Goal: Task Accomplishment & Management: Use online tool/utility

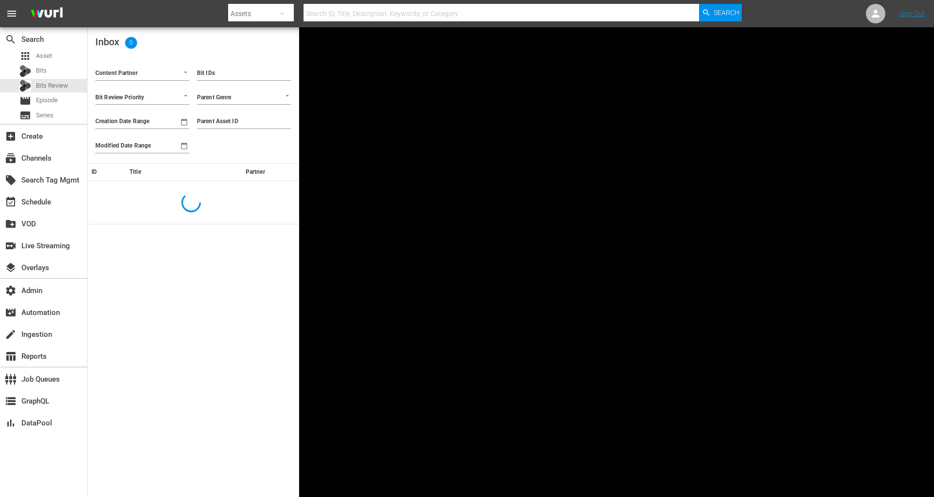
click at [152, 71] on input "Content Partner" at bounding box center [128, 74] width 67 height 13
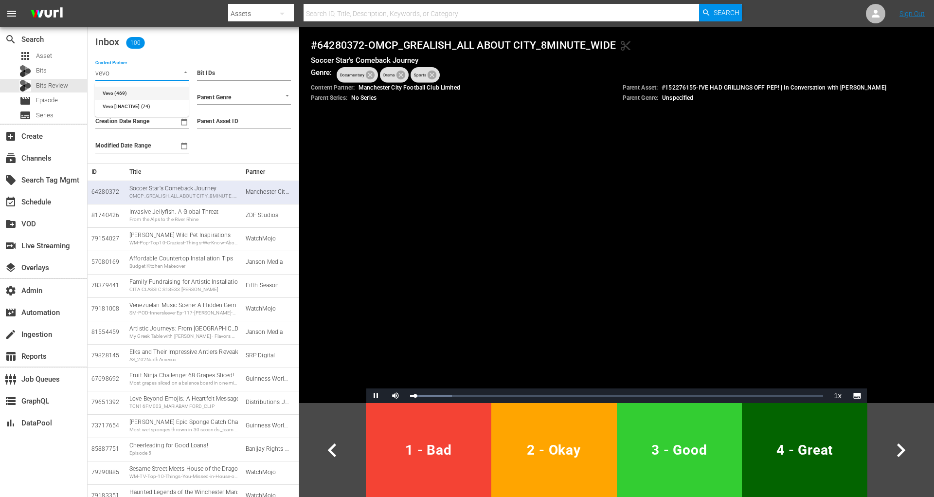
click at [162, 93] on li "Vevo (469)" at bounding box center [142, 93] width 94 height 13
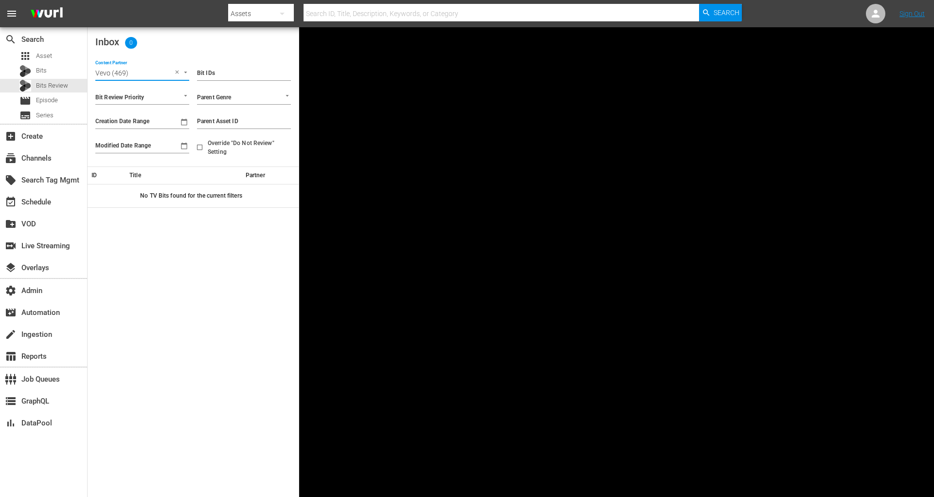
type input "Vevo (469)"
click at [199, 148] on input "Override "Do Not Review" Setting" at bounding box center [200, 149] width 16 height 16
checkbox input "true"
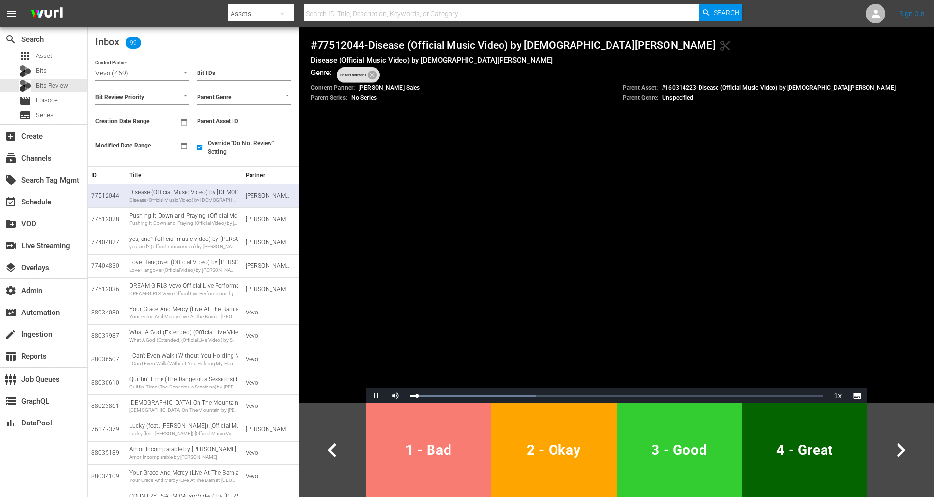
click at [440, 445] on span "1 - Bad" at bounding box center [429, 450] width 118 height 24
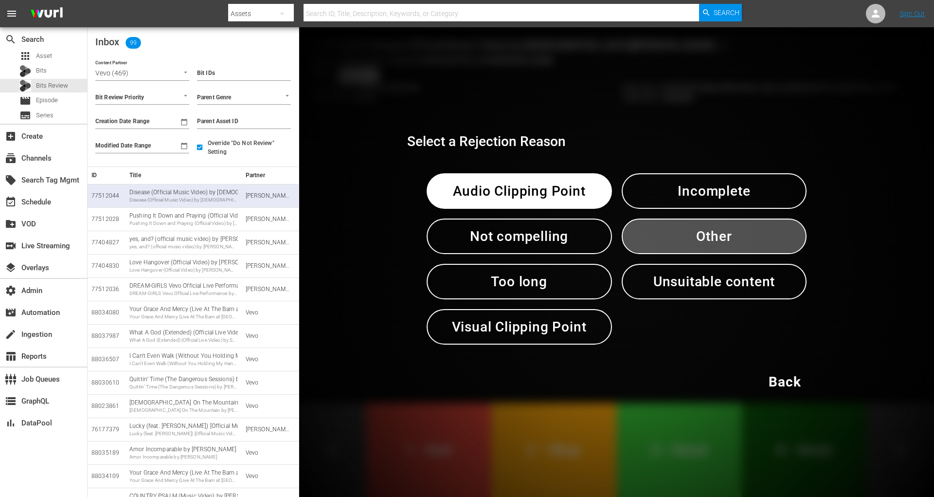
click at [714, 237] on span "Other" at bounding box center [714, 236] width 135 height 24
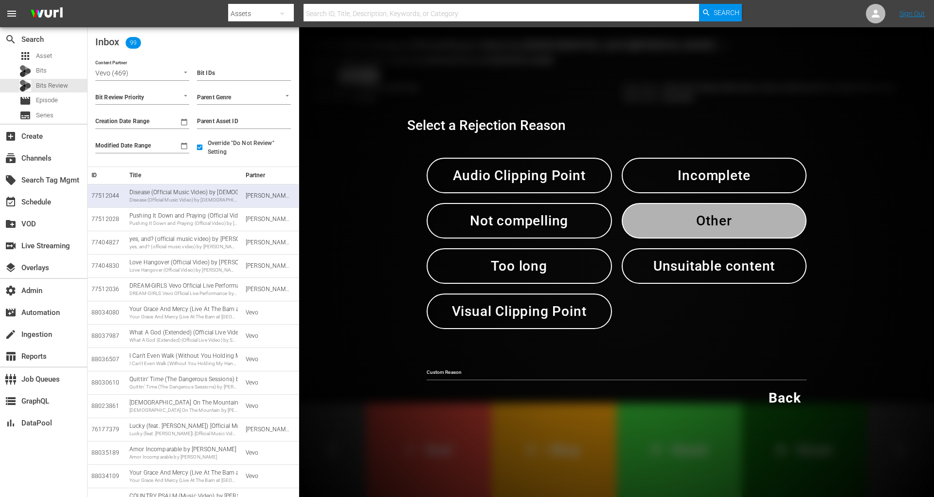
click at [714, 237] on button "Other" at bounding box center [714, 221] width 185 height 36
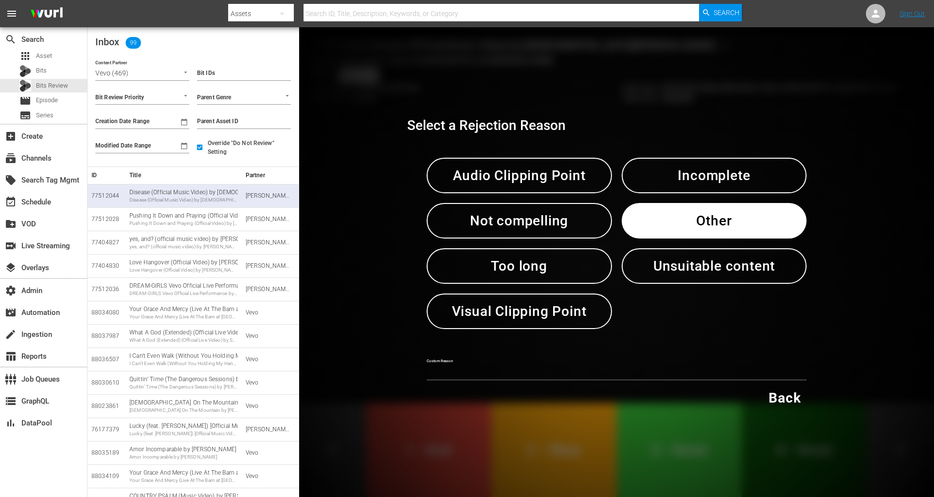
click at [544, 366] on input "text" at bounding box center [617, 373] width 380 height 15
type input "test"
click at [432, 369] on input "test" at bounding box center [617, 373] width 380 height 15
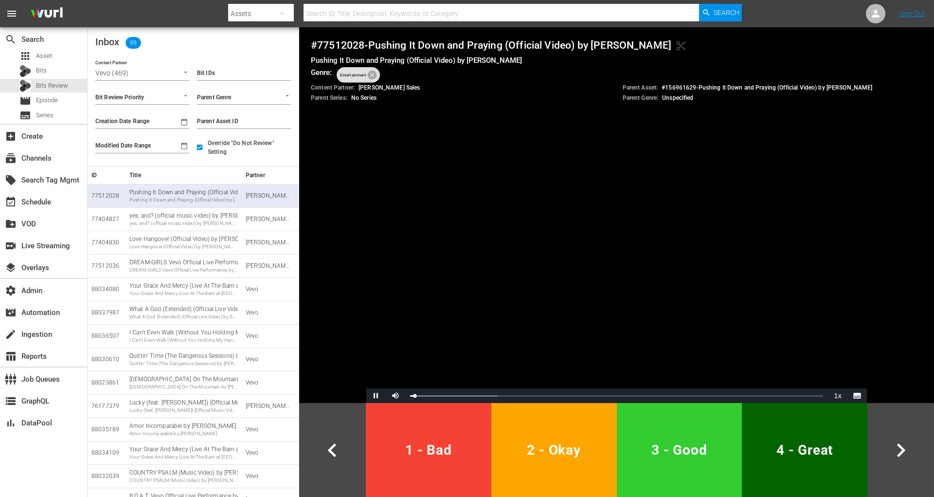
click at [398, 455] on span "1 - Bad" at bounding box center [429, 450] width 118 height 24
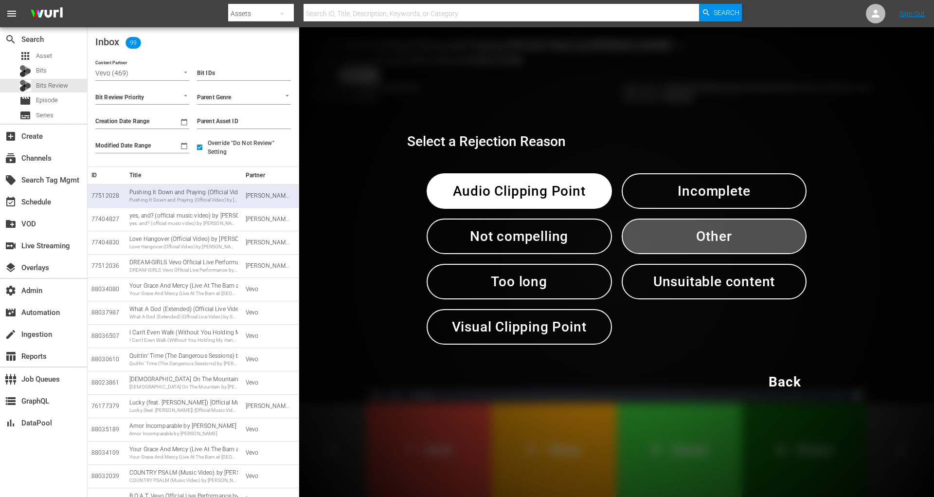
click at [668, 234] on span "Other" at bounding box center [714, 236] width 135 height 24
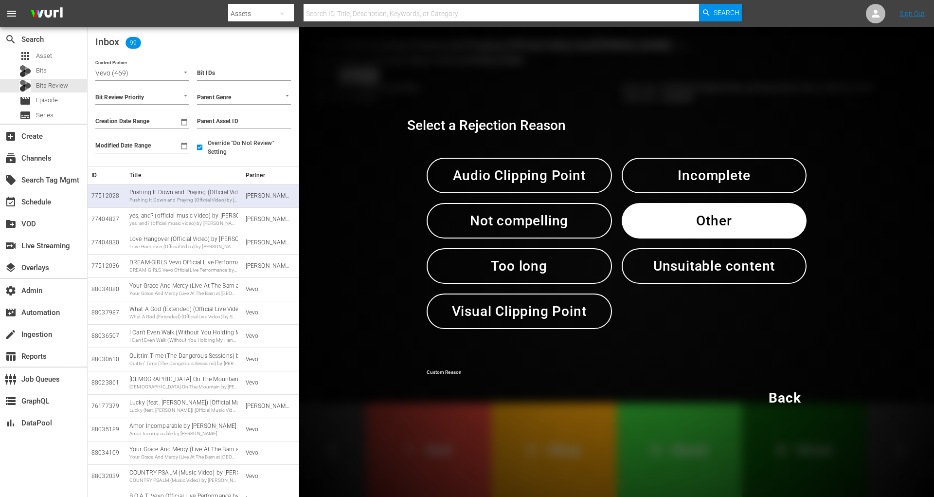
click at [502, 371] on input "text" at bounding box center [617, 373] width 380 height 15
paste input "test"
type input "test"
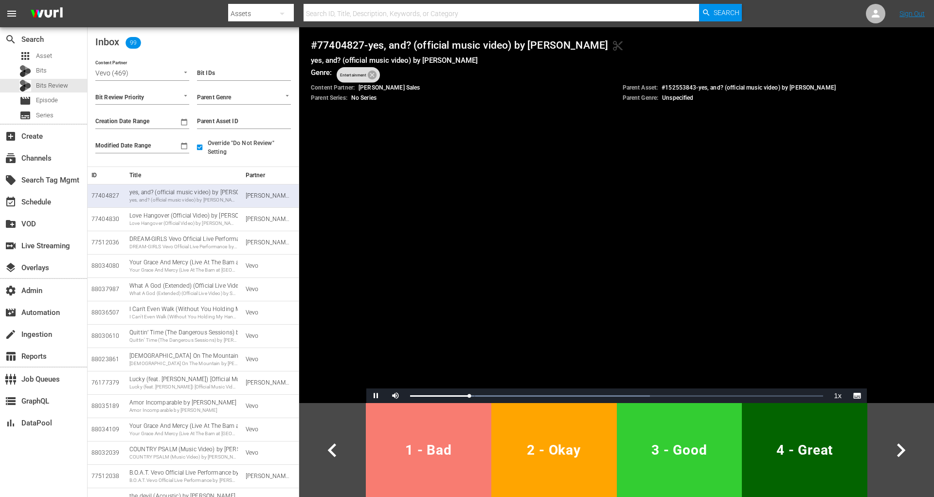
click at [457, 443] on span "1 - Bad" at bounding box center [429, 450] width 118 height 24
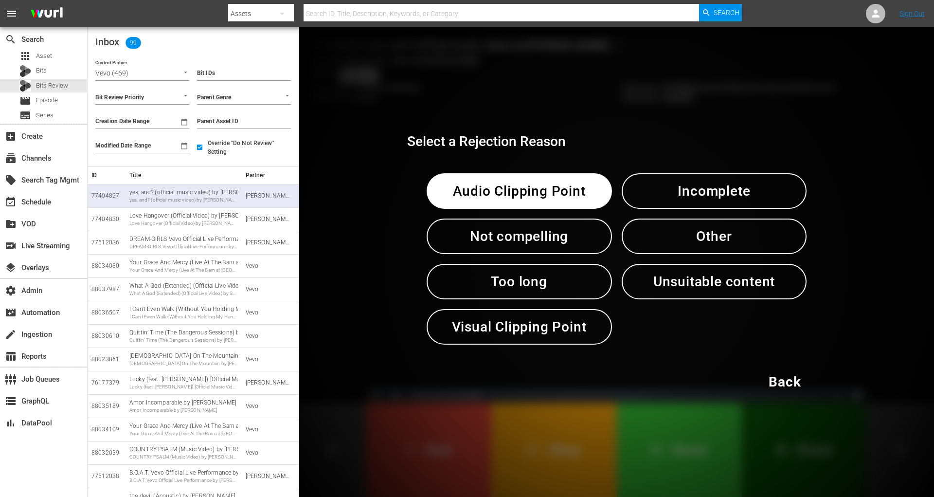
click at [707, 239] on span "Other" at bounding box center [714, 236] width 135 height 24
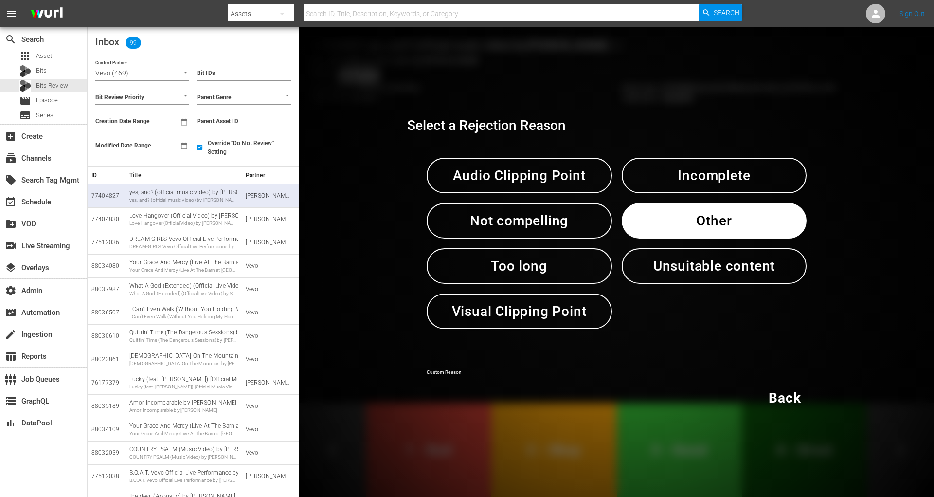
click at [513, 376] on input "text" at bounding box center [617, 373] width 380 height 15
paste input "test"
type input "test"
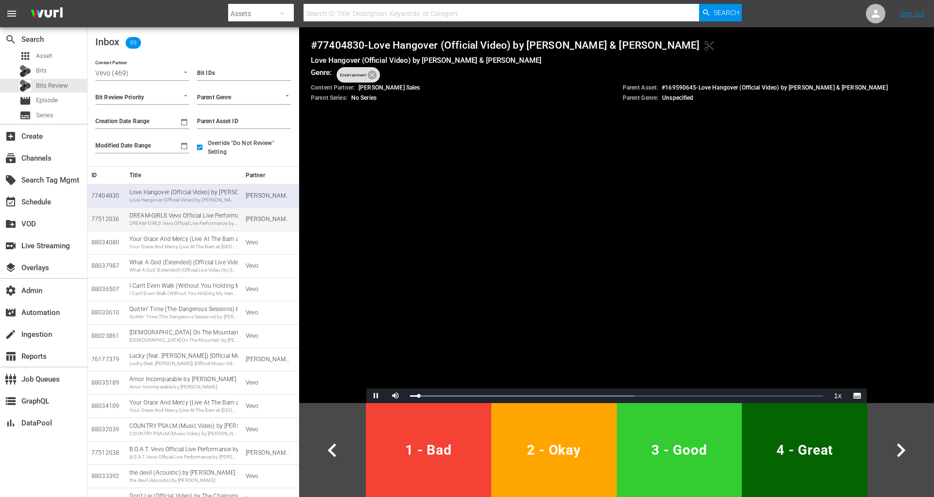
click at [194, 218] on div "DREAM-GIRLS Vevo Official Live Performance by Camila Cabello DREAM-GIRLS Vevo O…" at bounding box center [183, 219] width 108 height 15
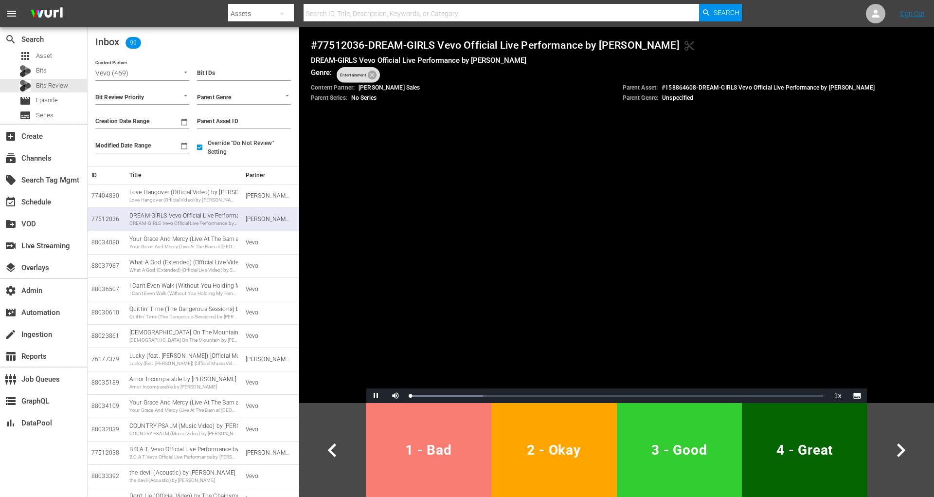
click at [422, 472] on button "1 - Bad" at bounding box center [429, 450] width 126 height 94
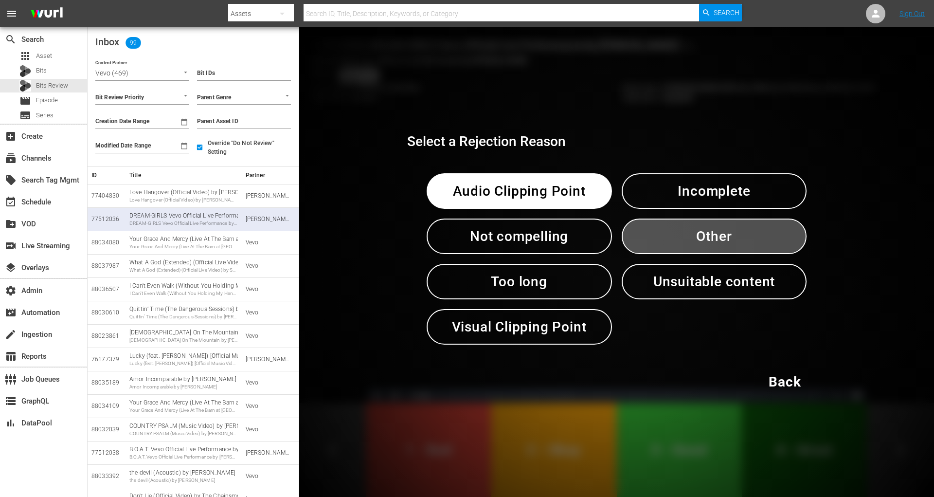
click at [689, 242] on span "Other" at bounding box center [714, 236] width 135 height 24
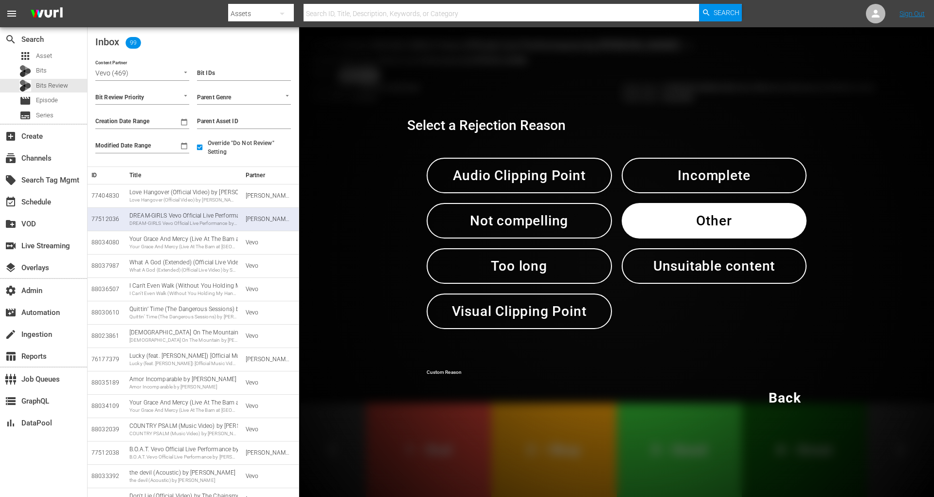
click at [508, 375] on input "text" at bounding box center [617, 373] width 380 height 15
paste input "test"
type input "test"
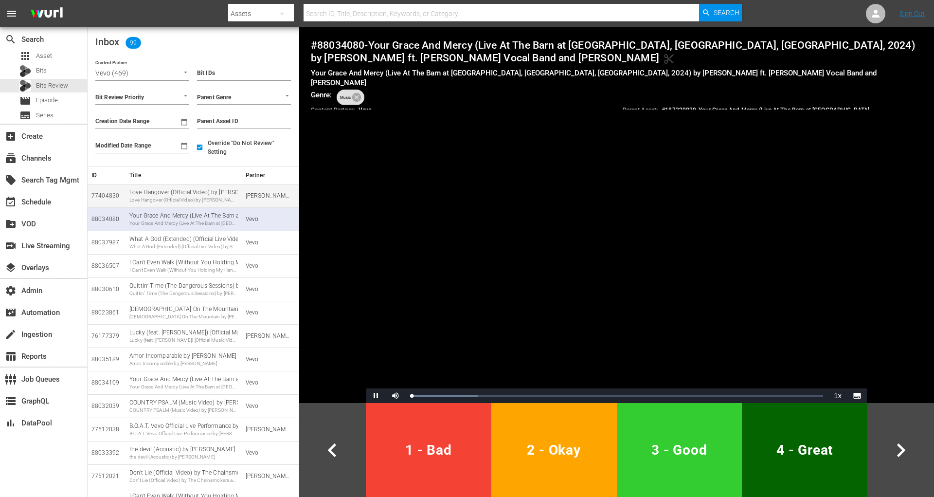
click at [209, 192] on div "Love Hangover (Official Video) by JENNIE & Dominic Fike Love Hangover (Official…" at bounding box center [183, 195] width 108 height 15
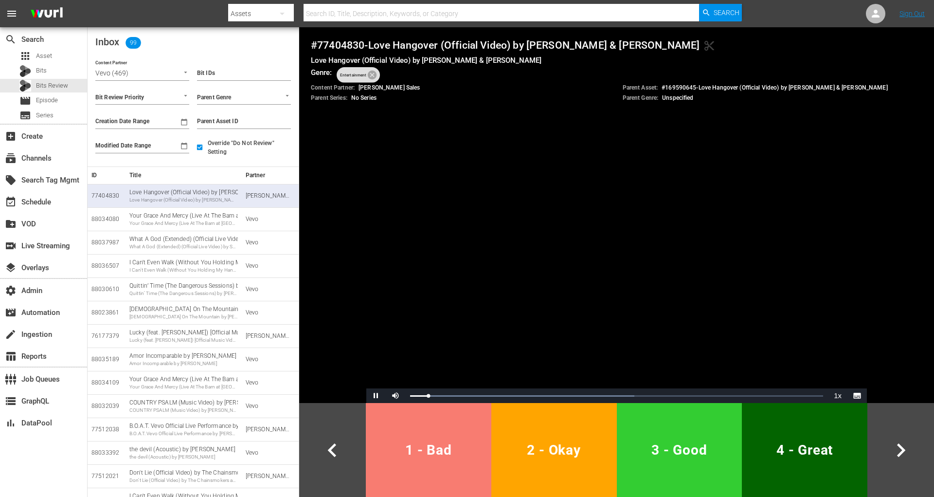
click at [409, 449] on span "1 - Bad" at bounding box center [429, 450] width 118 height 24
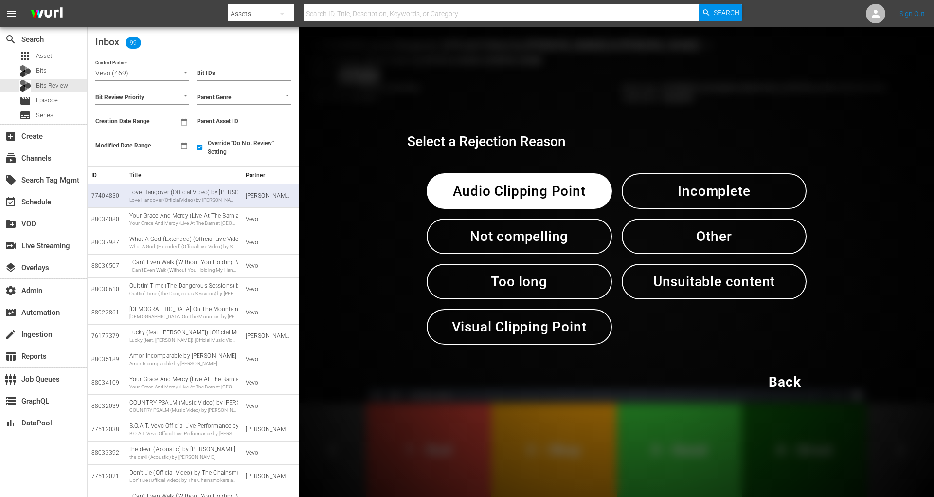
click at [727, 240] on span "Other" at bounding box center [714, 236] width 135 height 24
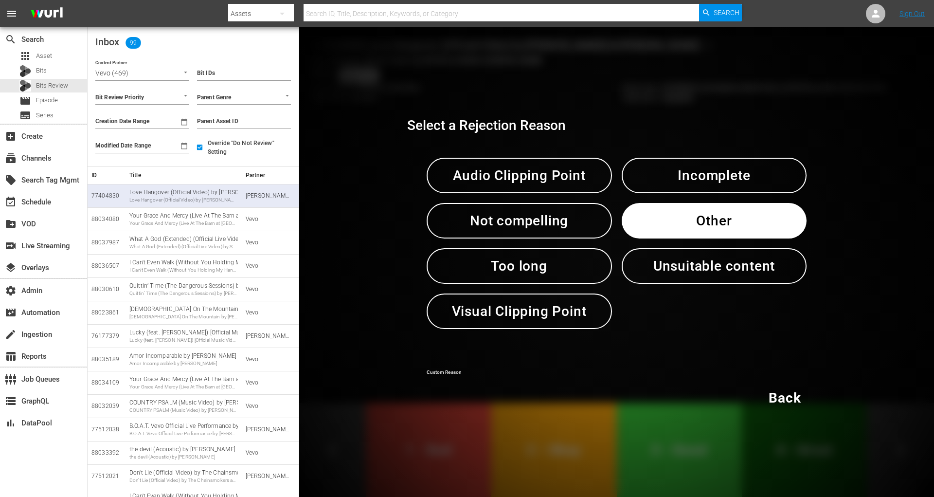
click at [501, 374] on input "text" at bounding box center [617, 373] width 380 height 15
paste input "test"
type input "test"
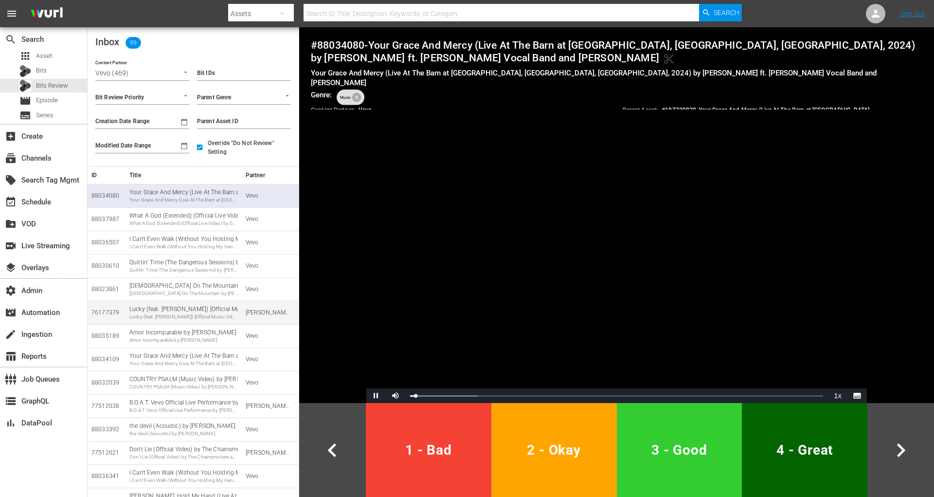
click at [220, 309] on div "Lucky (feat. Remi Wolf) [Official Music Video] by Zedd Lucky (feat. Remi Wolf) …" at bounding box center [183, 312] width 108 height 15
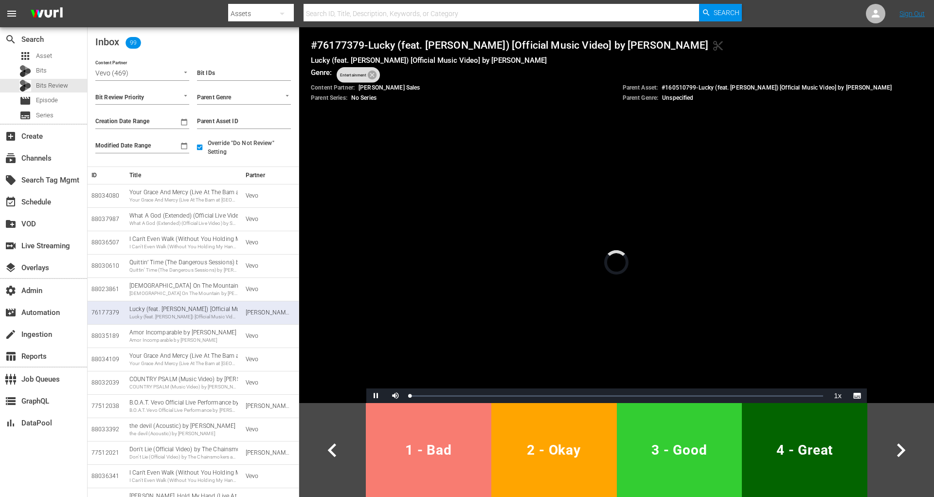
click at [411, 439] on span "1 - Bad" at bounding box center [429, 450] width 118 height 24
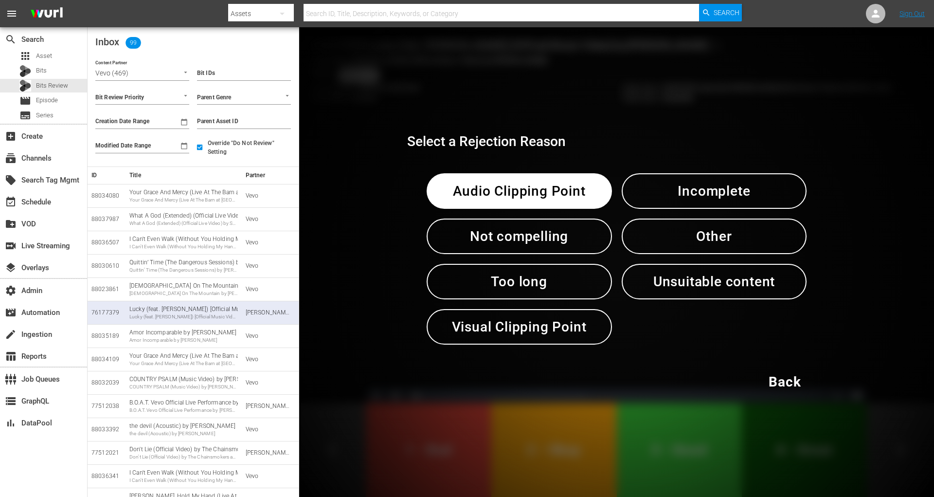
click at [711, 228] on span "Other" at bounding box center [714, 236] width 135 height 24
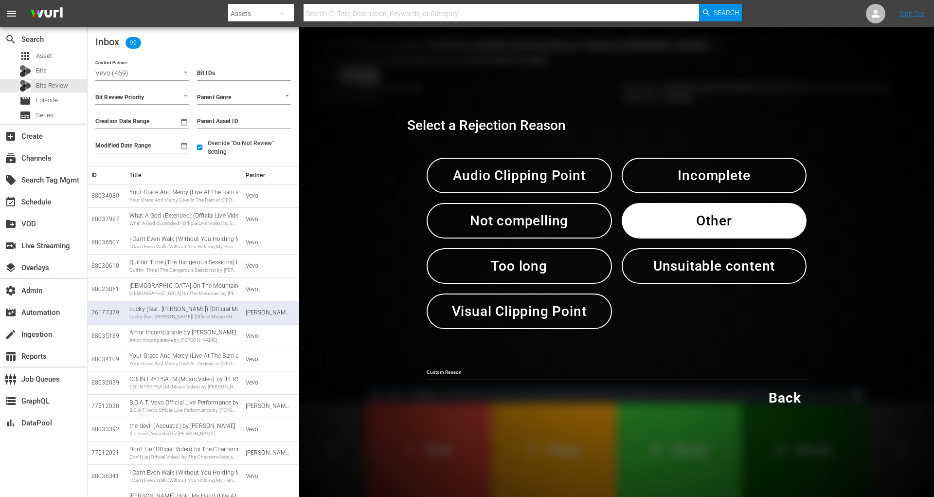
click at [484, 381] on div "Select a Rejection Reason Audio Clipping Point Incomplete Not compelling Other …" at bounding box center [616, 261] width 419 height 307
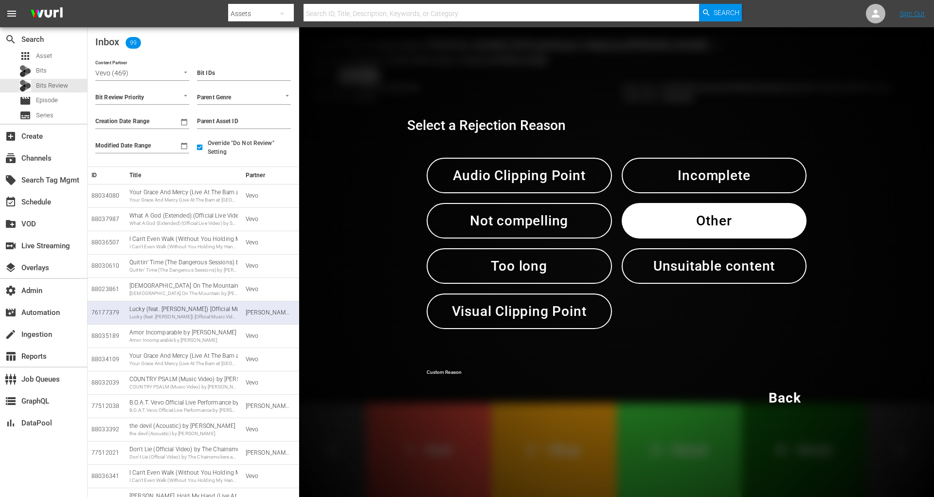
click at [484, 377] on input "text" at bounding box center [617, 373] width 380 height 15
paste input "test"
type input "test"
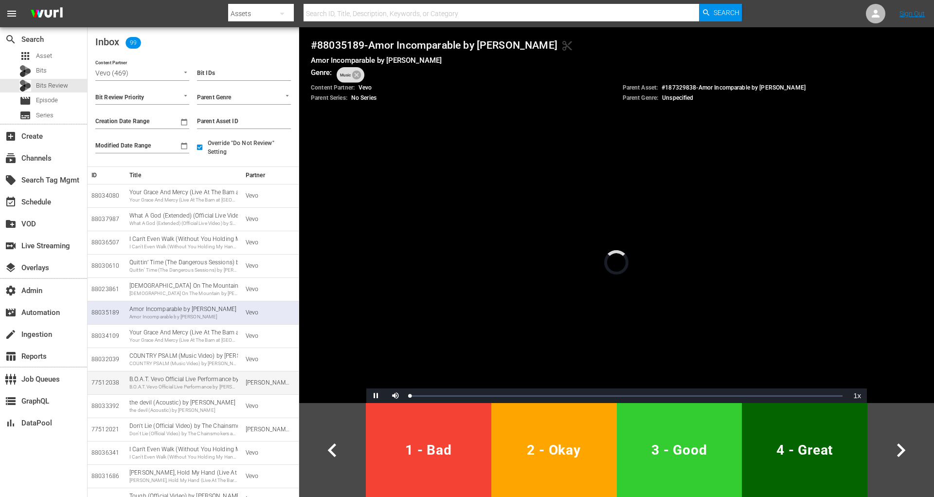
click at [221, 389] on div "B.O.A.T. Vevo Official Live Performance by Camila Cabello" at bounding box center [183, 386] width 108 height 7
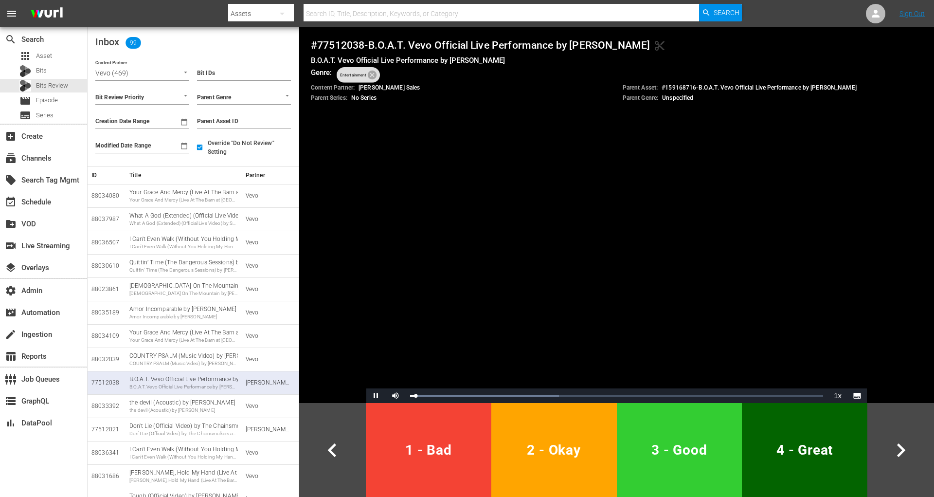
click at [424, 448] on span "1 - Bad" at bounding box center [429, 450] width 118 height 24
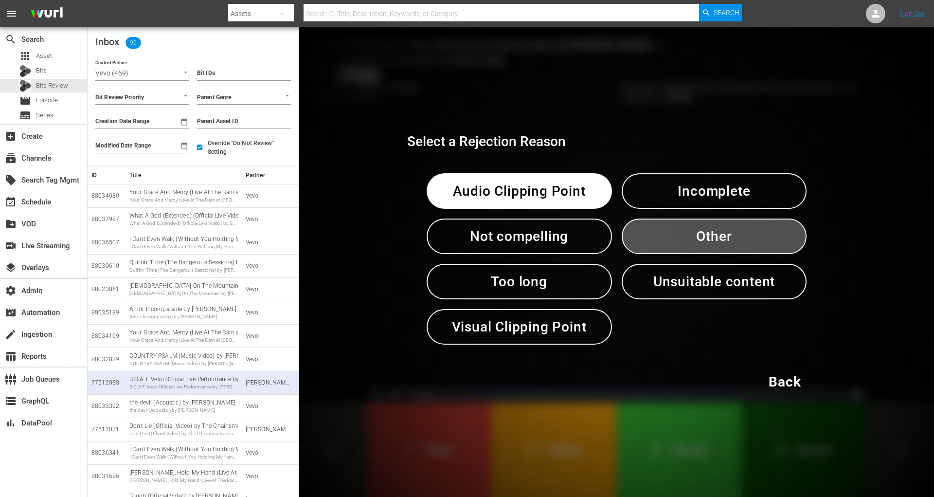
click at [689, 225] on span "Other" at bounding box center [714, 236] width 135 height 24
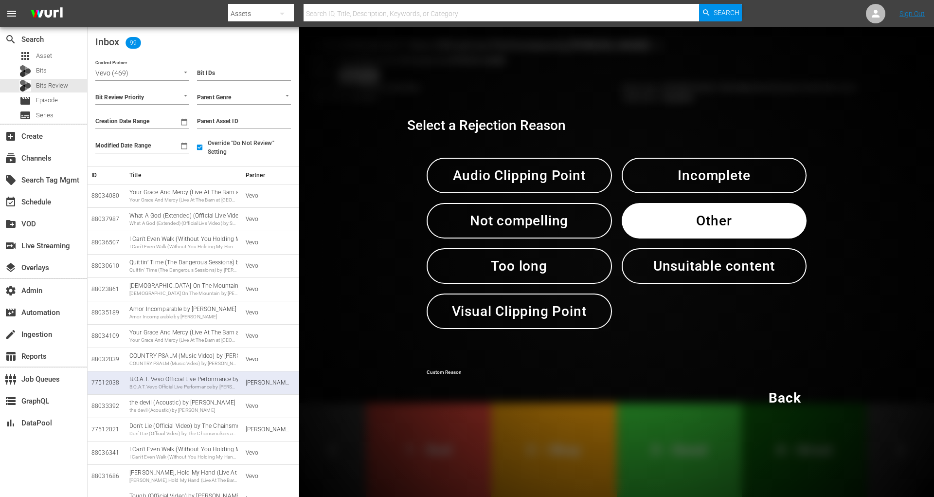
click at [525, 374] on input "text" at bounding box center [617, 373] width 380 height 15
paste input "test"
type input "test"
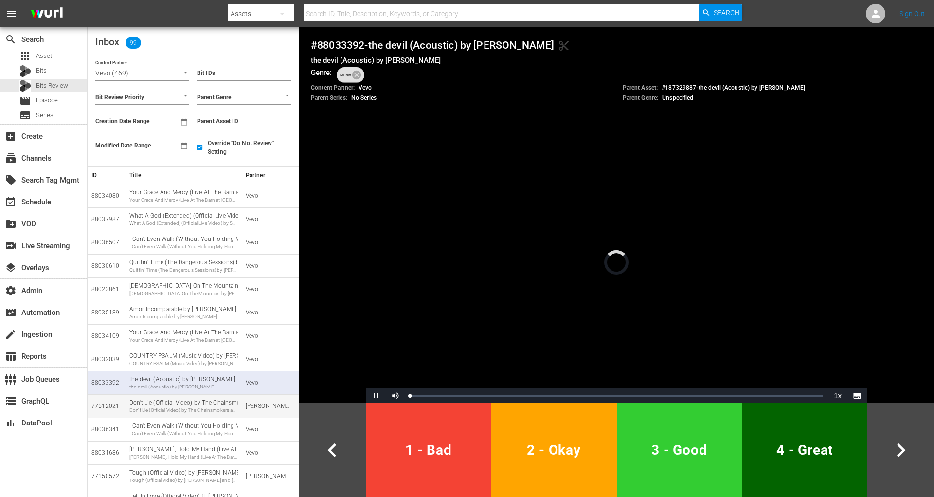
click at [222, 414] on td "Don't Lie (Official Video) by The Chainsmokers and Kim Petras Don't Lie (Offici…" at bounding box center [184, 405] width 116 height 23
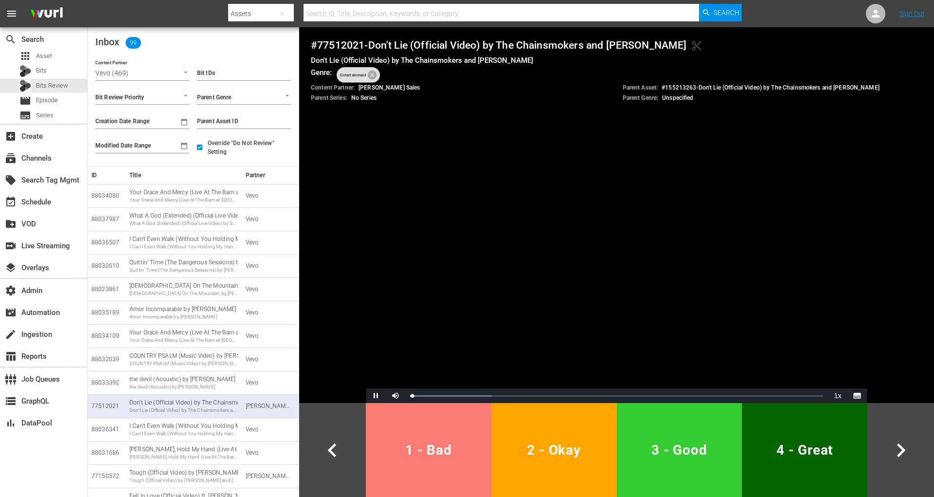
click at [415, 454] on span "1 - Bad" at bounding box center [429, 450] width 118 height 24
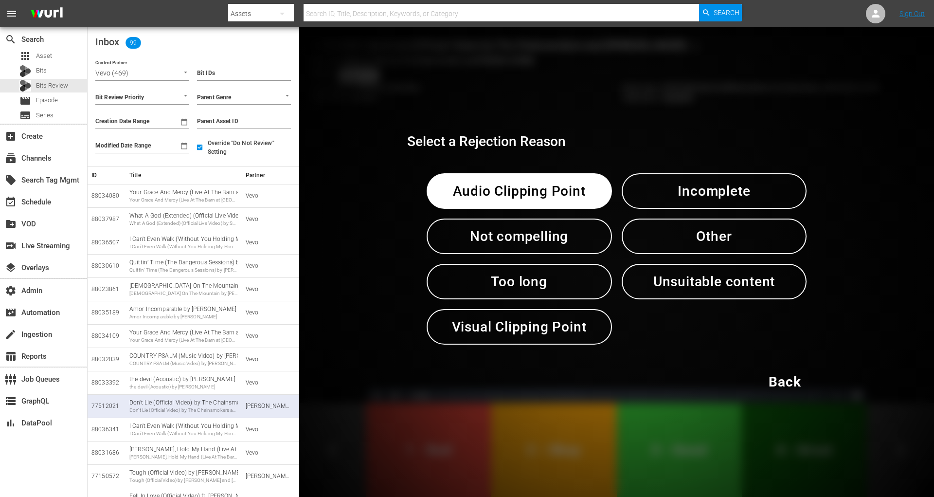
click at [695, 230] on span "Other" at bounding box center [714, 236] width 135 height 24
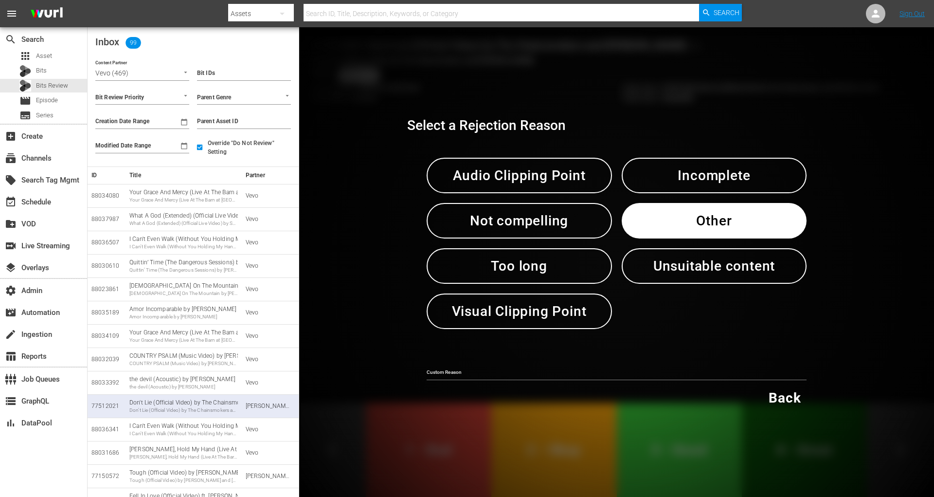
click at [472, 358] on div "Custom Reason" at bounding box center [617, 369] width 380 height 22
click at [458, 378] on input "text" at bounding box center [617, 373] width 380 height 15
paste input "test"
type input "test"
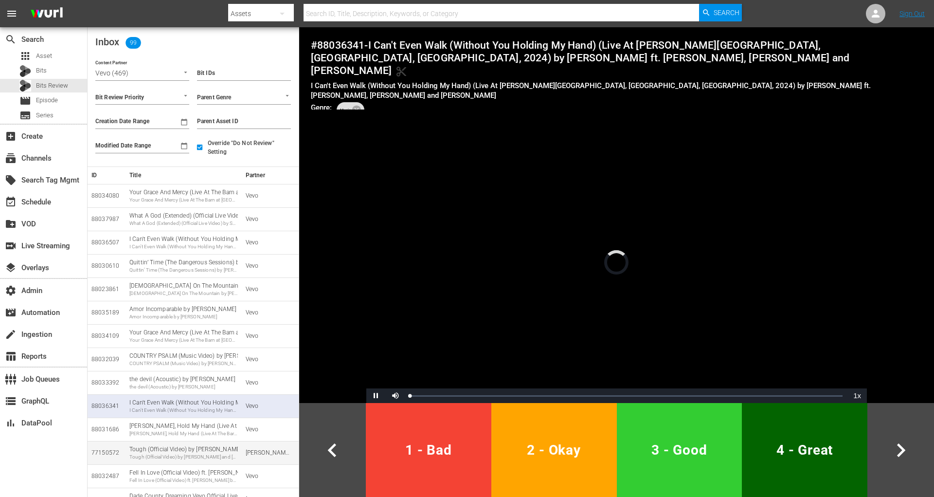
click at [226, 449] on div "Tough (Official Video) by Quavo and Lana Del Rey Tough (Official Video) by Quav…" at bounding box center [183, 452] width 108 height 15
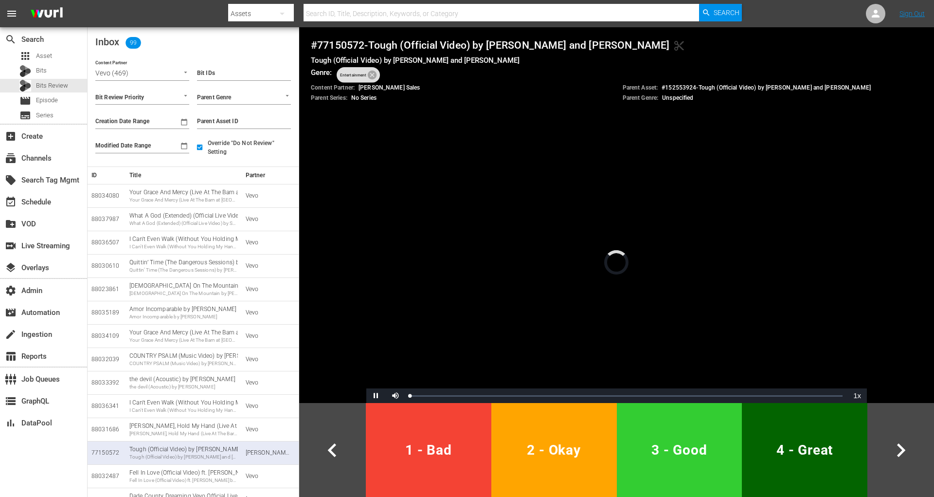
click at [423, 442] on span "1 - Bad" at bounding box center [429, 450] width 118 height 24
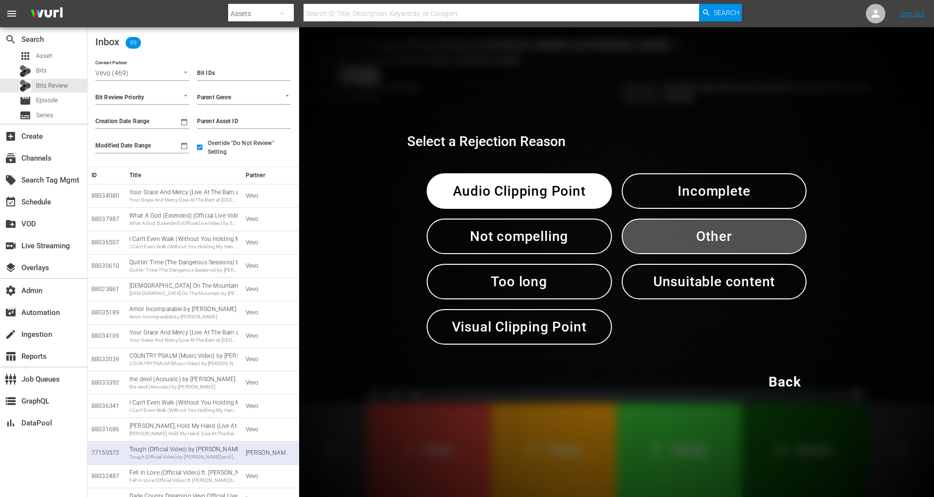
click at [673, 244] on span "Other" at bounding box center [714, 236] width 135 height 24
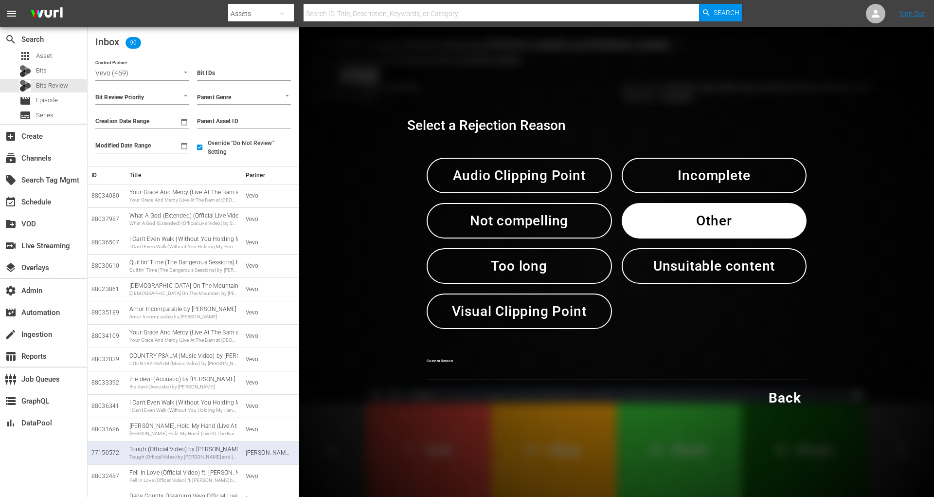
click at [509, 366] on input "text" at bounding box center [617, 373] width 380 height 15
paste input "test"
type input "test"
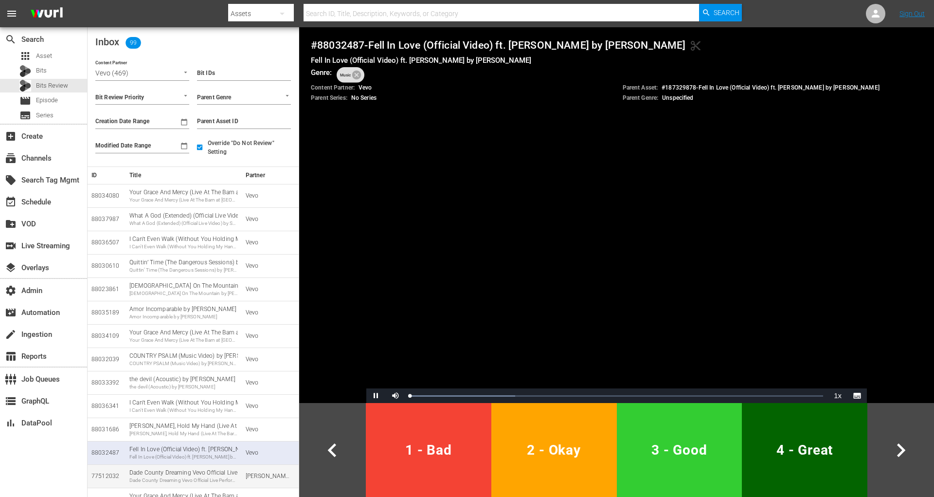
click at [237, 478] on div "Dade County Dreaming Vevo Official Live Performance by Camila Cabello" at bounding box center [183, 480] width 108 height 7
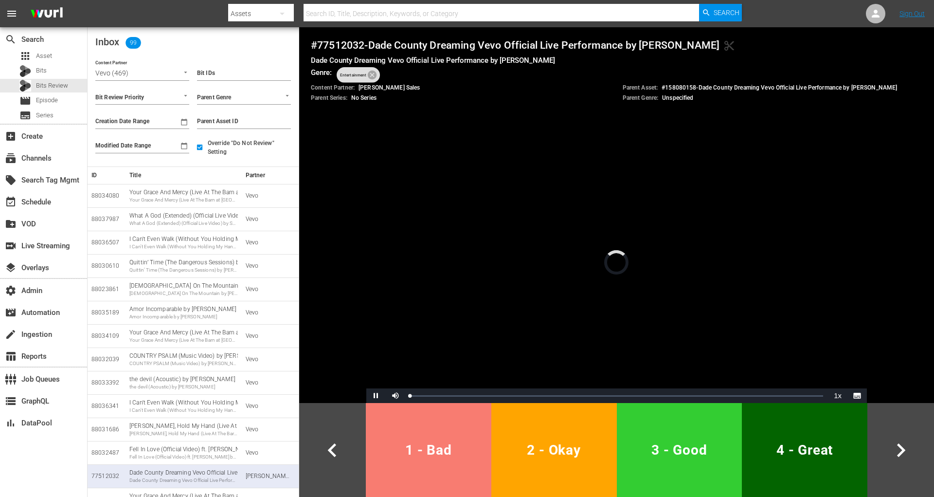
click at [422, 459] on span "1 - Bad" at bounding box center [429, 450] width 118 height 24
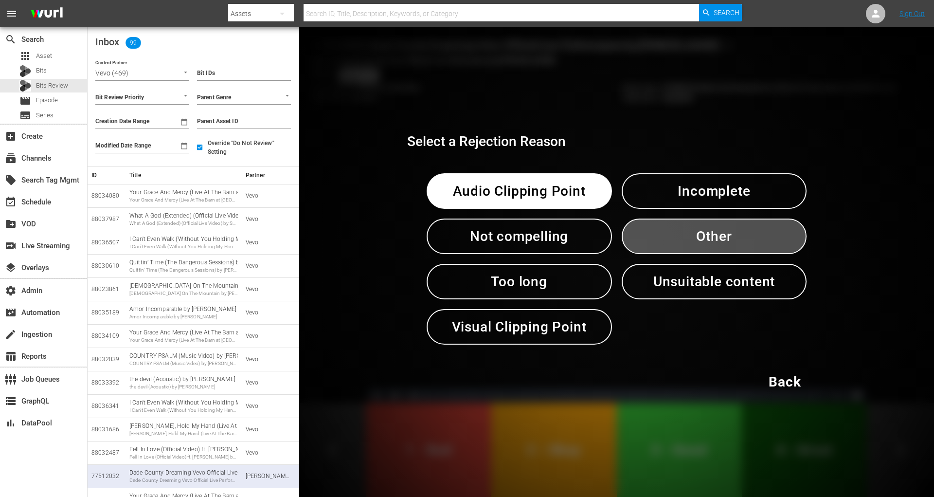
click at [647, 247] on span "Other" at bounding box center [714, 236] width 135 height 24
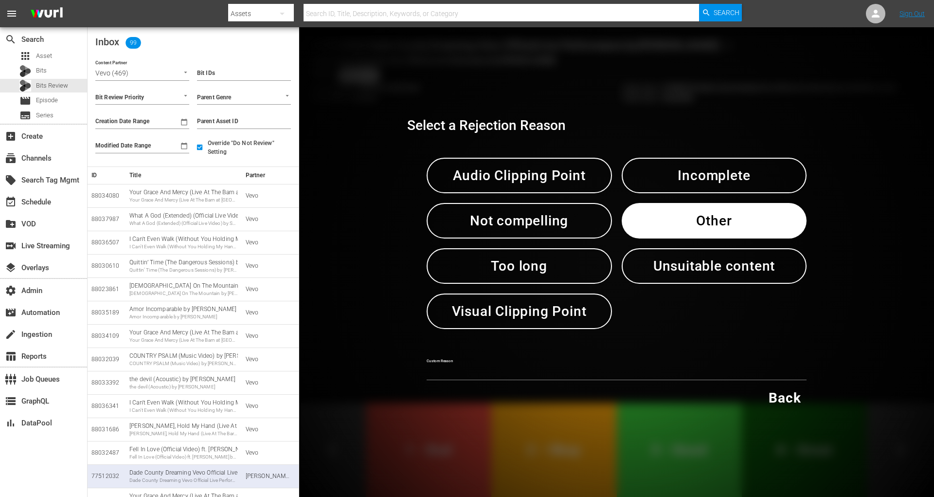
click at [483, 374] on input "text" at bounding box center [617, 373] width 380 height 15
paste input "test"
type input "test"
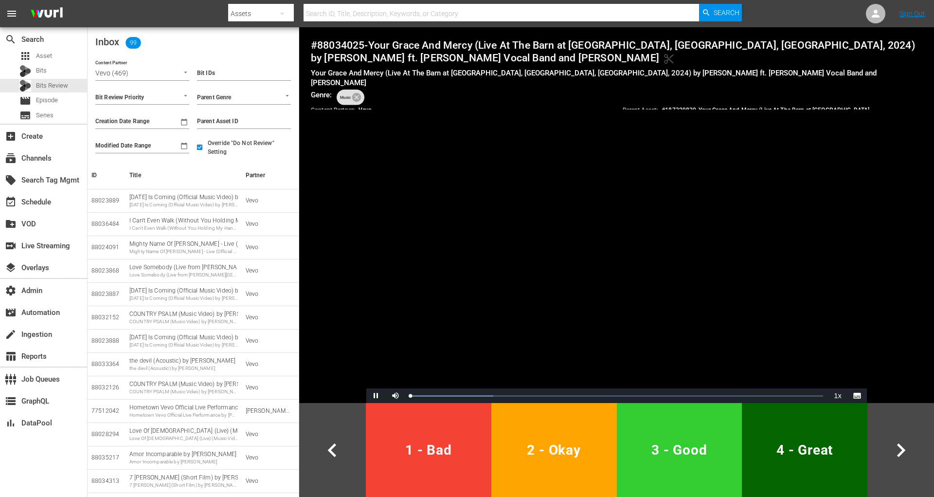
scroll to position [288, 0]
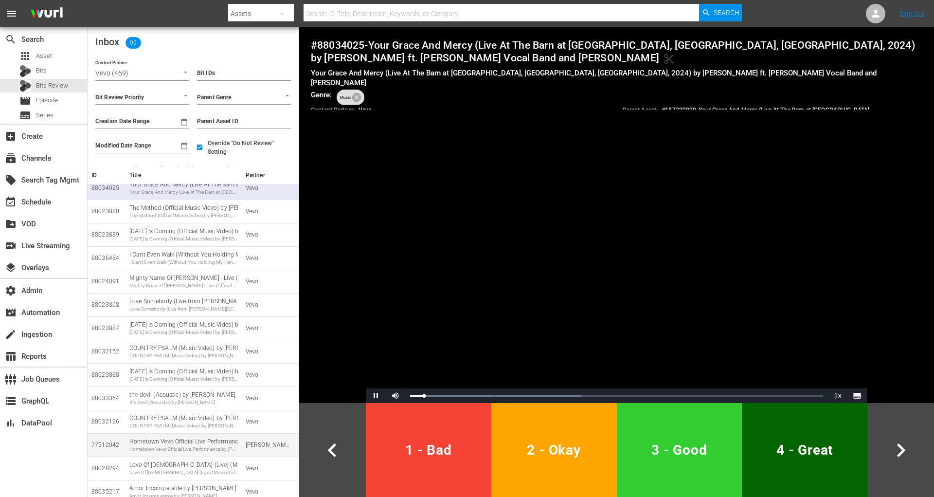
click at [211, 454] on td "Hometown Vevo Official Live Performance by Halsey Hometown Vevo Official Live P…" at bounding box center [184, 444] width 116 height 23
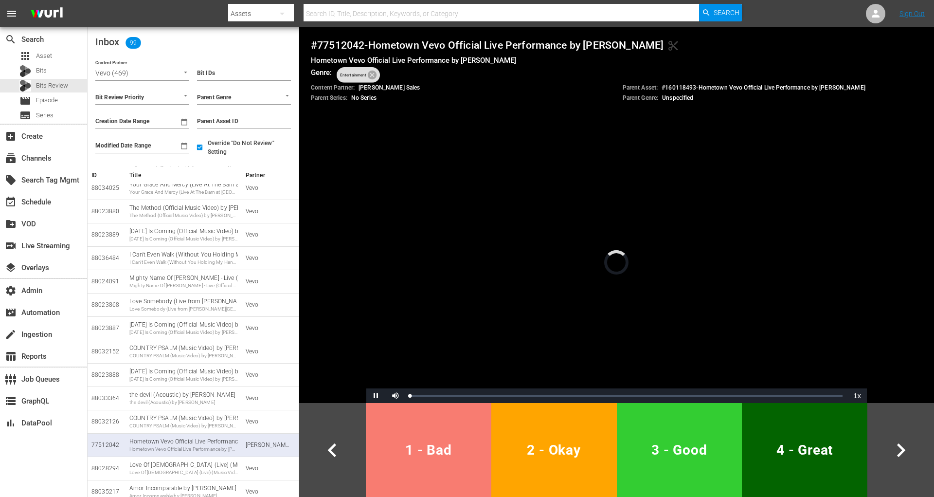
click at [428, 430] on button "1 - Bad" at bounding box center [429, 450] width 126 height 94
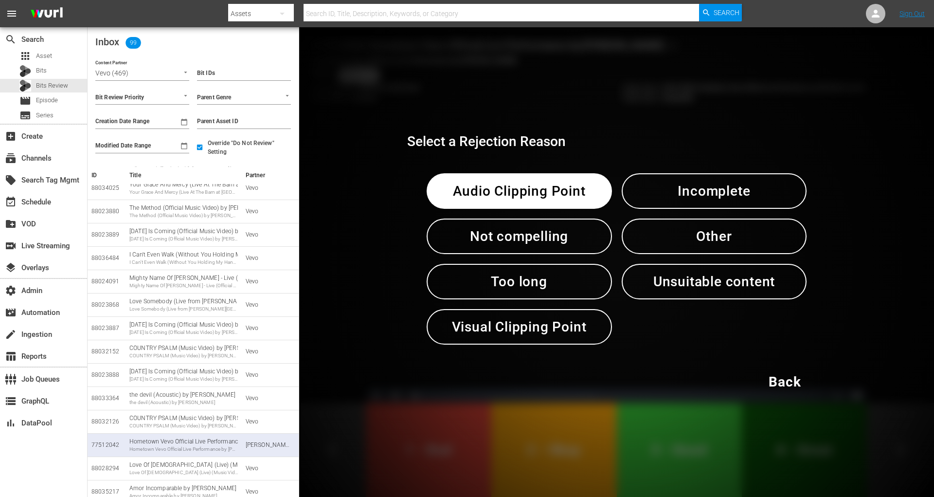
click at [706, 229] on span "Other" at bounding box center [714, 236] width 135 height 24
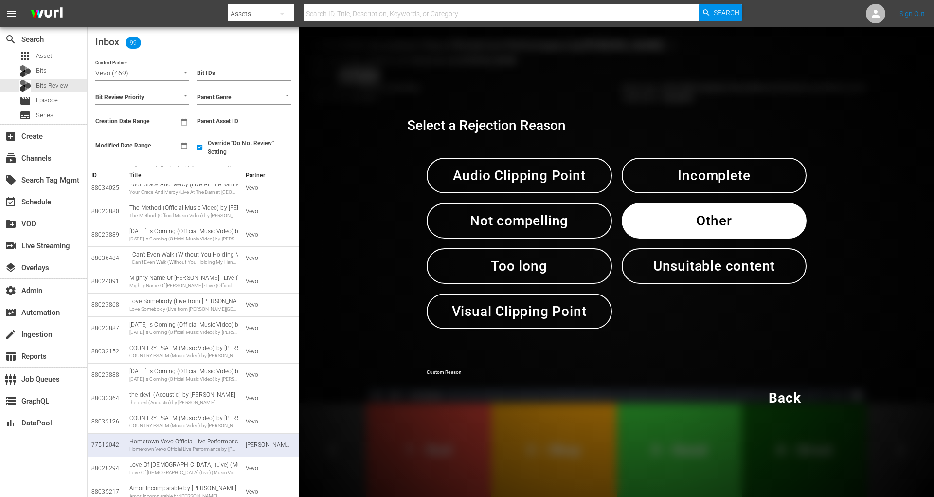
click at [515, 369] on input "text" at bounding box center [617, 373] width 380 height 15
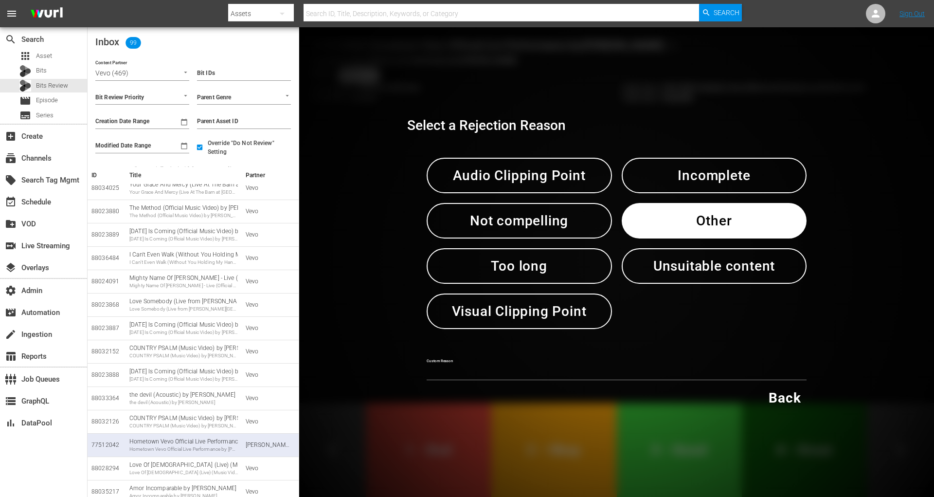
paste input "test"
type input "test"
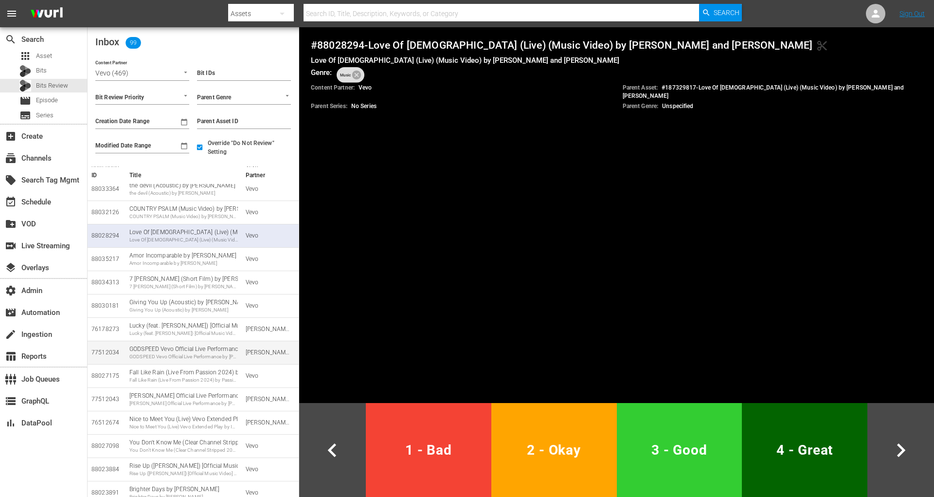
scroll to position [489, 0]
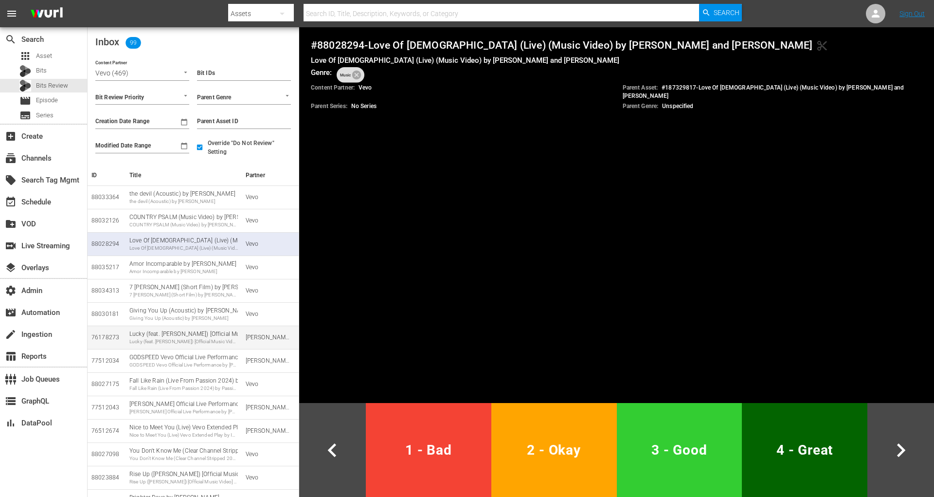
click at [214, 347] on td "Lucky (feat. Remi Wolf) [Official Music Video] by Zedd Lucky (feat. Remi Wolf) …" at bounding box center [184, 336] width 116 height 23
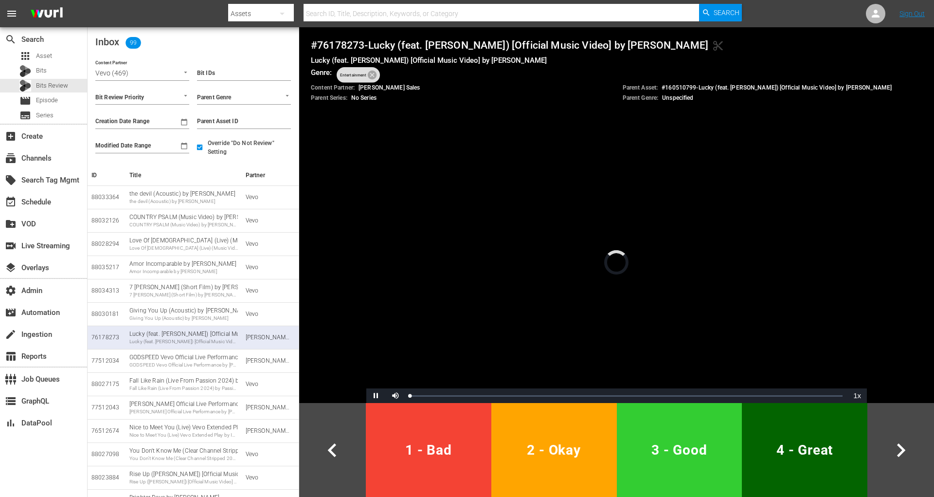
click at [405, 431] on button "1 - Bad" at bounding box center [429, 450] width 126 height 94
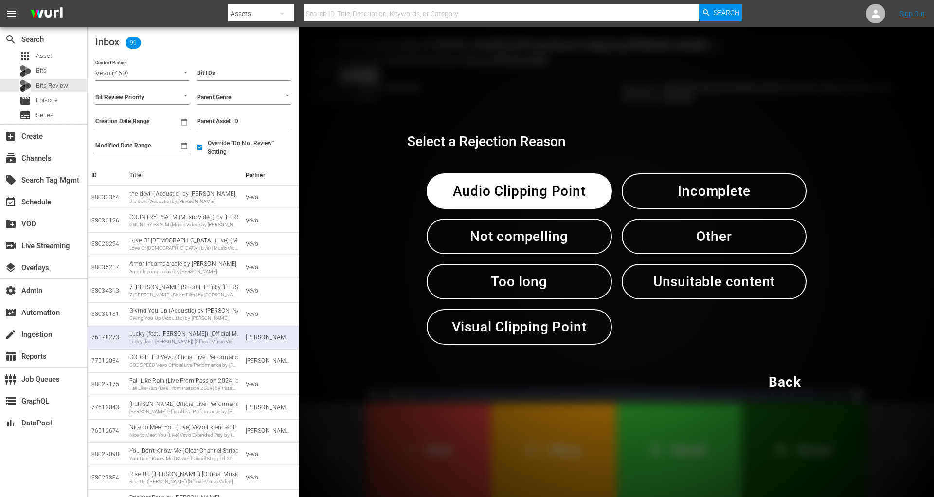
click at [673, 243] on span "Other" at bounding box center [714, 236] width 135 height 24
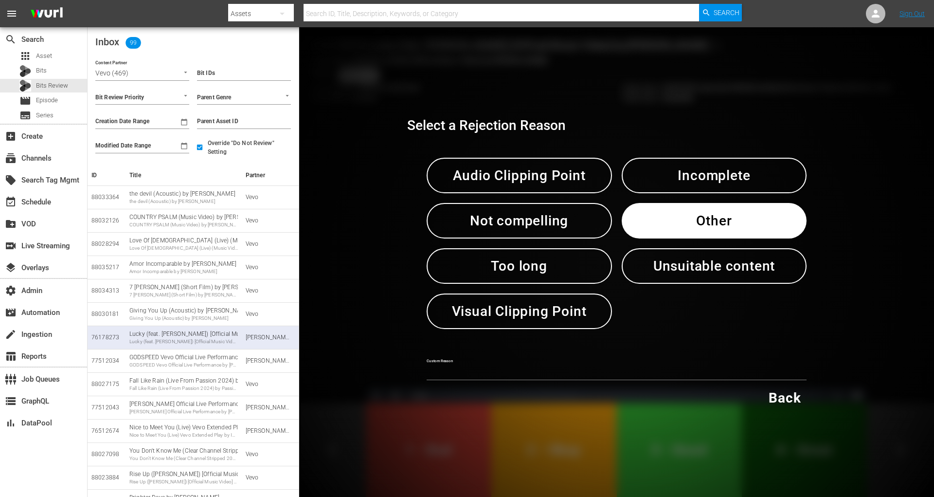
click at [513, 372] on input "text" at bounding box center [617, 373] width 380 height 15
paste input "test"
type input "test"
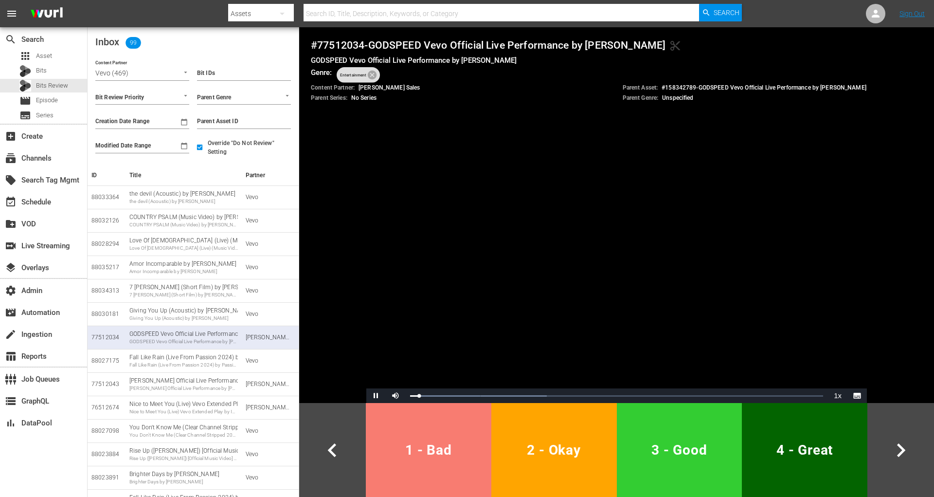
click at [419, 446] on span "1 - Bad" at bounding box center [429, 450] width 118 height 24
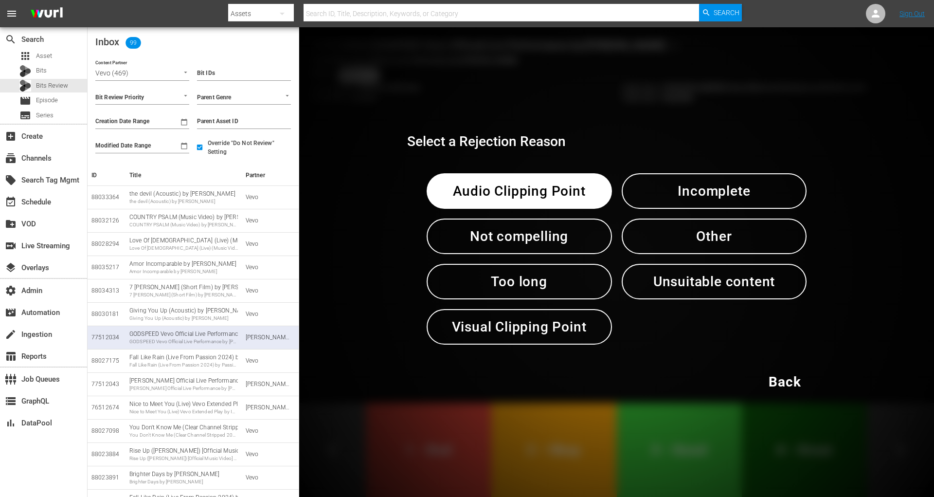
click at [703, 240] on span "Other" at bounding box center [714, 236] width 135 height 24
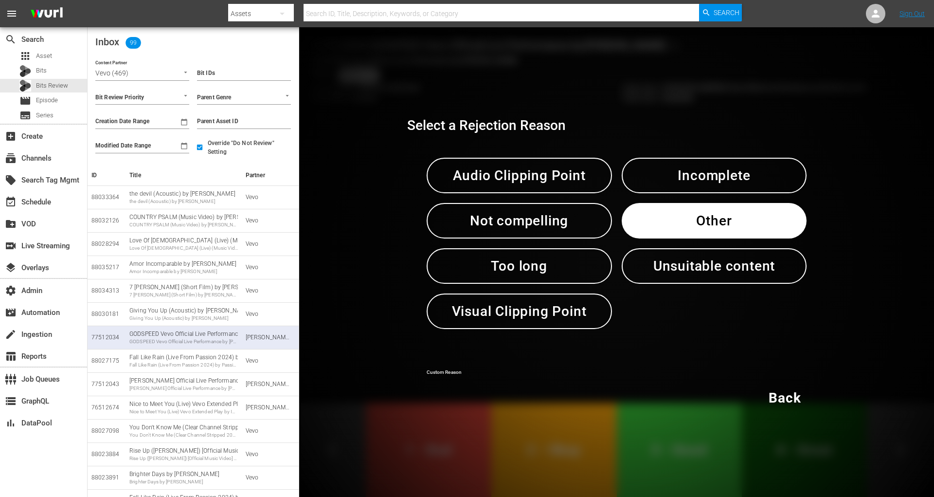
click at [438, 375] on input "text" at bounding box center [617, 373] width 380 height 15
paste input "test"
type input "test"
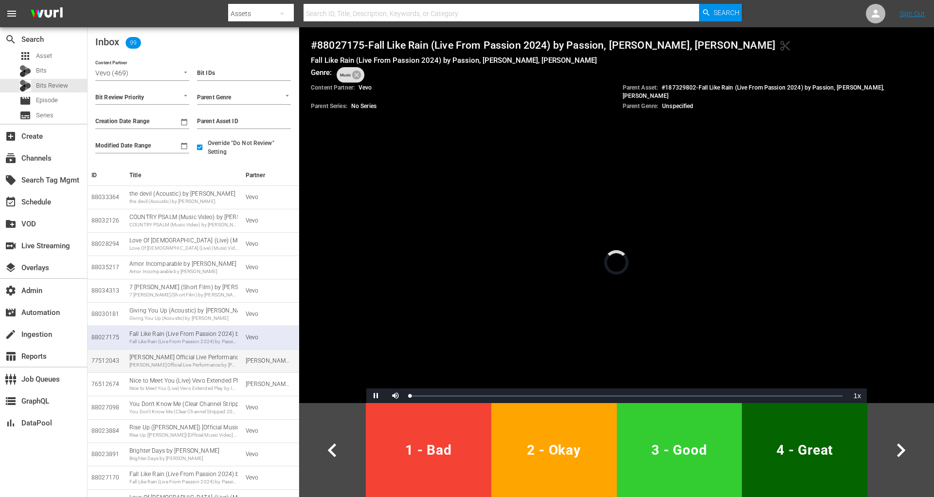
click at [226, 366] on div "Ego Vevo Official Live Performance by Halsey" at bounding box center [183, 364] width 108 height 7
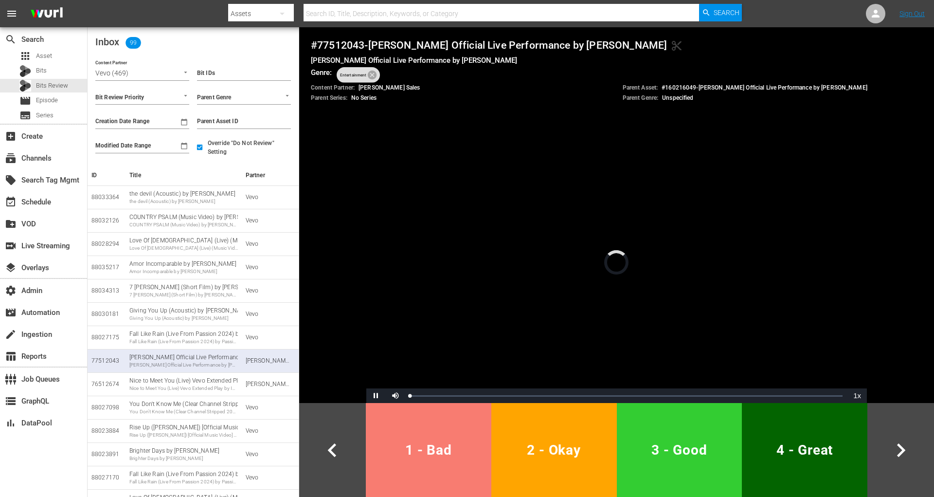
click at [382, 447] on span "1 - Bad" at bounding box center [429, 450] width 118 height 24
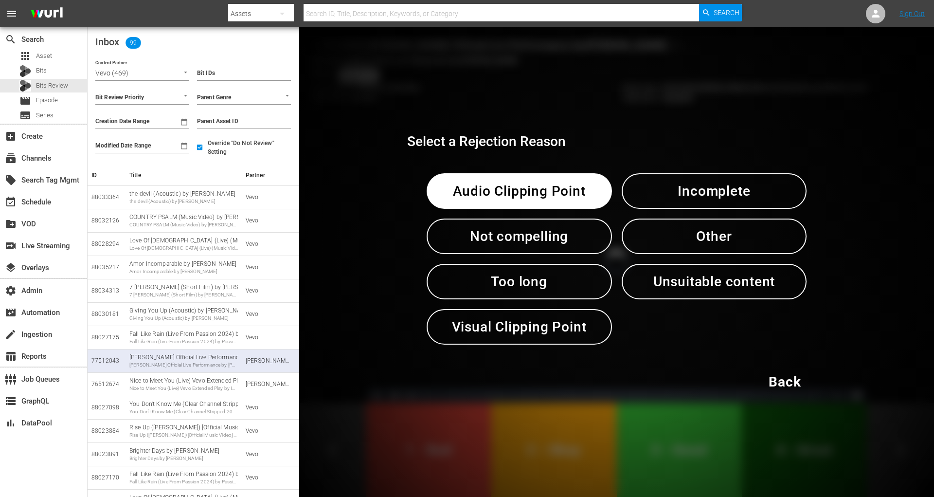
click at [666, 234] on span "Other" at bounding box center [714, 236] width 135 height 24
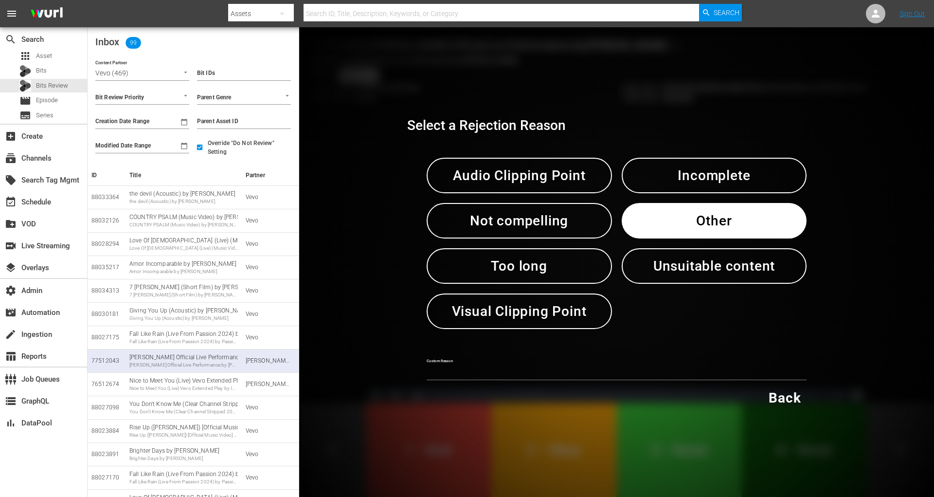
click at [445, 368] on input "text" at bounding box center [617, 373] width 380 height 15
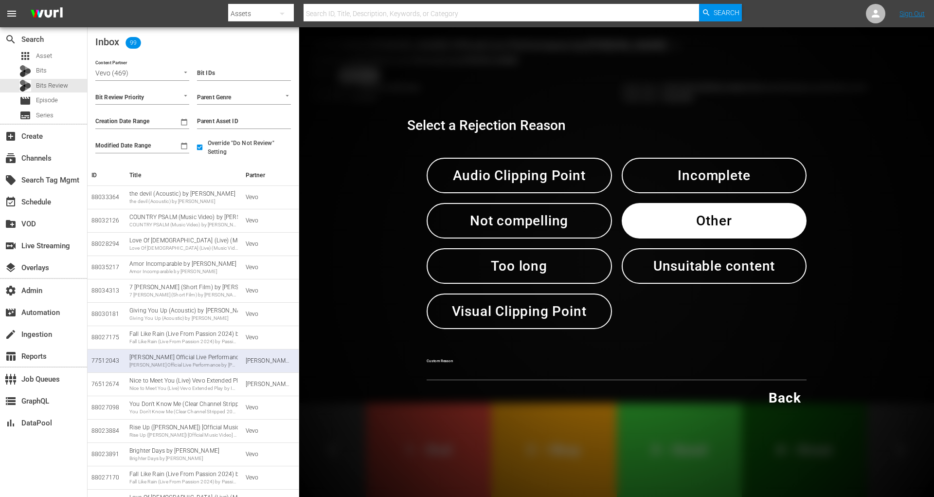
paste input "test"
type input "test"
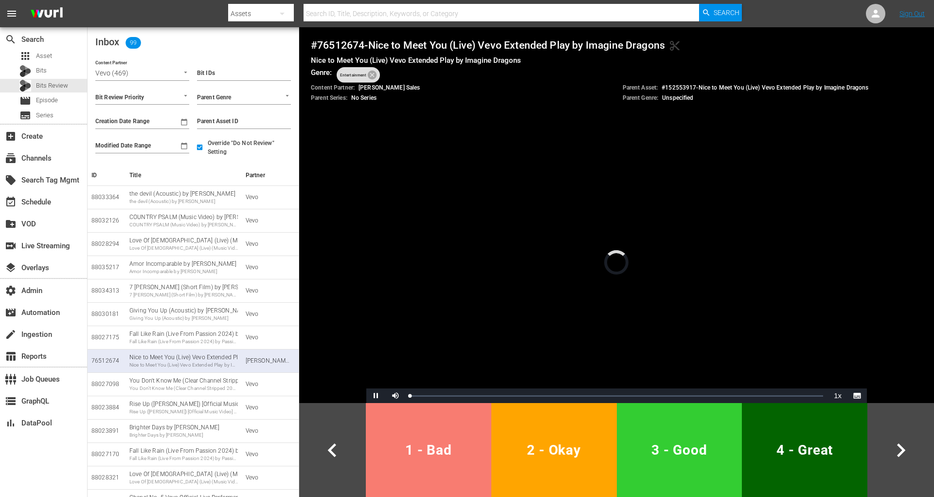
click at [414, 455] on span "1 - Bad" at bounding box center [429, 450] width 118 height 24
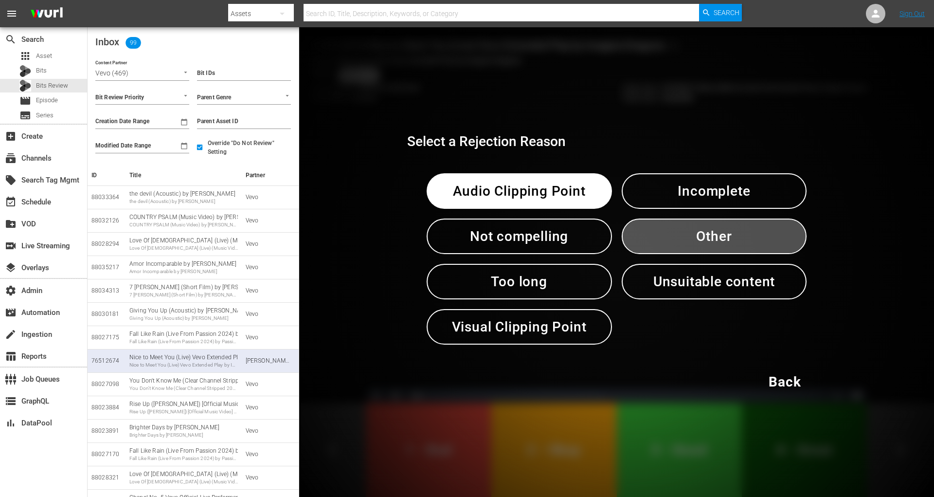
click at [716, 231] on span "Other" at bounding box center [714, 236] width 135 height 24
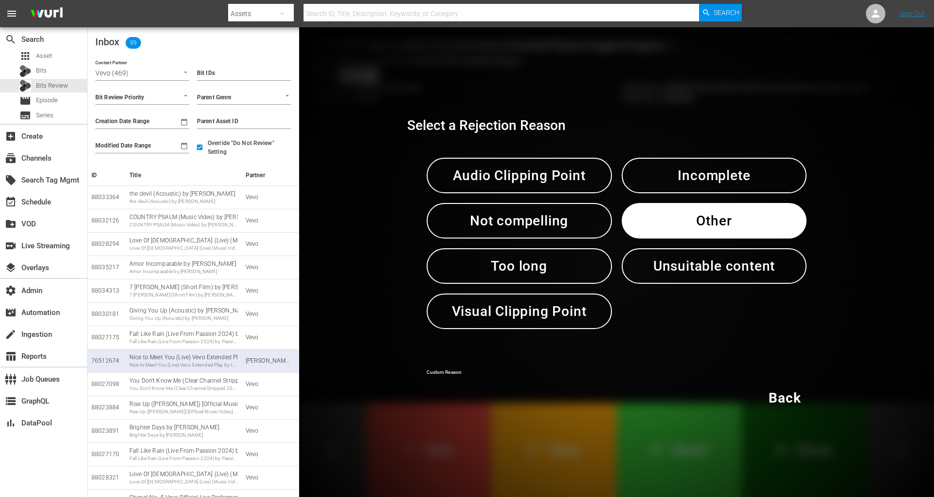
click at [549, 366] on input "text" at bounding box center [617, 373] width 380 height 15
paste input "test"
type input "test"
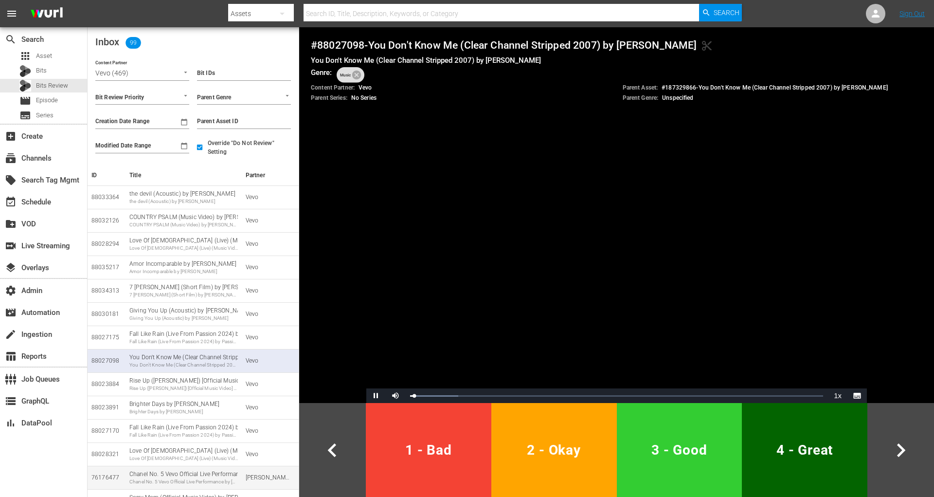
click at [203, 478] on div "Chanel No. 5 Vevo Official Live Performance by Camila Cabello" at bounding box center [183, 481] width 108 height 7
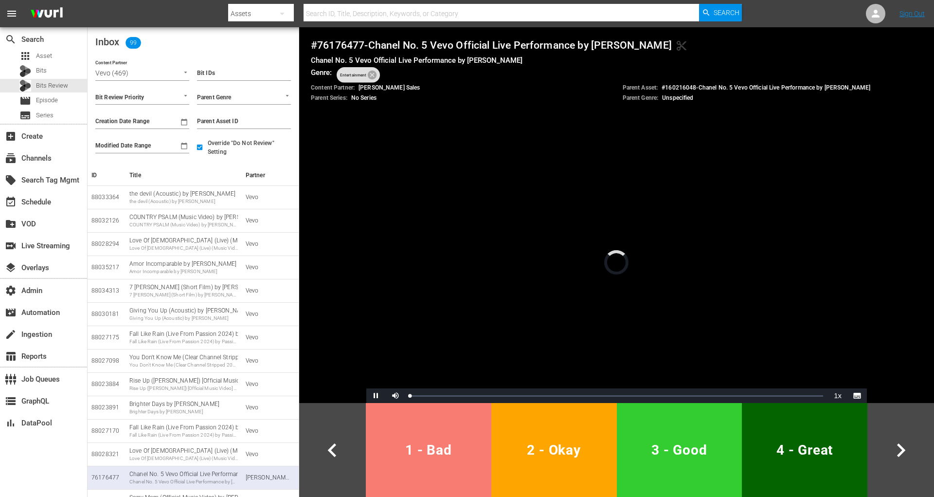
click at [440, 458] on span "1 - Bad" at bounding box center [429, 450] width 118 height 24
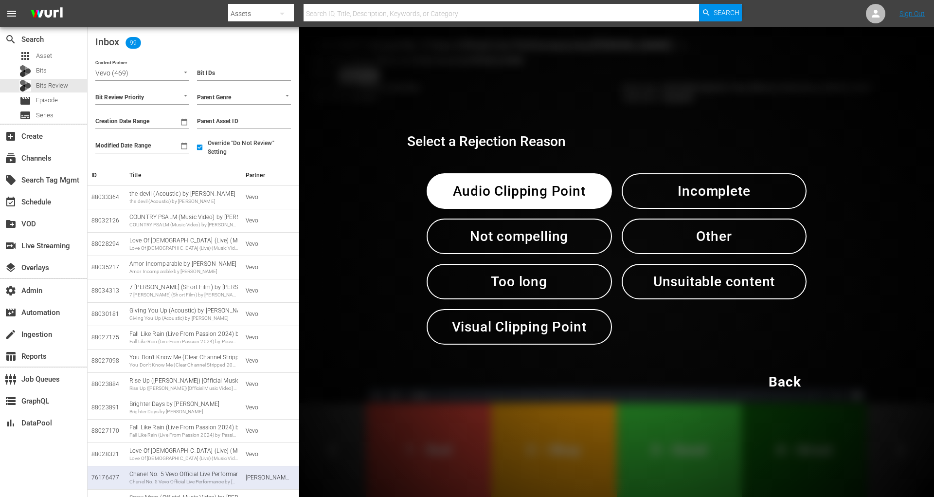
click at [703, 245] on span "Other" at bounding box center [714, 236] width 135 height 24
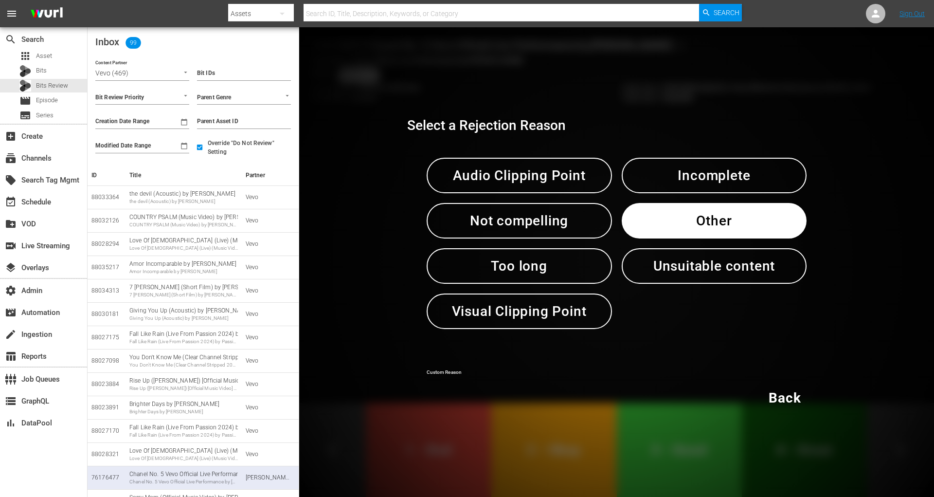
click at [501, 378] on input "text" at bounding box center [617, 373] width 380 height 15
paste input "test"
type input "test"
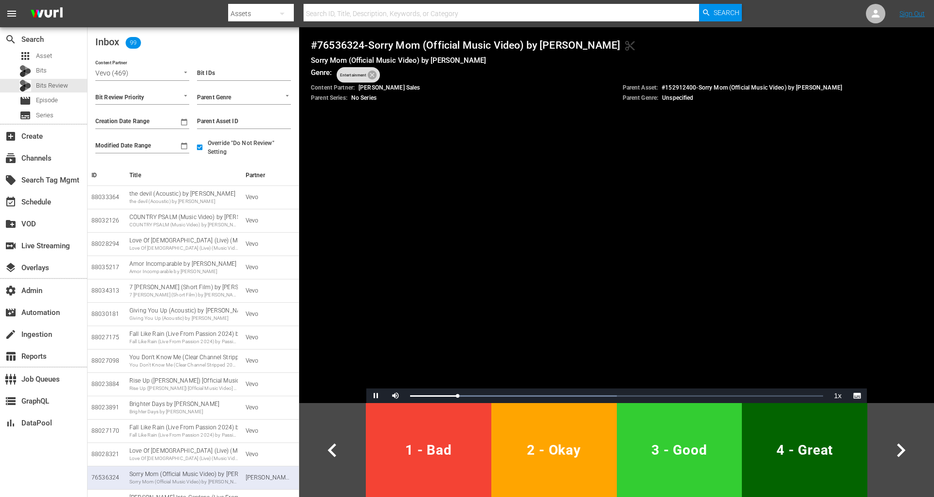
click at [421, 451] on span "1 - Bad" at bounding box center [429, 450] width 118 height 24
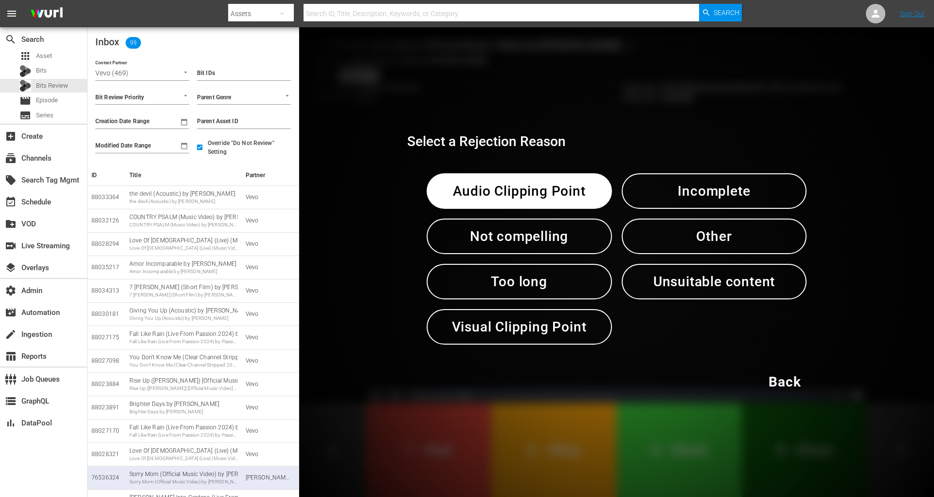
click at [779, 244] on span "Other" at bounding box center [714, 236] width 135 height 24
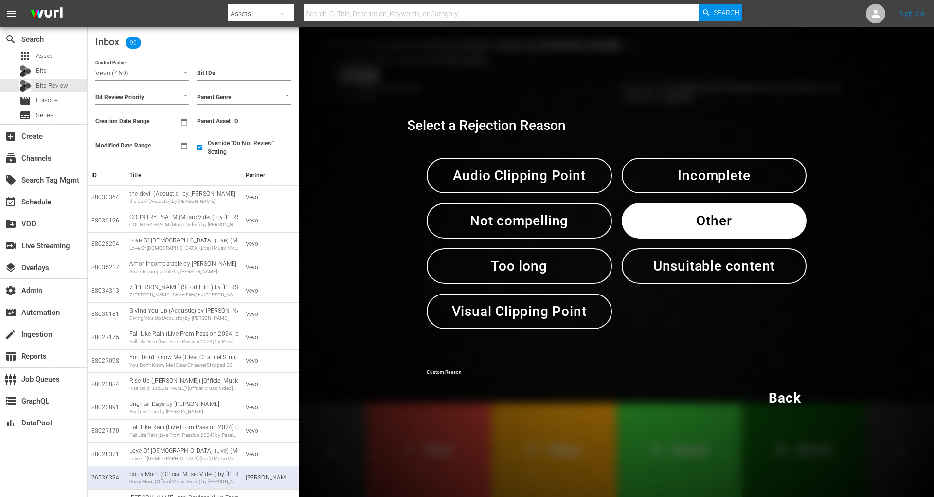
click at [522, 359] on div "Custom Reason" at bounding box center [617, 369] width 380 height 22
click at [522, 364] on div "Custom Reason" at bounding box center [617, 369] width 380 height 22
click at [511, 375] on input "text" at bounding box center [617, 373] width 380 height 15
paste input "test"
type input "test"
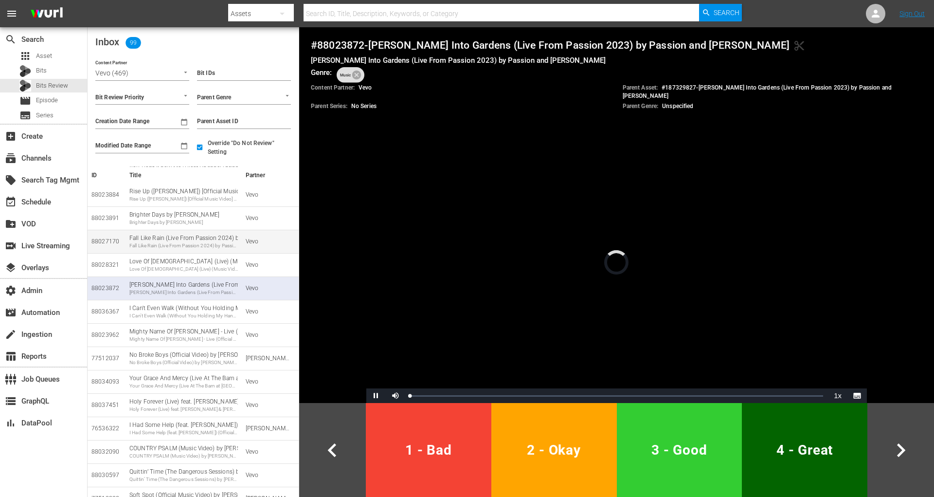
scroll to position [694, 0]
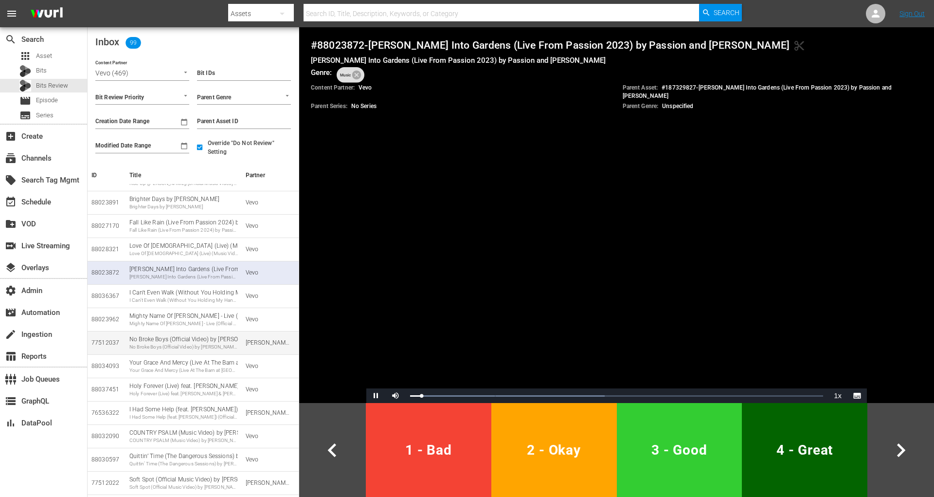
click at [182, 343] on div "No Broke Boys (Official Video) by Tinashe" at bounding box center [183, 346] width 108 height 7
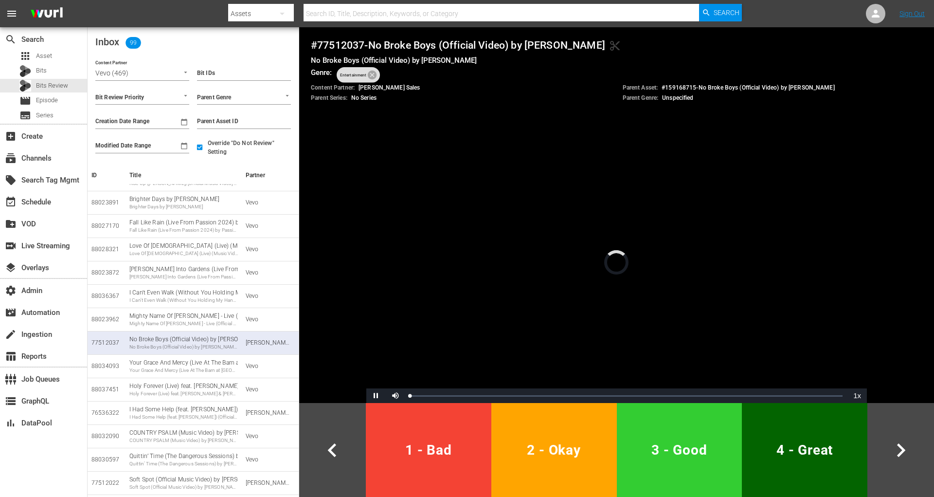
click at [384, 446] on span "1 - Bad" at bounding box center [429, 450] width 118 height 24
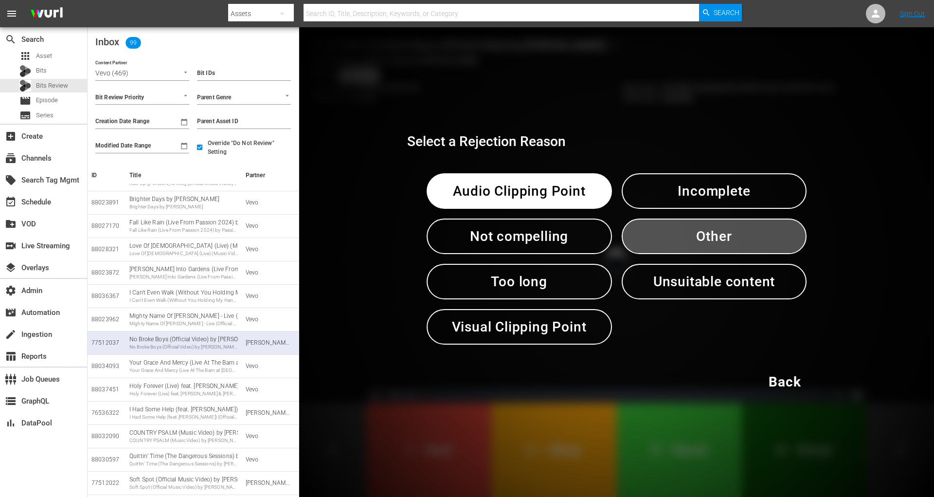
click at [640, 236] on button "Other" at bounding box center [714, 236] width 185 height 36
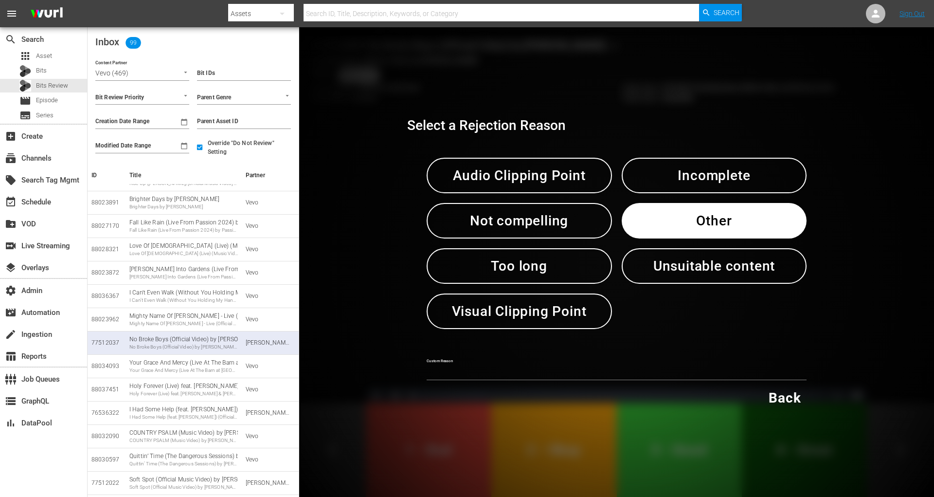
click at [504, 374] on input "text" at bounding box center [617, 373] width 380 height 15
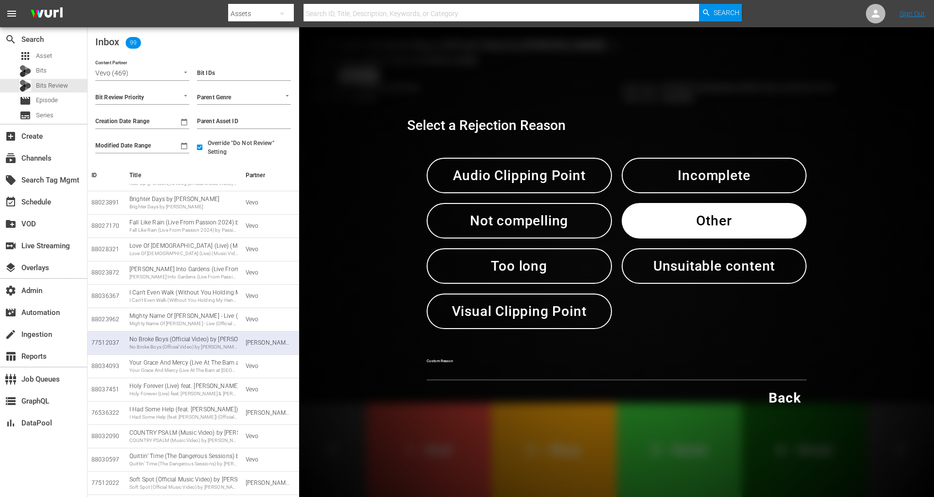
paste input "test"
type input "test"
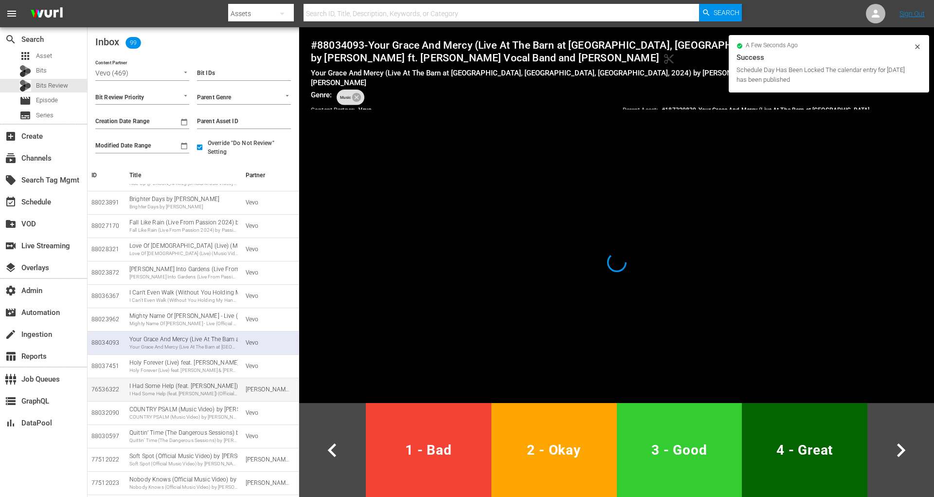
click at [213, 388] on div "I Had Some Help (feat. Morgan Wallen) (Official Video) by Post Malone I Had Som…" at bounding box center [183, 389] width 108 height 15
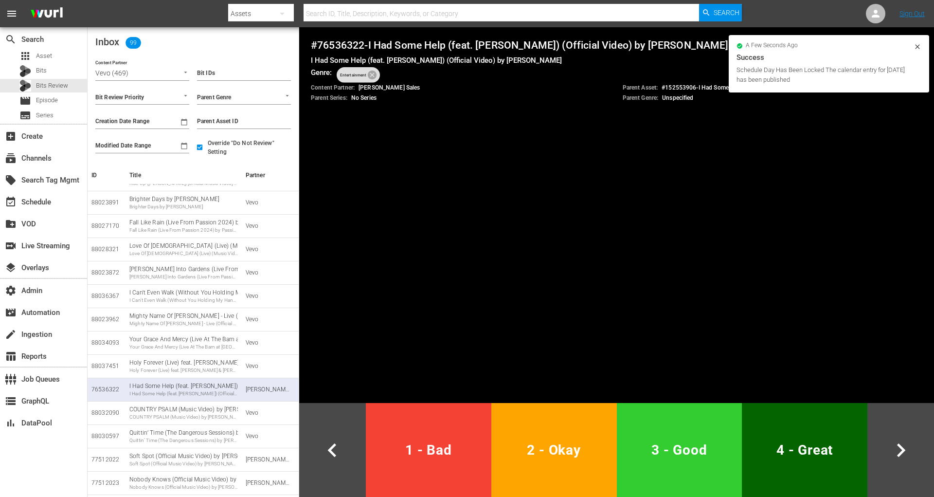
click at [414, 435] on button "1 - Bad" at bounding box center [429, 450] width 126 height 94
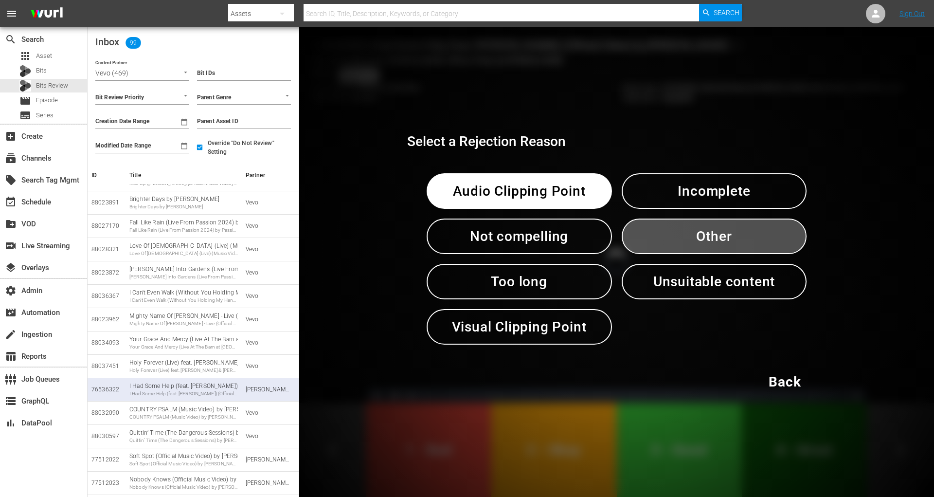
click at [722, 230] on span "Other" at bounding box center [714, 236] width 135 height 24
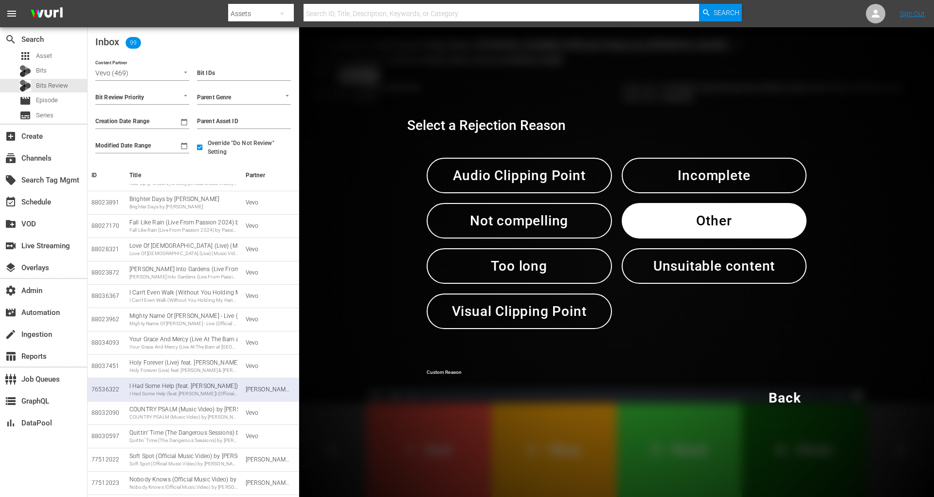
click at [532, 367] on input "text" at bounding box center [617, 373] width 380 height 15
paste input "test"
type input "test"
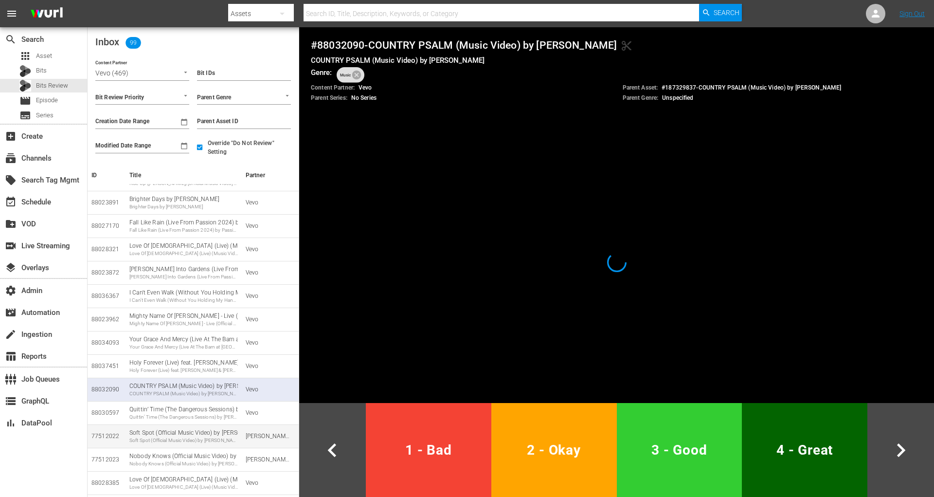
click at [214, 432] on div "Soft Spot (Official Music Video) by keshi Soft Spot (Official Music Video) by k…" at bounding box center [183, 436] width 108 height 15
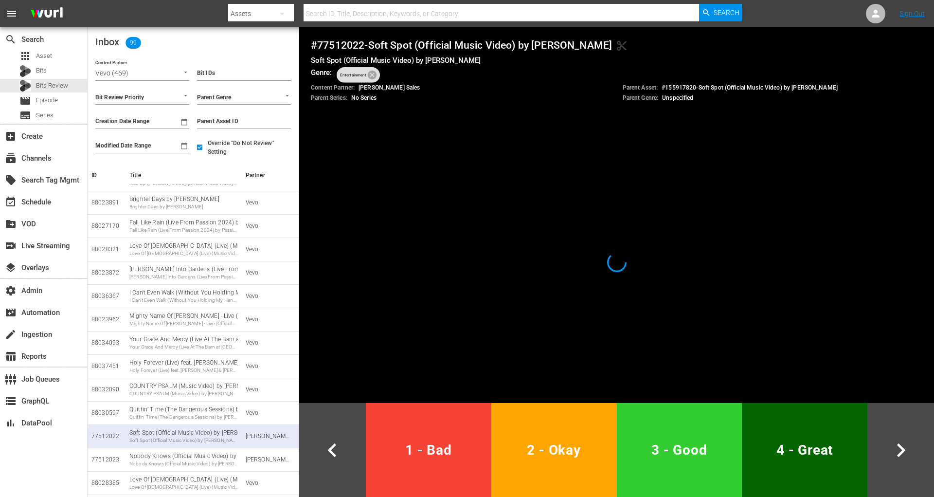
click at [415, 477] on button "1 - Bad" at bounding box center [429, 450] width 126 height 94
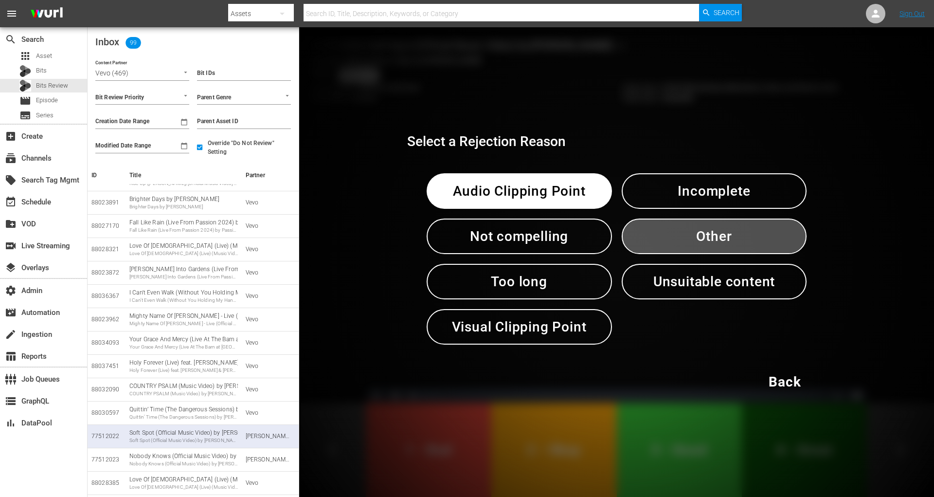
click at [674, 239] on span "Other" at bounding box center [714, 236] width 135 height 24
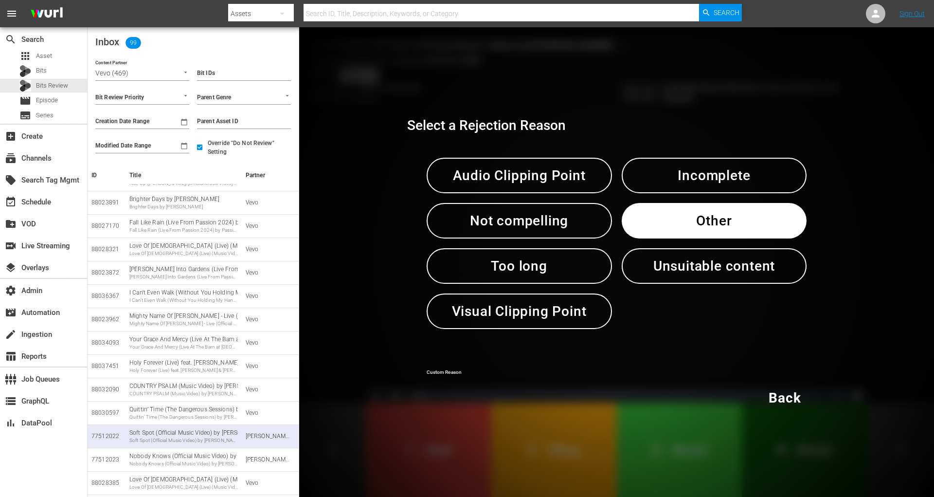
click at [521, 374] on input "text" at bounding box center [617, 373] width 380 height 15
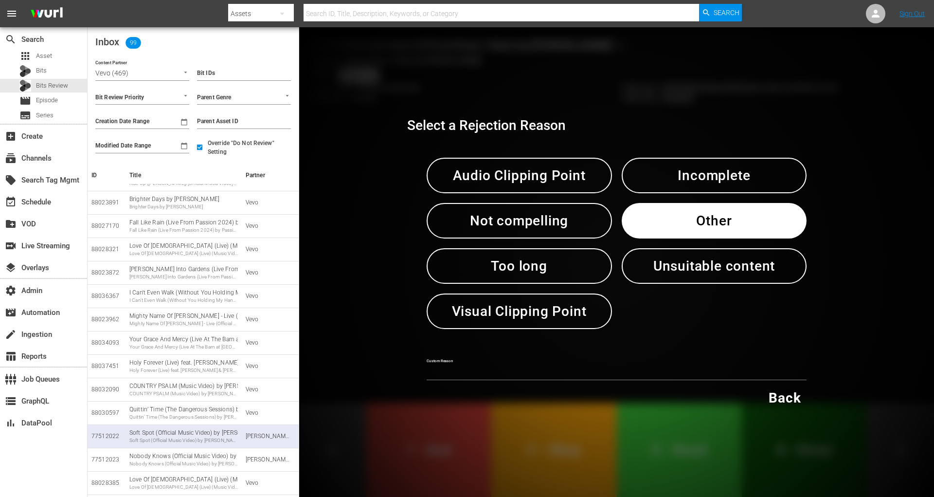
paste input "test"
type input "test"
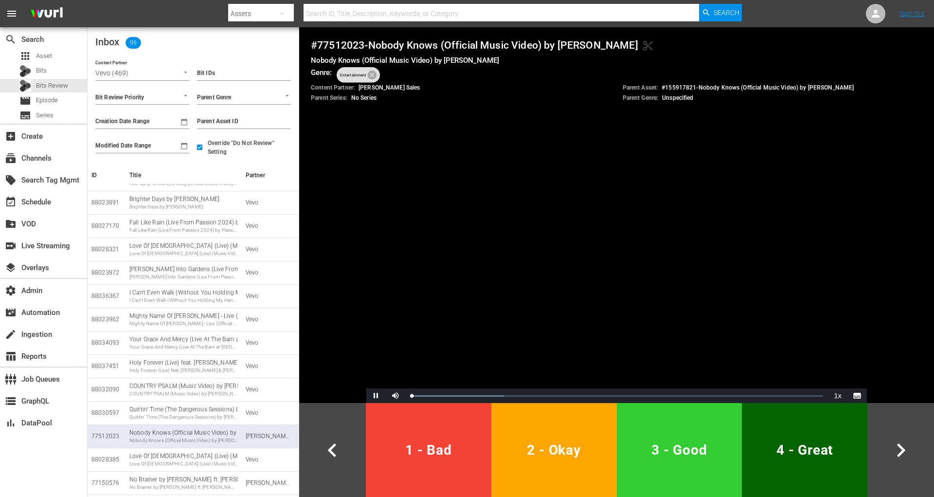
click at [413, 446] on span "1 - Bad" at bounding box center [429, 450] width 118 height 24
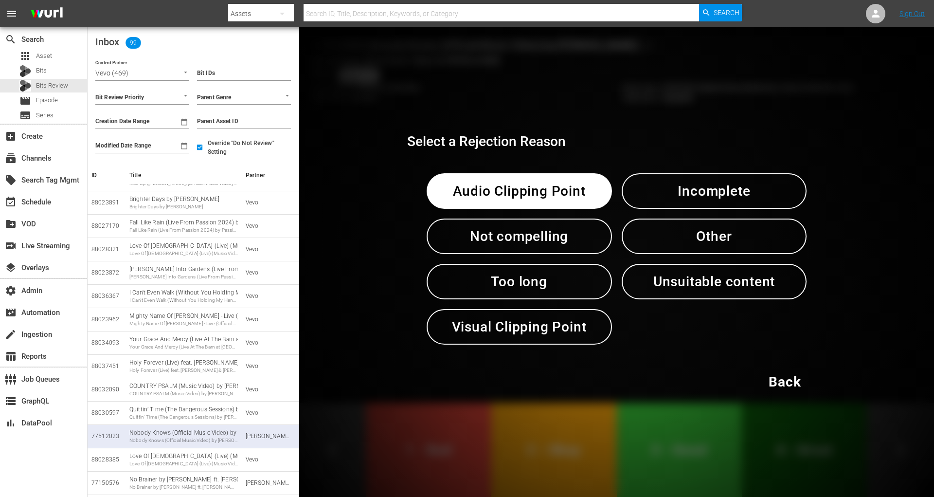
click at [667, 233] on span "Other" at bounding box center [714, 236] width 135 height 24
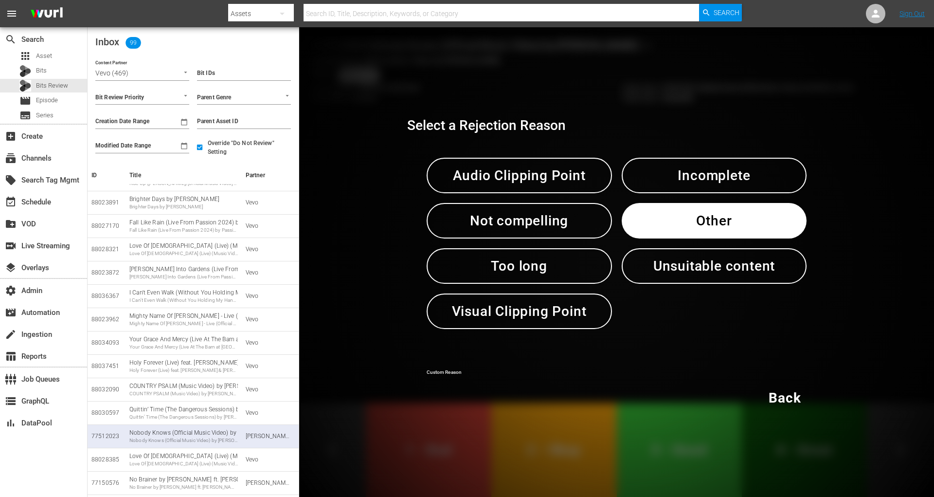
click at [474, 371] on input "text" at bounding box center [617, 373] width 380 height 15
paste input "test"
type input "test"
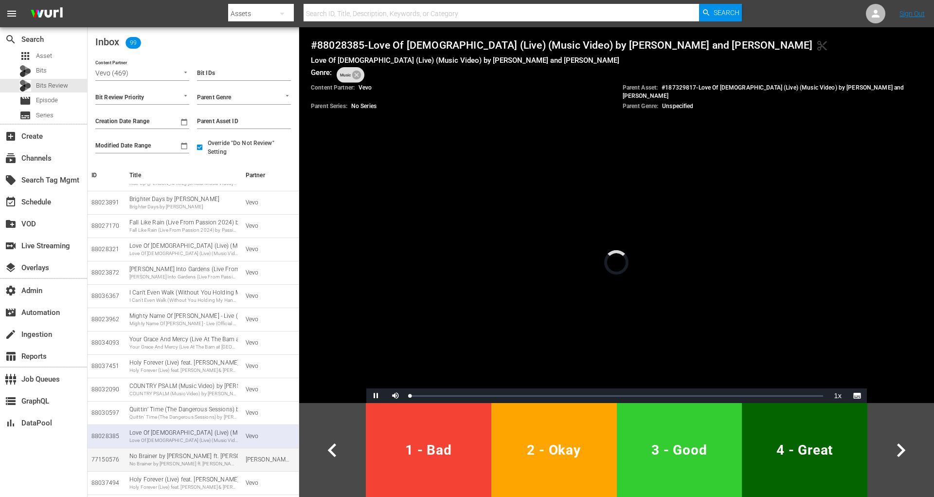
click at [222, 459] on div "No Brainer by DJ Khaled ft. Justin Bieber, Chance The Rapper and Quavo No Brain…" at bounding box center [183, 459] width 108 height 15
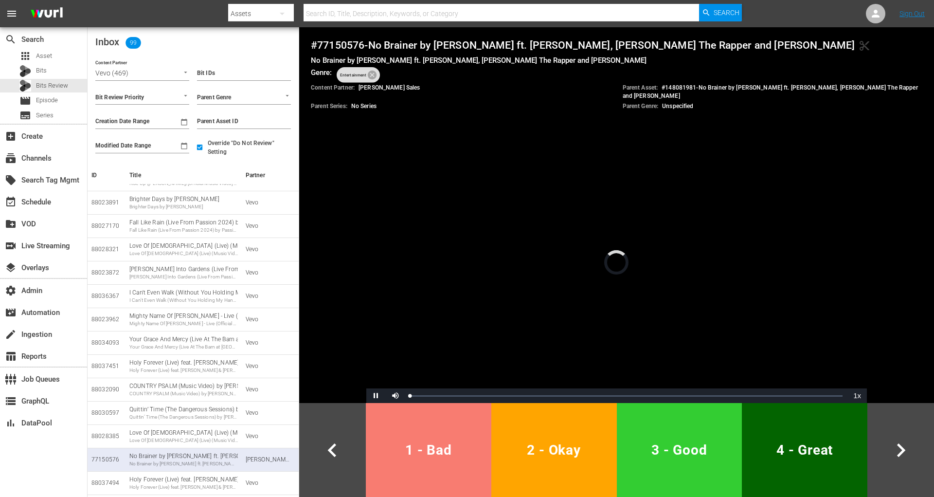
click at [420, 438] on span "1 - Bad" at bounding box center [429, 450] width 118 height 24
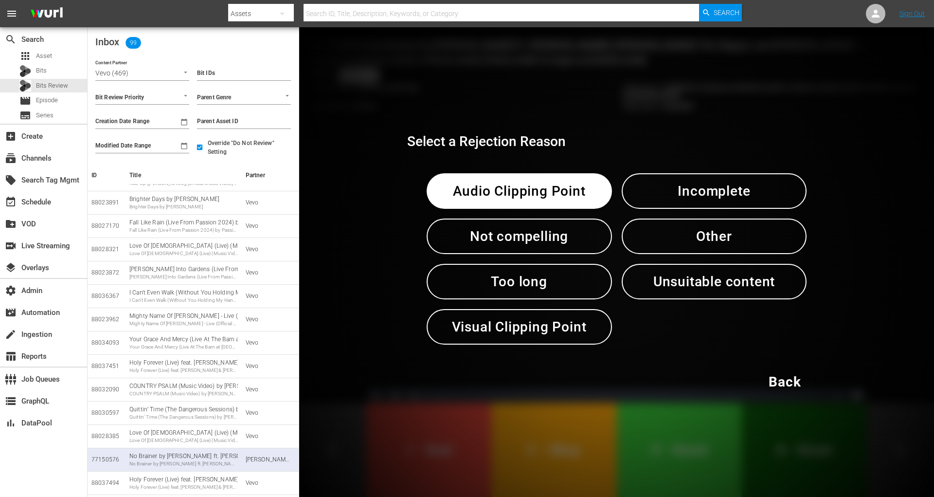
click at [648, 245] on span "Other" at bounding box center [714, 236] width 135 height 24
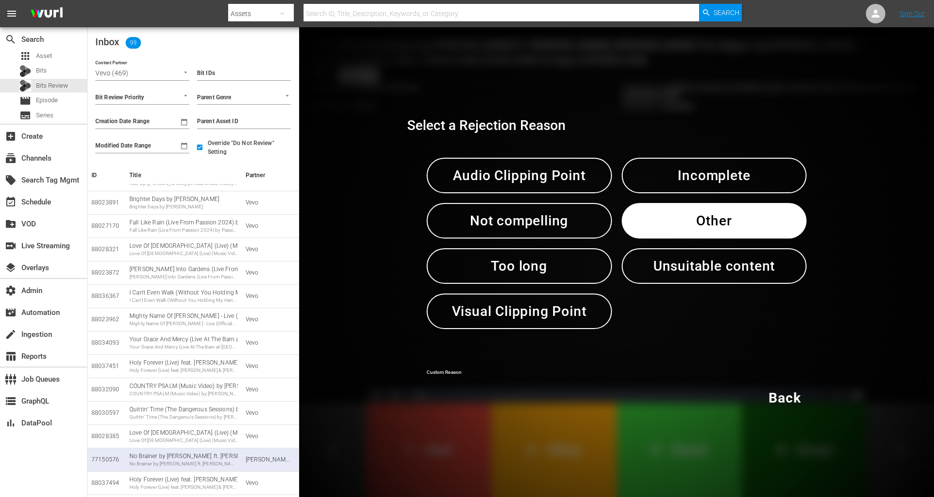
click at [492, 371] on input "text" at bounding box center [617, 373] width 380 height 15
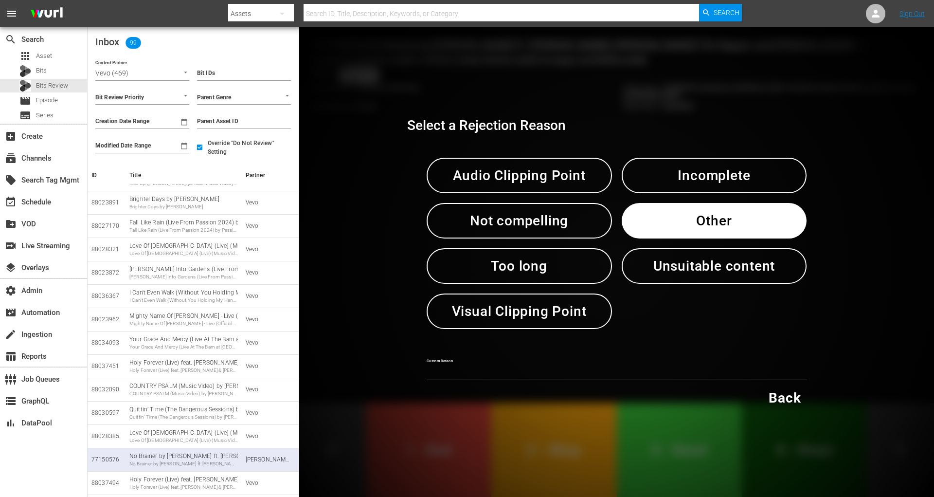
paste input "test"
type input "test"
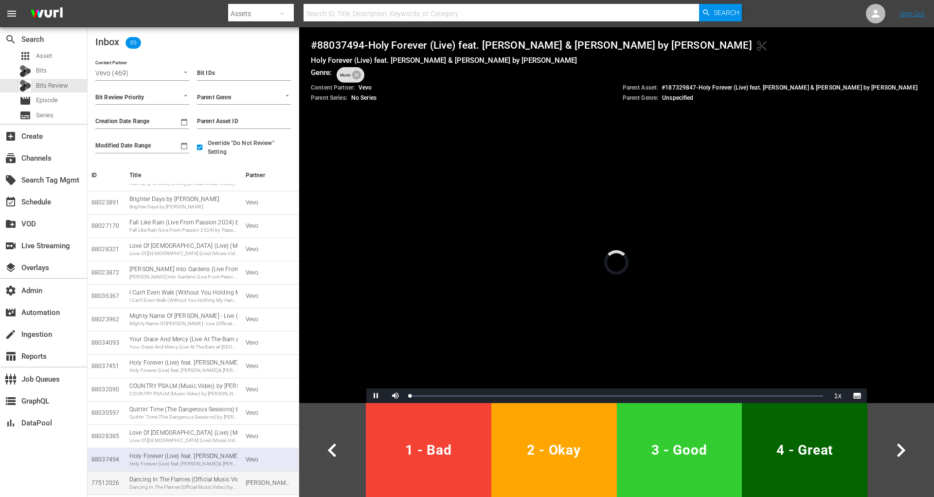
click at [215, 484] on div "Dancing In The Flames (Official Music Video) by The Weeknd" at bounding box center [183, 487] width 108 height 7
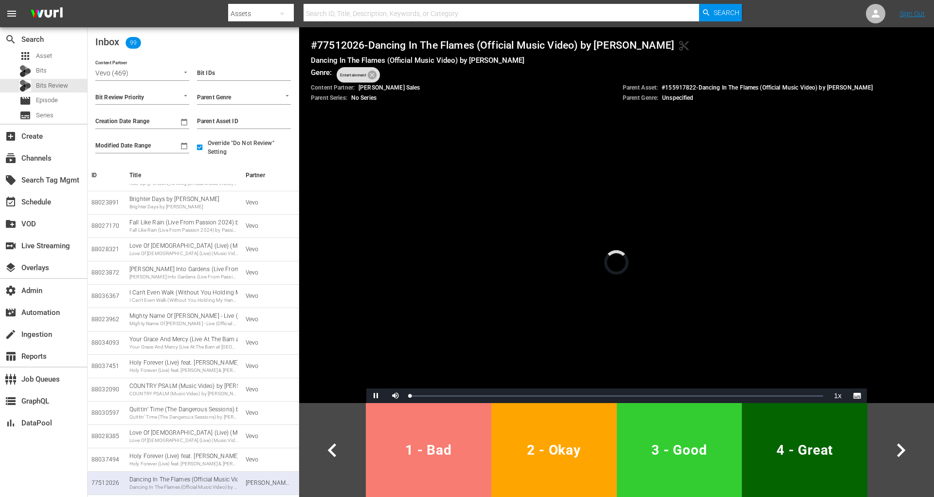
click at [395, 451] on span "1 - Bad" at bounding box center [429, 450] width 118 height 24
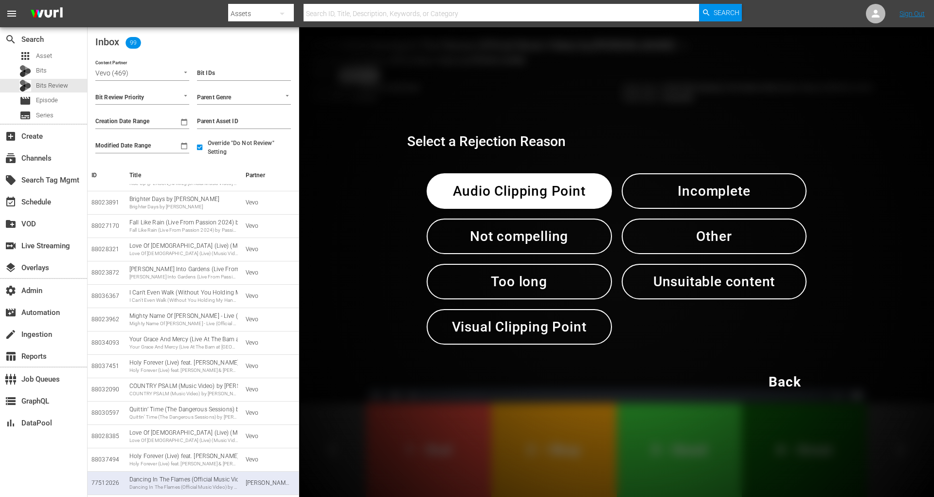
click at [645, 245] on button "Other" at bounding box center [714, 236] width 185 height 36
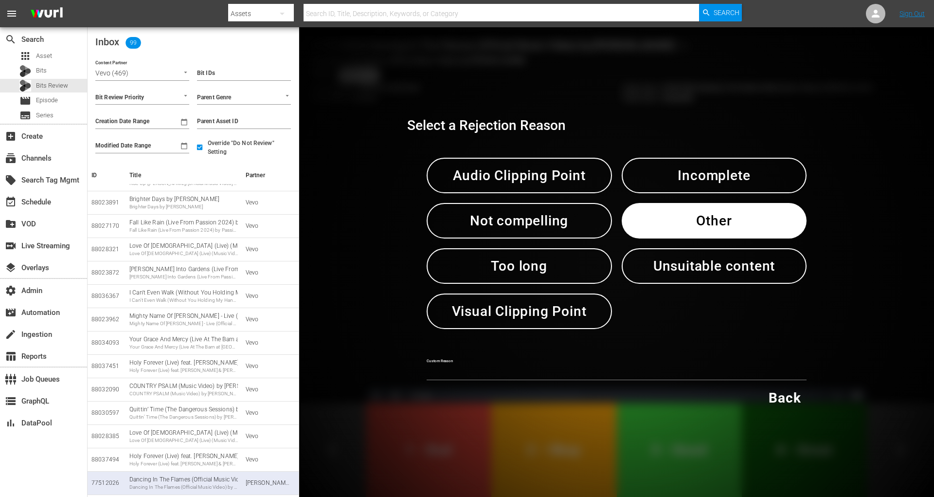
click at [496, 370] on input "text" at bounding box center [617, 373] width 380 height 15
paste input "test"
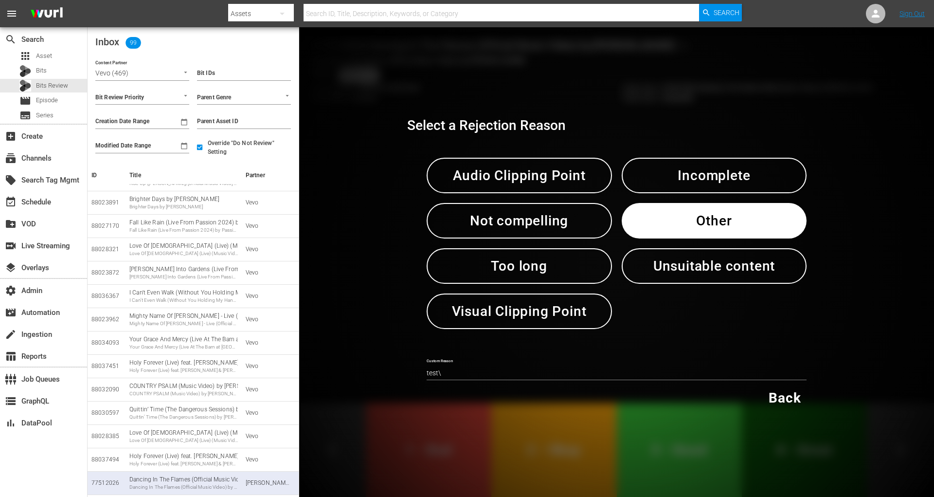
type input "test"
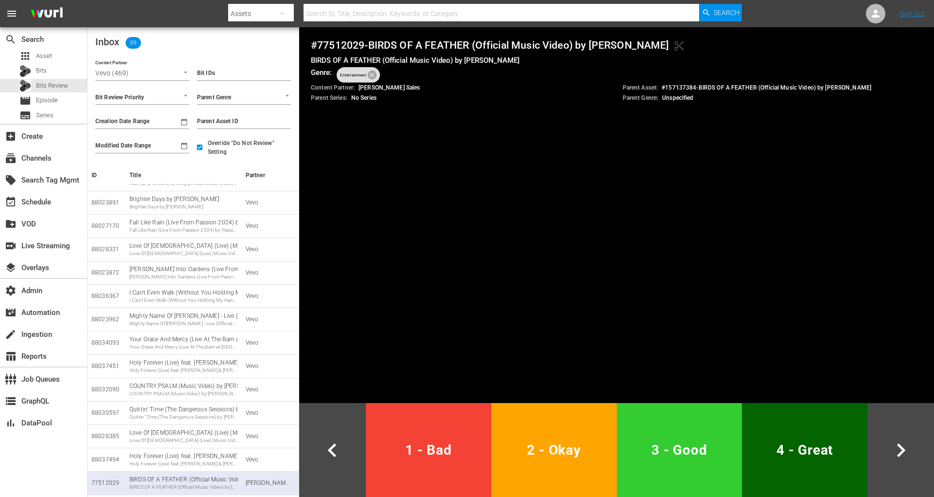
click at [450, 454] on span "1 - Bad" at bounding box center [429, 450] width 118 height 24
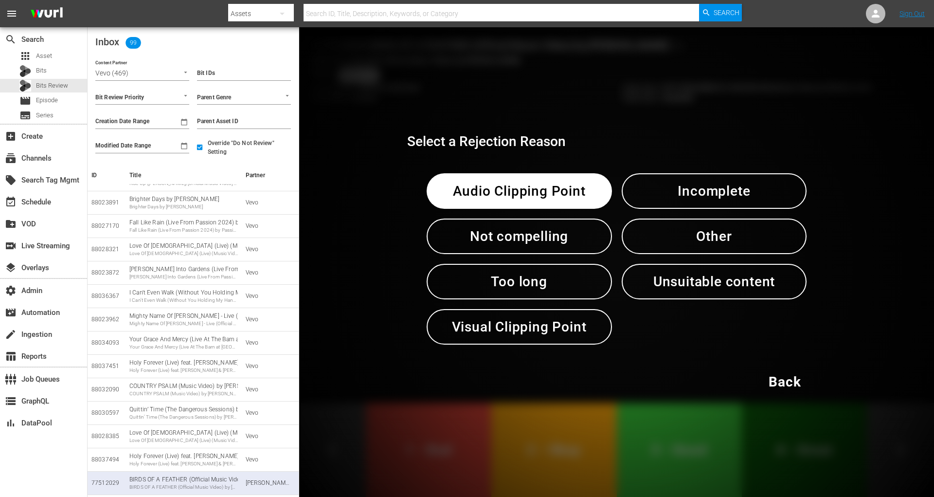
click at [731, 225] on span "Other" at bounding box center [714, 236] width 135 height 24
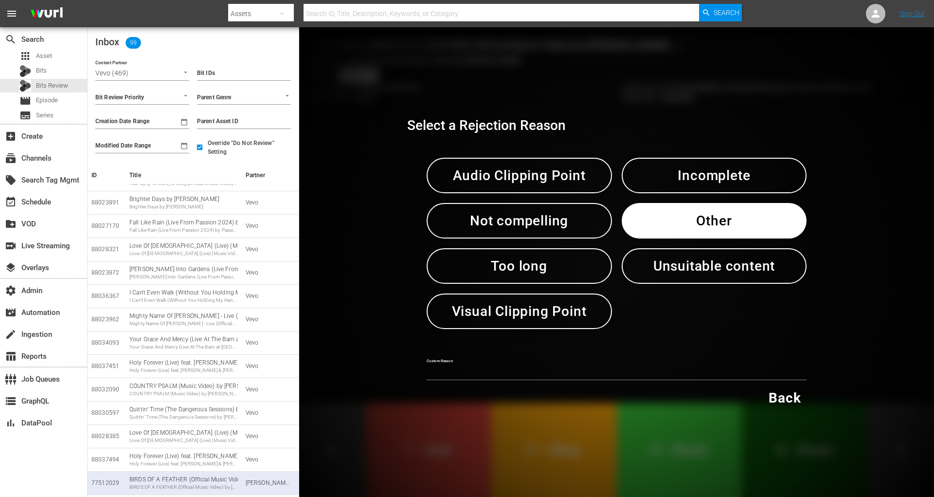
click at [564, 371] on input "text" at bounding box center [617, 373] width 380 height 15
paste input "test"
type input "test"
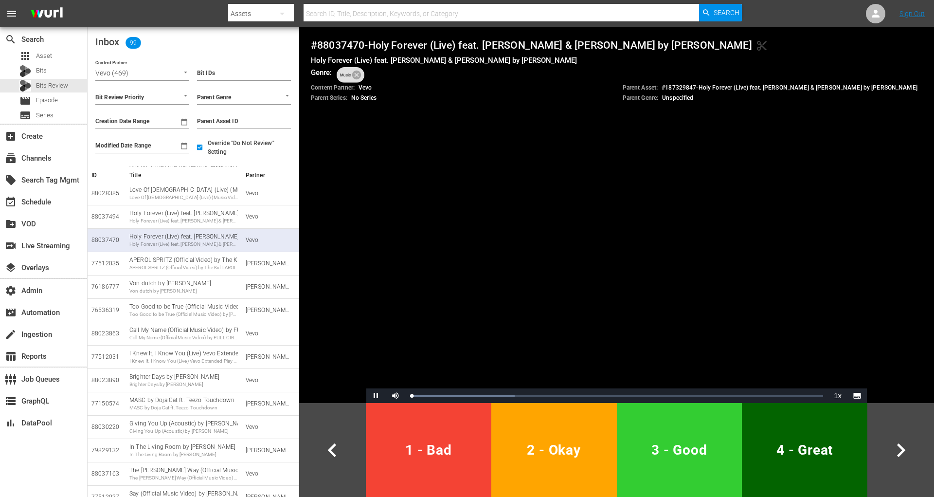
scroll to position [834, 0]
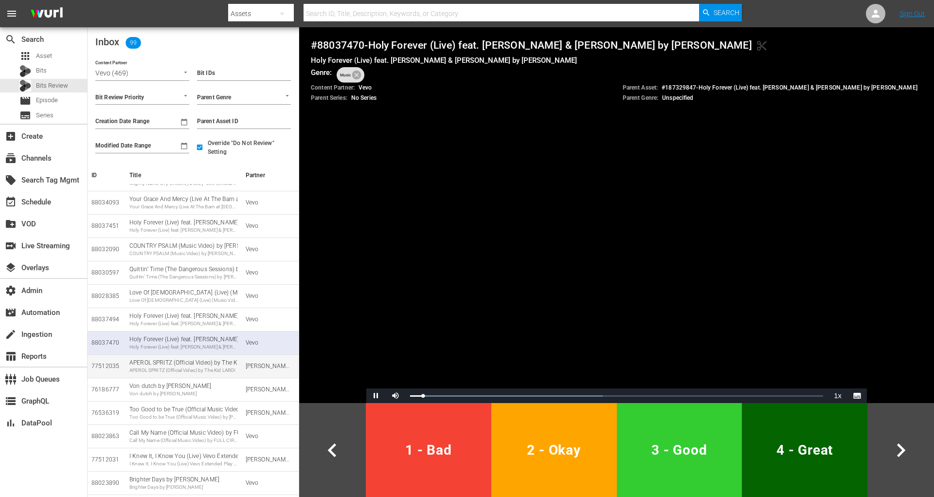
click at [218, 357] on td "APEROL SPRITZ (Official Video) by The Kid LAROI APEROL SPRITZ (Official Video) …" at bounding box center [184, 365] width 116 height 23
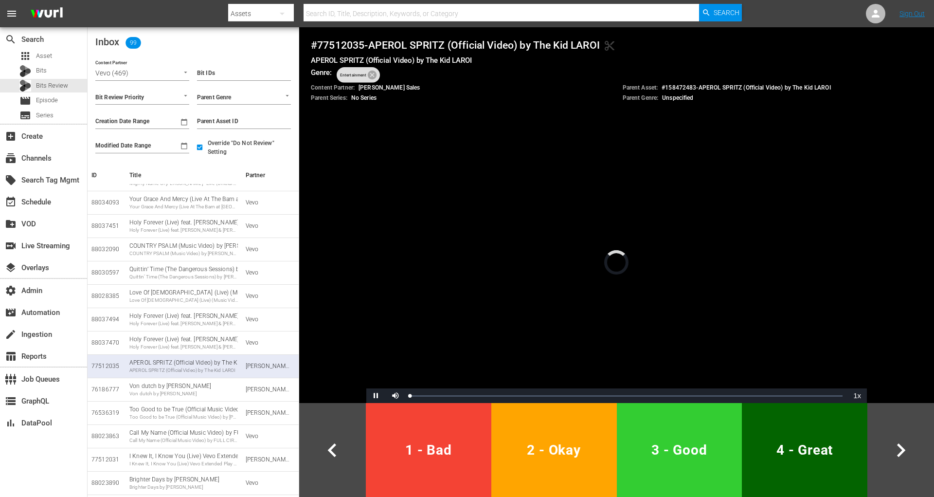
click at [448, 466] on button "1 - Bad" at bounding box center [429, 450] width 126 height 94
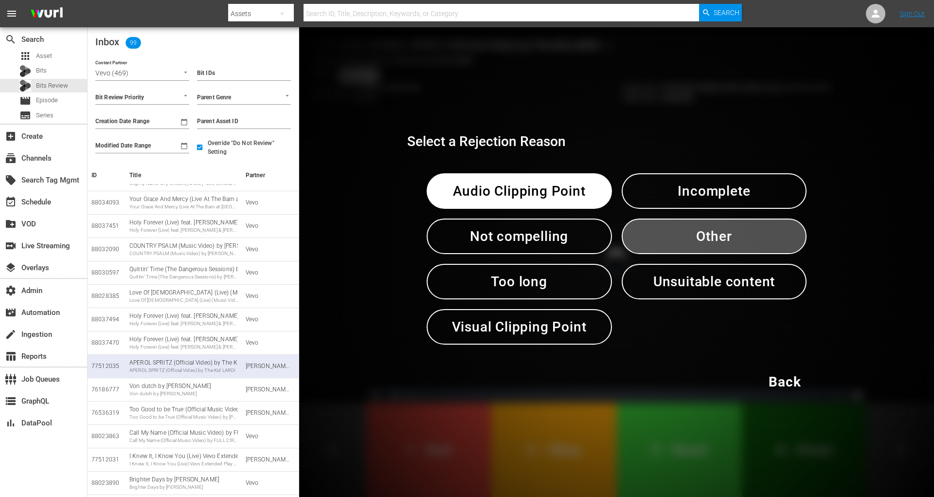
click at [679, 228] on span "Other" at bounding box center [714, 236] width 135 height 24
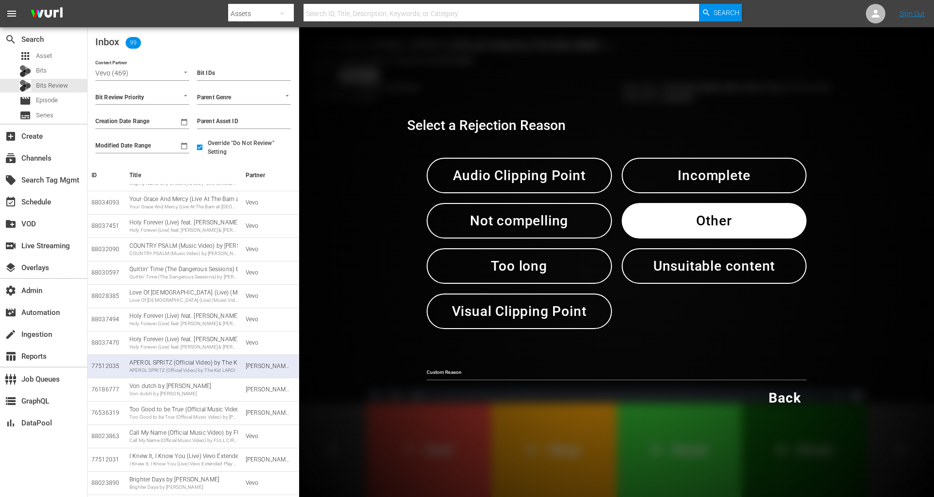
click at [565, 363] on div "Custom Reason" at bounding box center [617, 369] width 380 height 22
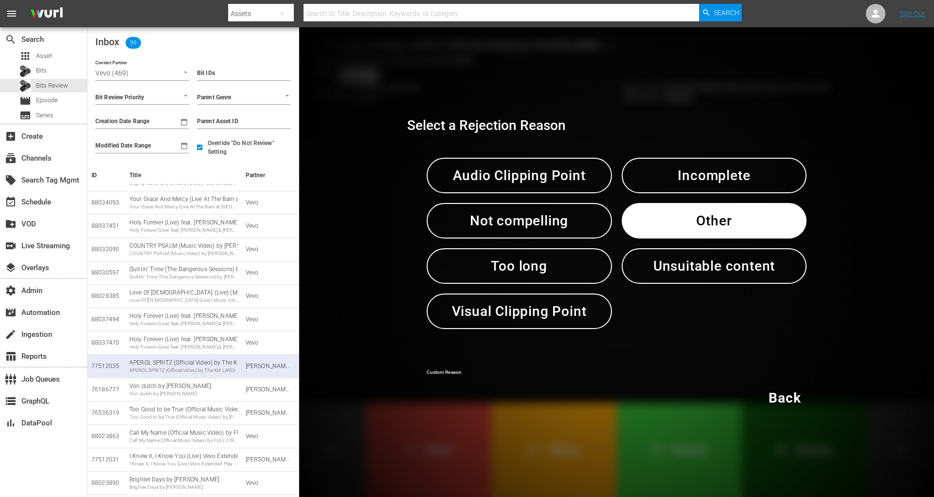
click at [553, 368] on input "text" at bounding box center [617, 373] width 380 height 15
paste input "test"
type input "test"
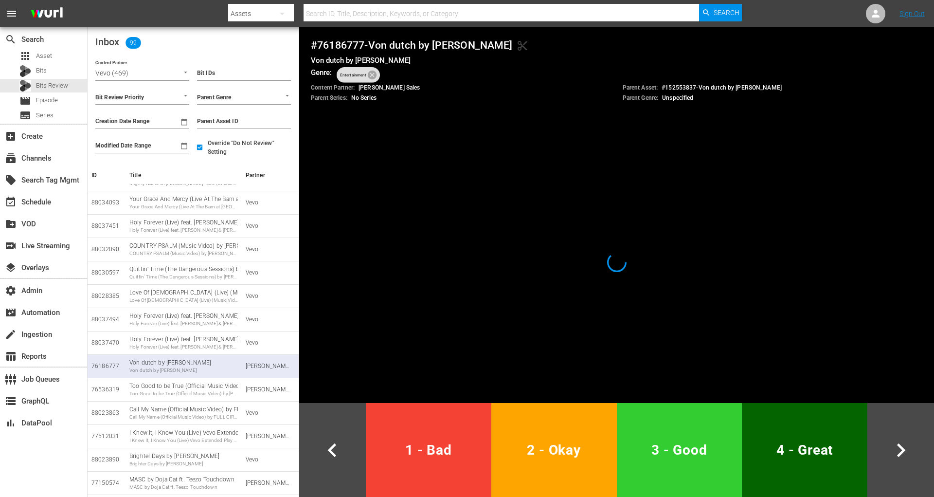
click at [422, 449] on span "1 - Bad" at bounding box center [429, 450] width 118 height 24
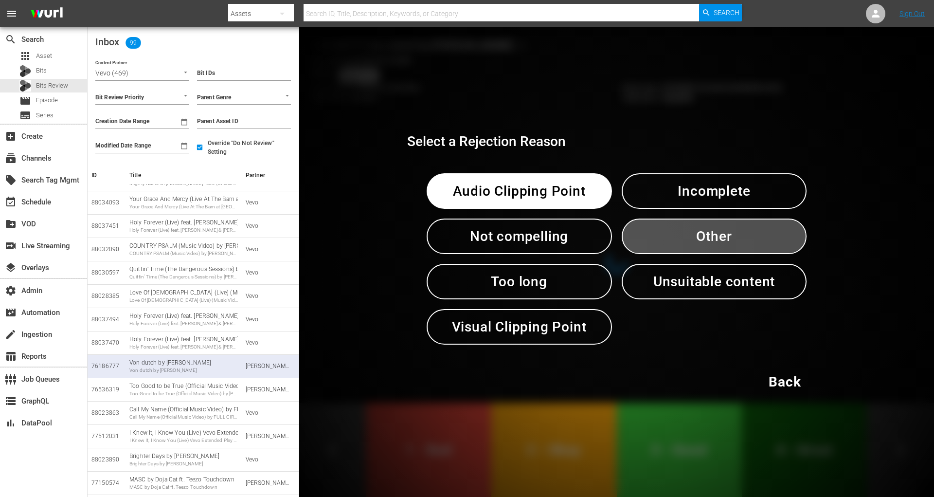
click at [665, 244] on span "Other" at bounding box center [714, 236] width 135 height 24
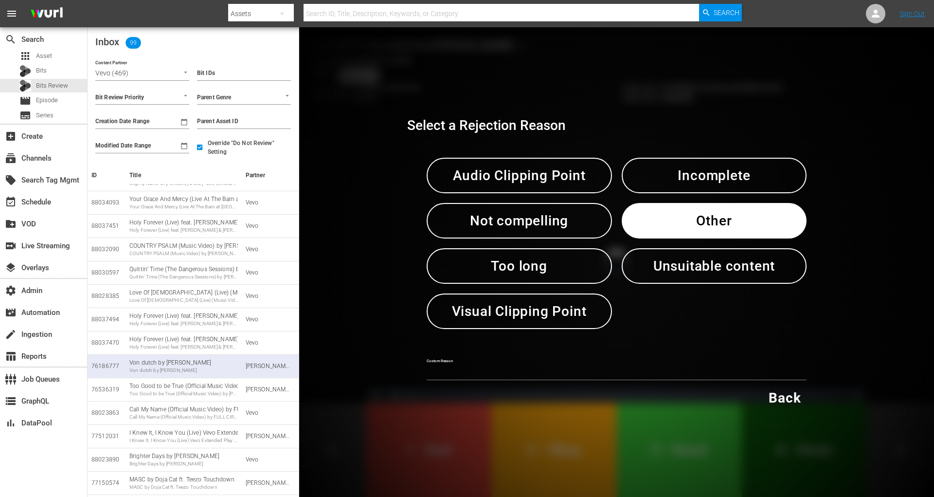
click at [502, 376] on input "text" at bounding box center [617, 373] width 380 height 15
paste input "test"
type input "test"
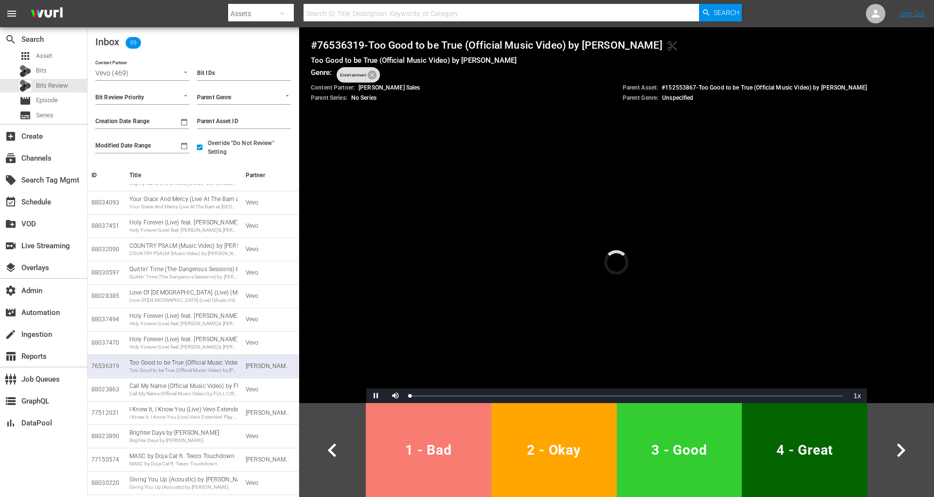
click at [457, 433] on button "1 - Bad" at bounding box center [429, 450] width 126 height 94
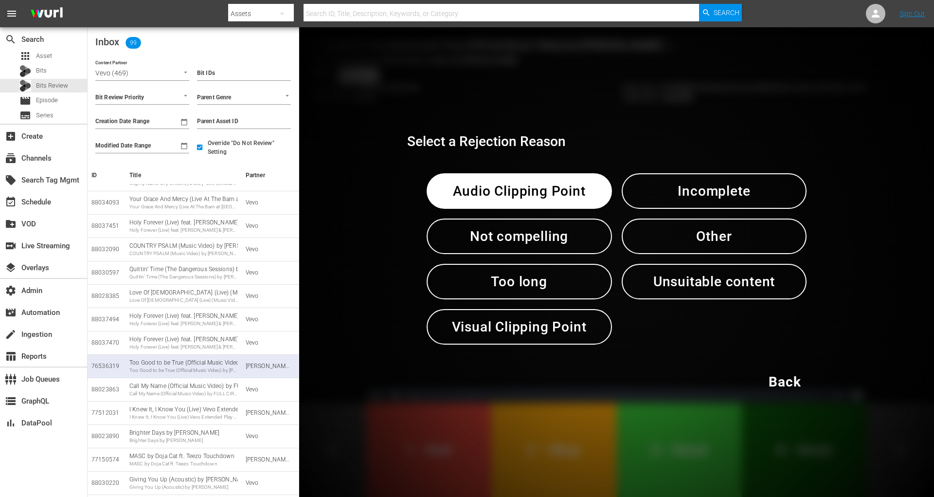
click at [697, 240] on span "Other" at bounding box center [714, 236] width 135 height 24
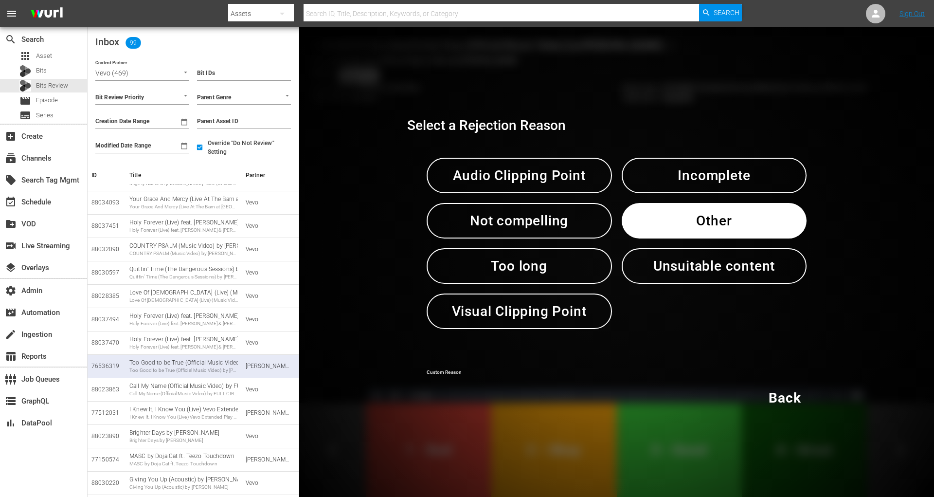
click at [490, 372] on input "text" at bounding box center [617, 373] width 380 height 15
paste input "test"
type input "test"
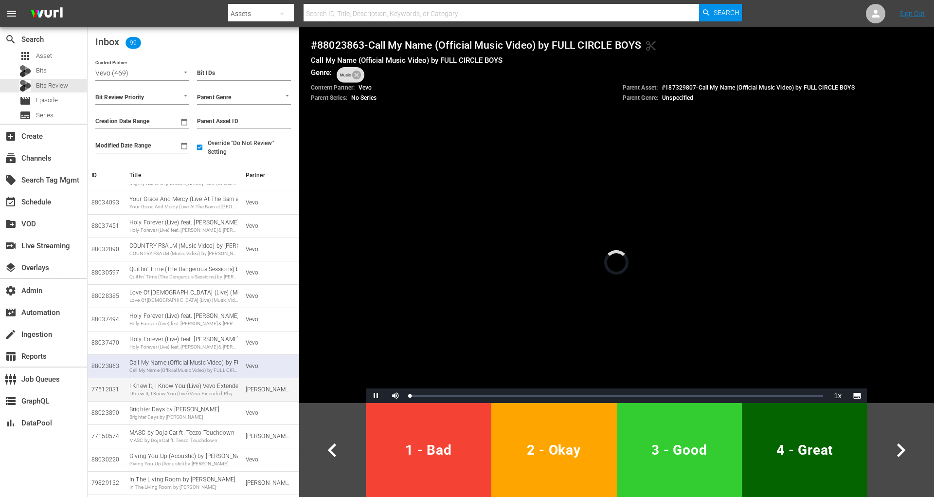
click at [243, 394] on td "Wurl Sales" at bounding box center [270, 388] width 57 height 23
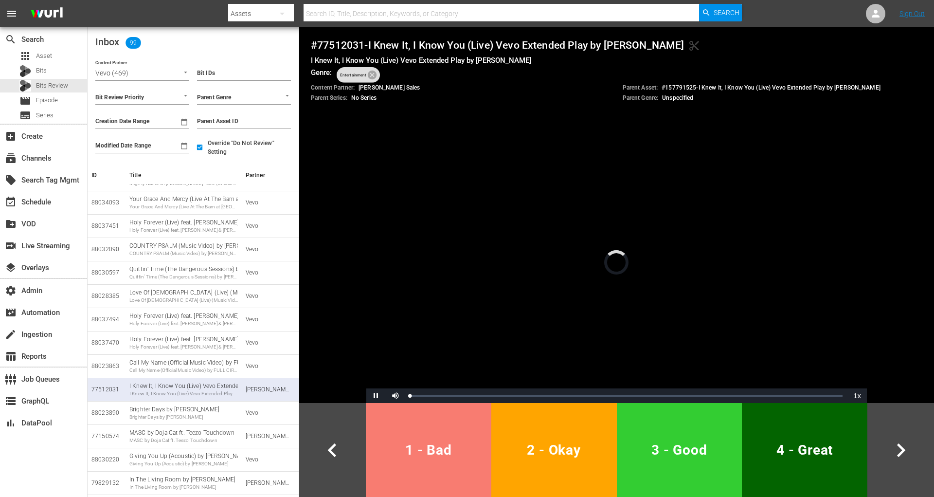
click at [414, 450] on span "1 - Bad" at bounding box center [429, 450] width 118 height 24
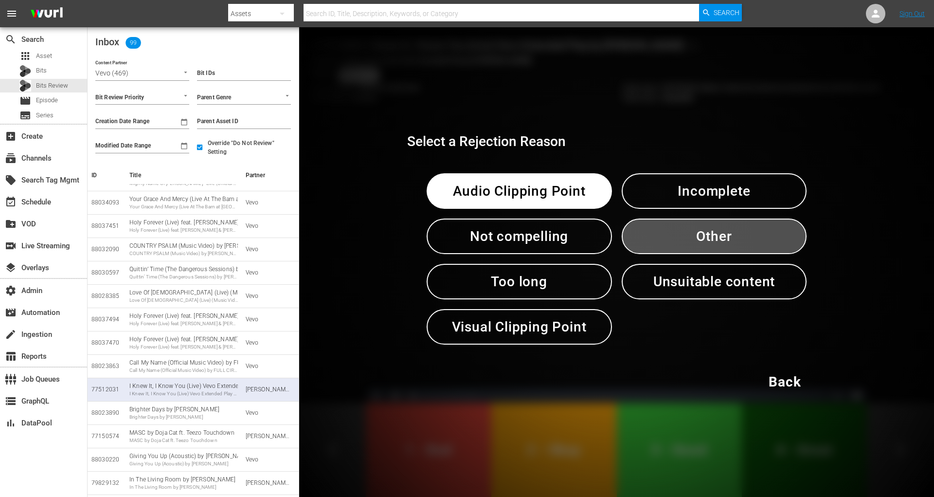
click at [649, 245] on span "Other" at bounding box center [714, 236] width 135 height 24
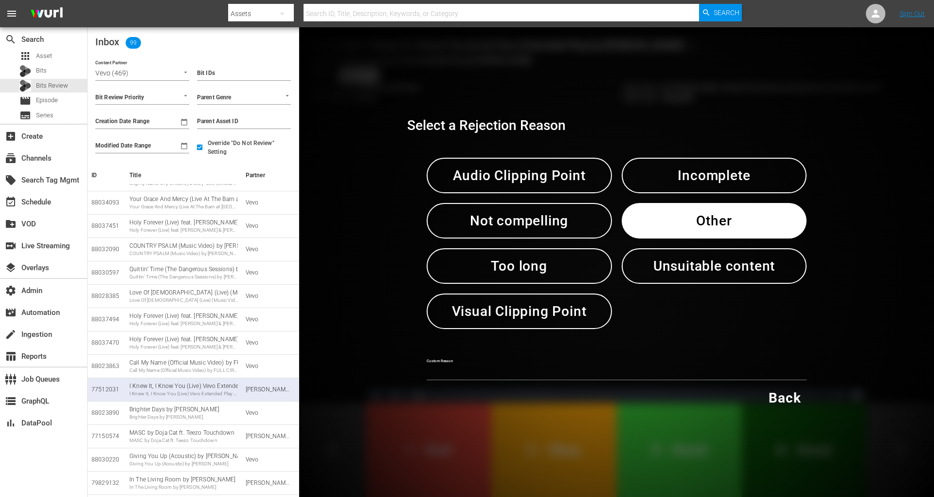
click at [502, 374] on input "text" at bounding box center [617, 373] width 380 height 15
paste input "test"
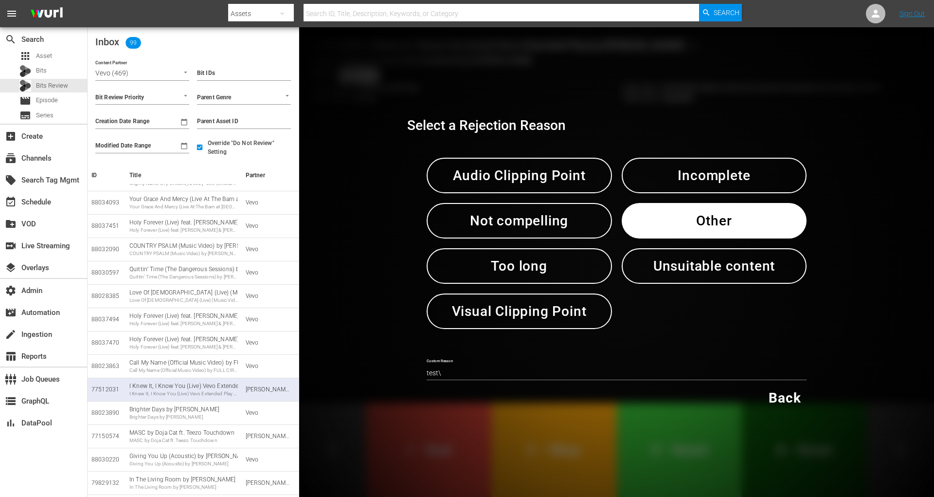
type input "test"
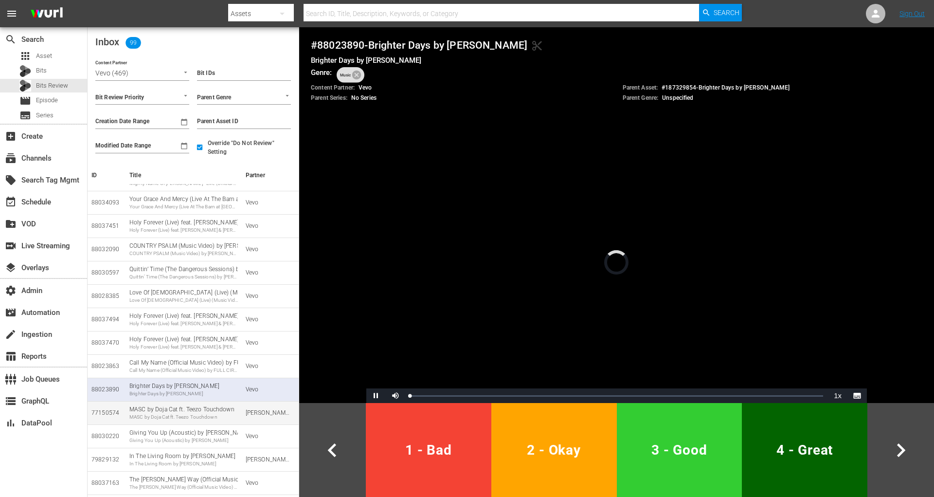
click at [216, 418] on div "MASC by Doja Cat ft. Teezo Touchdown" at bounding box center [183, 416] width 108 height 7
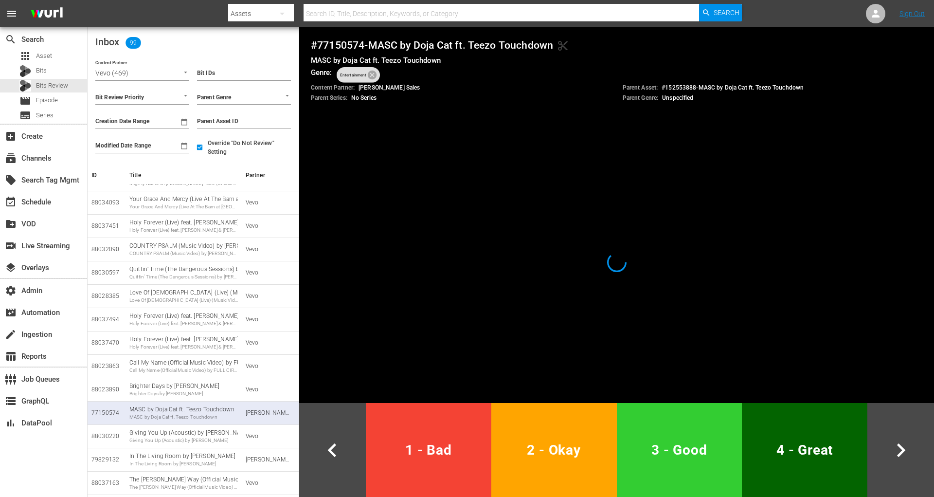
click at [453, 455] on span "1 - Bad" at bounding box center [429, 450] width 118 height 24
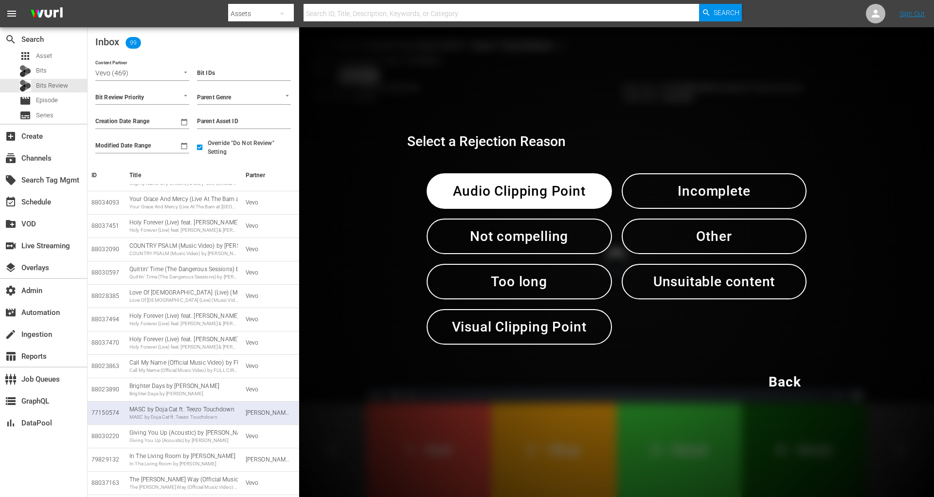
click at [664, 241] on span "Other" at bounding box center [714, 236] width 135 height 24
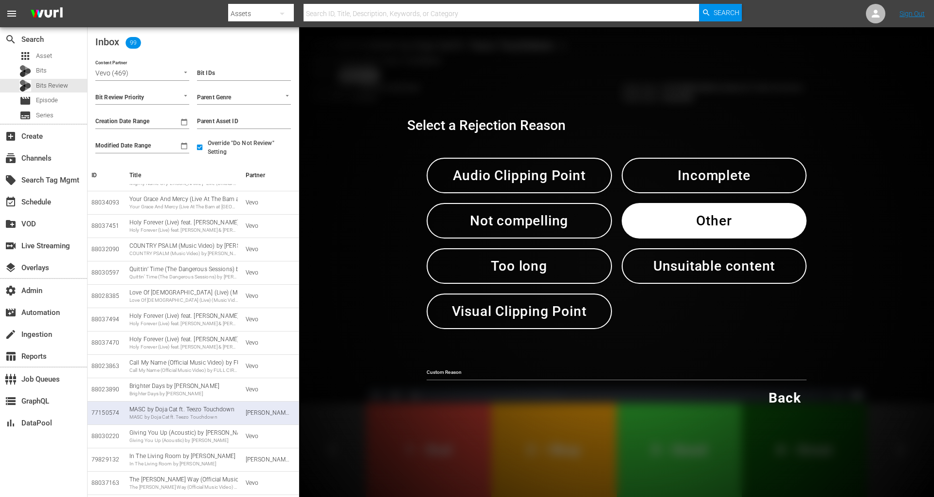
click at [473, 381] on div "Select a Rejection Reason Audio Clipping Point Incomplete Not compelling Other …" at bounding box center [616, 261] width 419 height 307
click at [474, 370] on input "text" at bounding box center [617, 373] width 380 height 15
paste input "test"
type input "test"
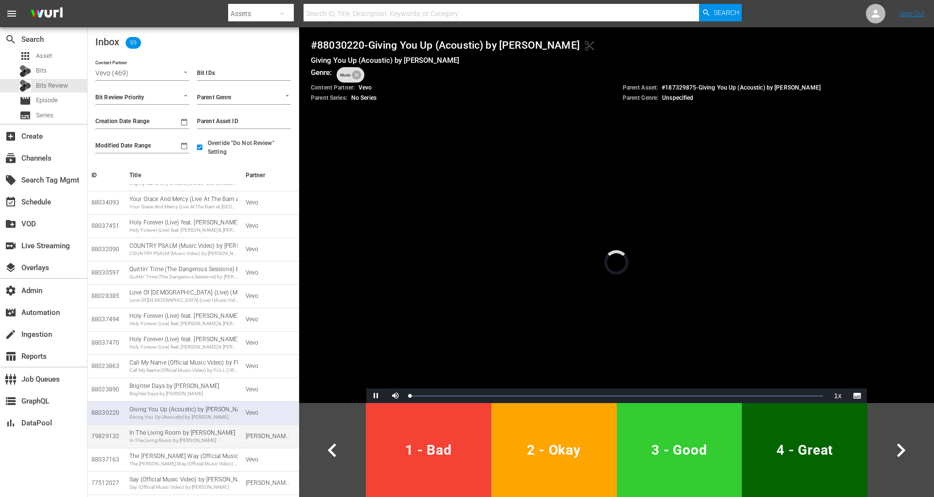
click at [190, 444] on td "In The Living Room by Maggie Rogers In The Living Room by Maggie Rogers" at bounding box center [184, 435] width 116 height 23
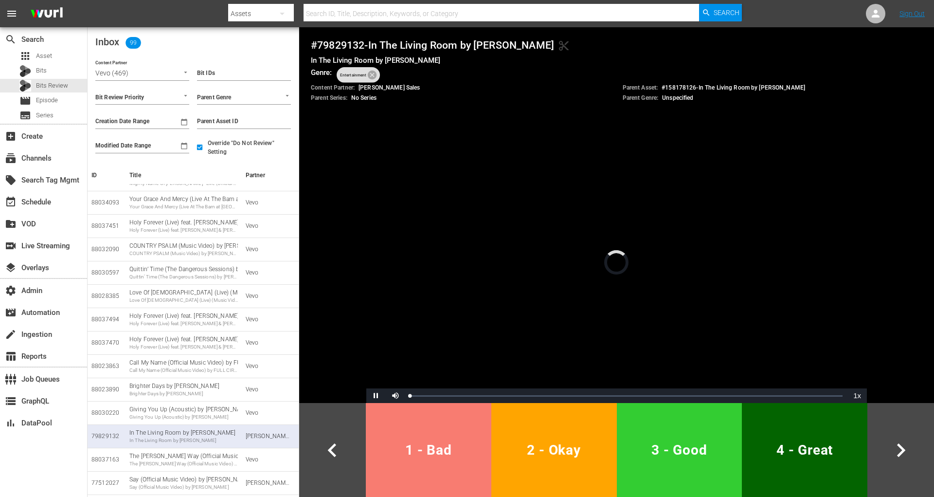
click at [433, 477] on button "1 - Bad" at bounding box center [429, 450] width 126 height 94
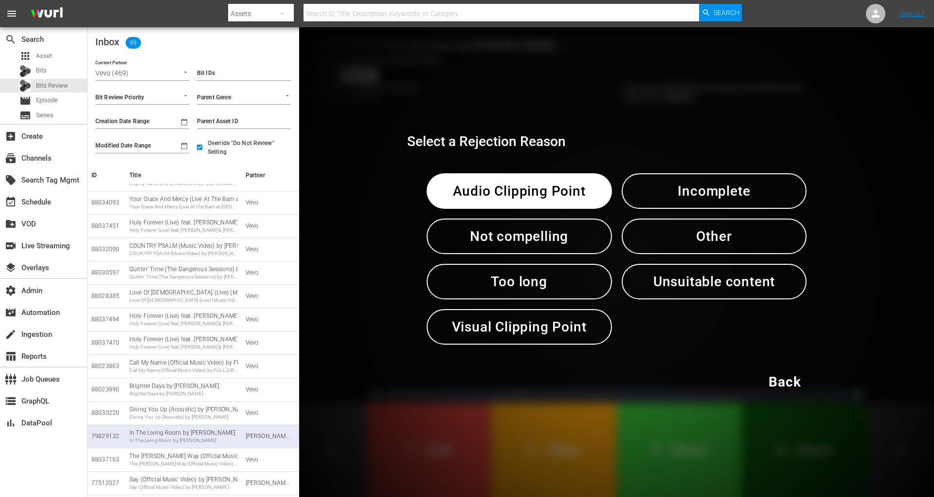
click at [637, 241] on button "Other" at bounding box center [714, 236] width 185 height 36
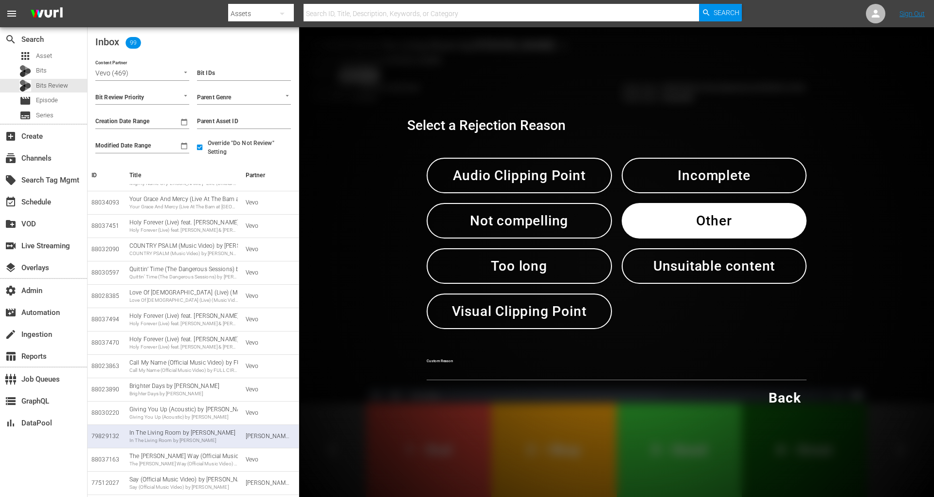
click at [474, 376] on input "text" at bounding box center [617, 373] width 380 height 15
paste input "test"
type input "test"
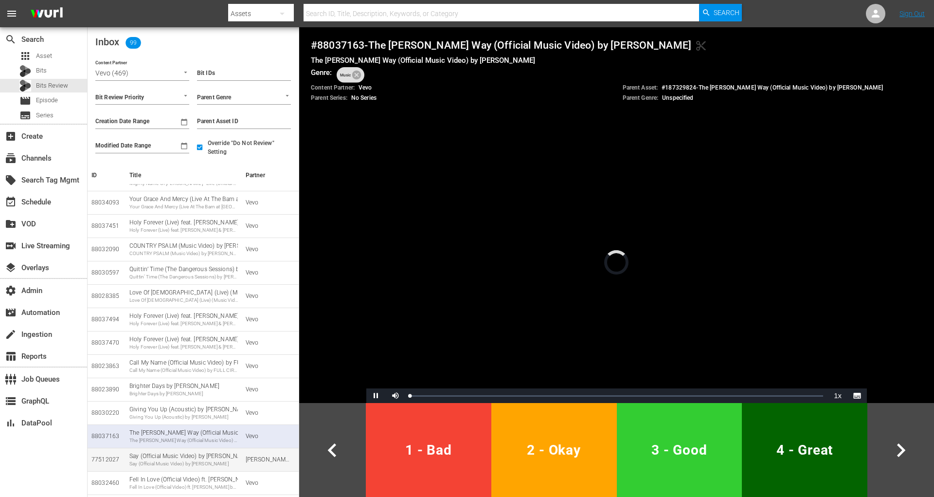
click at [243, 452] on td "Wurl Sales" at bounding box center [270, 459] width 57 height 23
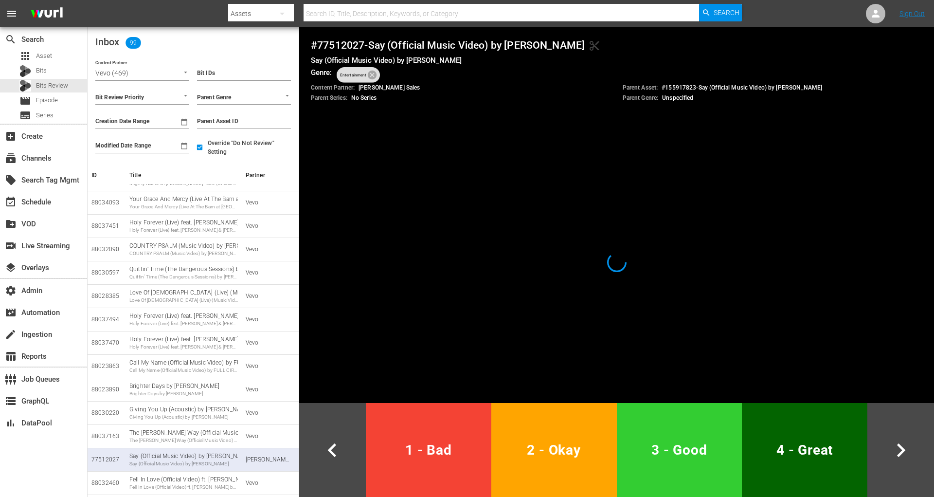
click at [419, 443] on span "1 - Bad" at bounding box center [429, 450] width 118 height 24
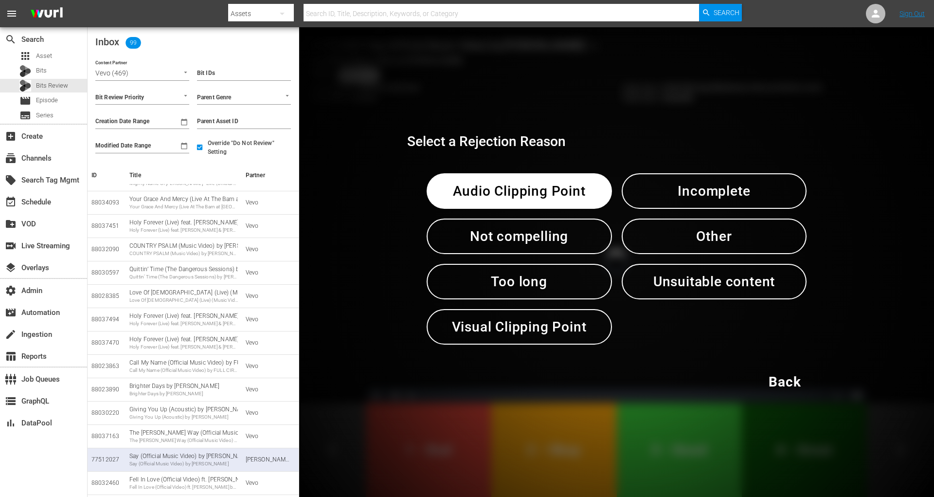
click at [654, 238] on span "Other" at bounding box center [714, 236] width 135 height 24
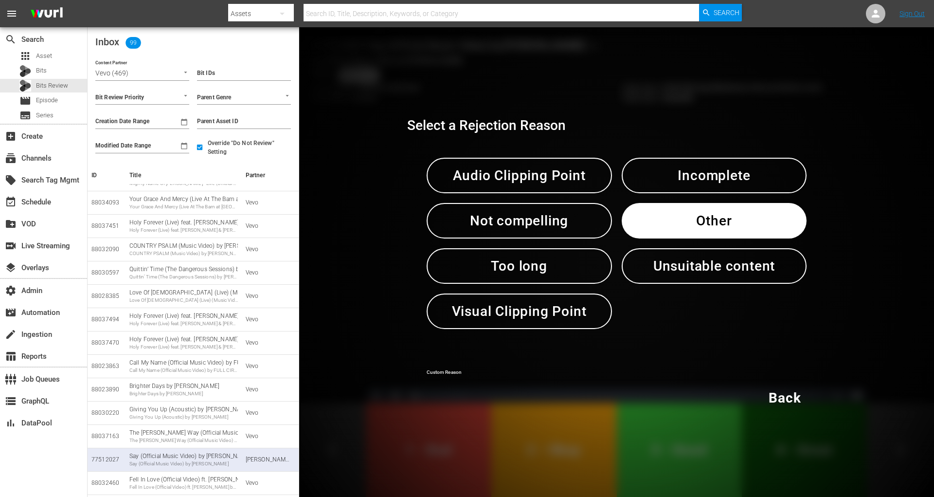
click at [437, 375] on input "text" at bounding box center [617, 373] width 380 height 15
paste input "test"
type input "test"
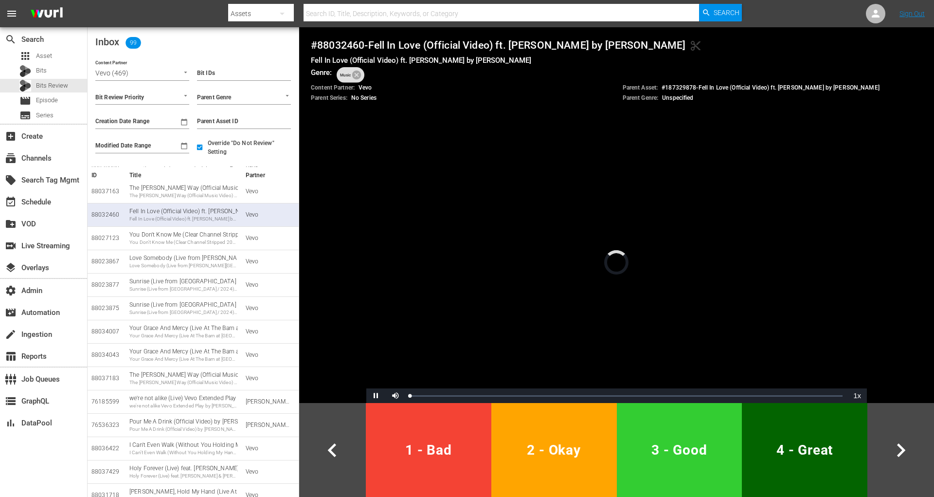
scroll to position [1102, 0]
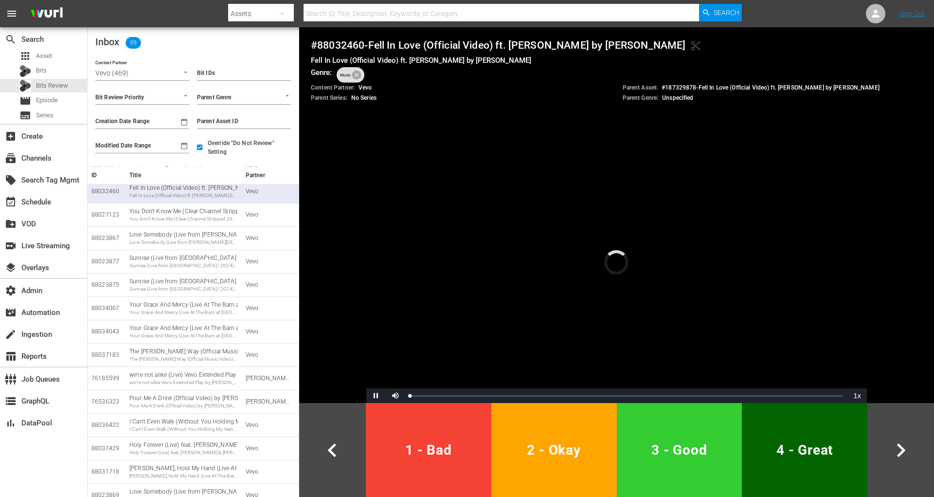
click at [210, 379] on div "we're not alike Vevo Extended Play by Tate McRae" at bounding box center [183, 382] width 108 height 7
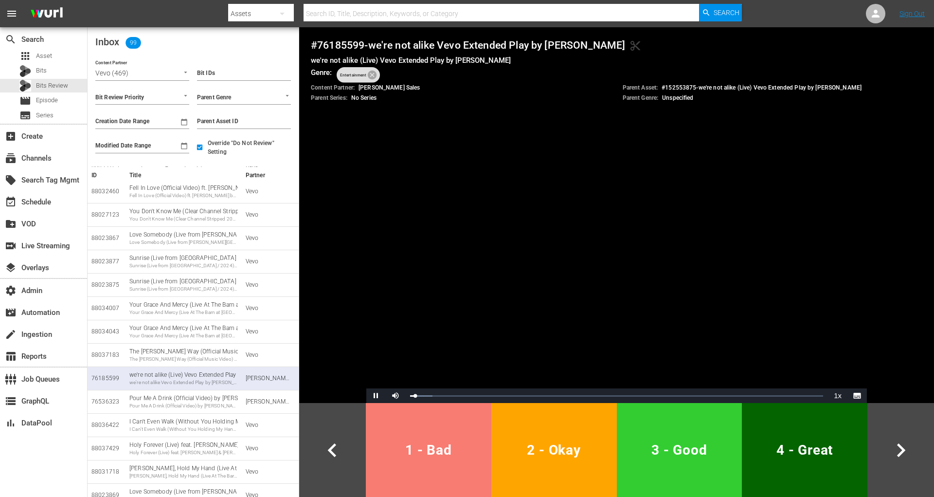
click at [406, 445] on span "1 - Bad" at bounding box center [429, 450] width 118 height 24
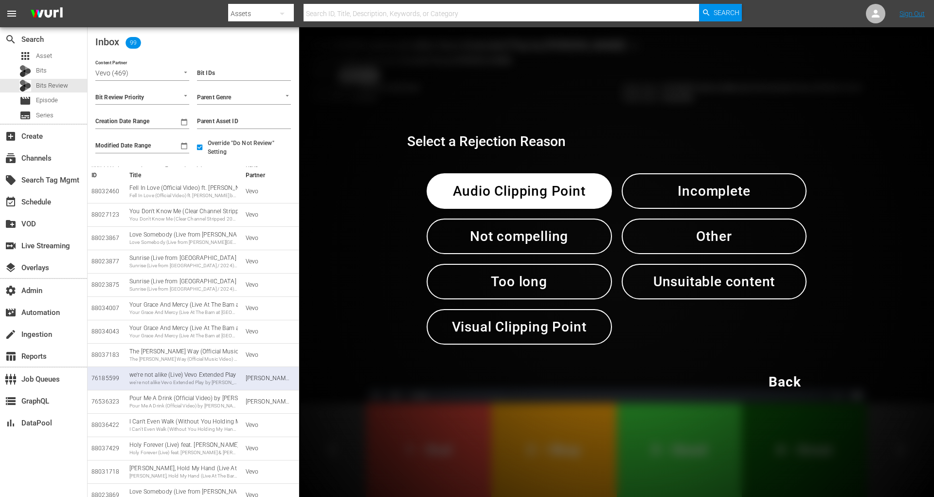
click at [652, 235] on span "Other" at bounding box center [714, 236] width 135 height 24
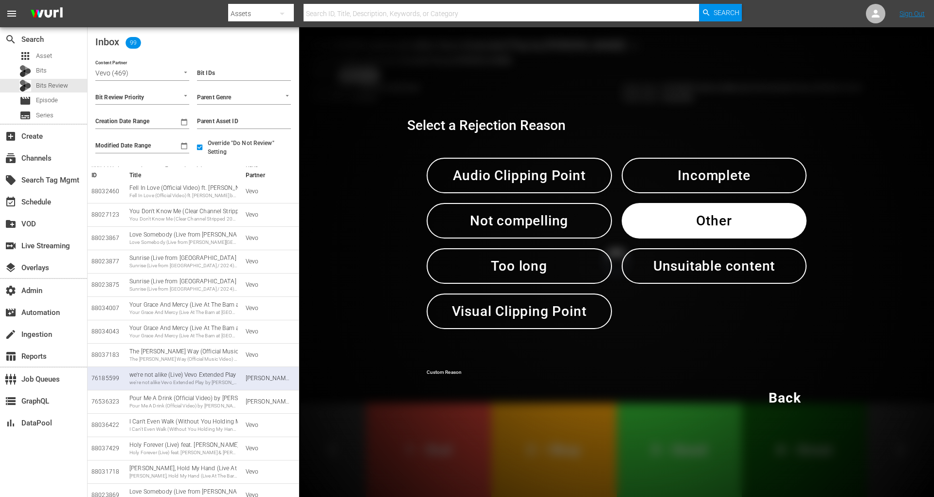
click at [474, 371] on input "text" at bounding box center [617, 373] width 380 height 15
paste input "test"
type input "test"
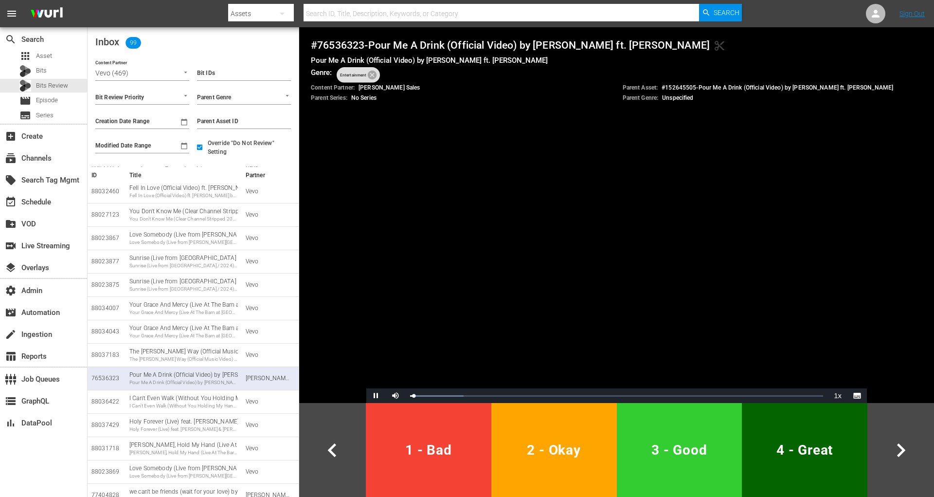
click at [444, 449] on span "1 - Bad" at bounding box center [429, 450] width 118 height 24
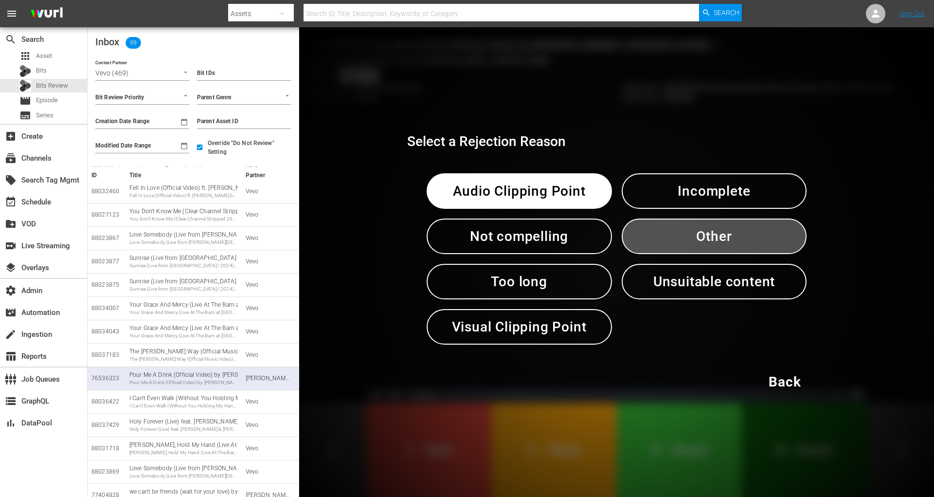
click at [758, 230] on span "Other" at bounding box center [714, 236] width 135 height 24
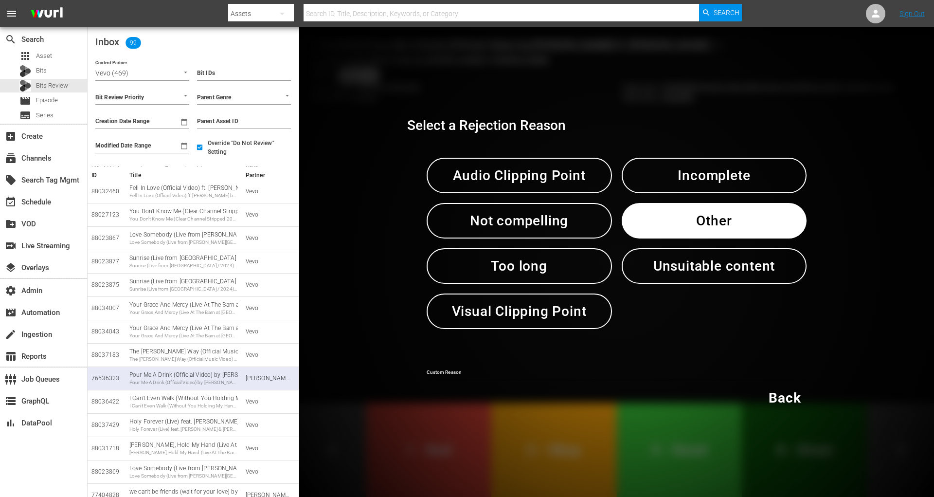
click at [502, 371] on input "text" at bounding box center [617, 373] width 380 height 15
paste input "test"
type input "test"
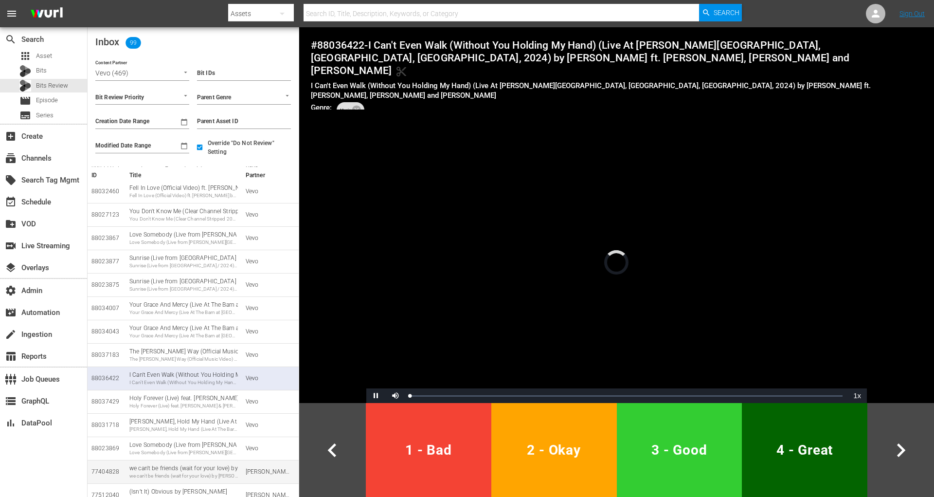
click at [225, 472] on div "we can't be friends (wait for your love) by Ariana Grande" at bounding box center [183, 475] width 108 height 7
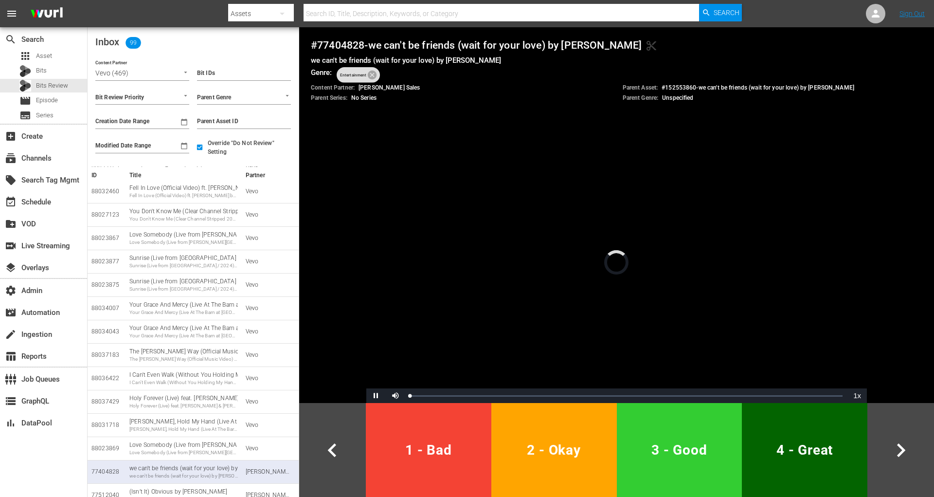
click at [425, 463] on button "1 - Bad" at bounding box center [429, 450] width 126 height 94
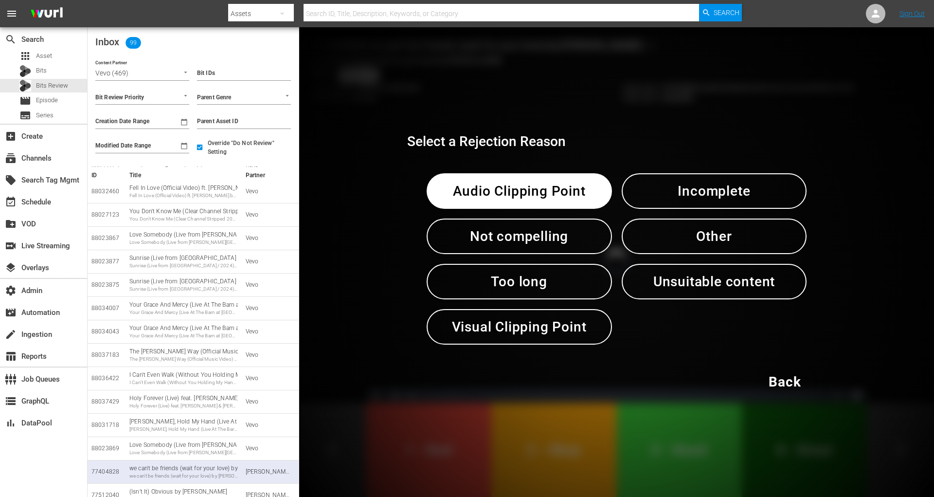
click at [657, 248] on span "Other" at bounding box center [714, 236] width 135 height 24
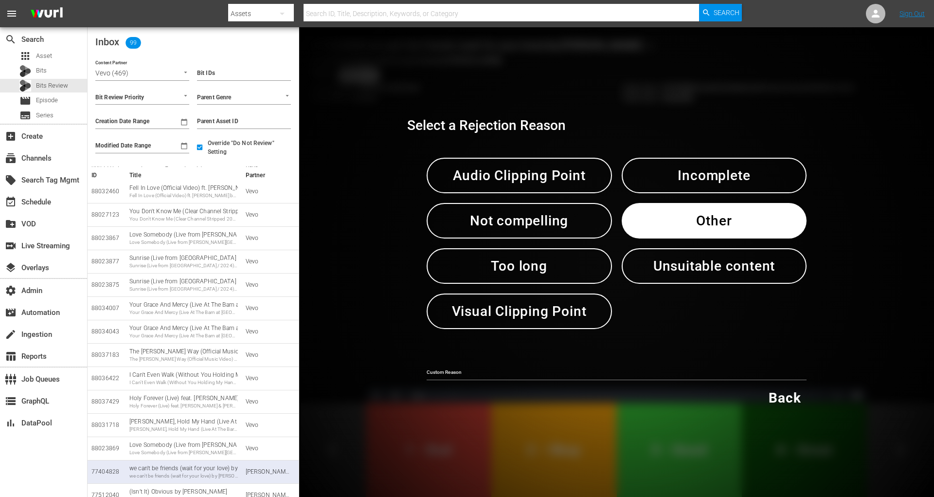
click at [503, 364] on div "Custom Reason" at bounding box center [617, 369] width 380 height 22
click at [492, 370] on input "text" at bounding box center [617, 373] width 380 height 15
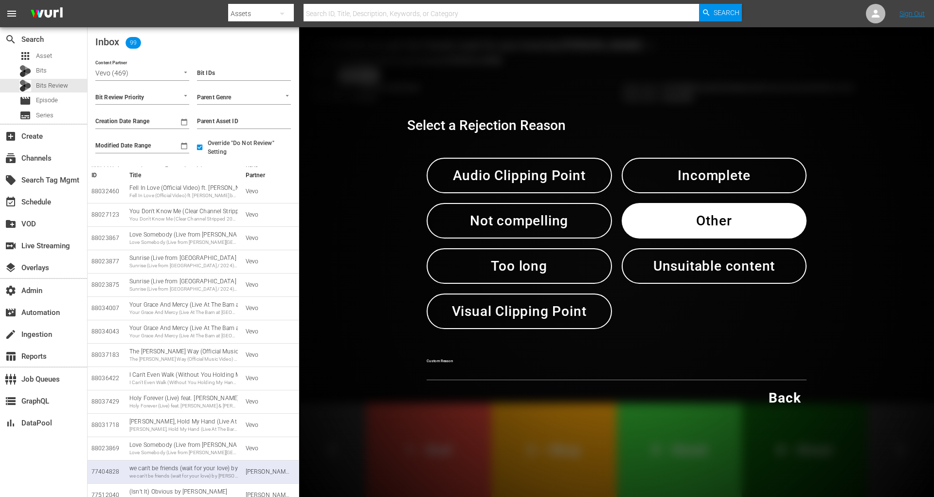
paste input "test"
type input "test"
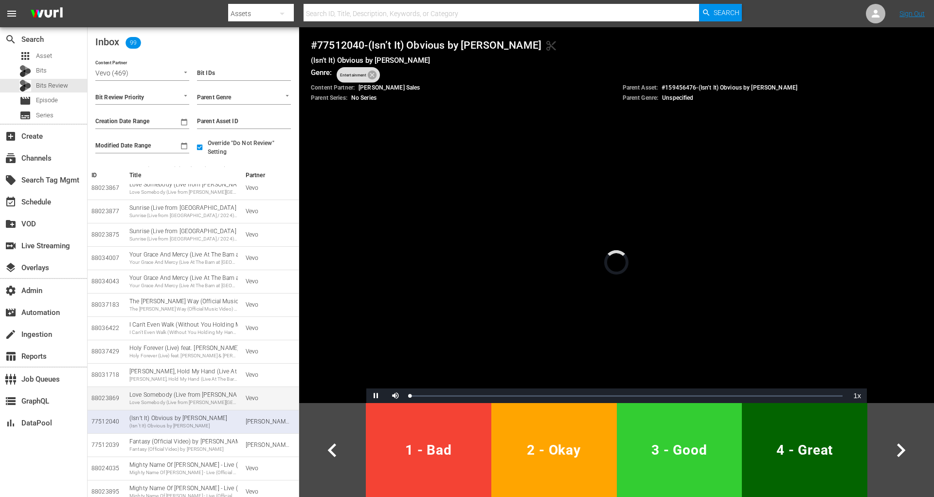
scroll to position [1204, 0]
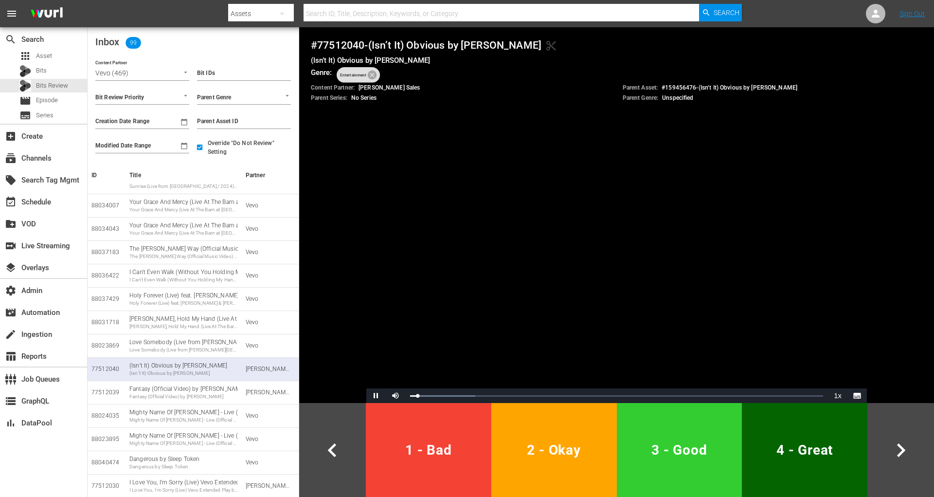
click at [408, 433] on button "1 - Bad" at bounding box center [429, 450] width 126 height 94
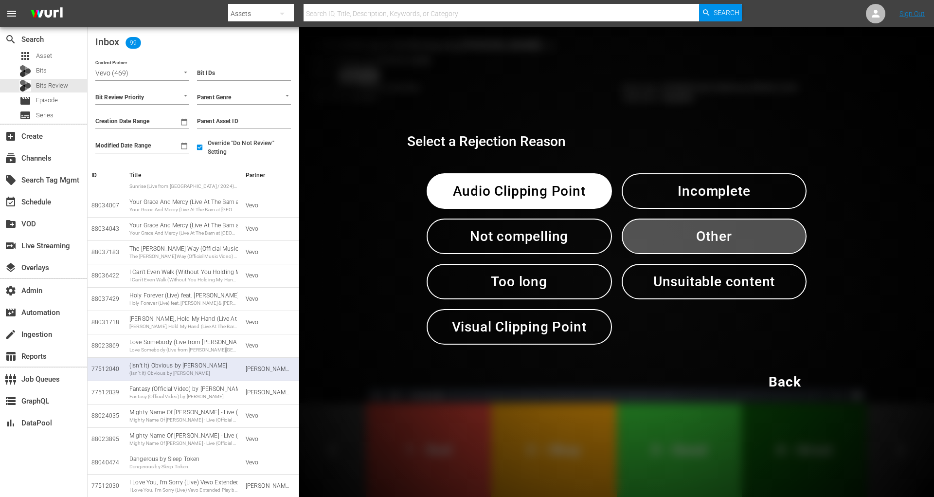
click at [735, 225] on span "Other" at bounding box center [714, 236] width 135 height 24
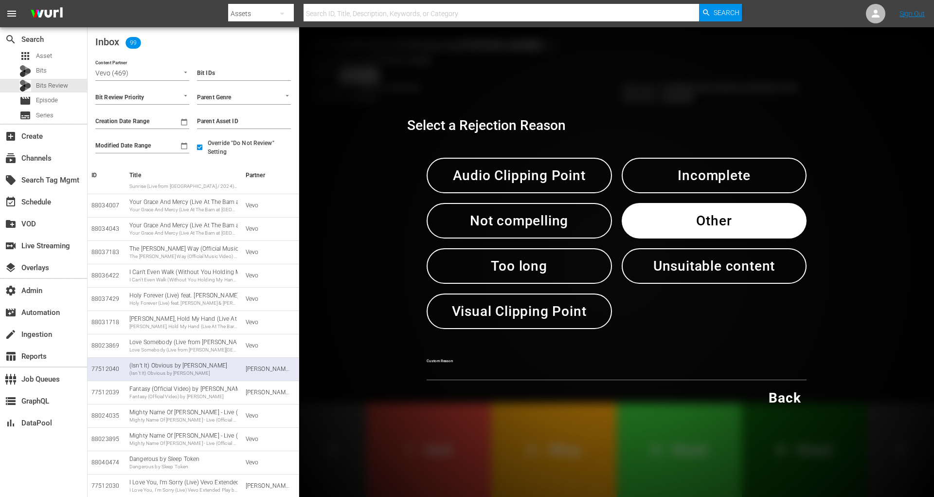
click at [485, 366] on input "text" at bounding box center [617, 373] width 380 height 15
paste input "test"
type input "test"
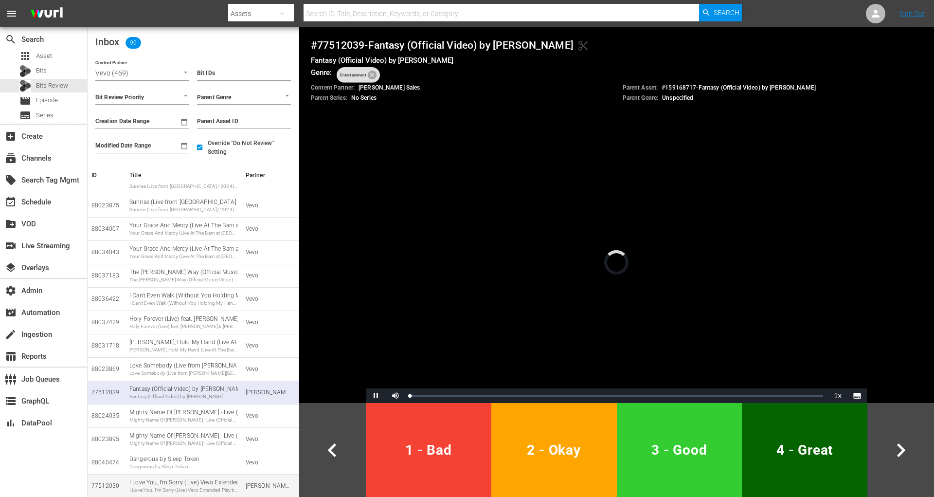
click at [261, 485] on div "Wurl Sales" at bounding box center [268, 486] width 45 height 8
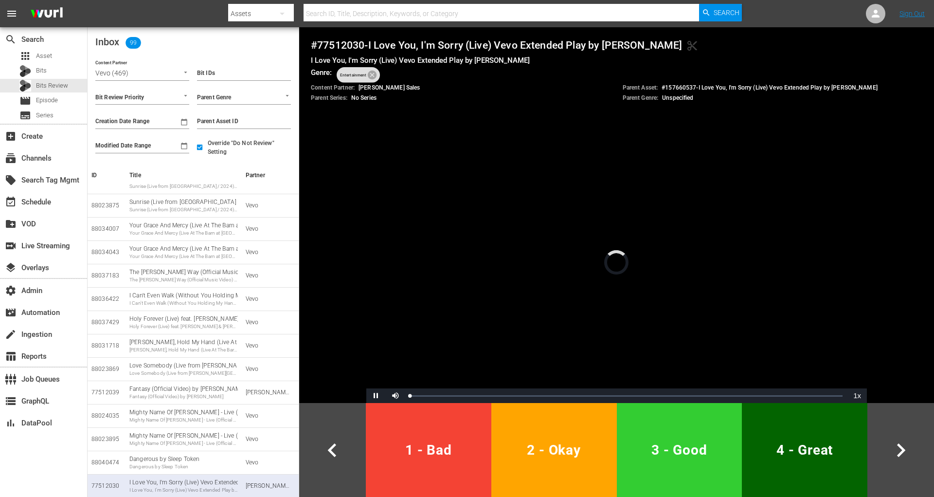
click at [436, 467] on button "1 - Bad" at bounding box center [429, 450] width 126 height 94
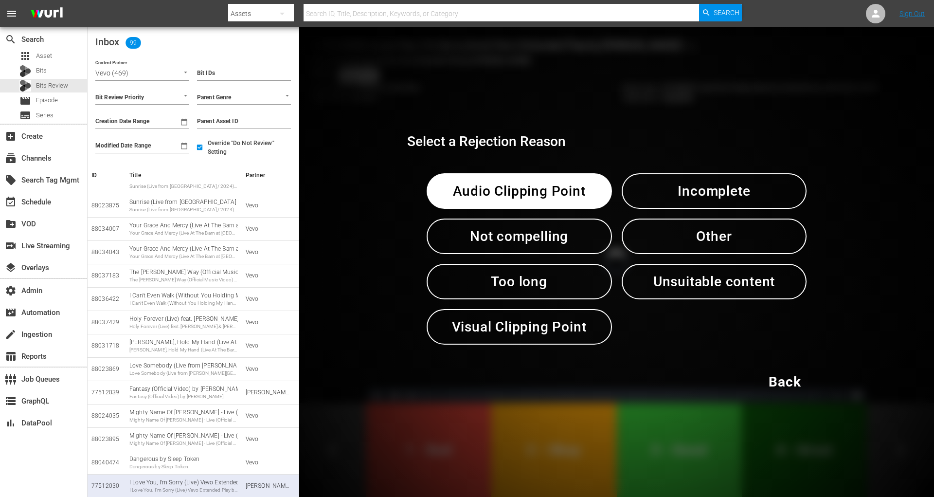
click at [723, 243] on span "Other" at bounding box center [714, 236] width 135 height 24
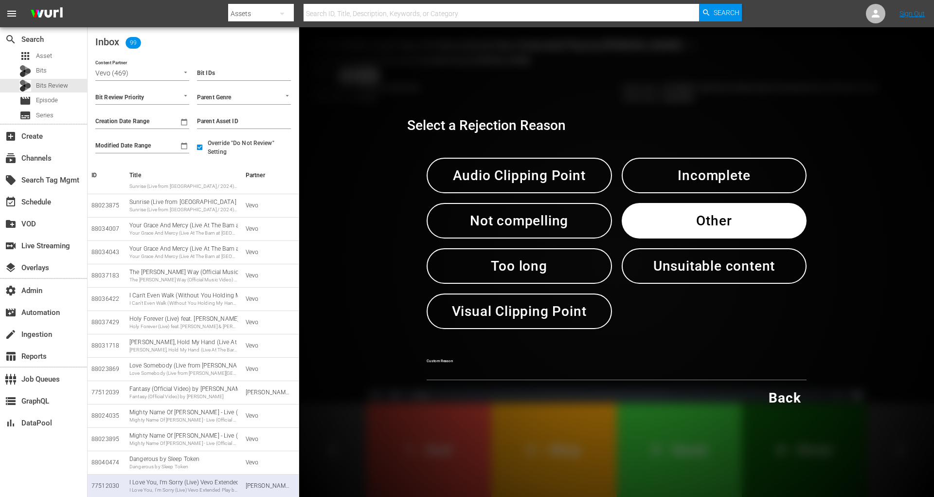
click at [534, 376] on input "text" at bounding box center [617, 373] width 380 height 15
paste input "test"
type input "test"
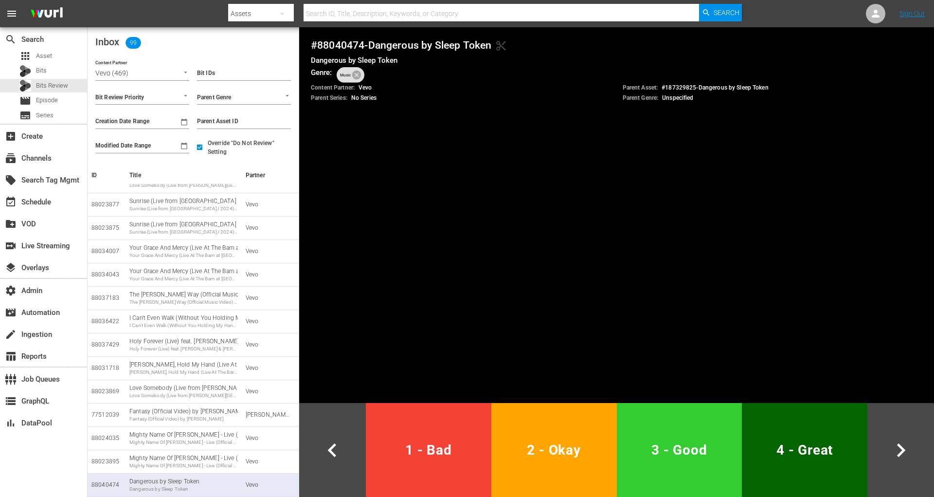
scroll to position [1158, 0]
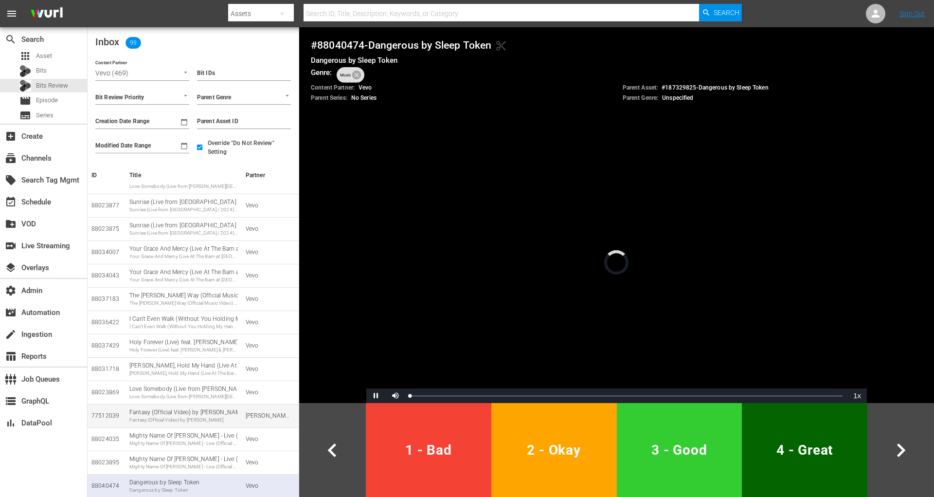
click at [243, 415] on td "Wurl Sales" at bounding box center [270, 415] width 57 height 23
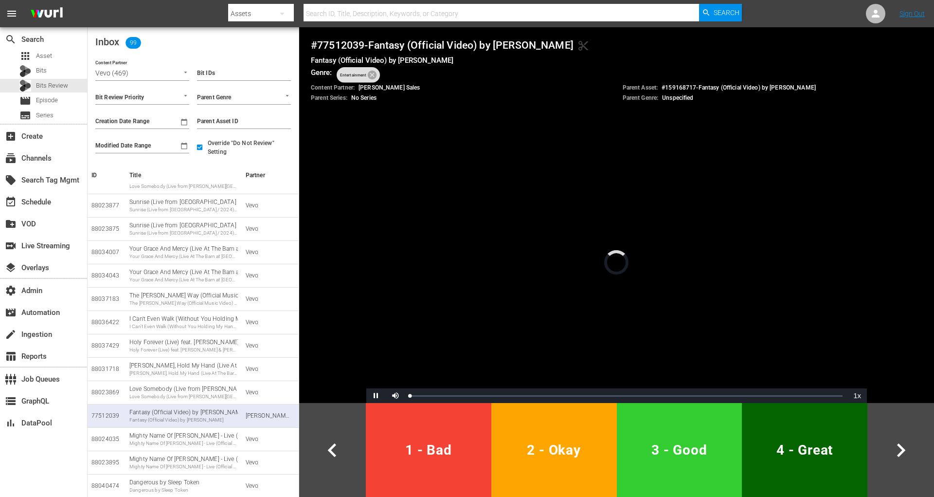
click at [381, 452] on span "1 - Bad" at bounding box center [429, 450] width 118 height 24
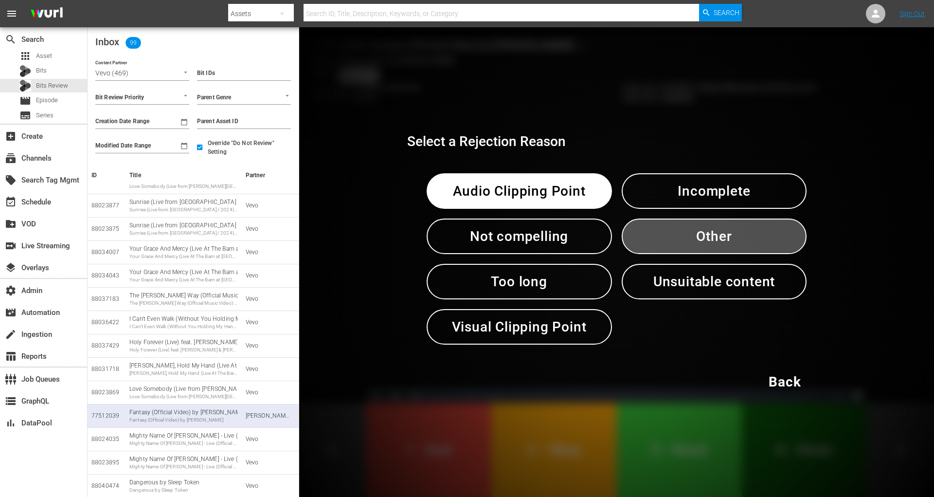
click at [702, 239] on span "Other" at bounding box center [714, 236] width 135 height 24
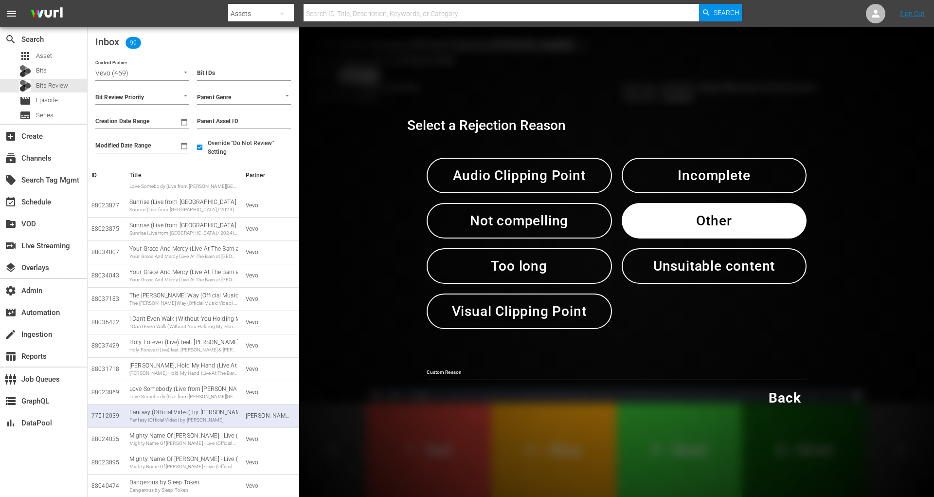
click at [490, 379] on div "Select a Rejection Reason Audio Clipping Point Incomplete Not compelling Other …" at bounding box center [616, 261] width 419 height 307
click at [490, 373] on input "text" at bounding box center [617, 373] width 380 height 15
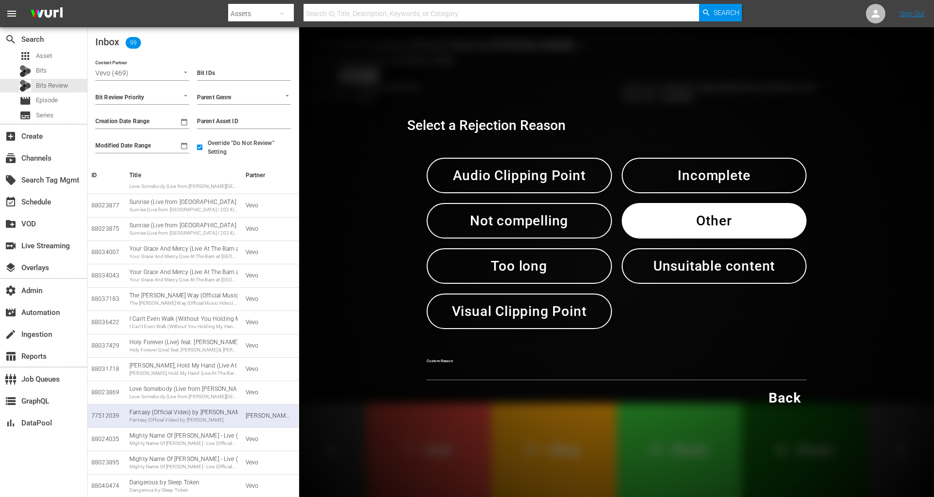
paste input "test"
type input "test"
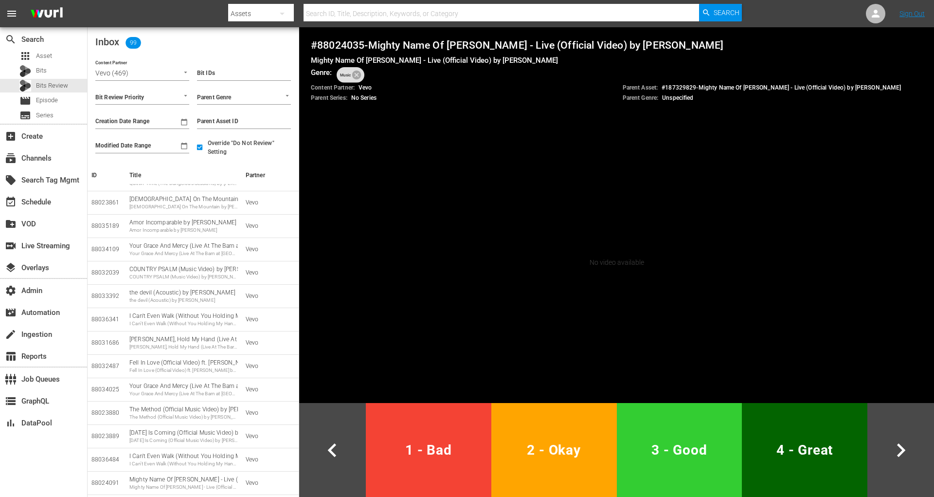
scroll to position [0, 0]
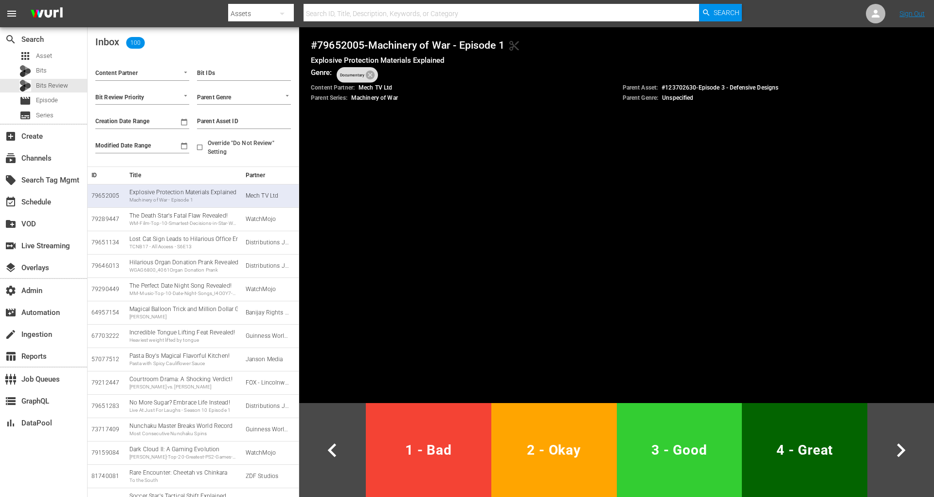
click at [204, 150] on input "Override "Do Not Review" Setting" at bounding box center [200, 149] width 16 height 16
checkbox input "true"
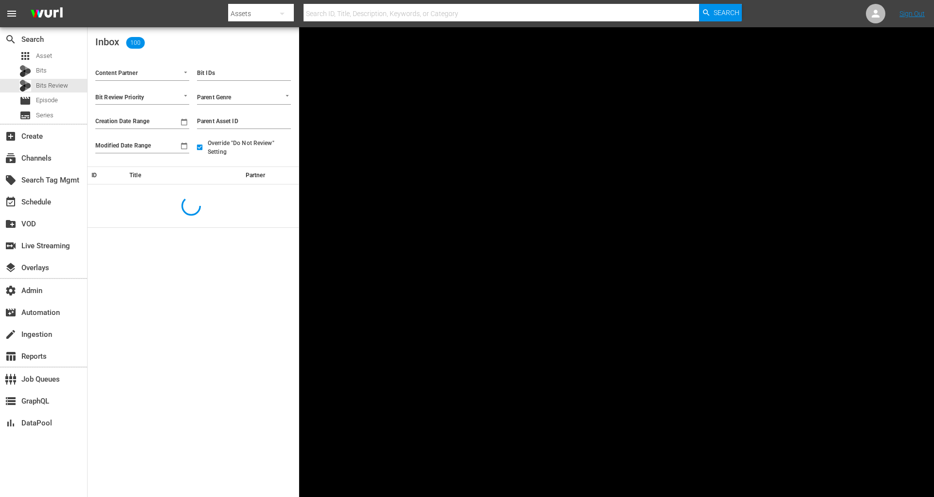
click at [140, 72] on input "Content Partner" at bounding box center [128, 74] width 67 height 13
click at [126, 91] on li "Vevo (469)" at bounding box center [142, 93] width 94 height 13
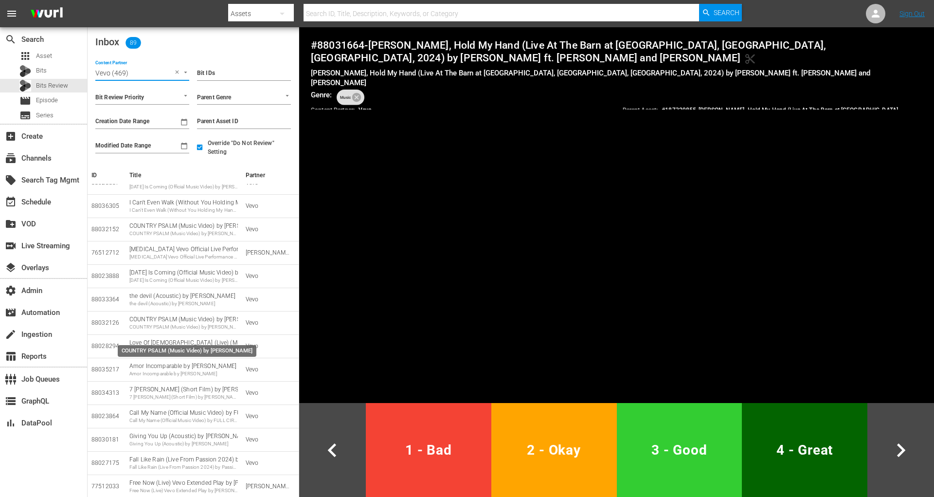
scroll to position [566, 0]
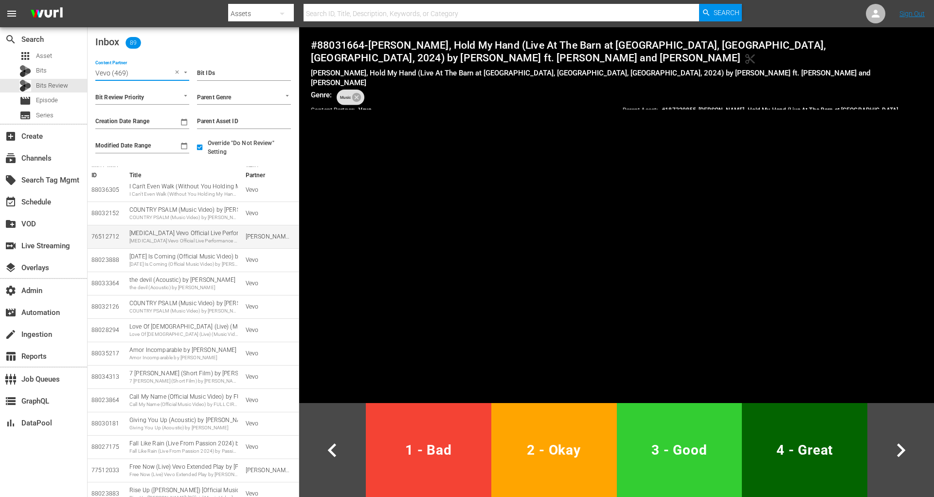
type input "Vevo (469)"
click at [185, 241] on div "Panic Attack Vevo Official Live Performance by Halsey" at bounding box center [183, 240] width 108 height 7
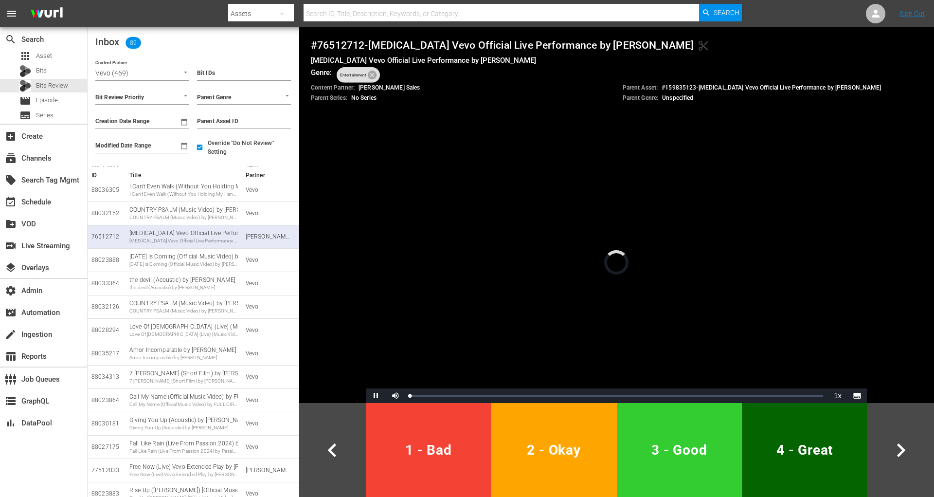
click at [425, 446] on span "1 - Bad" at bounding box center [429, 450] width 118 height 24
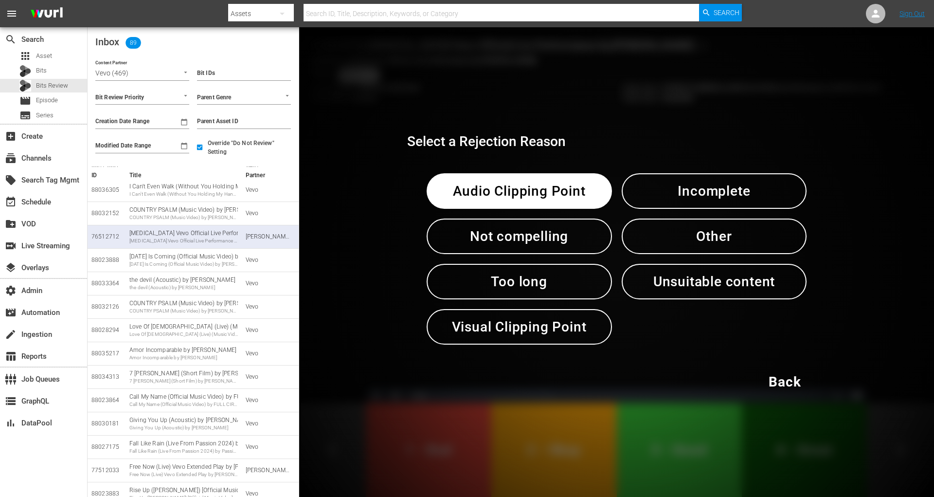
click at [719, 246] on span "Other" at bounding box center [714, 236] width 135 height 24
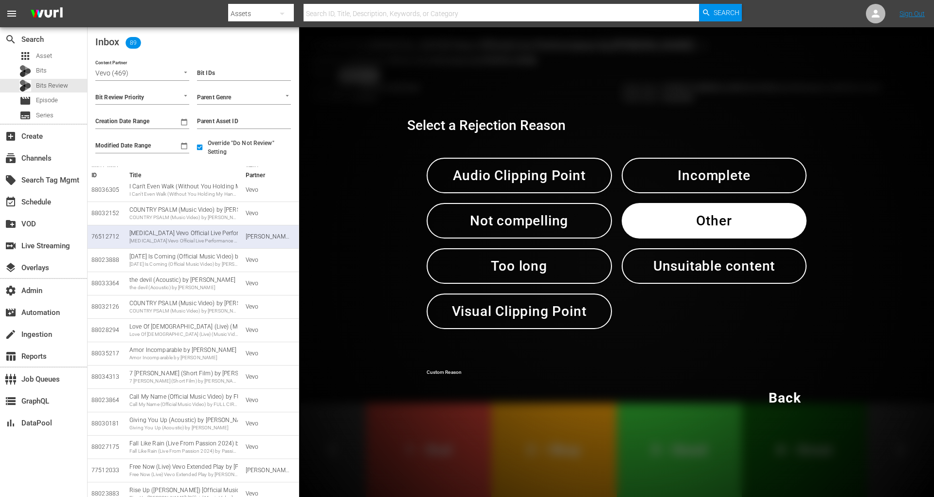
click at [521, 372] on input "text" at bounding box center [617, 373] width 380 height 15
paste input "test"
type input "test"
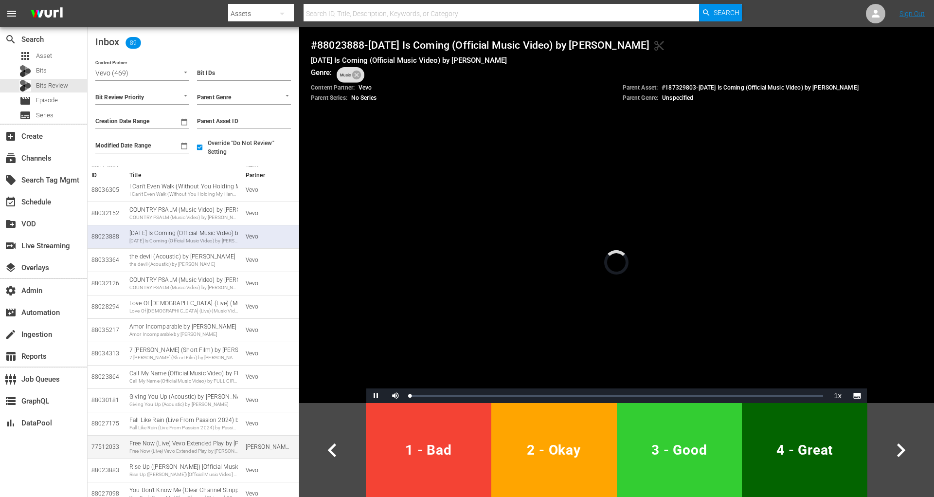
click at [239, 437] on td "Free Now (Live) Vevo Extended Play by Gracie Abrams Free Now (Live) Vevo Extend…" at bounding box center [184, 446] width 116 height 23
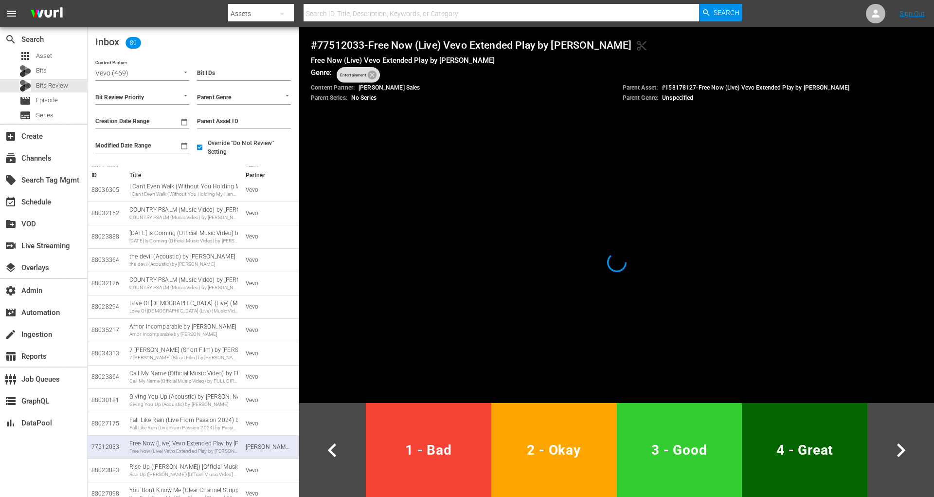
click at [443, 448] on span "1 - Bad" at bounding box center [429, 450] width 118 height 24
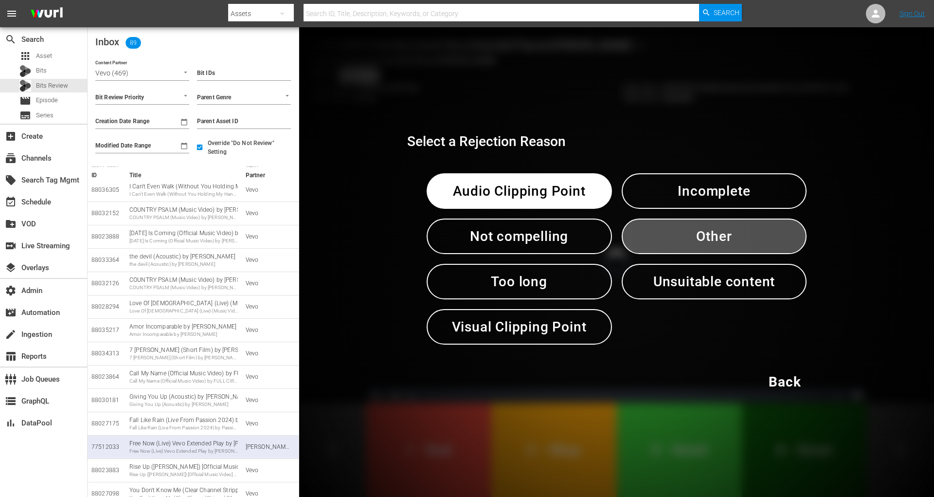
click at [698, 247] on span "Other" at bounding box center [714, 236] width 135 height 24
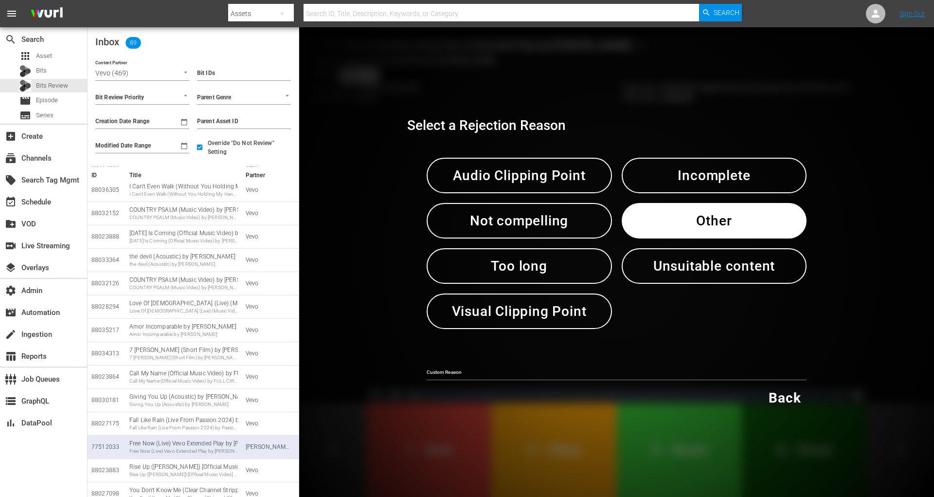
click at [458, 364] on div "Custom Reason" at bounding box center [617, 369] width 380 height 22
click at [458, 369] on input "text" at bounding box center [617, 373] width 380 height 15
paste input "test"
type input "test"
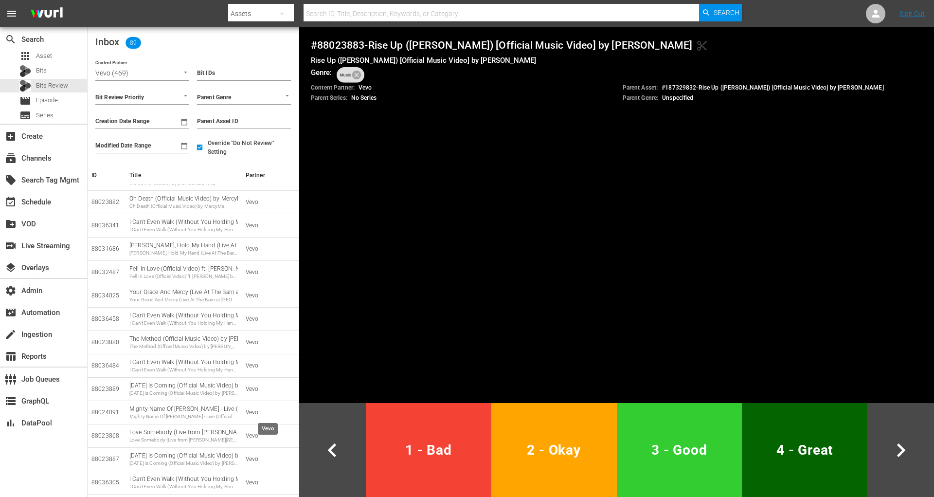
scroll to position [0, 0]
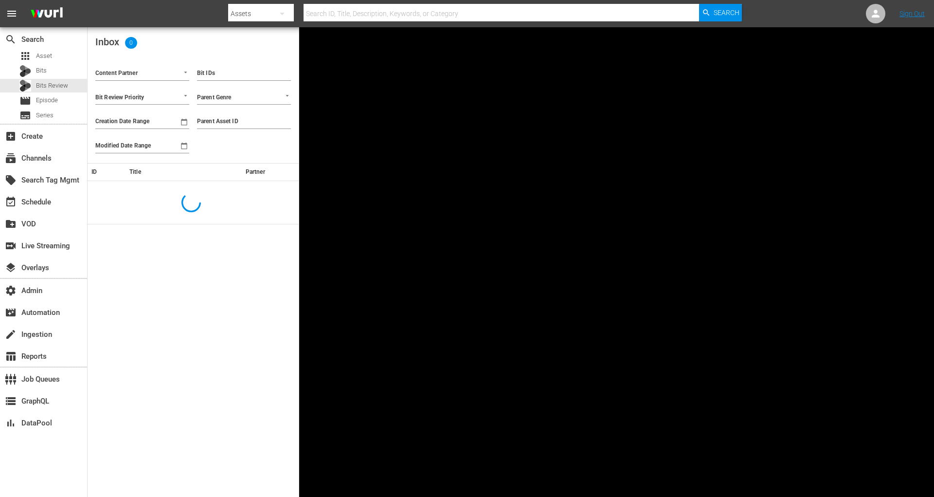
click at [144, 72] on input "Content Partner" at bounding box center [128, 74] width 67 height 13
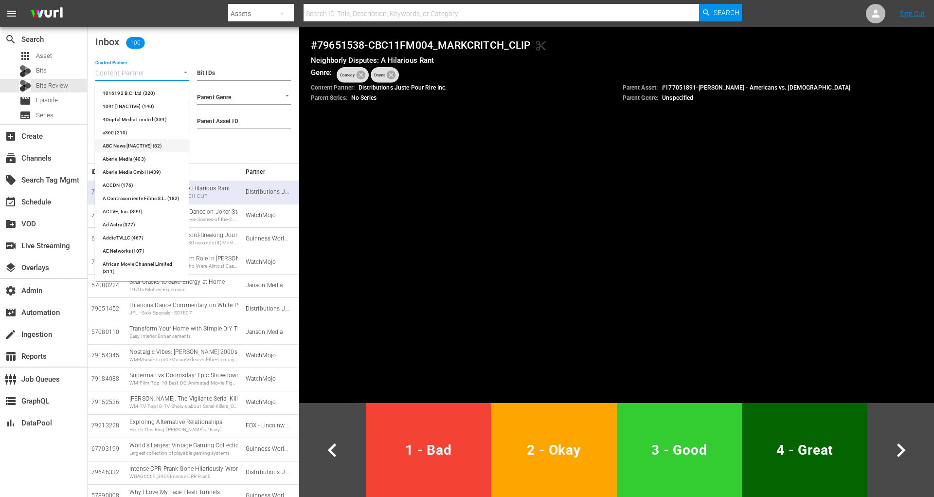
click at [217, 151] on div "Bit IDs Parent Genre Parent Asset ID Override "Do Not Review" Setting" at bounding box center [244, 106] width 102 height 105
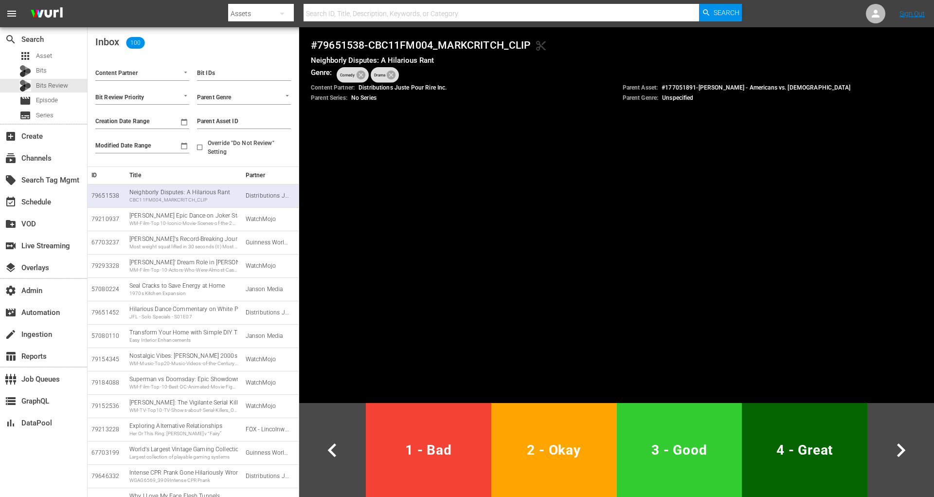
click at [222, 147] on span "Override "Do Not Review" Setting" at bounding box center [245, 148] width 75 height 18
click at [208, 147] on input "Override "Do Not Review" Setting" at bounding box center [200, 149] width 16 height 16
checkbox input "true"
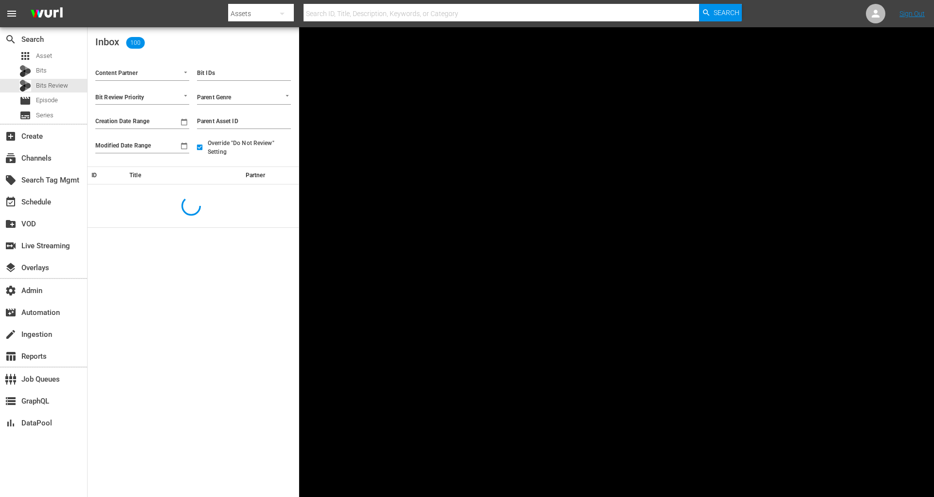
click at [155, 78] on input "Content Partner" at bounding box center [128, 74] width 67 height 13
click at [162, 91] on li "Vevo (469)" at bounding box center [142, 93] width 94 height 13
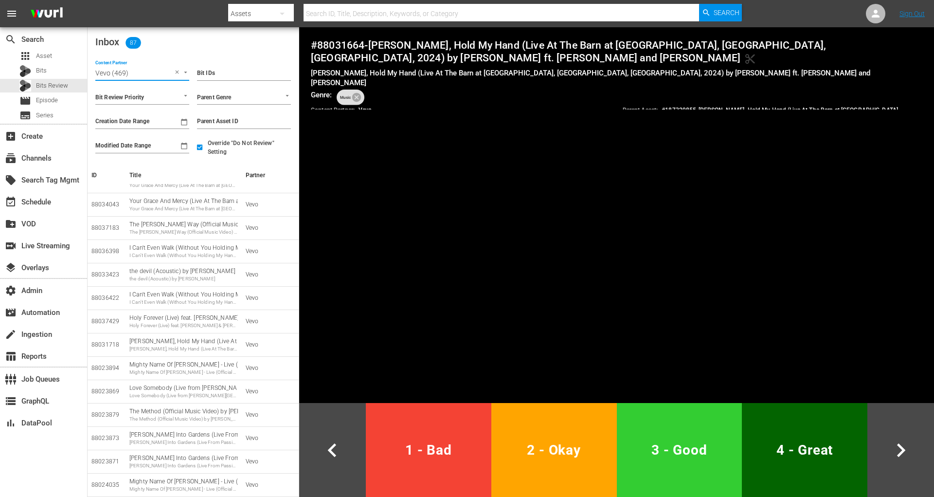
scroll to position [1718, 0]
type input "Vevo (469)"
click at [68, 73] on div "Bits" at bounding box center [43, 71] width 87 height 14
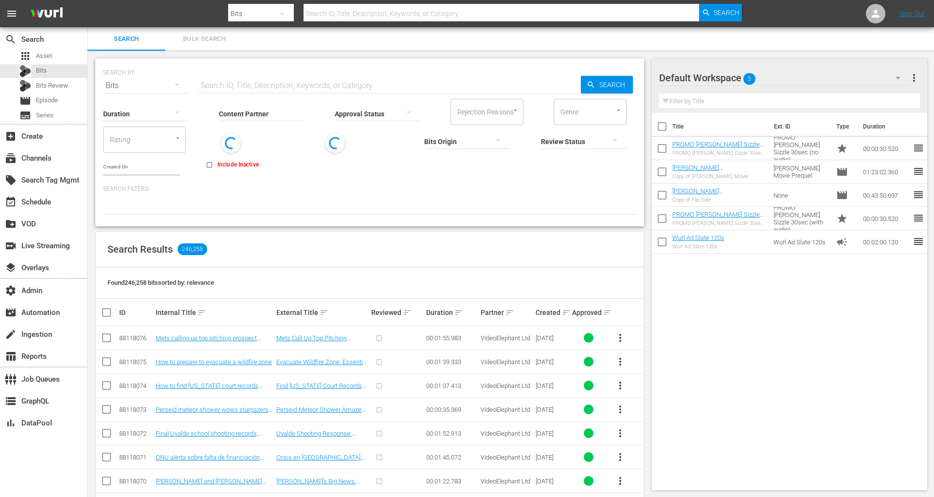
click at [276, 111] on input "Content Partner" at bounding box center [262, 114] width 86 height 35
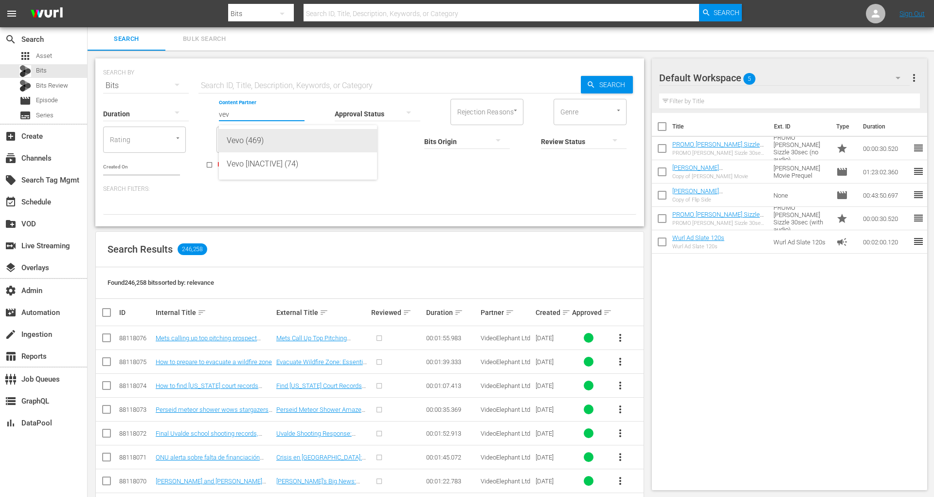
click at [282, 141] on div "Vevo (469)" at bounding box center [298, 140] width 143 height 23
type input "Vevo (469)"
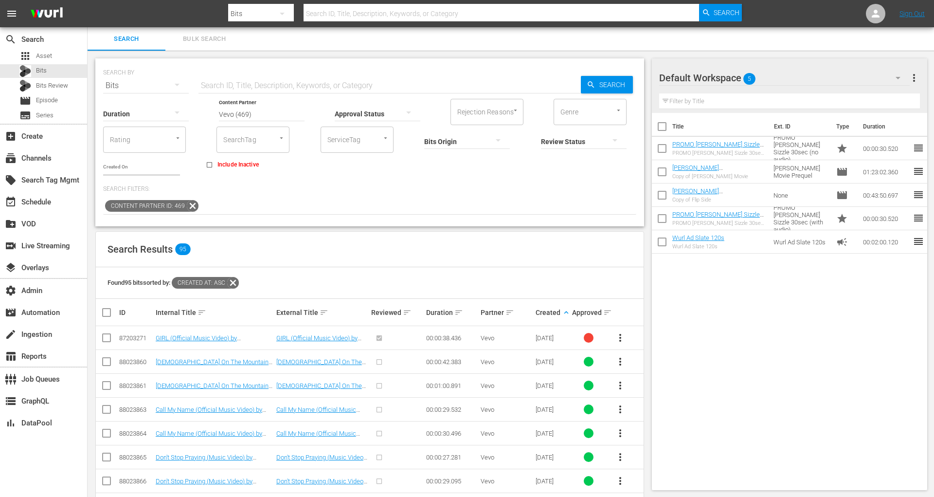
click at [599, 269] on div "Found 95 bits sorted by: Created At: asc" at bounding box center [370, 283] width 548 height 32
click at [54, 85] on span "Bits Review" at bounding box center [52, 86] width 32 height 10
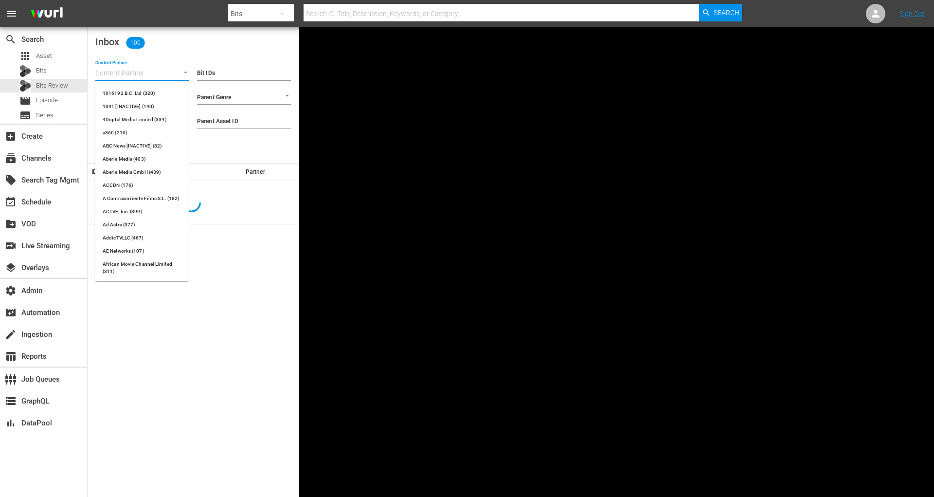
click at [159, 68] on input "Content Partner" at bounding box center [128, 74] width 67 height 13
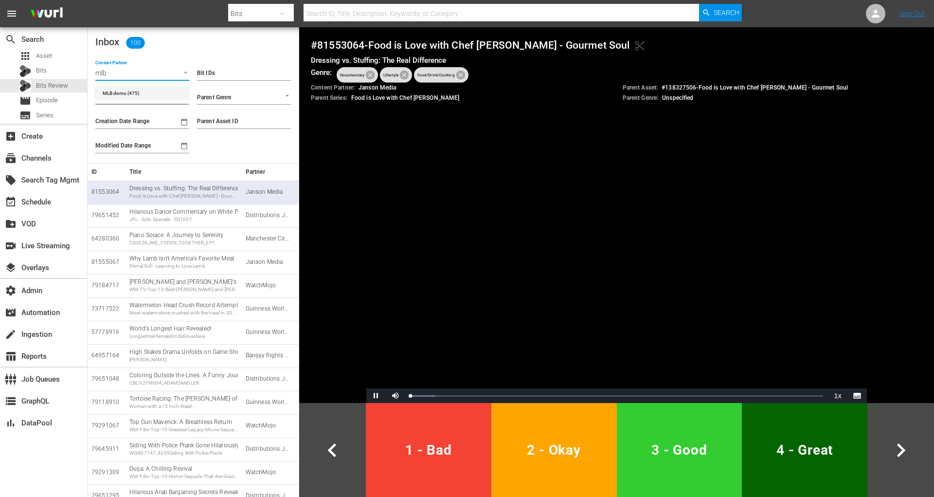
click at [161, 88] on li "MLB demo (475)" at bounding box center [142, 93] width 94 height 13
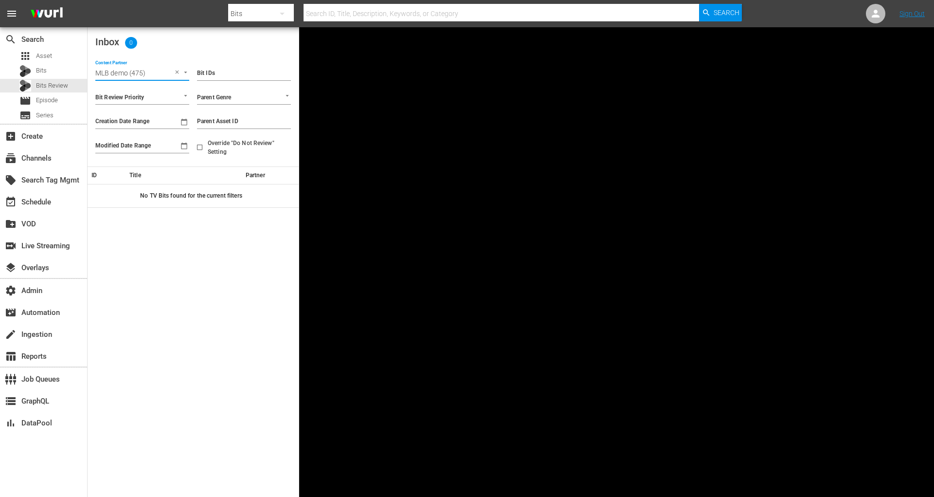
type input "MLB demo (475)"
click at [216, 150] on span "Override "Do Not Review" Setting" at bounding box center [245, 148] width 75 height 18
click at [208, 150] on input "Override "Do Not Review" Setting" at bounding box center [200, 149] width 16 height 16
checkbox input "true"
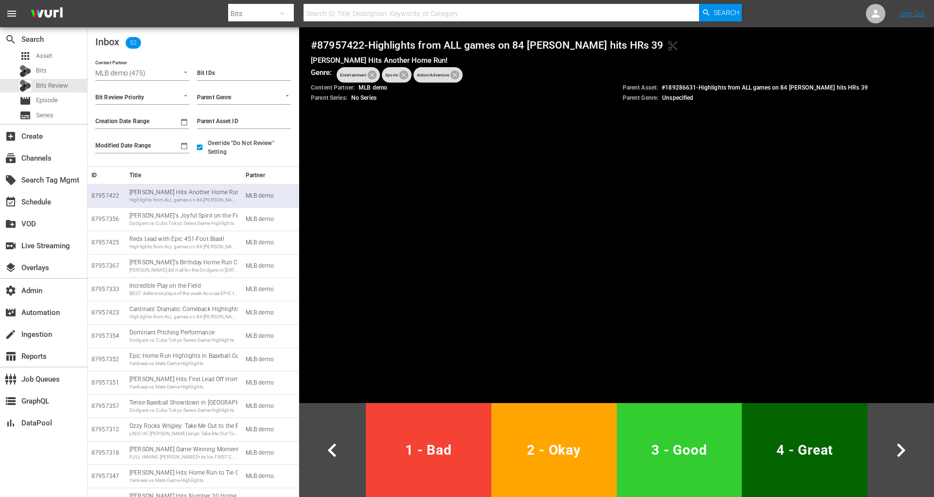
click at [240, 124] on input "Parent Asset ID" at bounding box center [244, 121] width 94 height 15
paste input "189286627"
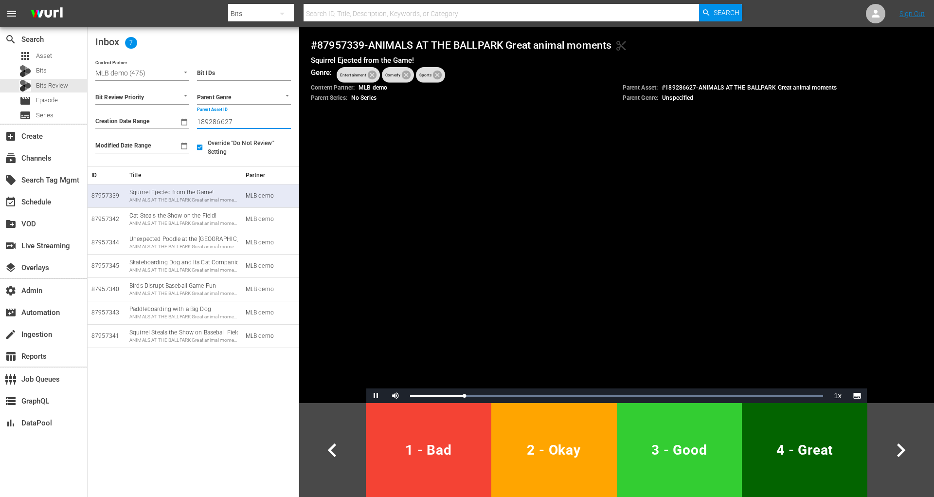
click at [783, 464] on button "4 - Great" at bounding box center [805, 450] width 126 height 94
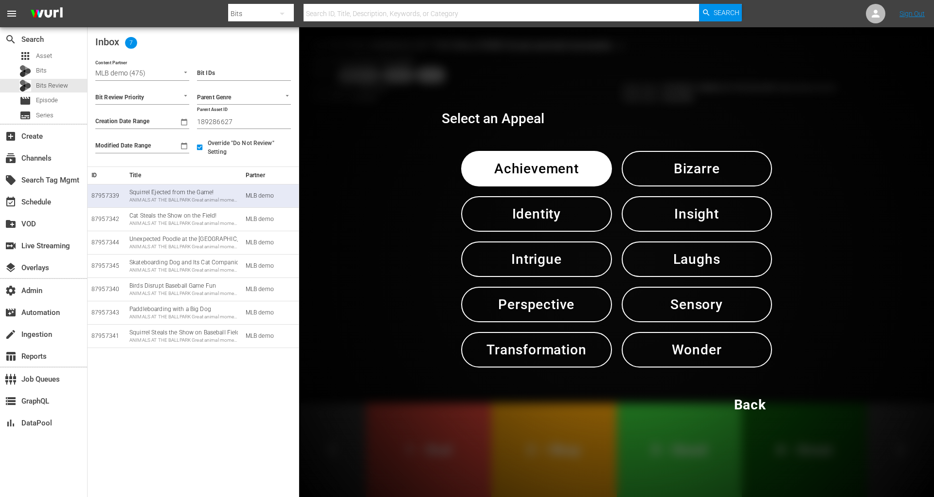
click at [715, 254] on span "Laughs" at bounding box center [697, 259] width 100 height 24
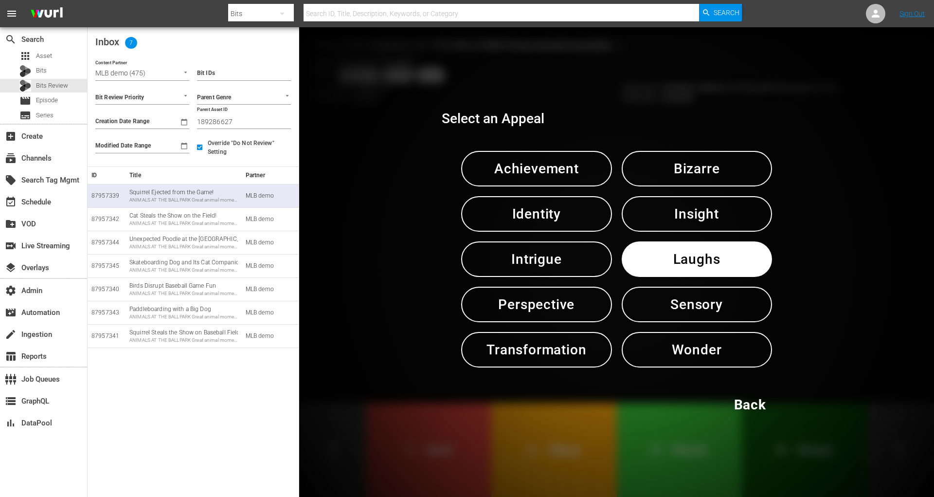
click at [715, 254] on span "Laughs" at bounding box center [697, 259] width 100 height 24
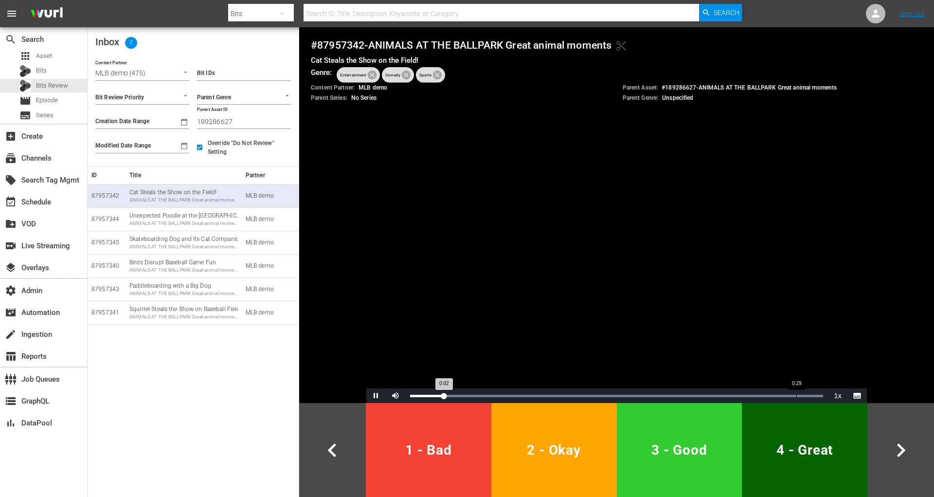
click at [796, 393] on div "Loaded : 100.00% 0:29 0:02" at bounding box center [616, 395] width 423 height 15
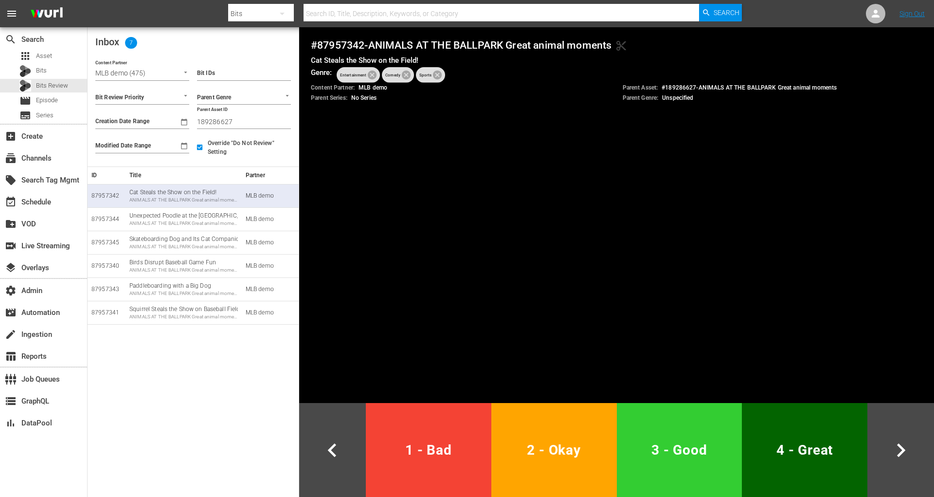
click at [808, 466] on button "4 - Great" at bounding box center [805, 450] width 126 height 94
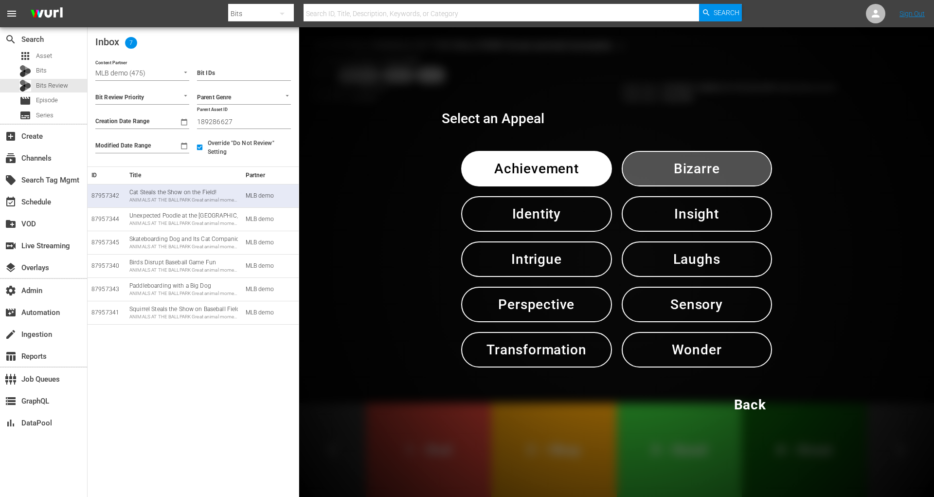
click at [699, 171] on span "Bizarre" at bounding box center [697, 169] width 100 height 24
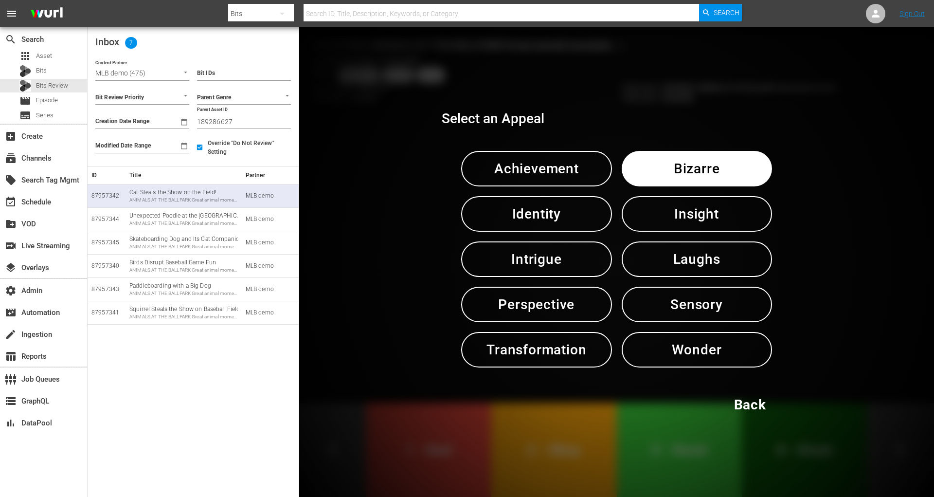
click at [689, 169] on span "Bizarre" at bounding box center [697, 169] width 100 height 24
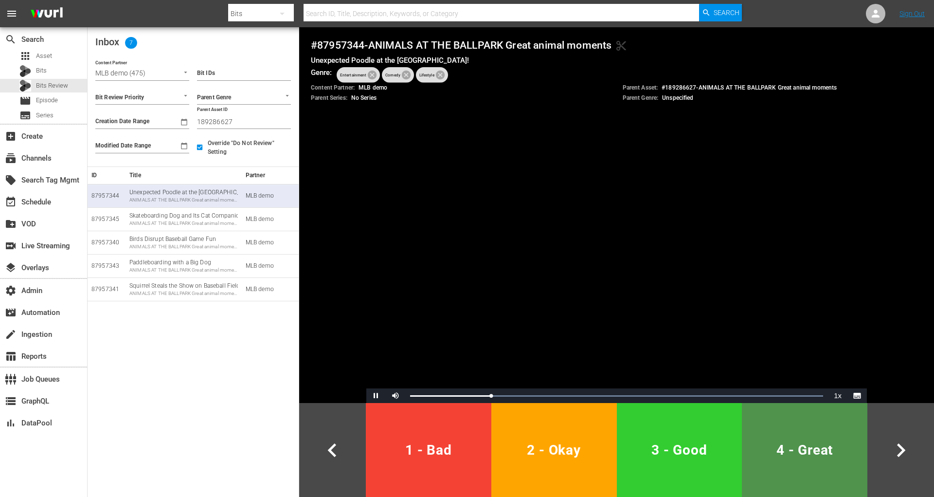
click at [799, 474] on button "4 - Great" at bounding box center [805, 450] width 126 height 94
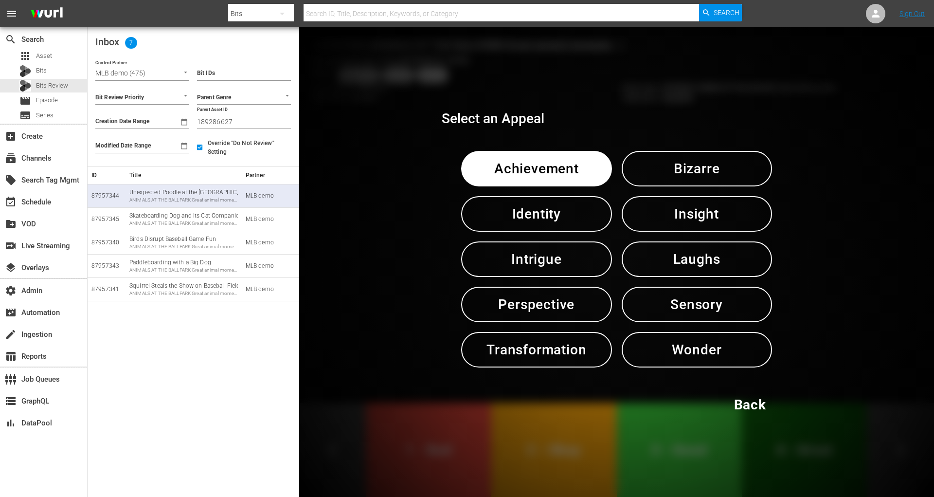
click at [701, 173] on span "Bizarre" at bounding box center [697, 169] width 100 height 24
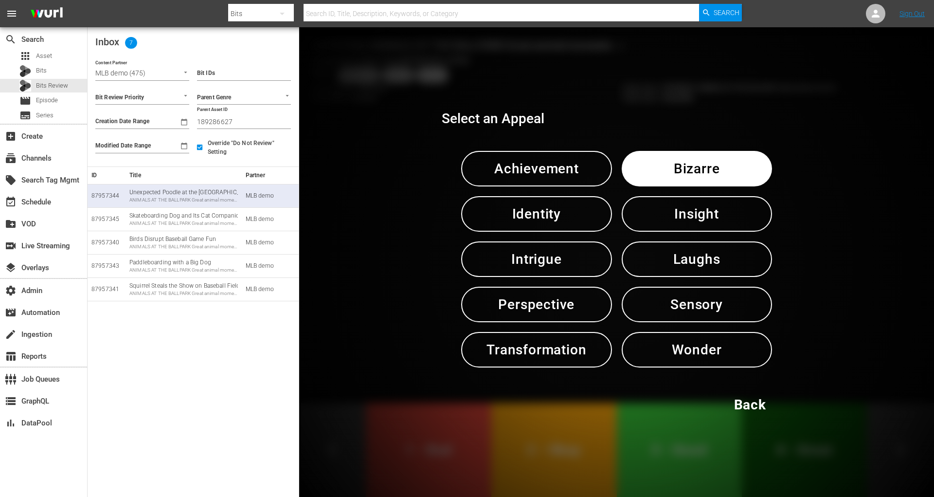
click at [701, 173] on span "Bizarre" at bounding box center [697, 169] width 100 height 24
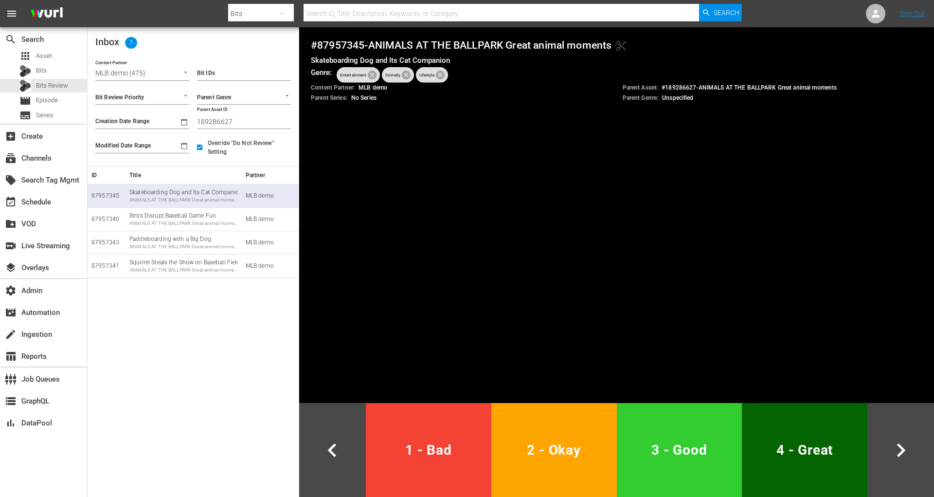
click at [159, 182] on th "Title" at bounding box center [184, 175] width 116 height 18
click at [162, 195] on div "Skateboarding Dog and Its Cat Companion ANIMALS AT THE BALLPARK Great animal mo…" at bounding box center [183, 195] width 108 height 15
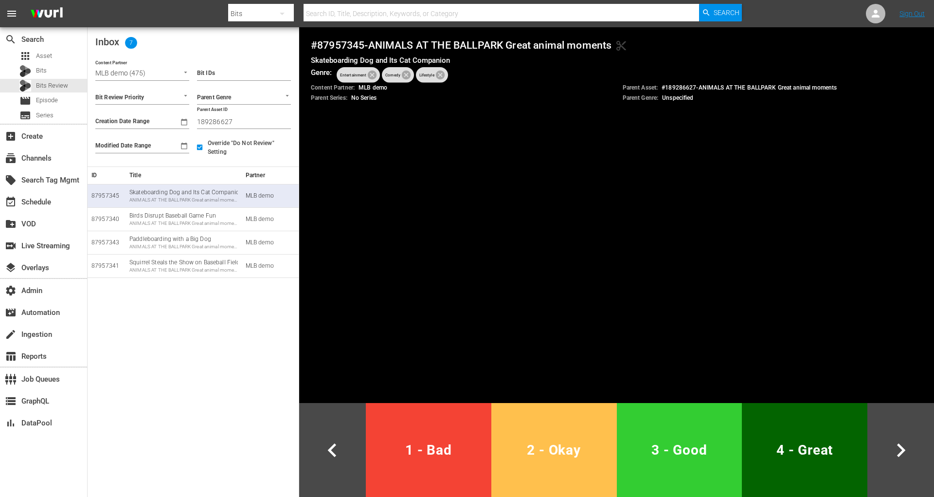
click at [576, 434] on button "2 - Okay" at bounding box center [554, 450] width 126 height 94
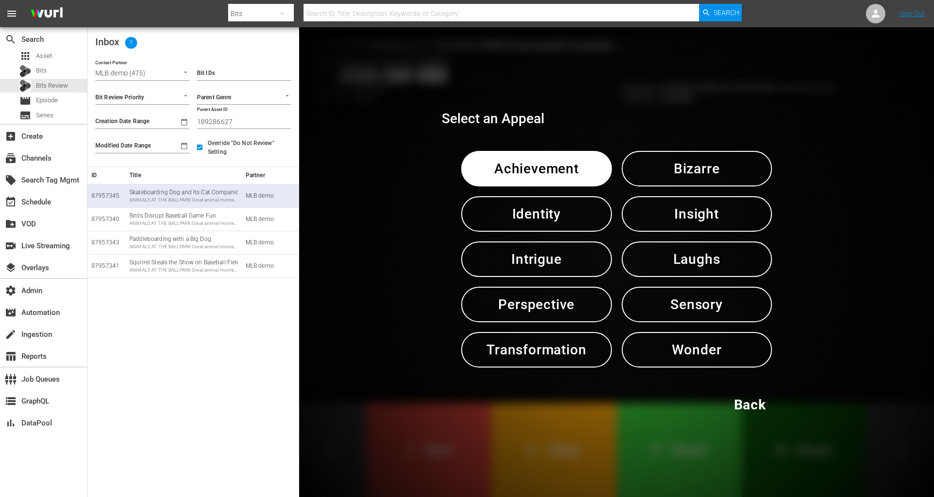
click at [576, 434] on div "Select an Appeal Achievement Bizarre Identity Insight Intrigue Laughs Perspecti…" at bounding box center [616, 261] width 635 height 469
click at [731, 177] on span "Bizarre" at bounding box center [697, 169] width 100 height 24
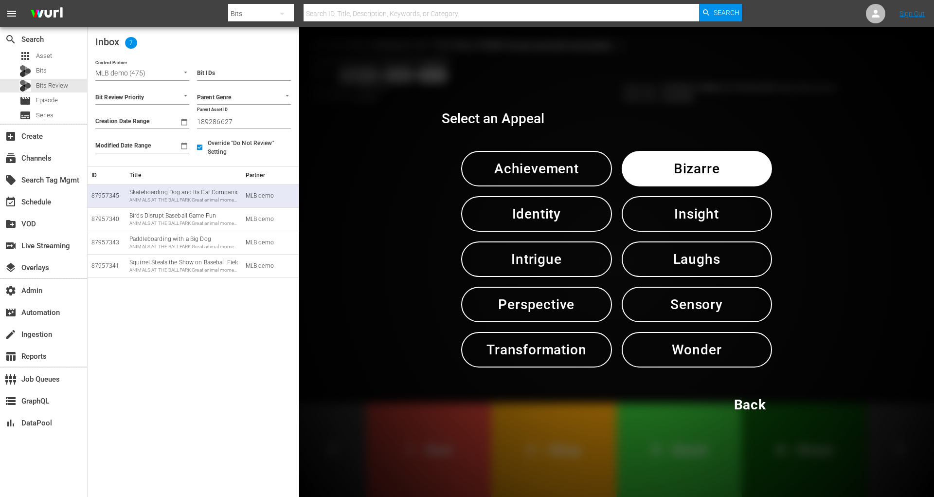
click at [731, 177] on span "Bizarre" at bounding box center [697, 169] width 100 height 24
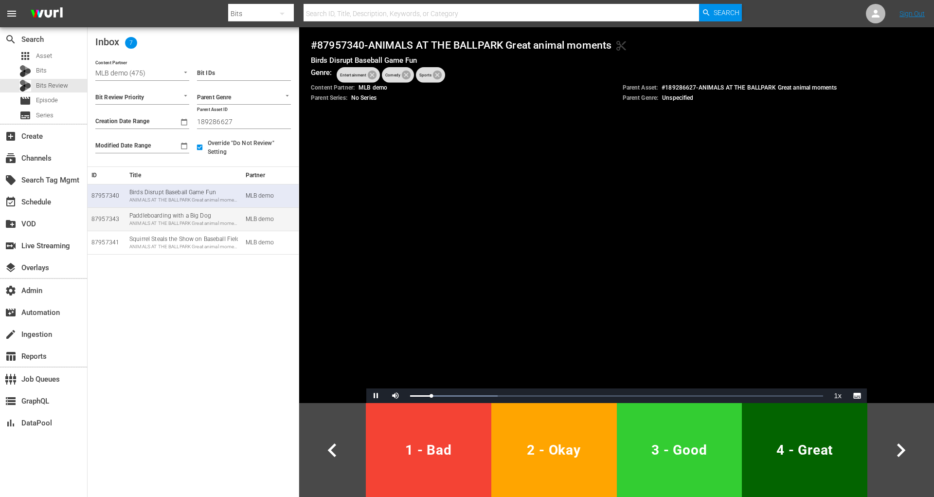
click at [172, 228] on td "Paddleboarding with a Big Dog ANIMALS AT THE BALLPARK Great animal moments" at bounding box center [184, 218] width 116 height 23
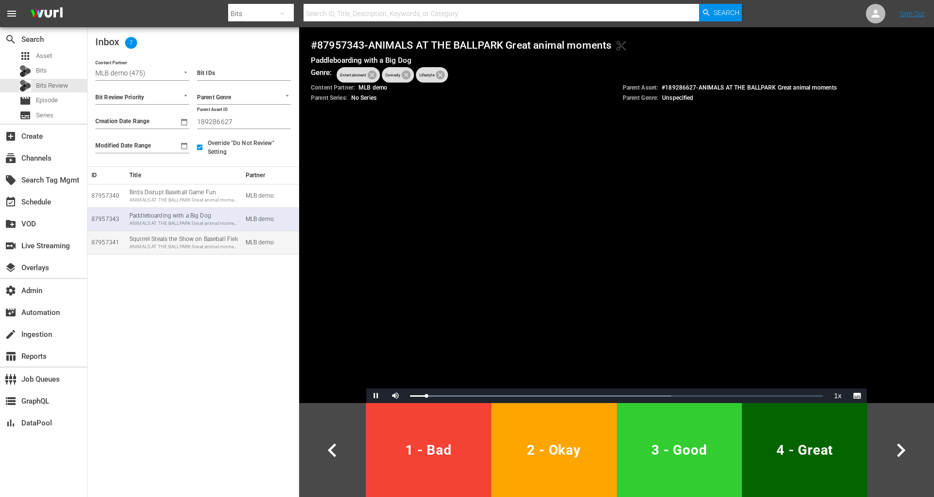
click at [172, 246] on div "ANIMALS AT THE BALLPARK Great animal moments" at bounding box center [183, 246] width 108 height 7
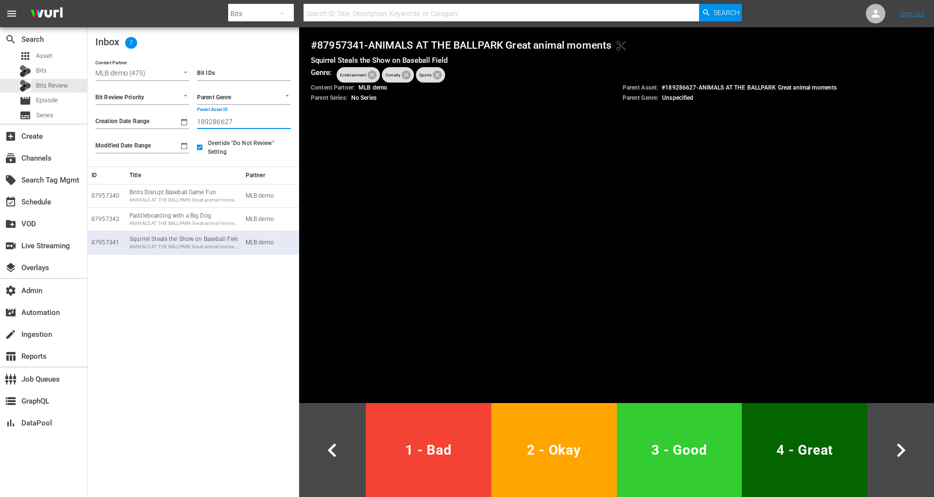
click at [213, 123] on input "189286627" at bounding box center [244, 121] width 94 height 15
paste input "3"
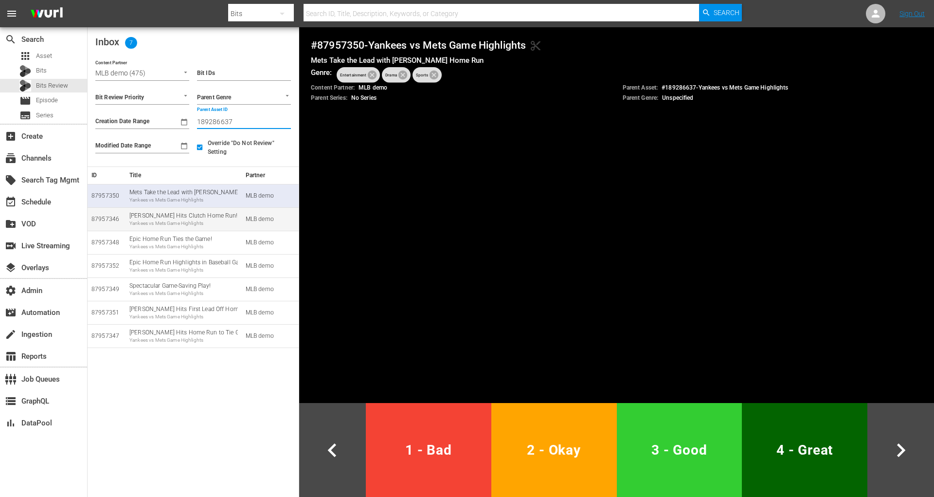
click at [196, 227] on td "Brett Beatty Hits Clutch Home Run! Yankees vs Mets Game Highlights" at bounding box center [184, 218] width 116 height 23
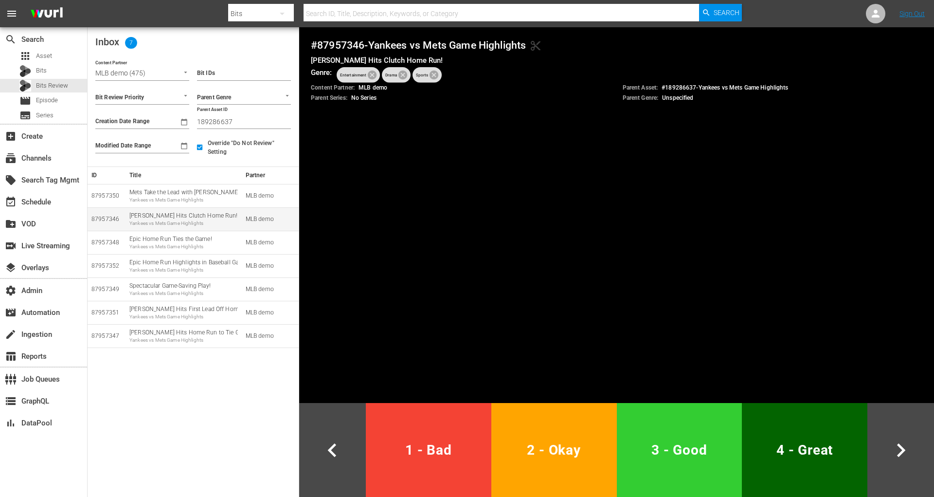
click at [196, 227] on td "Brett Beatty Hits Clutch Home Run! Yankees vs Mets Game Highlights" at bounding box center [184, 218] width 116 height 23
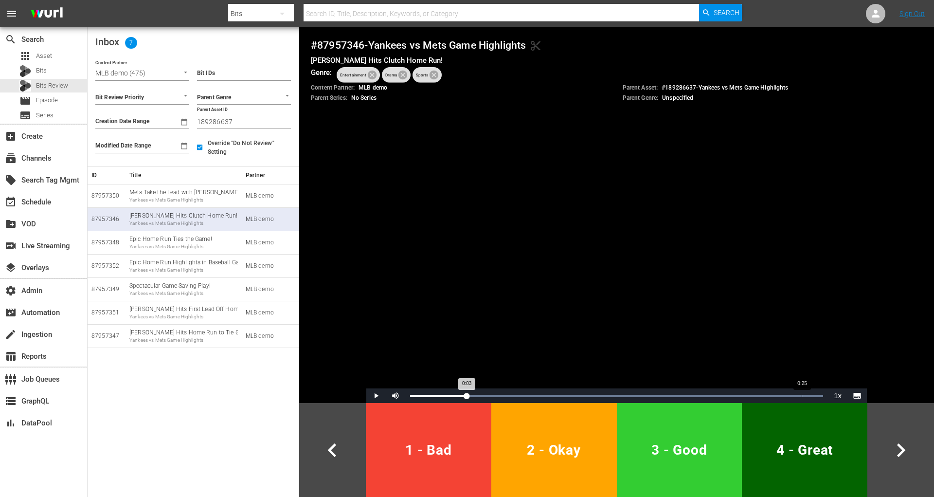
click at [802, 395] on div "0:25" at bounding box center [802, 396] width 0 height 2
click at [428, 443] on span "1 - Bad" at bounding box center [429, 450] width 118 height 24
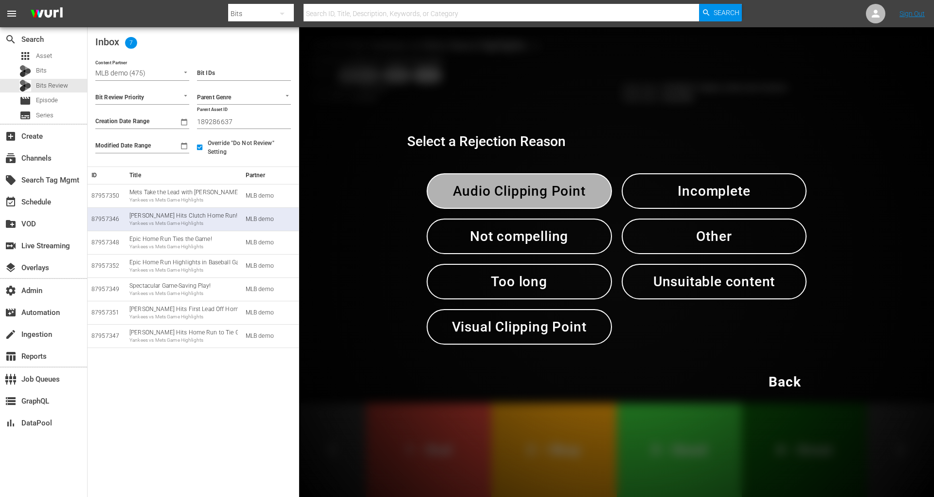
click at [490, 201] on span "Audio Clipping Point" at bounding box center [519, 191] width 135 height 24
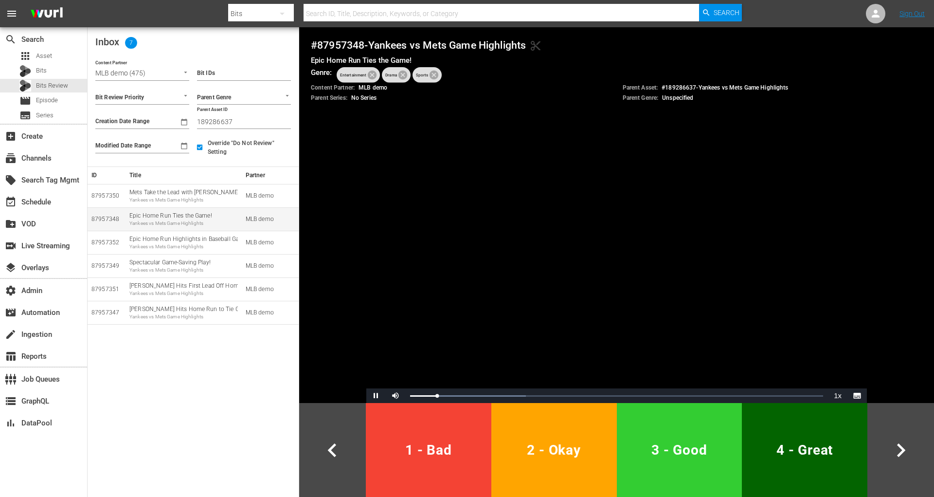
click at [219, 216] on div "Epic Home Run Ties the Game! Yankees vs Mets Game Highlights" at bounding box center [183, 219] width 108 height 15
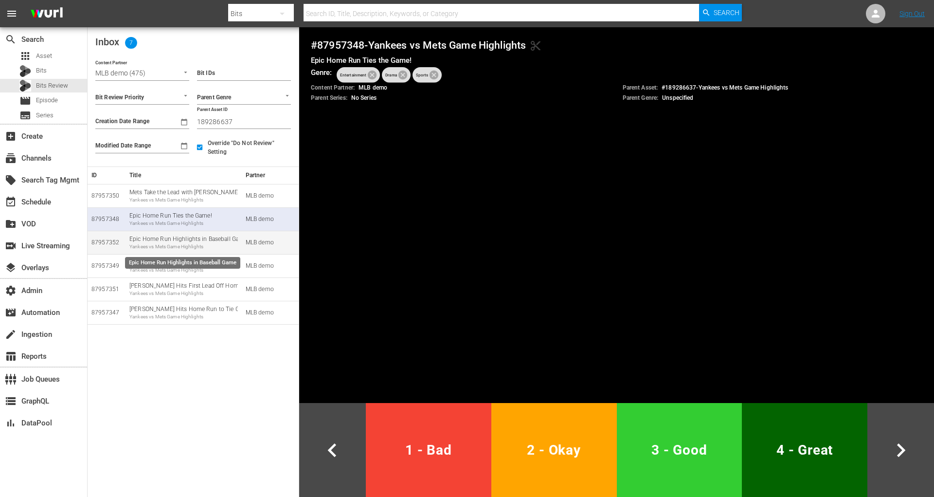
click at [193, 242] on div "Epic Home Run Highlights in Baseball Game Yankees vs Mets Game Highlights" at bounding box center [183, 242] width 108 height 15
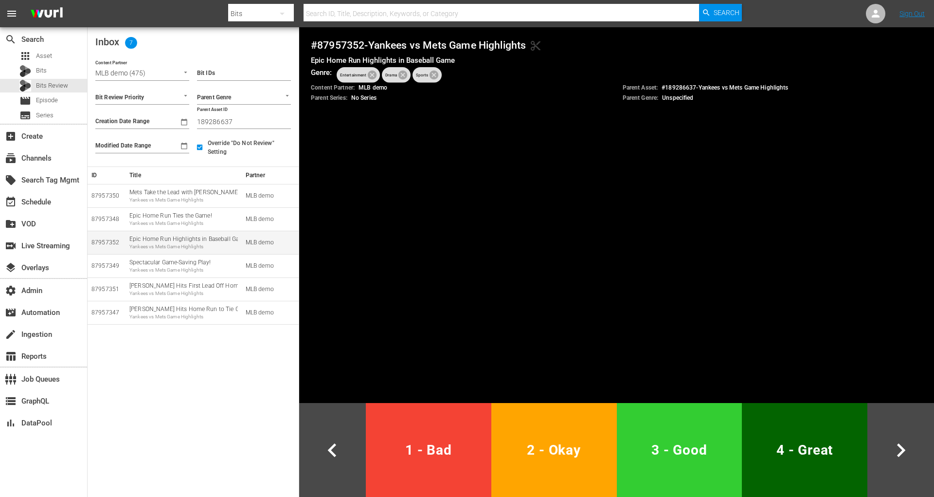
click at [189, 245] on div "Yankees vs Mets Game Highlights" at bounding box center [183, 246] width 108 height 7
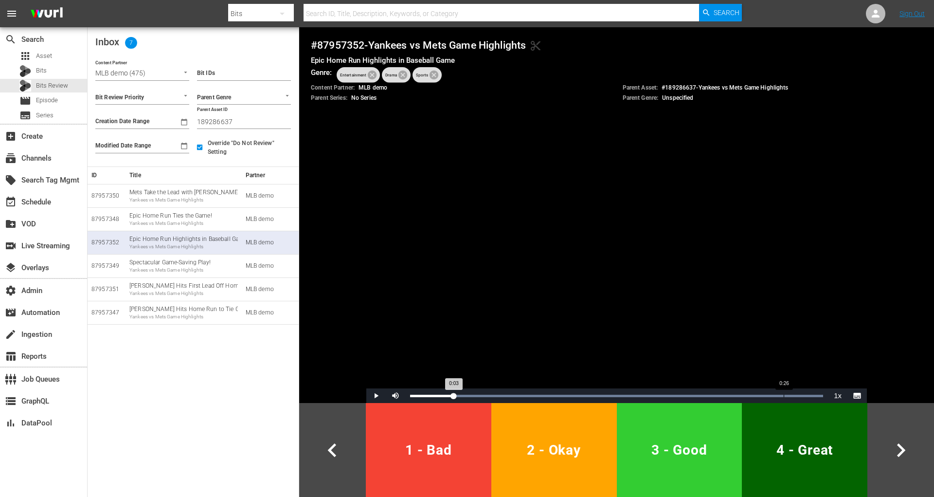
click at [784, 395] on div "0:26" at bounding box center [784, 396] width 0 height 2
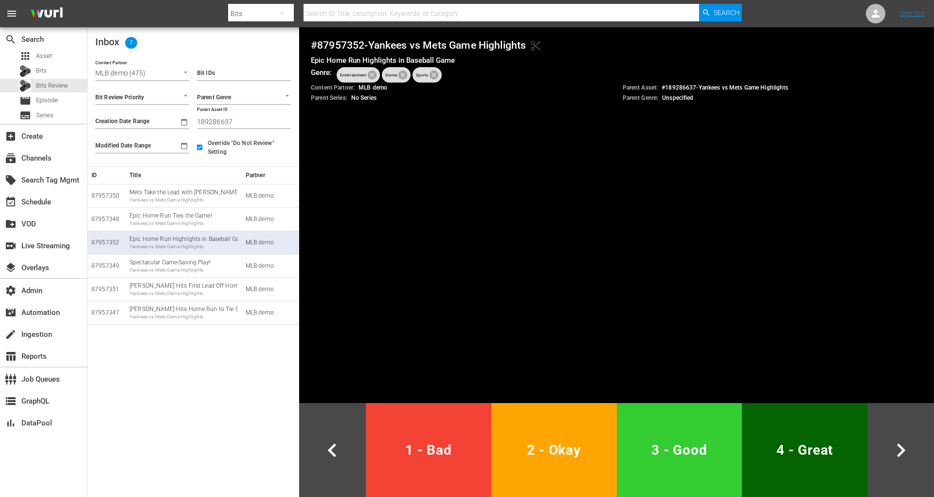
click at [470, 438] on span "1 - Bad" at bounding box center [429, 450] width 118 height 24
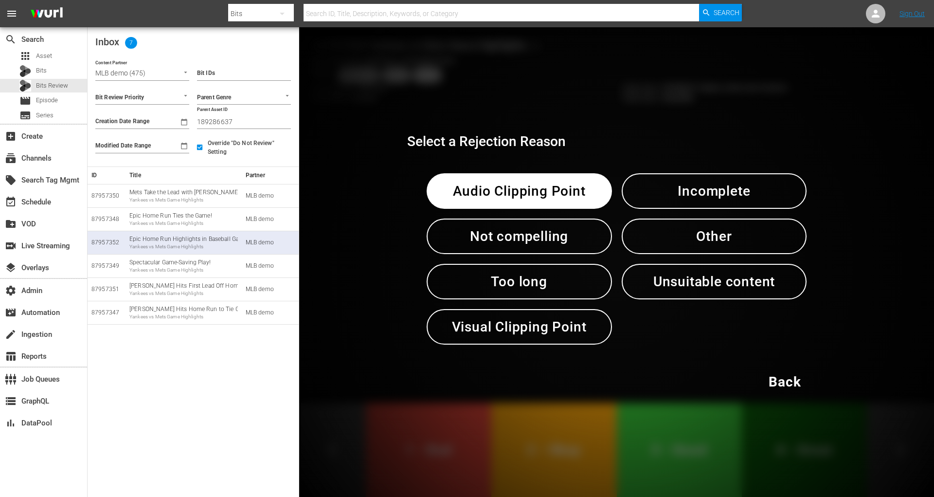
click at [514, 191] on span "Audio Clipping Point" at bounding box center [519, 191] width 135 height 24
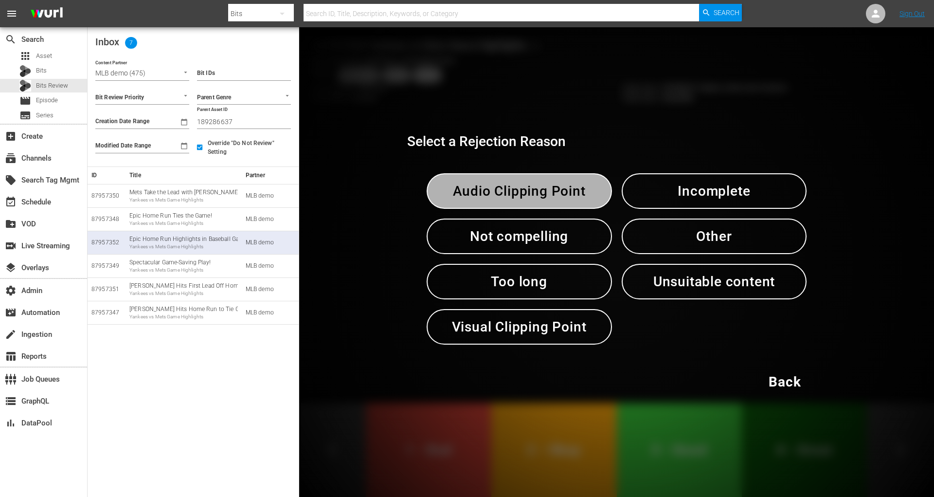
click at [514, 191] on span "Audio Clipping Point" at bounding box center [519, 191] width 135 height 24
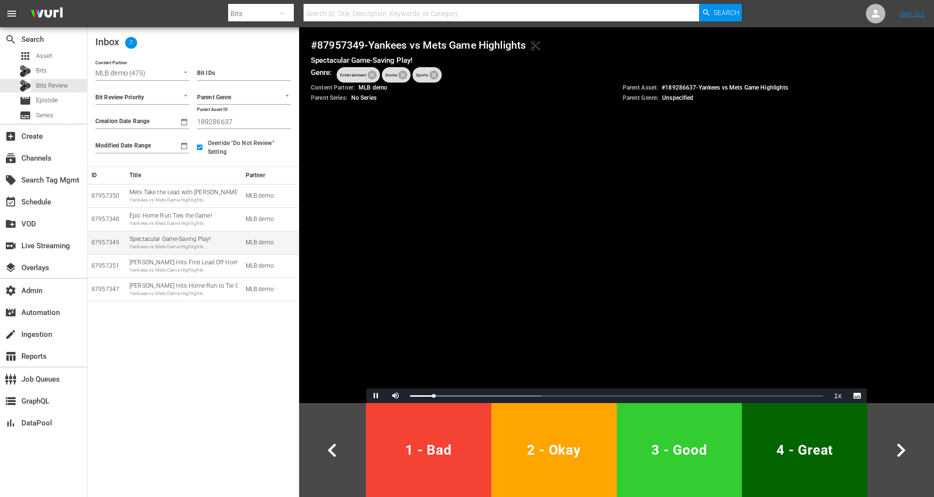
click at [144, 249] on div "Yankees vs Mets Game Highlights" at bounding box center [183, 246] width 108 height 7
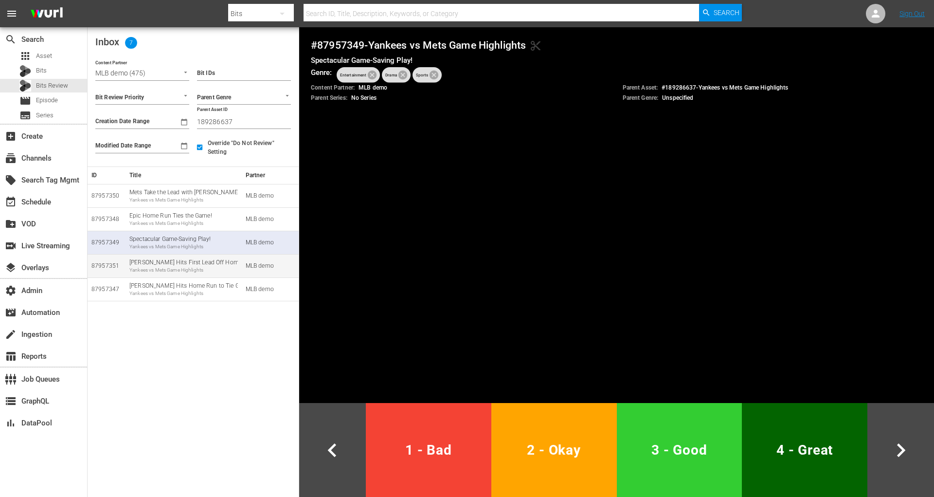
click at [136, 276] on td "Dominguez Hits First Lead Off Home Run! Yankees vs Mets Game Highlights" at bounding box center [184, 265] width 116 height 23
click at [136, 275] on td "Dominguez Hits First Lead Off Home Run! Yankees vs Mets Game Highlights" at bounding box center [184, 265] width 116 height 23
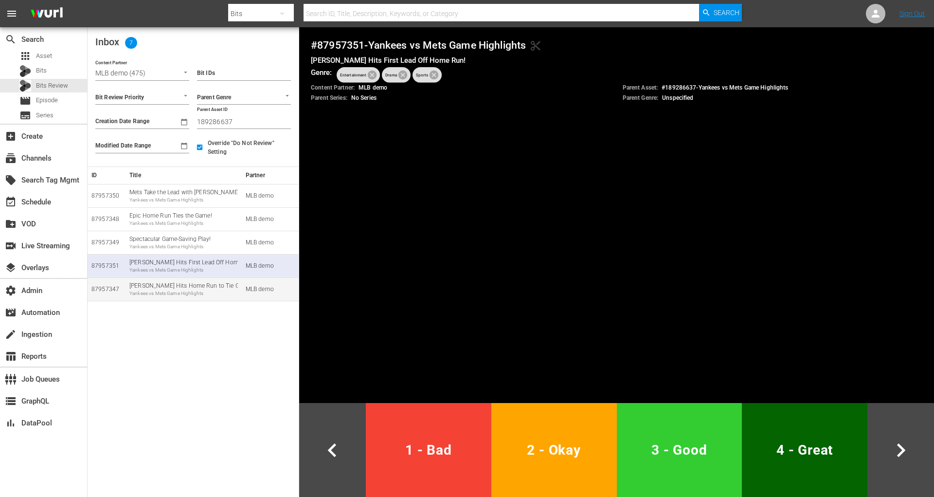
click at [141, 293] on div "Yankees vs Mets Game Highlights" at bounding box center [183, 293] width 108 height 7
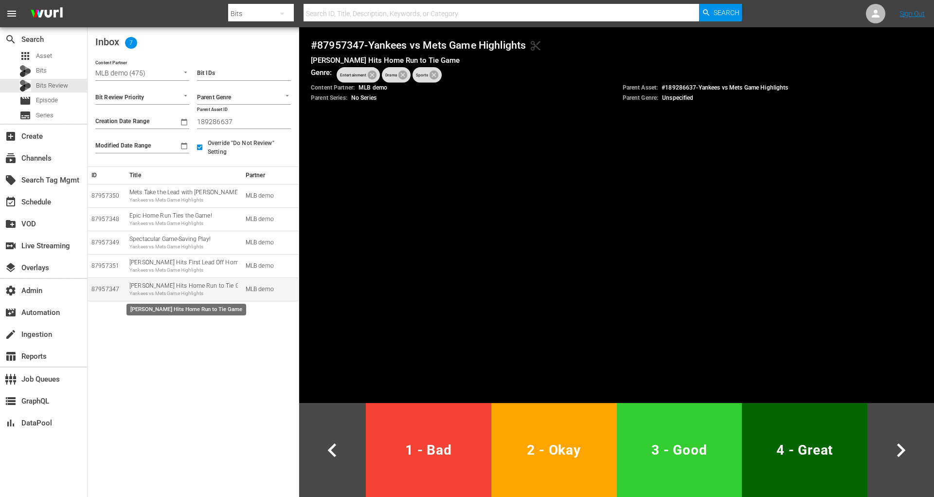
click at [142, 292] on div "Yankees vs Mets Game Highlights" at bounding box center [183, 293] width 108 height 7
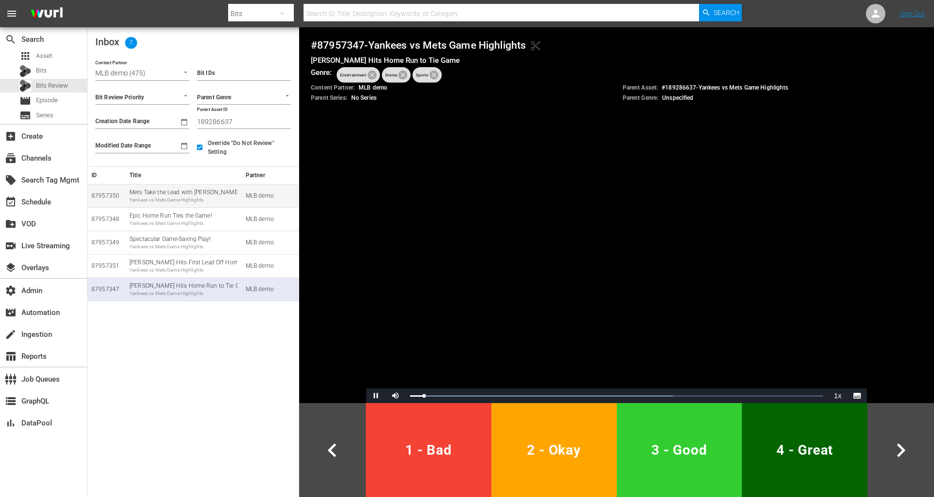
click at [176, 202] on div "Yankees vs Mets Game Highlights" at bounding box center [183, 200] width 108 height 7
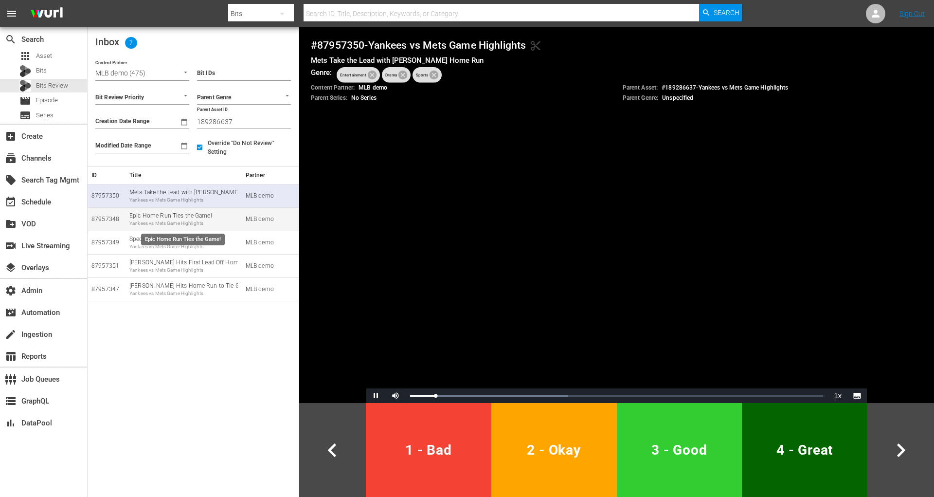
click at [175, 216] on div "Epic Home Run Ties the Game! Yankees vs Mets Game Highlights" at bounding box center [183, 219] width 108 height 15
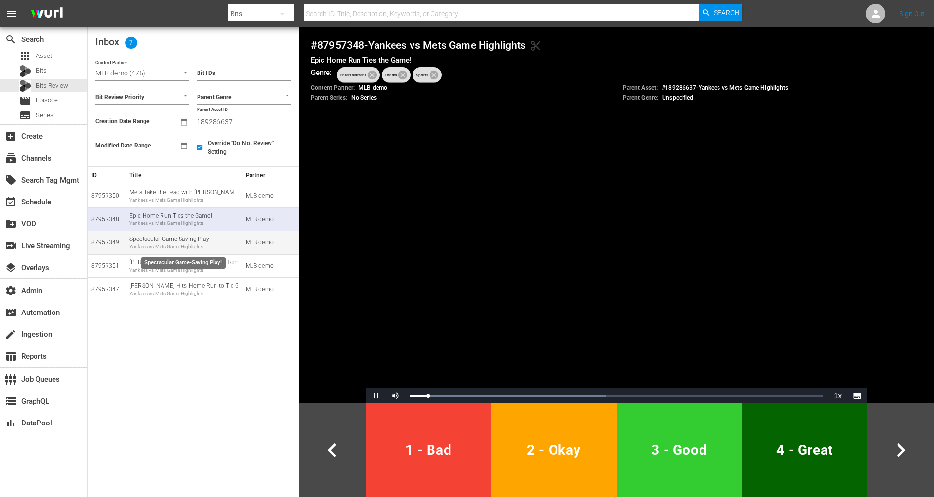
click at [158, 240] on div "Spectacular Game-Saving Play! Yankees vs Mets Game Highlights" at bounding box center [183, 242] width 108 height 15
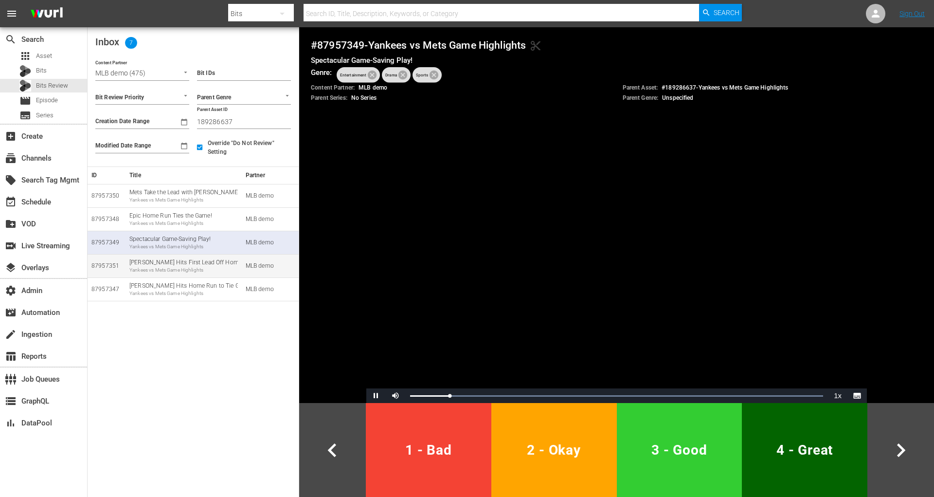
click at [193, 263] on div "Dominguez Hits First Lead Off Home Run! Yankees vs Mets Game Highlights" at bounding box center [183, 265] width 108 height 15
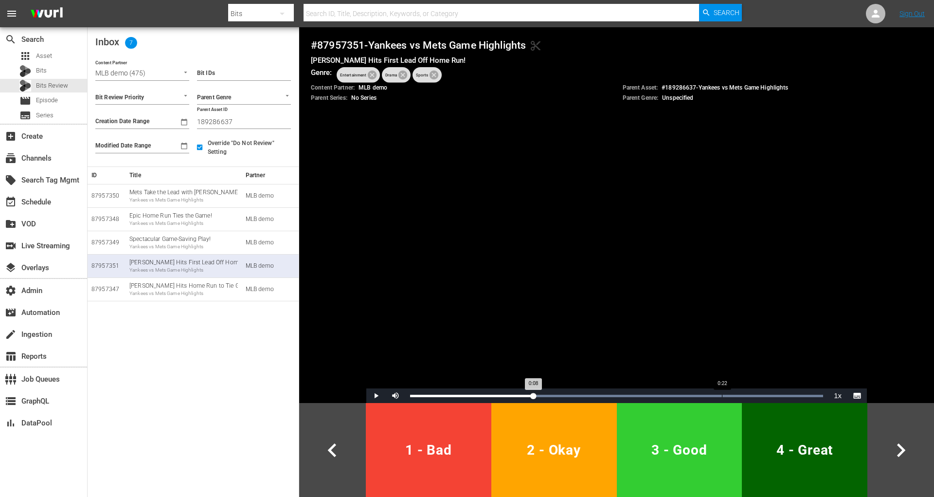
click at [721, 389] on div "Loaded : 100.00% 0:22 0:08" at bounding box center [616, 395] width 423 height 15
click at [788, 390] on div "Loaded : 100.00% 0:26 0:22" at bounding box center [616, 395] width 423 height 15
click at [196, 282] on div "Cody Bellinger Hits Home Run to Tie Game Yankees vs Mets Game Highlights" at bounding box center [183, 289] width 108 height 15
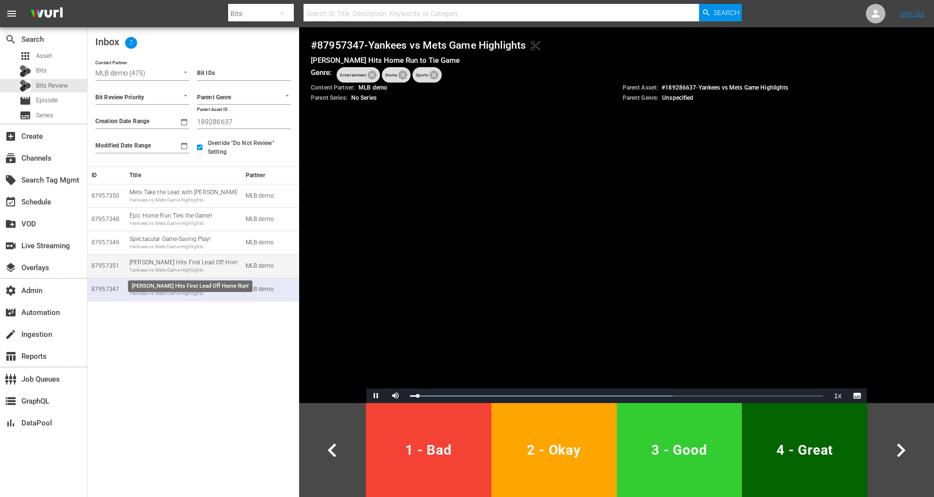
click at [198, 265] on div "Dominguez Hits First Lead Off Home Run! Yankees vs Mets Game Highlights" at bounding box center [183, 265] width 108 height 15
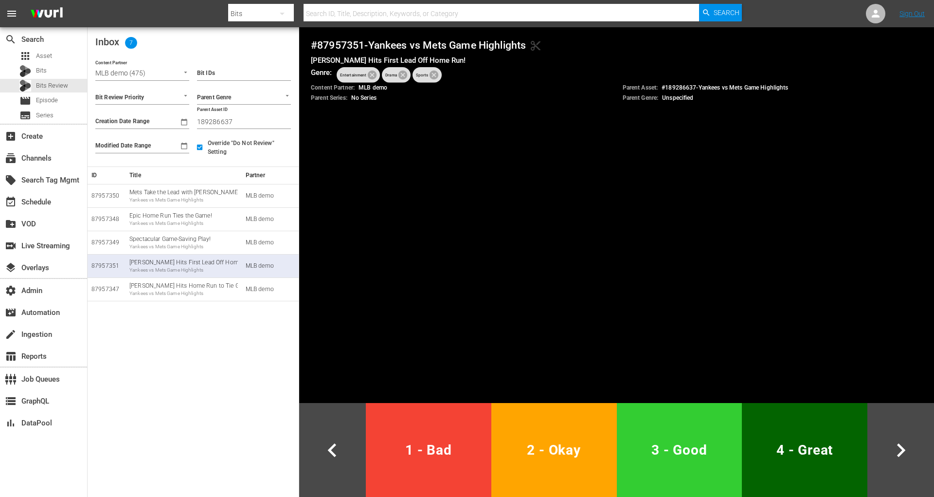
click at [211, 122] on input "189286637" at bounding box center [244, 121] width 94 height 15
paste input "29"
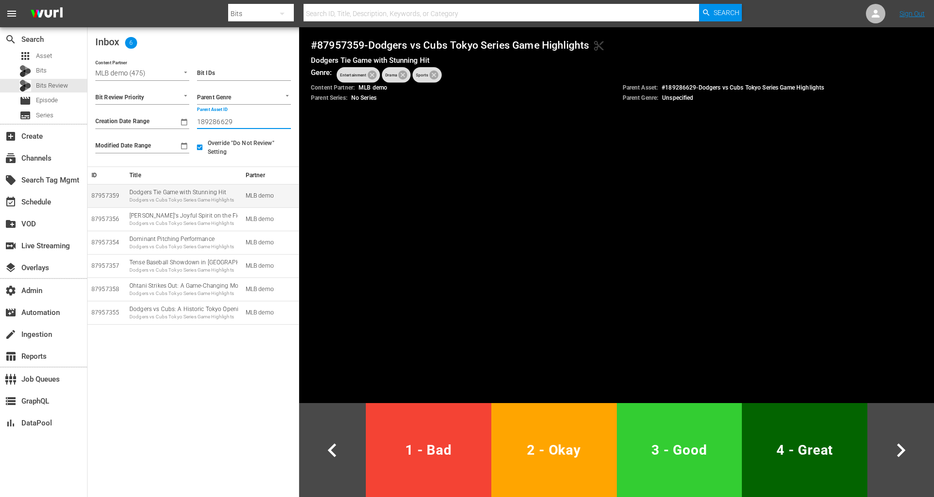
click at [210, 198] on div "Dodgers vs Cubs Tokyo Series Game Highlights" at bounding box center [183, 200] width 108 height 7
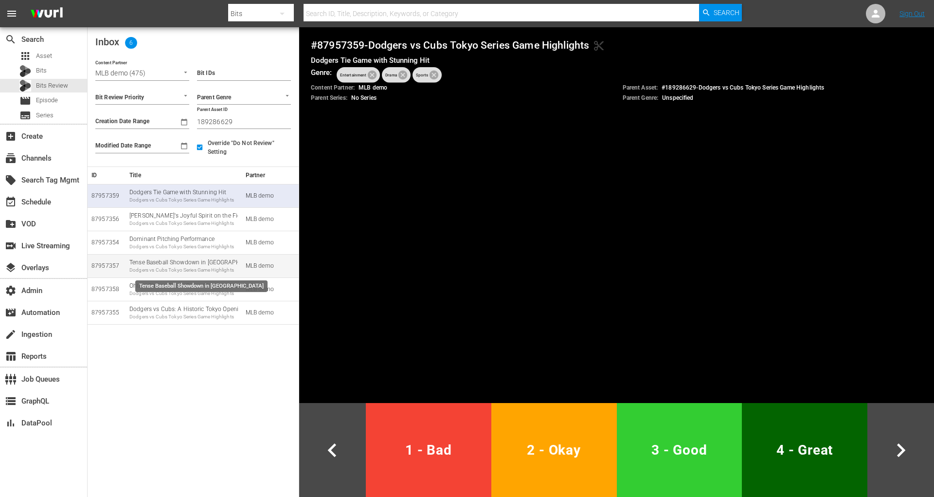
click at [209, 266] on div "Tense Baseball Showdown in Tokyo Dodgers vs Cubs Tokyo Series Game Highlights" at bounding box center [183, 265] width 108 height 15
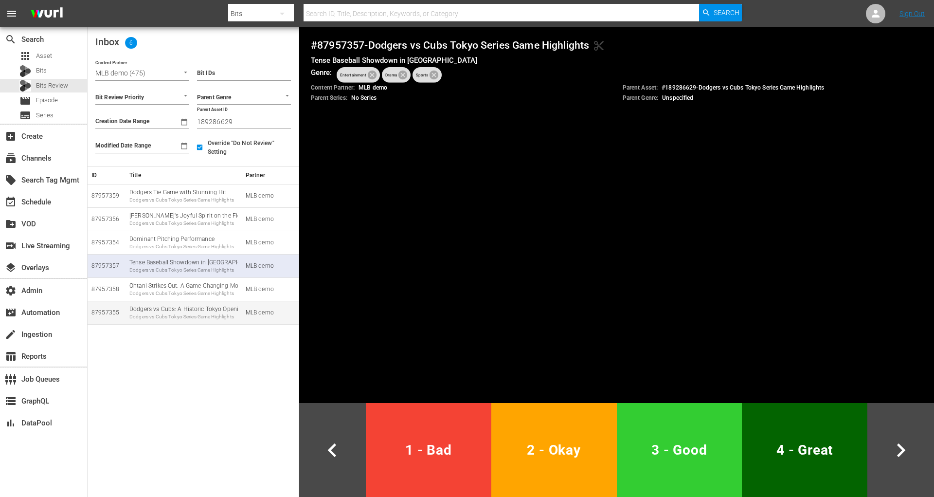
click at [198, 312] on div "Dodgers vs Cubs: A Historic Tokyo Opening Dodgers vs Cubs Tokyo Series Game Hig…" at bounding box center [183, 312] width 108 height 15
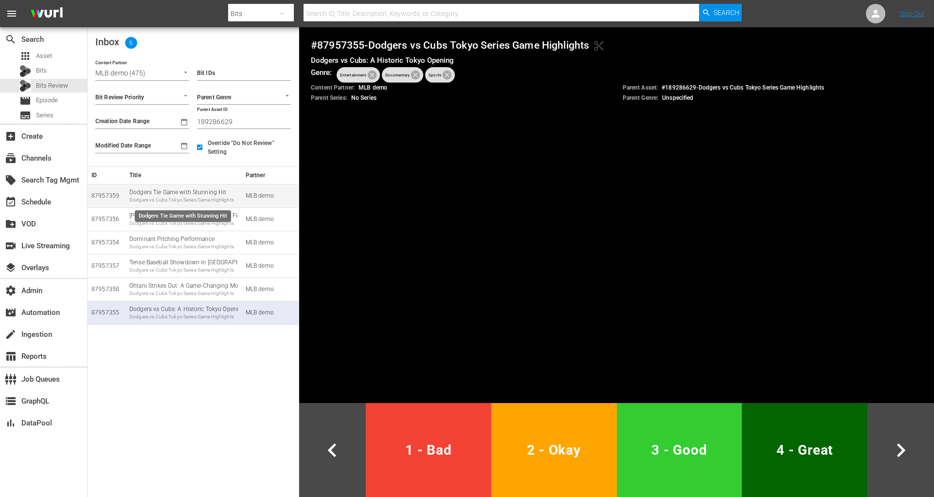
click at [200, 202] on div "Dodgers vs Cubs Tokyo Series Game Highlights" at bounding box center [183, 200] width 108 height 7
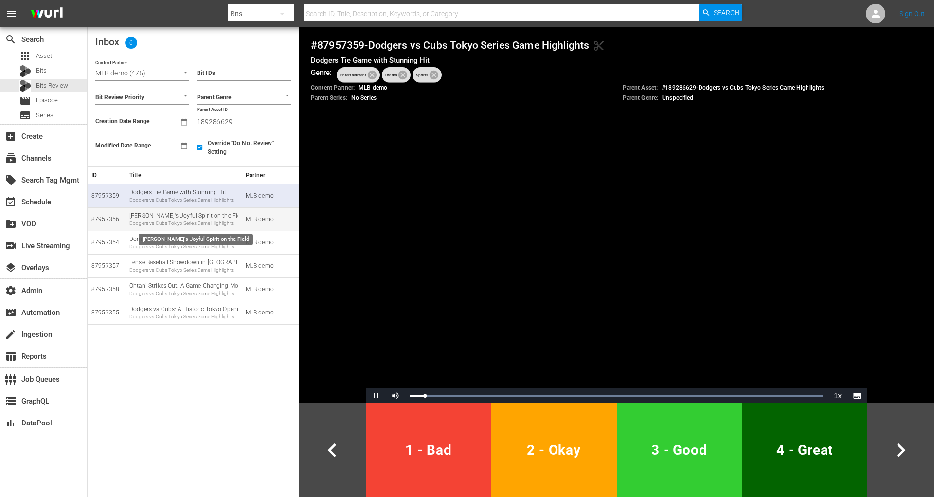
click at [200, 226] on div "Dodgers vs Cubs Tokyo Series Game Highlights" at bounding box center [183, 223] width 108 height 7
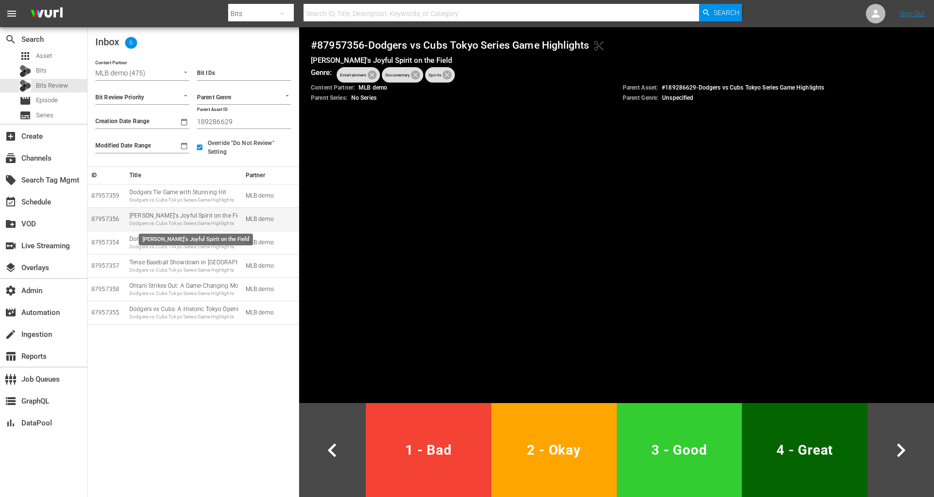
click at [199, 221] on div "Dodgers vs Cubs Tokyo Series Game Highlights" at bounding box center [183, 223] width 108 height 7
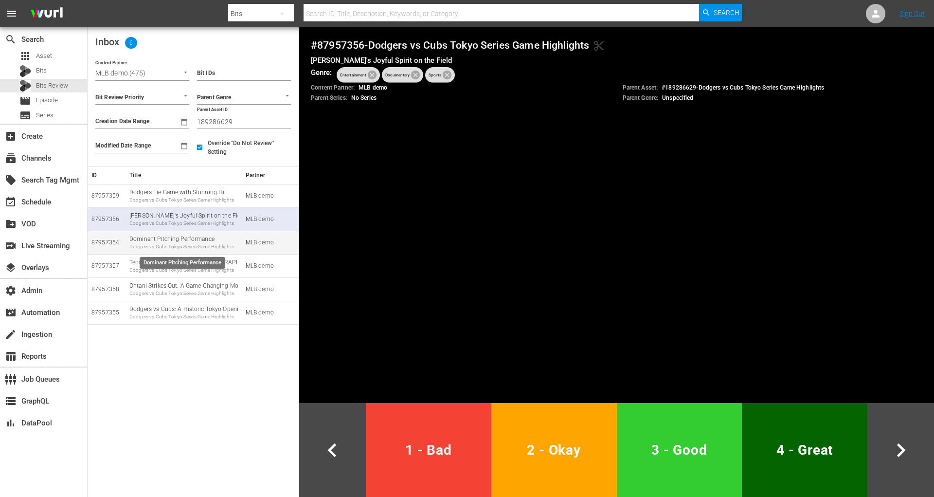
click at [186, 243] on div "Dodgers vs Cubs Tokyo Series Game Highlights" at bounding box center [183, 246] width 108 height 7
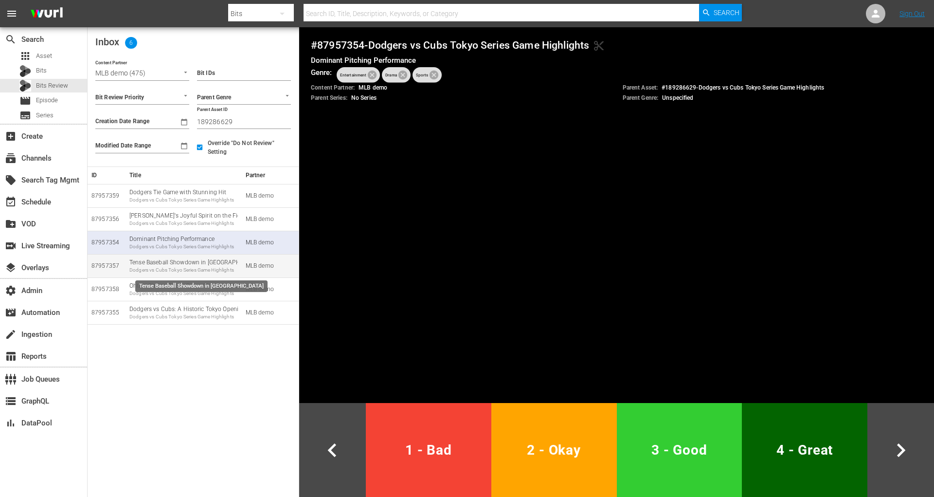
click at [182, 268] on div "Dodgers vs Cubs Tokyo Series Game Highlights" at bounding box center [183, 270] width 108 height 7
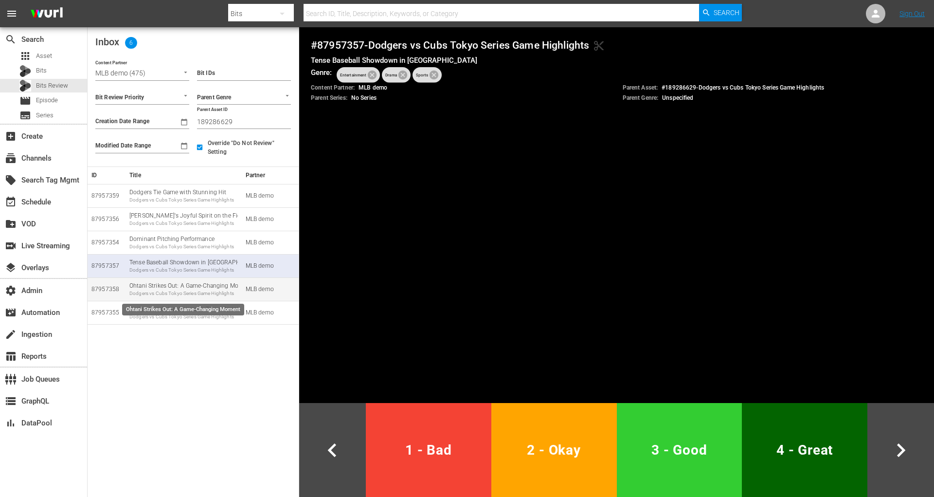
click at [195, 291] on div "Dodgers vs Cubs Tokyo Series Game Highlights" at bounding box center [183, 293] width 108 height 7
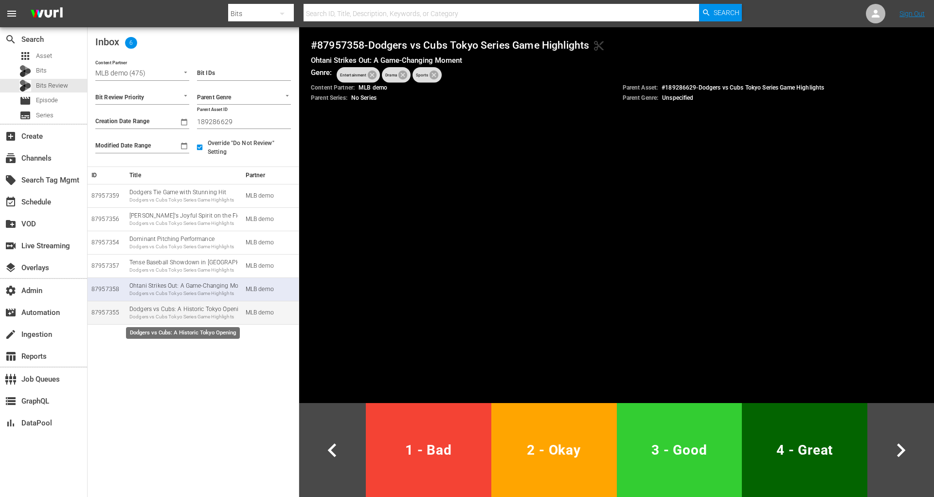
click at [173, 312] on div "Dodgers vs Cubs: A Historic Tokyo Opening Dodgers vs Cubs Tokyo Series Game Hig…" at bounding box center [183, 312] width 108 height 15
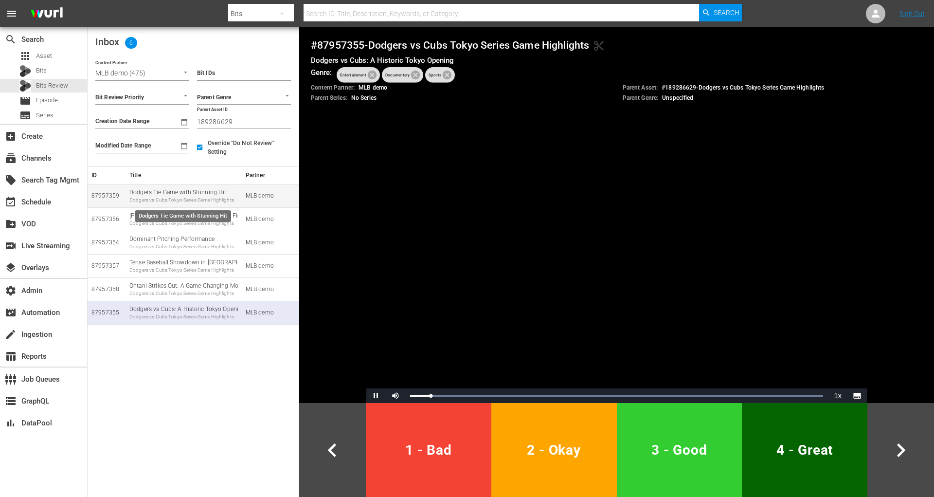
click at [189, 188] on div "Dodgers Tie Game with Stunning Hit Dodgers vs Cubs Tokyo Series Game Highlights" at bounding box center [183, 195] width 108 height 15
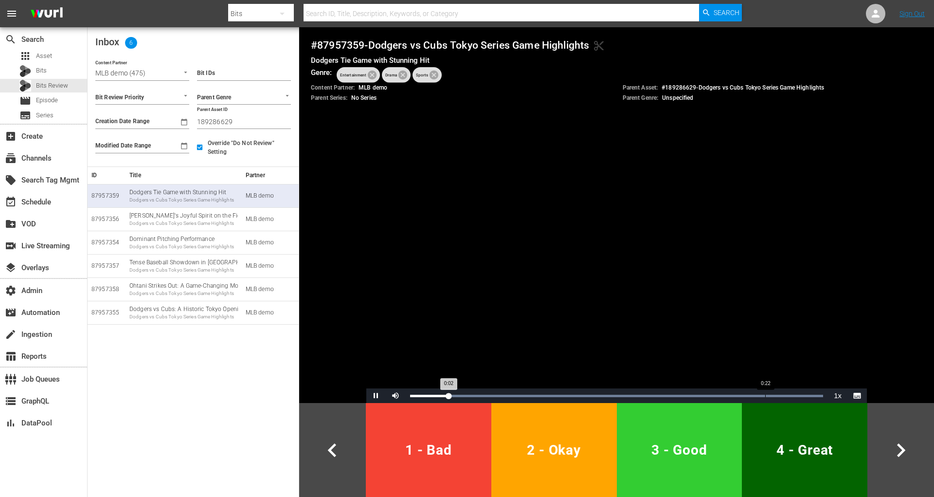
click at [762, 398] on div "Loaded : 100.00% 0:22 0:02" at bounding box center [616, 395] width 423 height 15
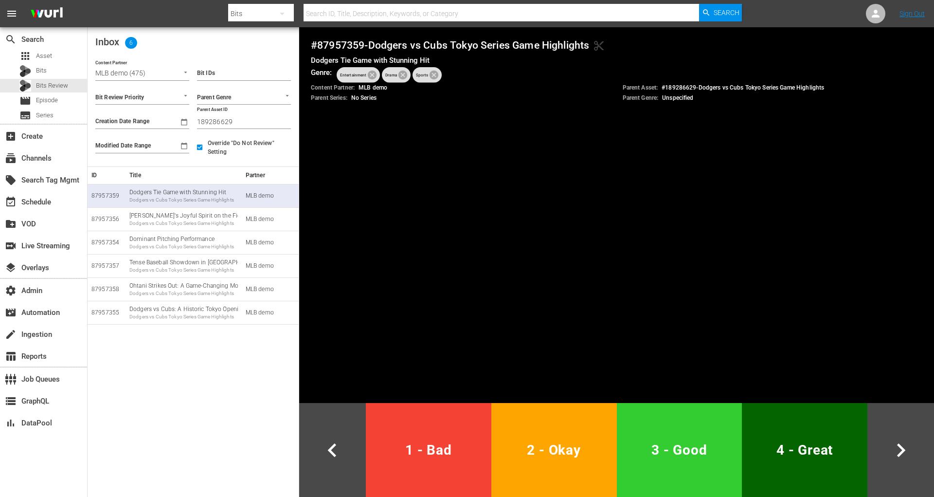
click at [598, 442] on span "2 - Okay" at bounding box center [554, 450] width 118 height 24
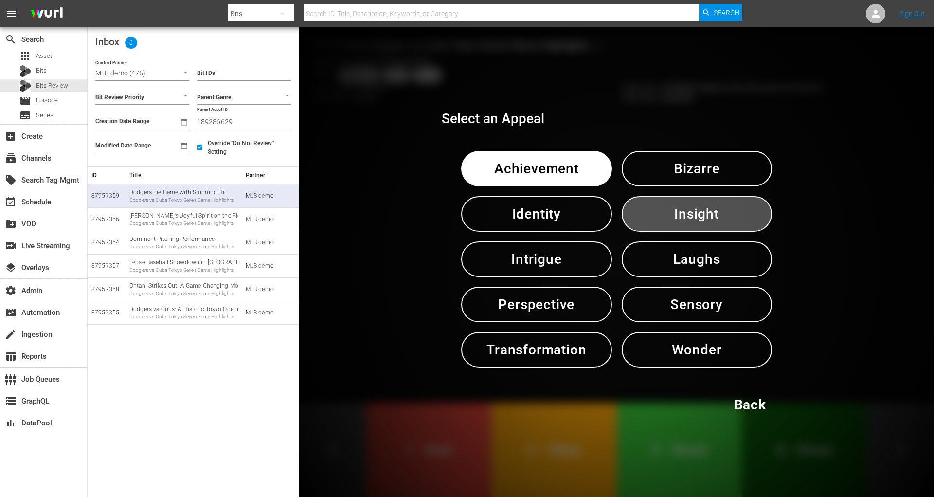
click at [671, 222] on span "Insight" at bounding box center [697, 214] width 100 height 24
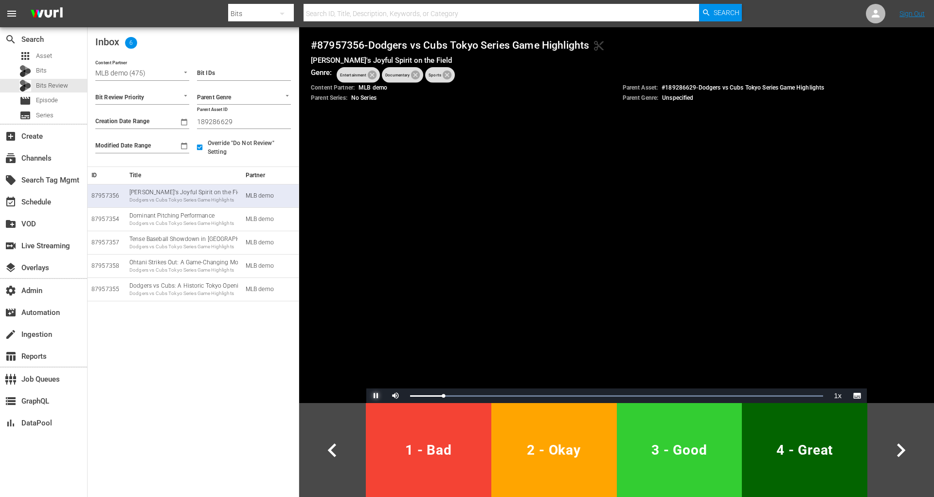
click at [376, 395] on span "Video Player" at bounding box center [376, 395] width 0 height 0
click at [203, 125] on input "189286629" at bounding box center [244, 121] width 94 height 15
paste input "36"
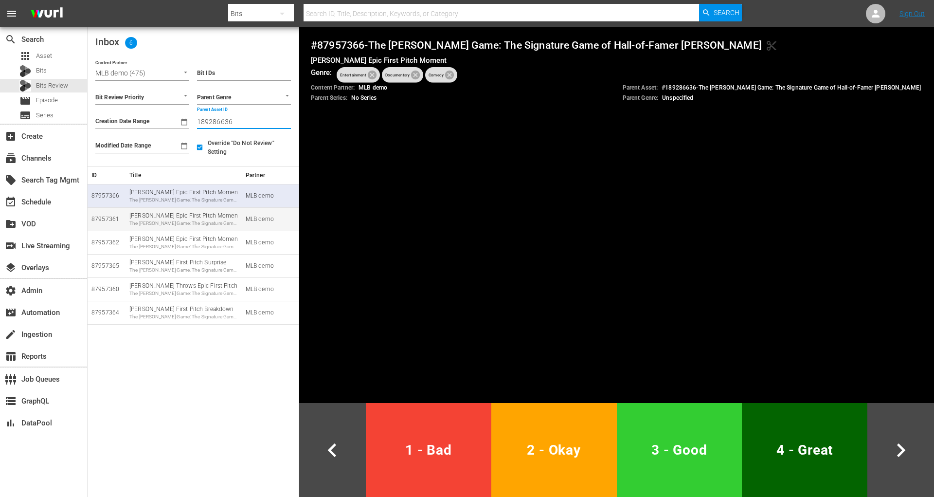
click at [148, 218] on div "Michael Jordan's Epic First Pitch Moment The Sandberg Game: The Signature Game …" at bounding box center [183, 219] width 108 height 15
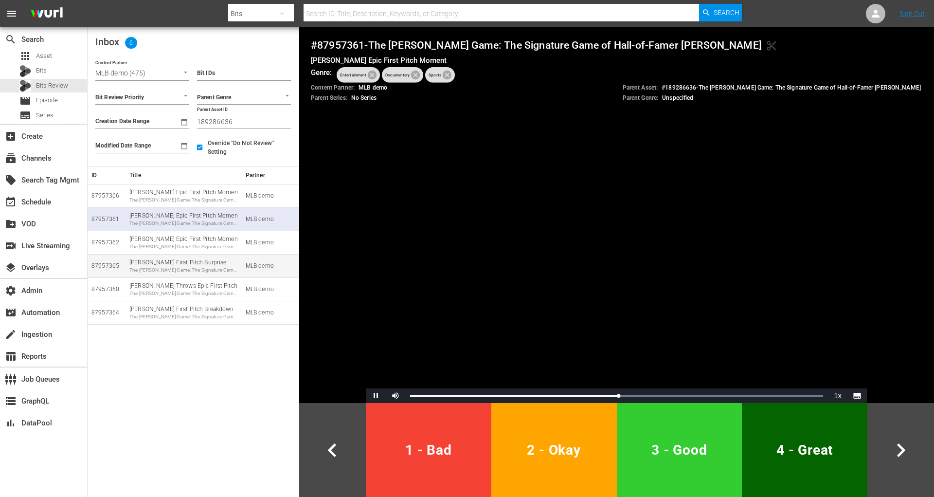
click at [194, 267] on div "The [PERSON_NAME] Game: The Signature Game of Hall-of-Famer [PERSON_NAME]" at bounding box center [183, 270] width 108 height 7
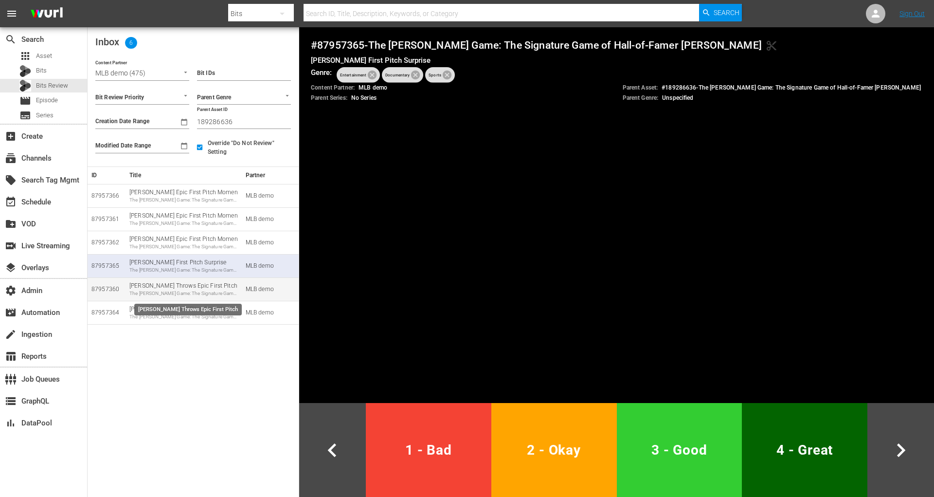
click at [200, 295] on div "The [PERSON_NAME] Game: The Signature Game of Hall-of-Famer [PERSON_NAME]" at bounding box center [183, 293] width 108 height 7
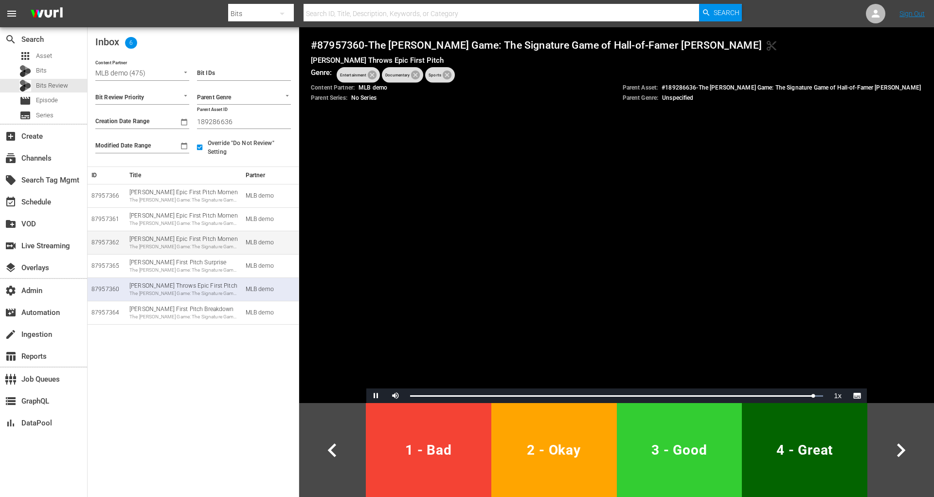
click at [180, 245] on div "The [PERSON_NAME] Game: The Signature Game of Hall-of-Famer [PERSON_NAME]" at bounding box center [183, 246] width 108 height 7
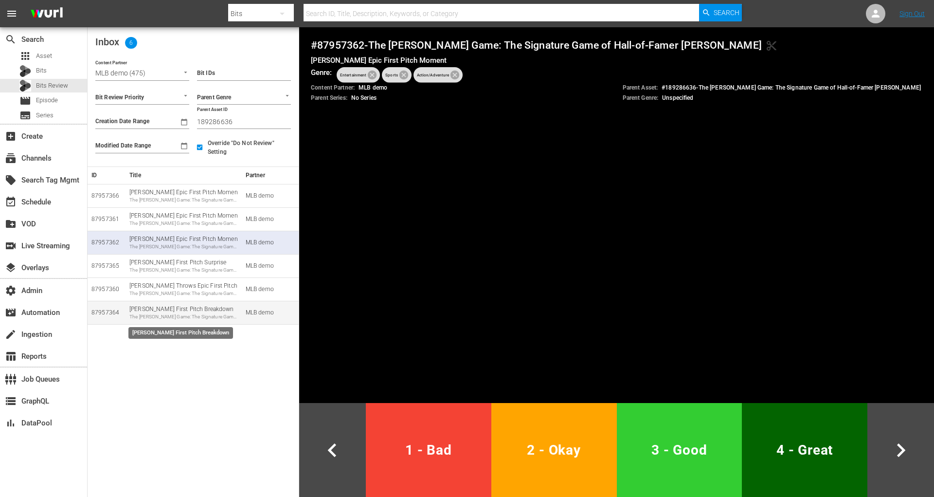
click at [173, 305] on div "Stephen A. Smith's First Pitch Breakdown The Sandberg Game: The Signature Game …" at bounding box center [183, 312] width 108 height 15
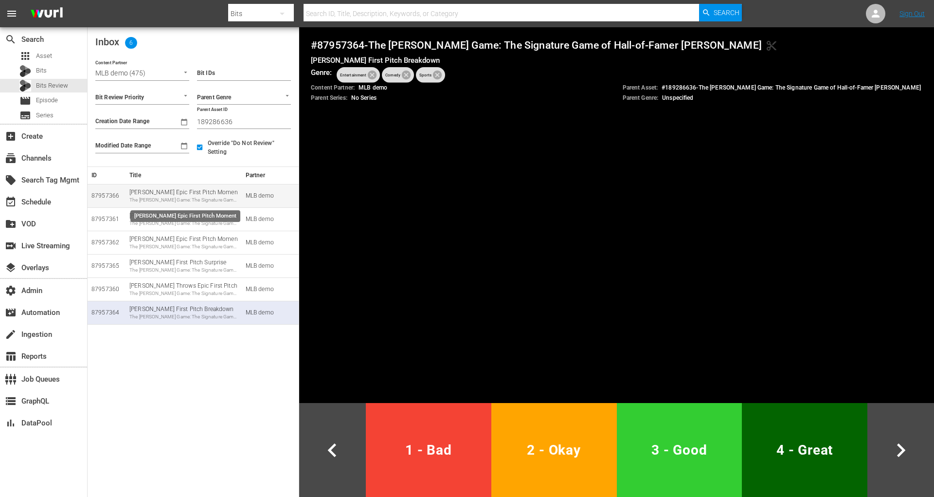
click at [179, 198] on div "The [PERSON_NAME] Game: The Signature Game of Hall-of-Famer [PERSON_NAME]" at bounding box center [183, 200] width 108 height 7
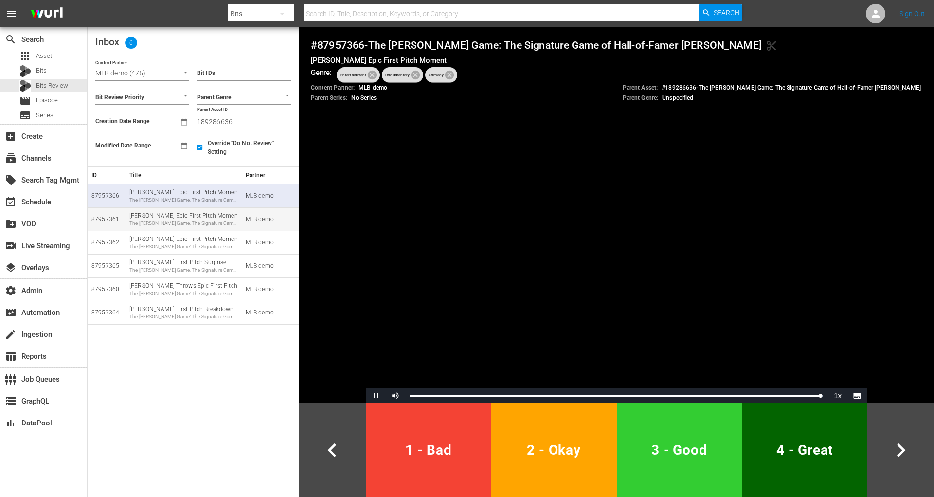
click at [188, 227] on td "Michael Jordan's Epic First Pitch Moment The Sandberg Game: The Signature Game …" at bounding box center [184, 218] width 116 height 23
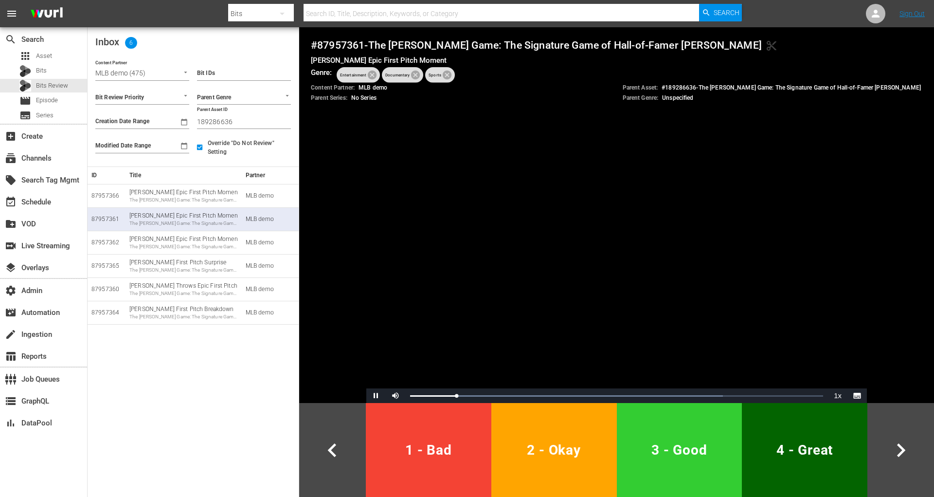
click at [686, 91] on p "Parent Asset: # 189286636 - The Sandberg Game: The Signature Game of Hall-of-Fa…" at bounding box center [772, 88] width 299 height 8
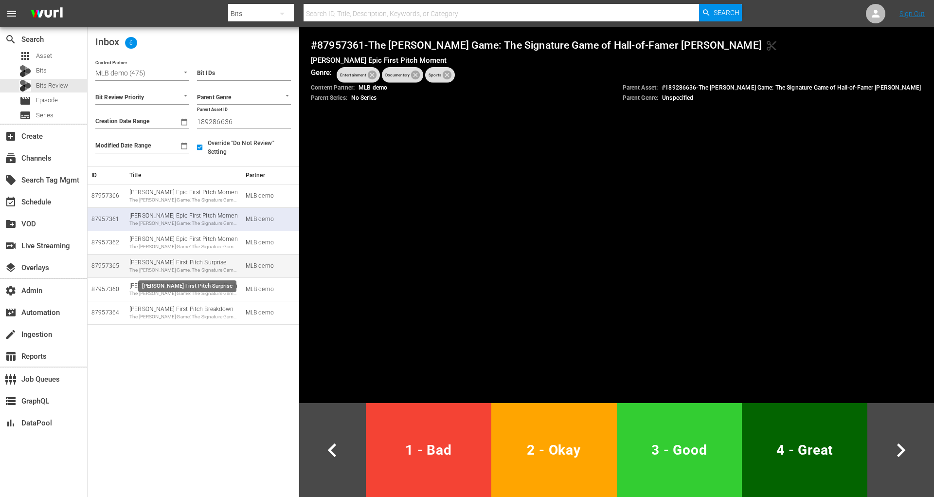
click at [198, 272] on div "The [PERSON_NAME] Game: The Signature Game of Hall-of-Famer [PERSON_NAME]" at bounding box center [183, 270] width 108 height 7
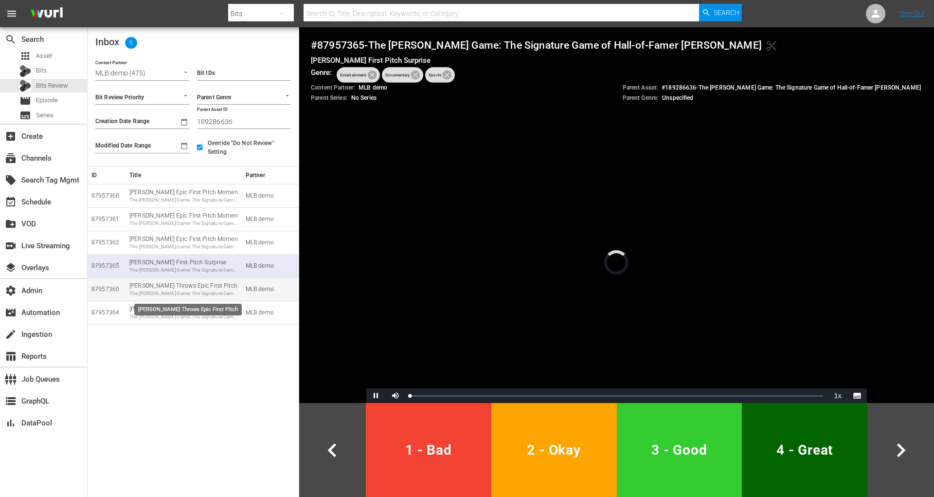
click at [193, 294] on div "The [PERSON_NAME] Game: The Signature Game of Hall-of-Famer [PERSON_NAME]" at bounding box center [183, 293] width 108 height 7
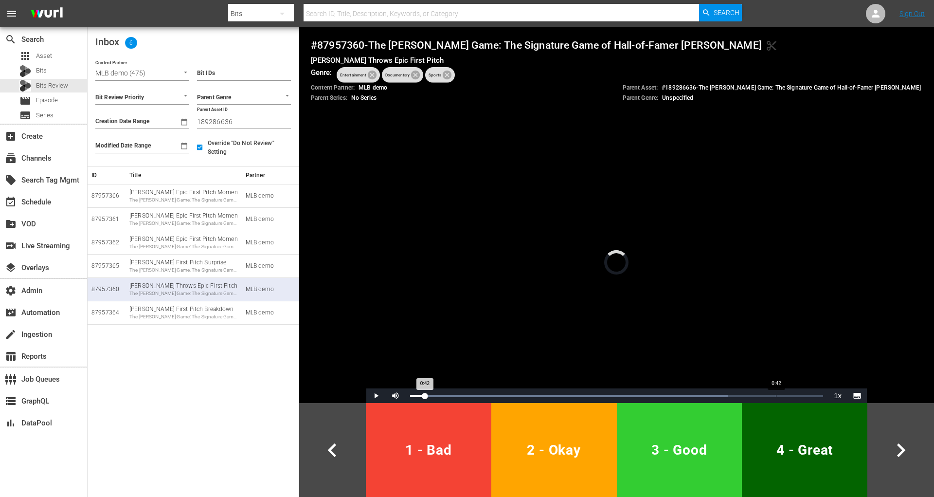
click at [775, 392] on div "Loaded : 77.01% 0:42 0:42" at bounding box center [616, 395] width 423 height 15
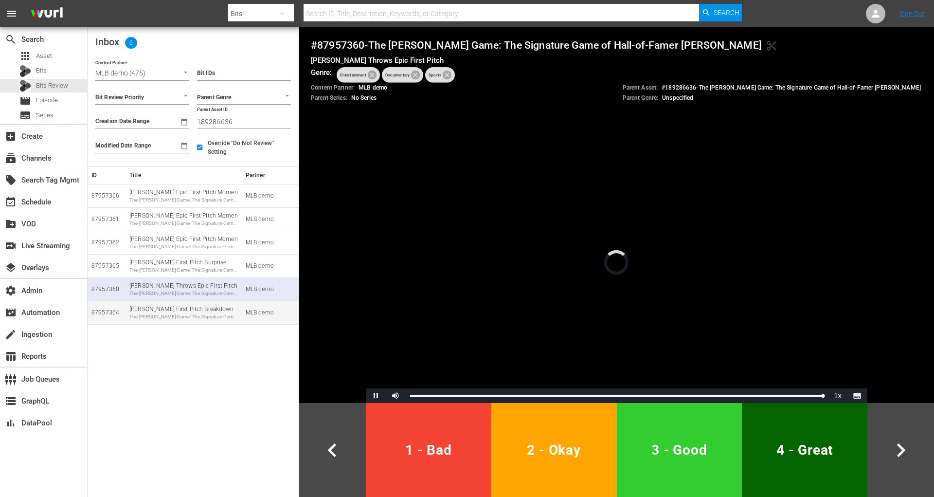
click at [223, 308] on div "Stephen A. Smith's First Pitch Breakdown The Sandberg Game: The Signature Game …" at bounding box center [183, 312] width 108 height 15
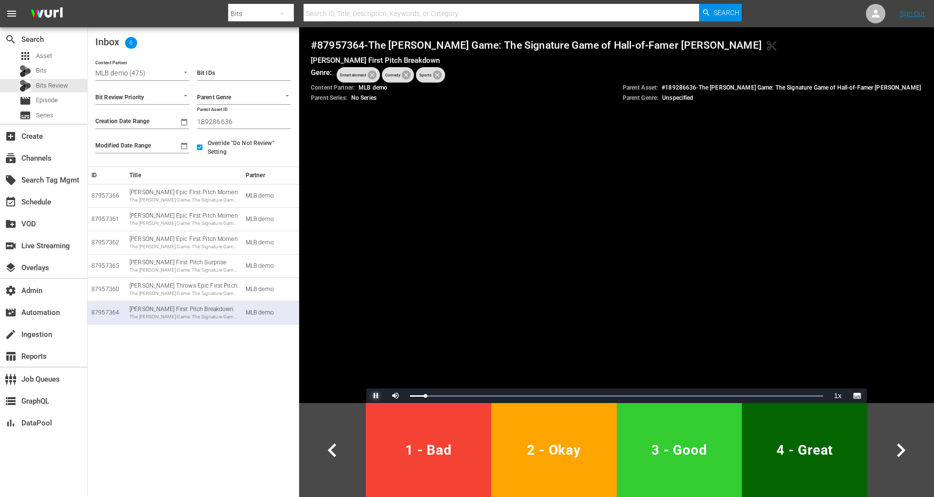
click at [376, 395] on span "Video Player" at bounding box center [376, 395] width 0 height 0
drag, startPoint x: 312, startPoint y: 59, endPoint x: 372, endPoint y: 61, distance: 59.4
click at [372, 61] on h5 "Stephen A. Smith's First Pitch Breakdown" at bounding box center [616, 60] width 611 height 10
drag, startPoint x: 312, startPoint y: 59, endPoint x: 408, endPoint y: 62, distance: 95.9
click at [408, 62] on h5 "Stephen A. Smith's First Pitch Breakdown" at bounding box center [616, 60] width 611 height 10
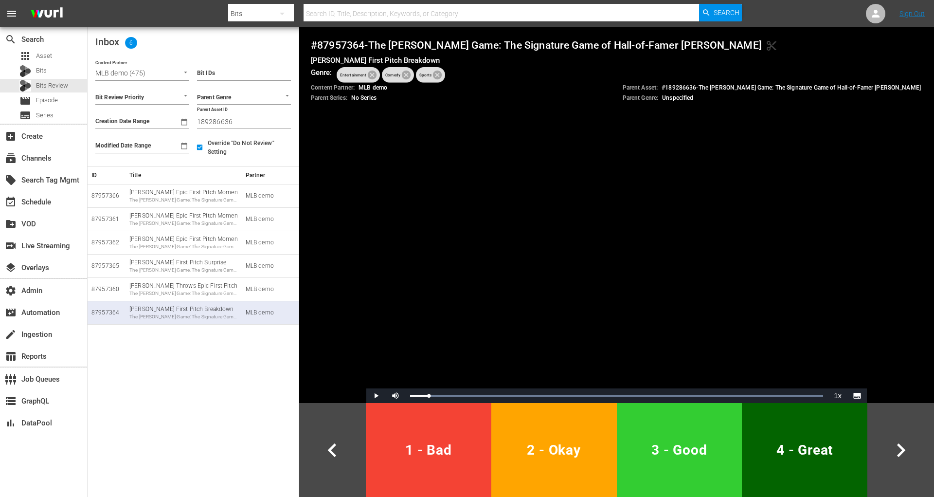
click at [443, 59] on h5 "Stephen A. Smith's First Pitch Breakdown" at bounding box center [616, 60] width 611 height 10
drag, startPoint x: 312, startPoint y: 57, endPoint x: 403, endPoint y: 63, distance: 91.6
click at [403, 63] on input "Stephen A. Smith's First Pitch Breakdown" at bounding box center [616, 59] width 611 height 9
click at [503, 85] on div "Content Partner: MLB demo" at bounding box center [461, 87] width 300 height 8
click at [347, 42] on h4 "# 87957364 - The Sandberg Game: The Signature Game of Hall-of-Famer Ryne Sandbe…" at bounding box center [616, 45] width 611 height 13
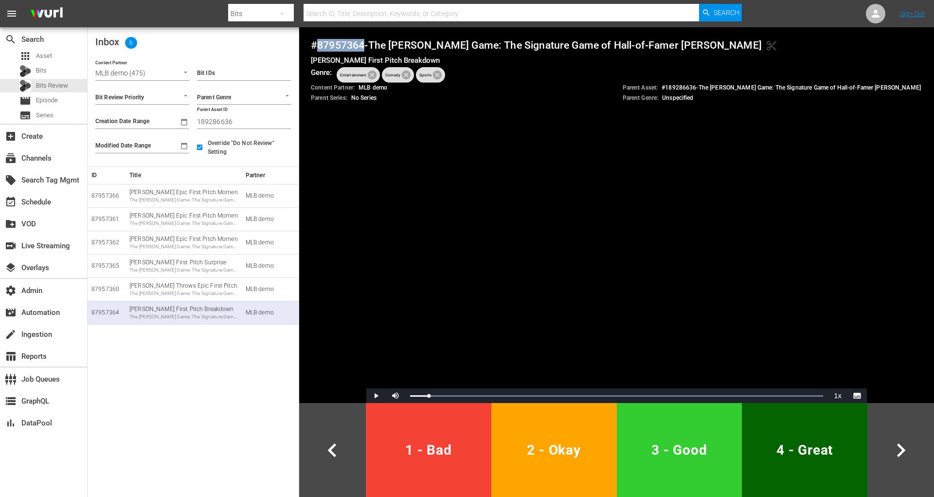
click at [347, 42] on h4 "# 87957364 - The Sandberg Game: The Signature Game of Hall-of-Famer Ryne Sandbe…" at bounding box center [616, 45] width 611 height 13
copy h4 "87957364"
click at [677, 451] on span "3 - Good" at bounding box center [680, 450] width 118 height 24
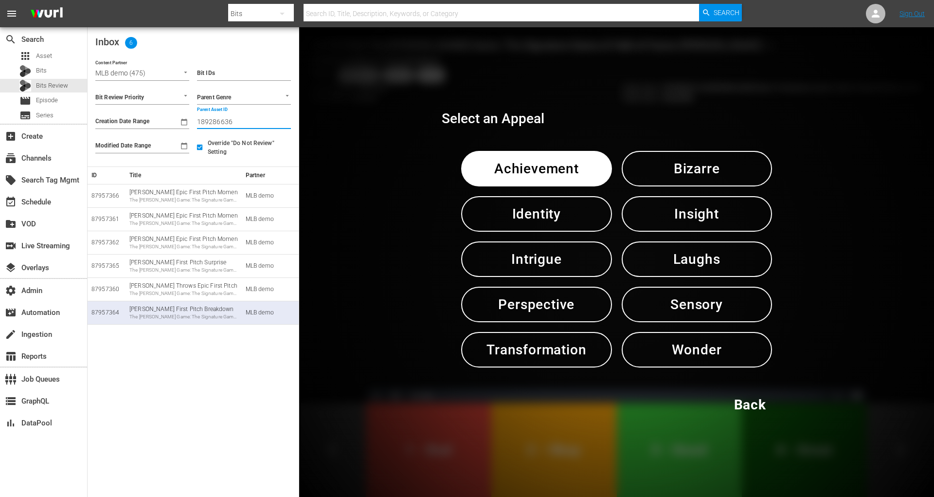
click at [210, 122] on input "189286636" at bounding box center [244, 121] width 94 height 15
paste input "1"
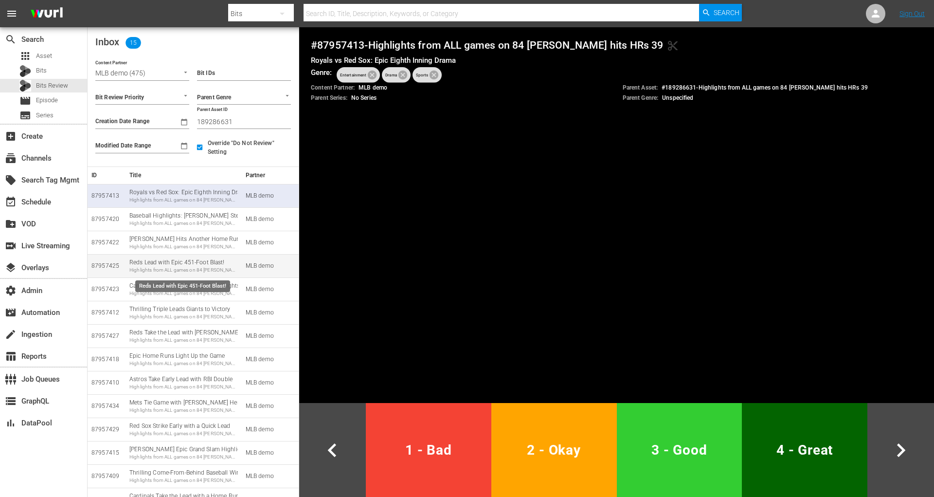
click at [191, 264] on div "Reds Lead with Epic 451-Foot Blast! Highlights from ALL games on 84 Kyle Schwar…" at bounding box center [183, 265] width 108 height 15
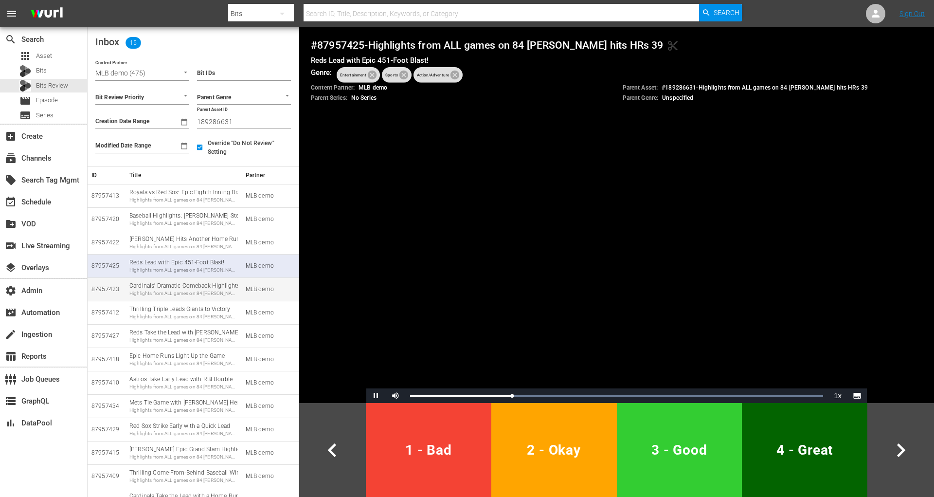
click at [215, 282] on div "Cardinals' Dramatic Comeback Highlights Highlights from ALL games on 84 Kyle Sc…" at bounding box center [183, 289] width 108 height 15
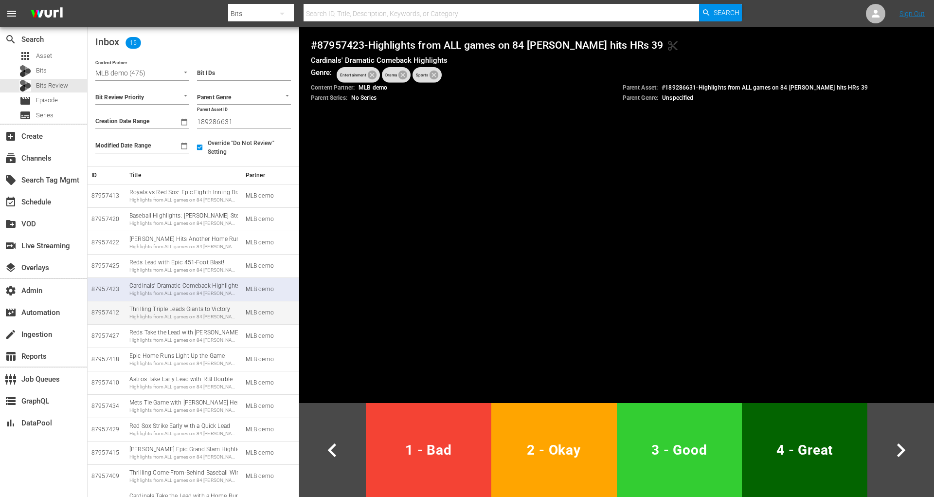
click at [183, 319] on div "Highlights from ALL games on 84 Kyle Schwarber hits HRs 39" at bounding box center [183, 316] width 108 height 7
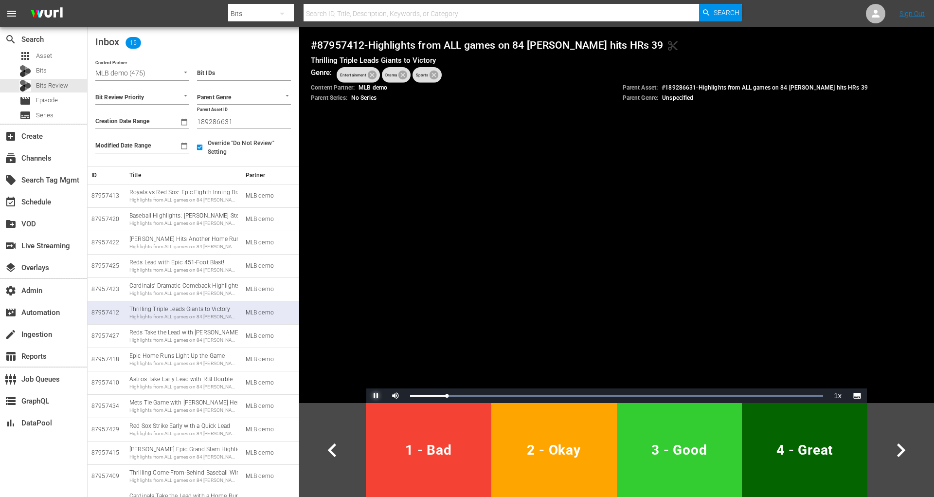
click at [376, 395] on span "Video Player" at bounding box center [376, 395] width 0 height 0
click at [186, 410] on div "Highlights from ALL games on 84 Kyle Schwarber hits HRs 39" at bounding box center [183, 410] width 108 height 7
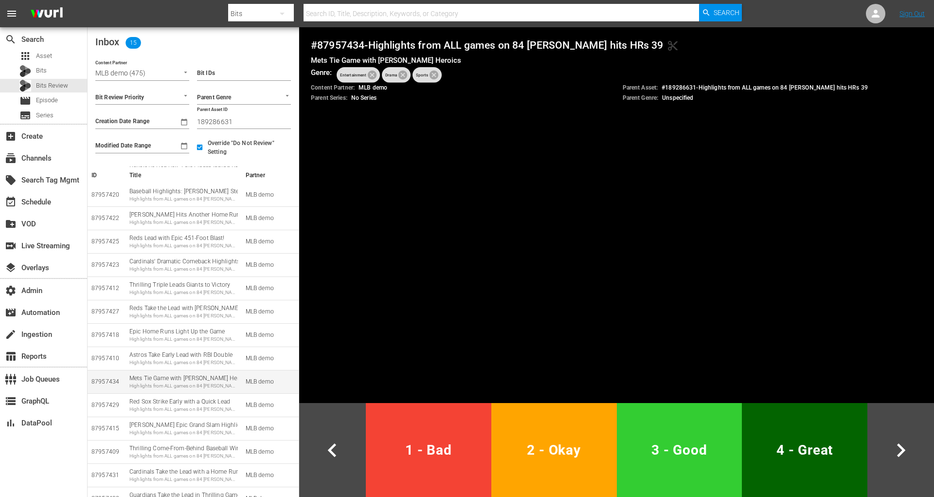
scroll to position [37, 0]
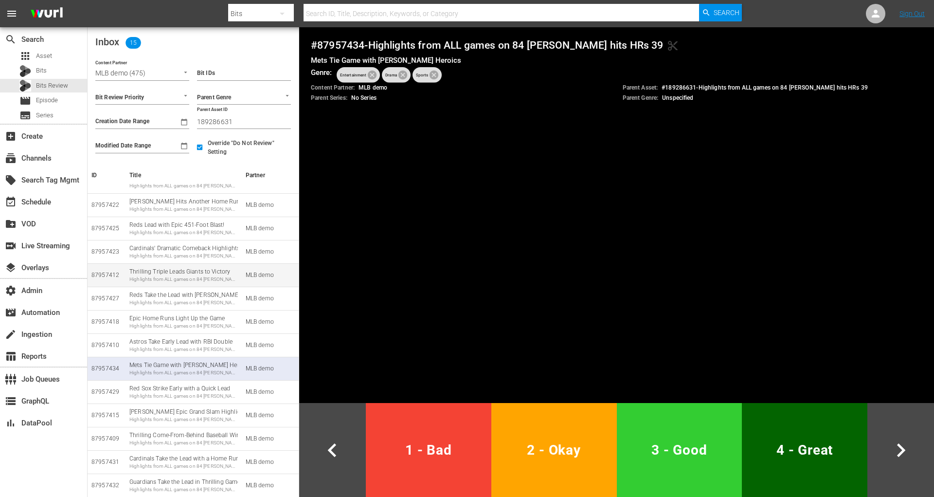
click at [166, 272] on div "Thrilling Triple Leads Giants to Victory Highlights from ALL games on 84 Kyle S…" at bounding box center [183, 275] width 108 height 15
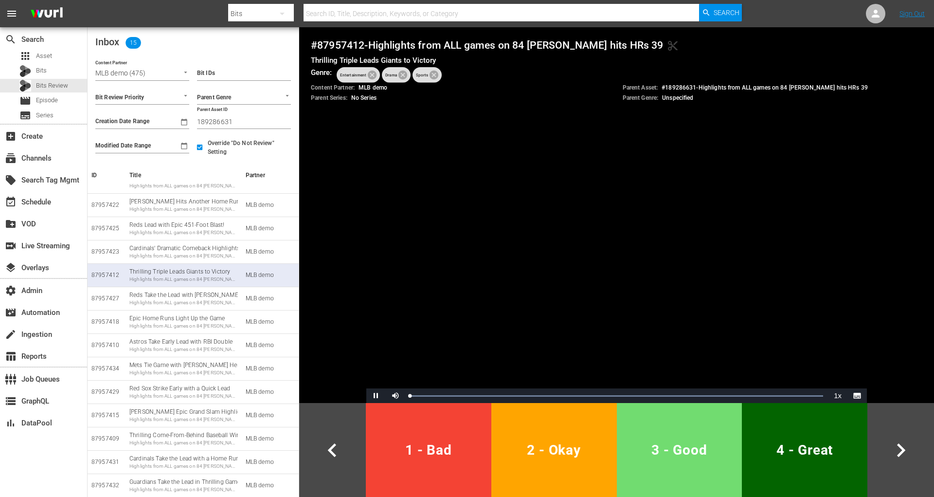
click at [686, 462] on button "3 - Good" at bounding box center [680, 450] width 126 height 94
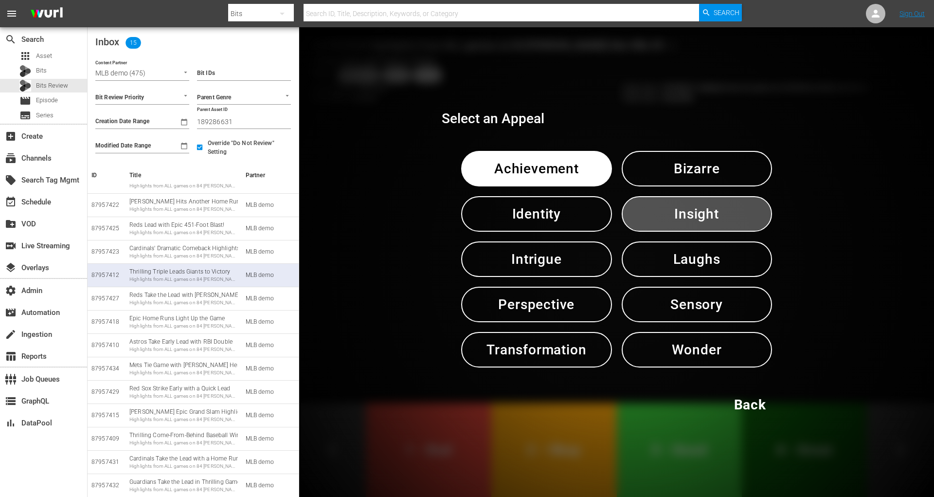
click at [691, 218] on span "Insight" at bounding box center [697, 214] width 100 height 24
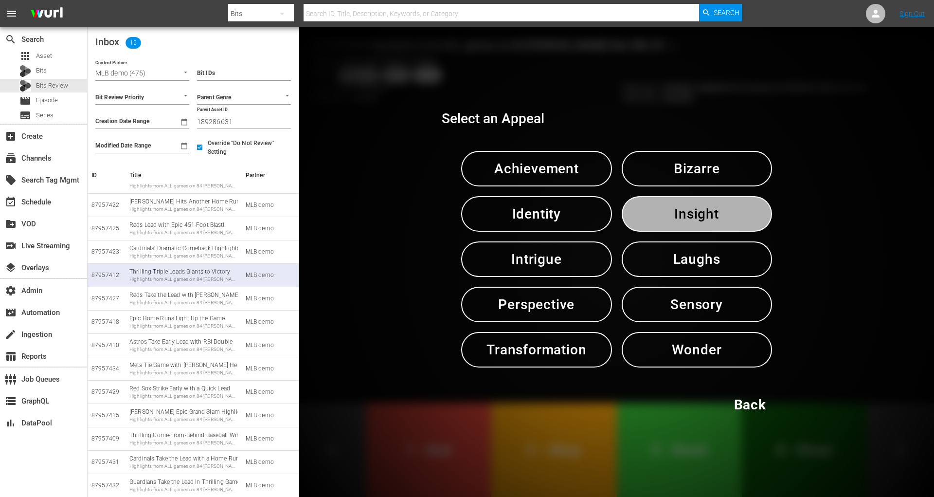
click at [691, 218] on span "Insight" at bounding box center [697, 214] width 100 height 24
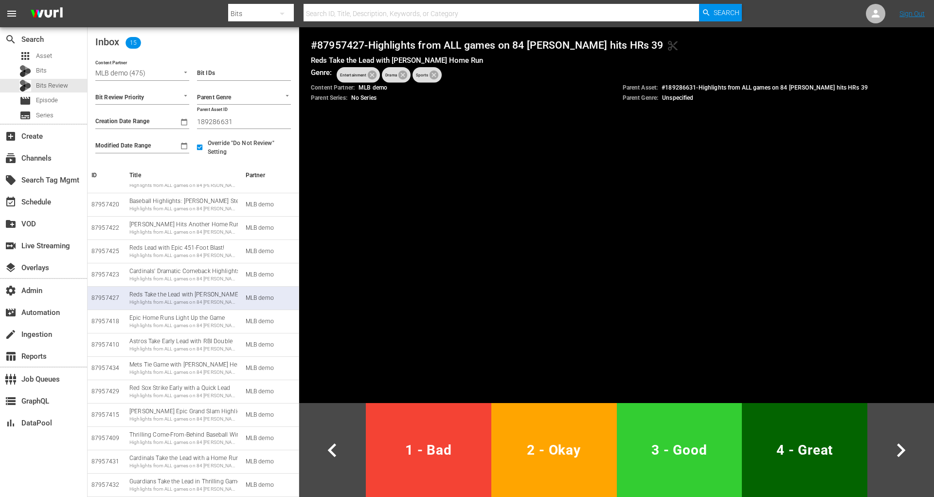
scroll to position [14, 0]
click at [147, 414] on div "Schwarber's Epic Grand Slam Highlights Highlights from ALL games on 84 Kyle Sch…" at bounding box center [183, 415] width 108 height 15
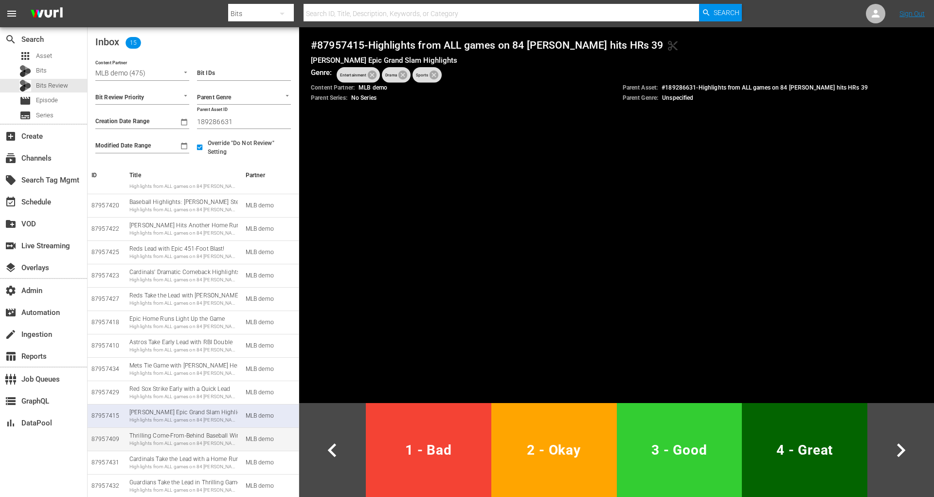
click at [159, 448] on td "Thrilling Come-From-Behind Baseball Win Highlights from ALL games on 84 Kyle Sc…" at bounding box center [184, 438] width 116 height 23
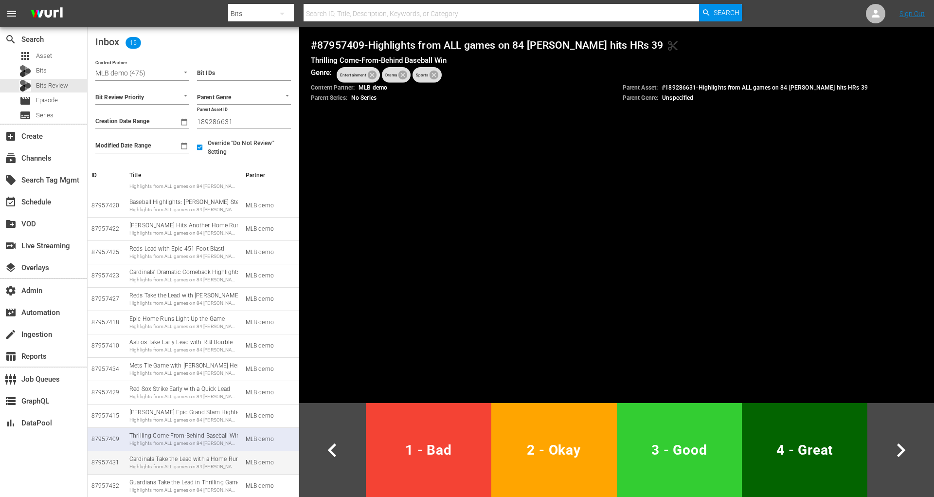
click at [160, 466] on div "Highlights from ALL games on 84 Kyle Schwarber hits HRs 39" at bounding box center [183, 466] width 108 height 7
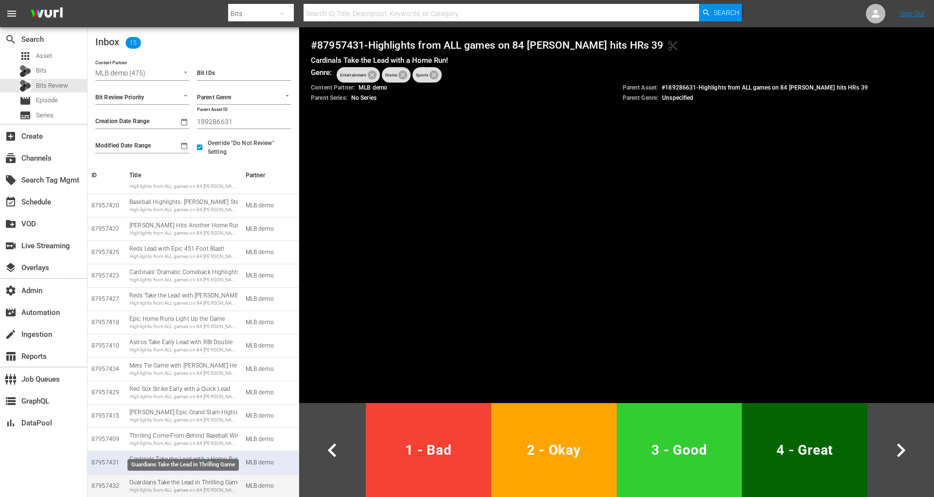
click at [162, 487] on div "Highlights from ALL games on 84 Kyle Schwarber hits HRs 39" at bounding box center [183, 489] width 108 height 7
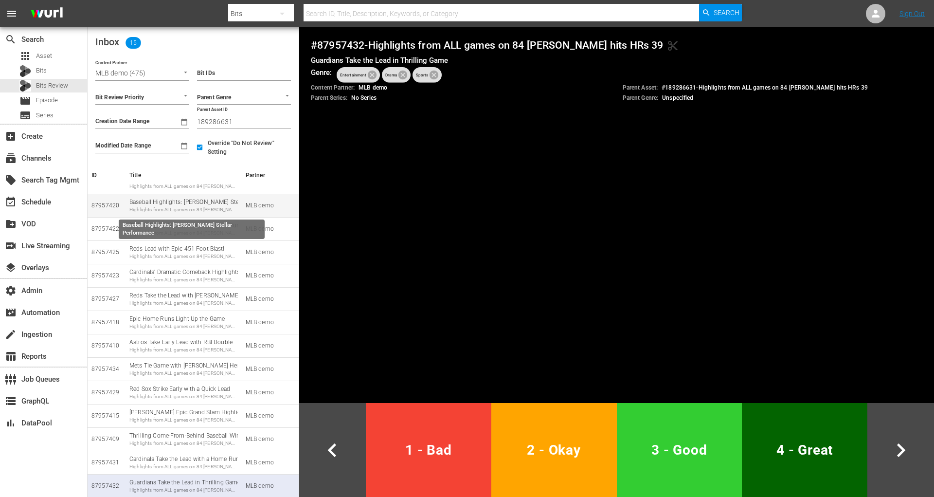
scroll to position [0, 0]
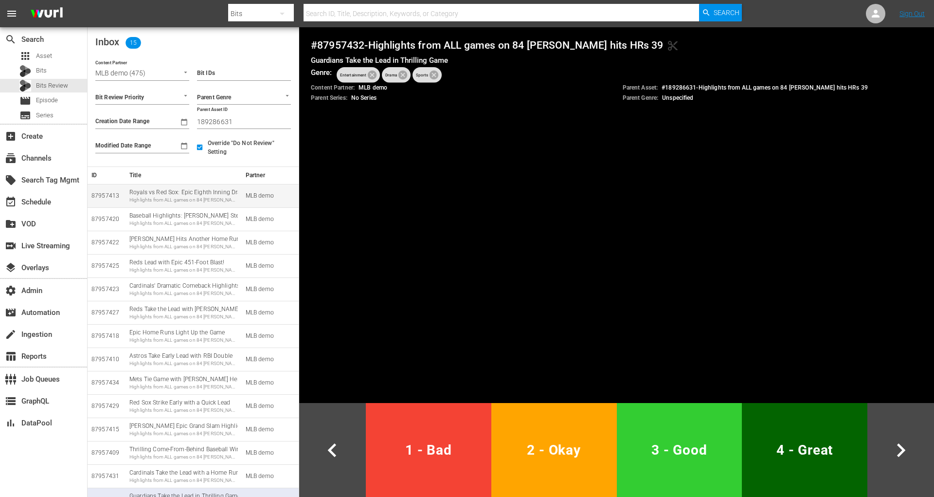
click at [195, 201] on div "Highlights from ALL games on 84 Kyle Schwarber hits HRs 39" at bounding box center [183, 200] width 108 height 7
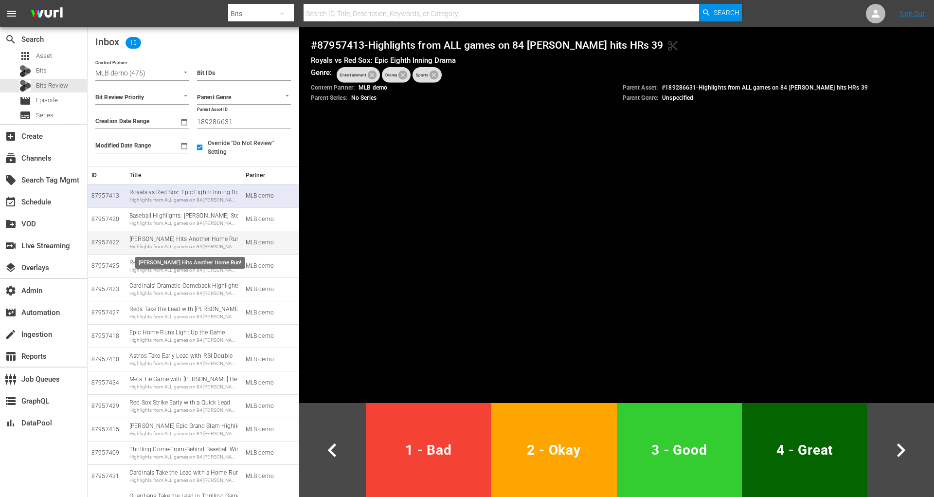
click at [174, 244] on div "Highlights from ALL games on 84 Kyle Schwarber hits HRs 39" at bounding box center [183, 246] width 108 height 7
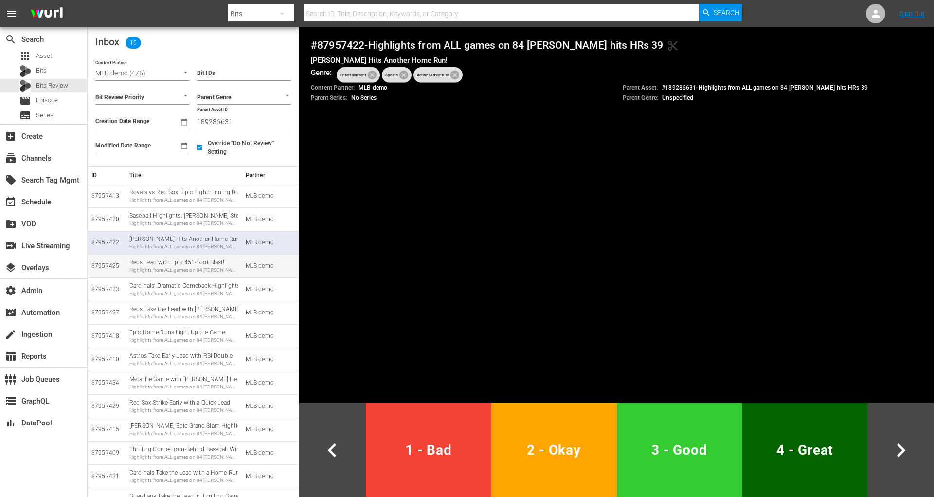
click at [169, 275] on td "Reds Lead with Epic 451-Foot Blast! Highlights from ALL games on 84 Kyle Schwar…" at bounding box center [184, 265] width 116 height 23
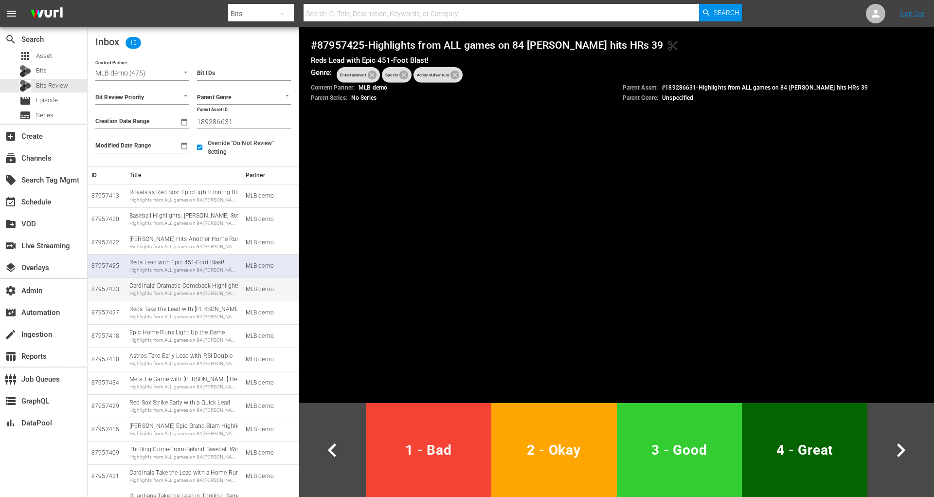
click at [199, 288] on div "Cardinals' Dramatic Comeback Highlights Highlights from ALL games on 84 Kyle Sc…" at bounding box center [183, 289] width 108 height 15
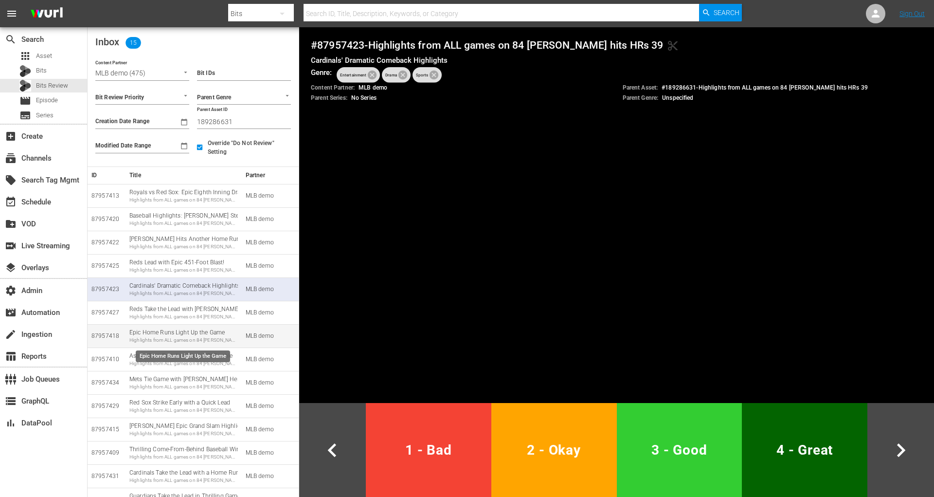
click at [208, 335] on div "Epic Home Runs Light Up the Game Highlights from ALL games on 84 Kyle Schwarber…" at bounding box center [183, 335] width 108 height 15
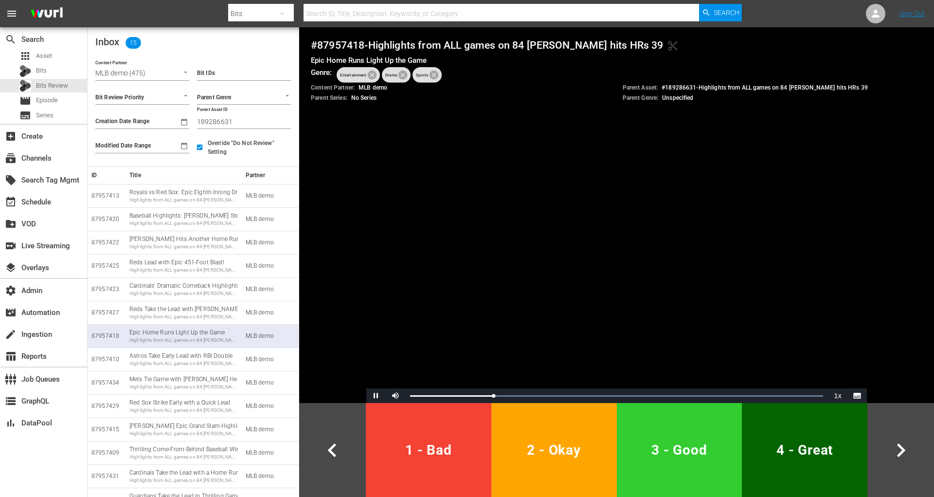
click at [721, 451] on span "3 - Good" at bounding box center [680, 450] width 118 height 24
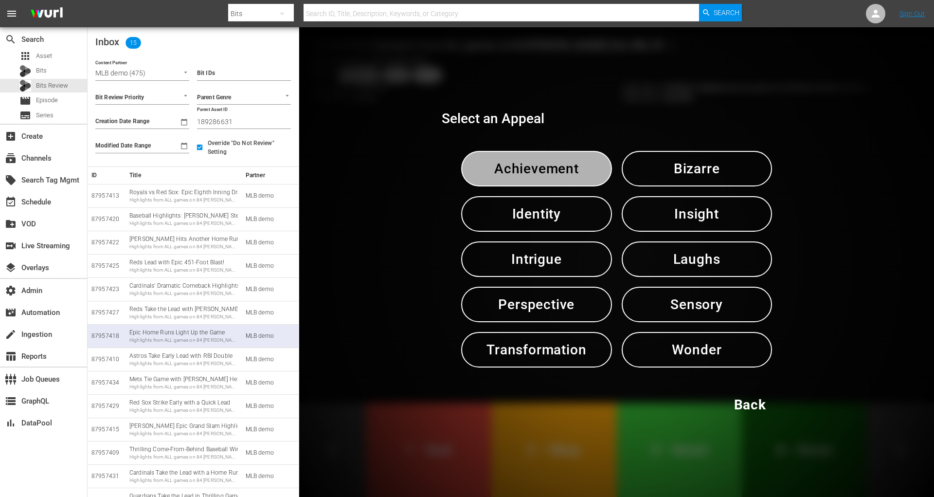
click at [577, 176] on span "Achievement" at bounding box center [536, 169] width 100 height 24
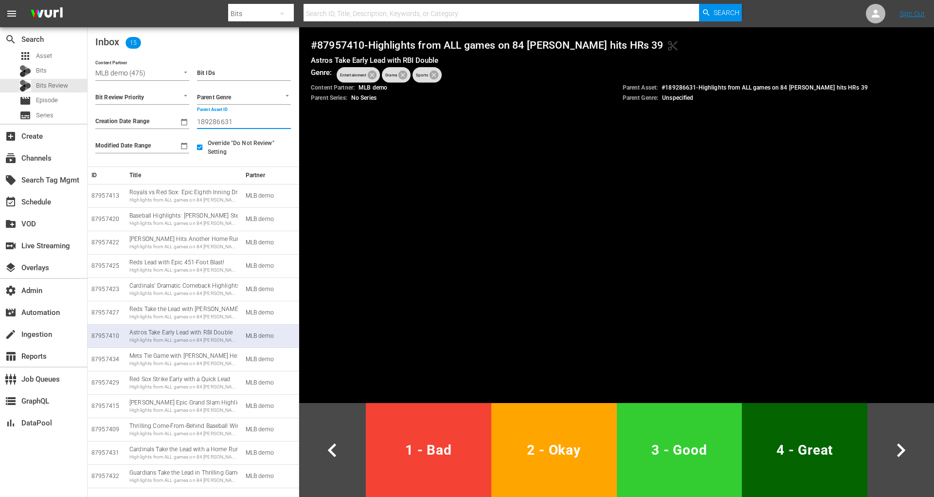
click at [208, 121] on input "189286631" at bounding box center [244, 121] width 94 height 15
paste input "0"
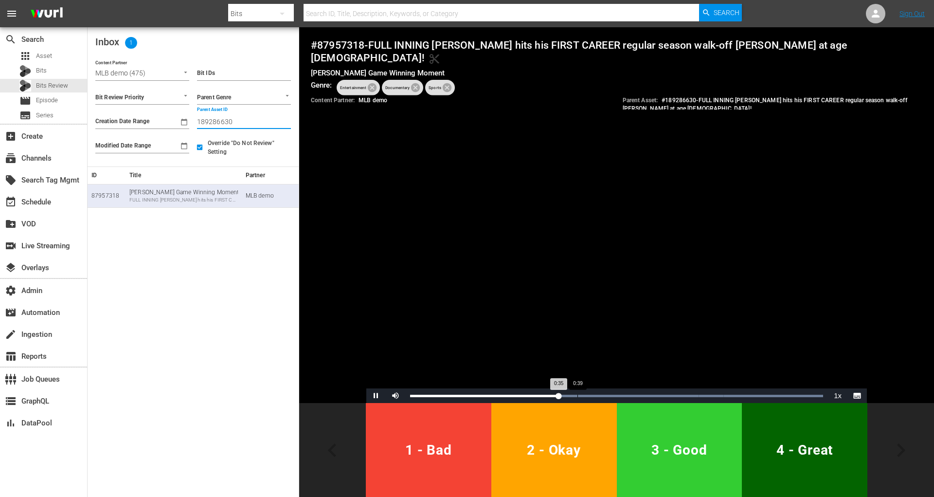
click at [577, 395] on div "0:39" at bounding box center [577, 396] width 0 height 2
click at [599, 395] on div "Loaded : 100.00% 0:44 0:40" at bounding box center [616, 396] width 413 height 2
click at [614, 395] on div "Loaded : 100.00% 0:48 0:45" at bounding box center [616, 396] width 413 height 2
click at [639, 395] on div "Loaded : 100.00% 0:54 0:54" at bounding box center [616, 396] width 413 height 2
click at [671, 395] on div "Loaded : 100.00% 1:02 1:02" at bounding box center [616, 396] width 413 height 2
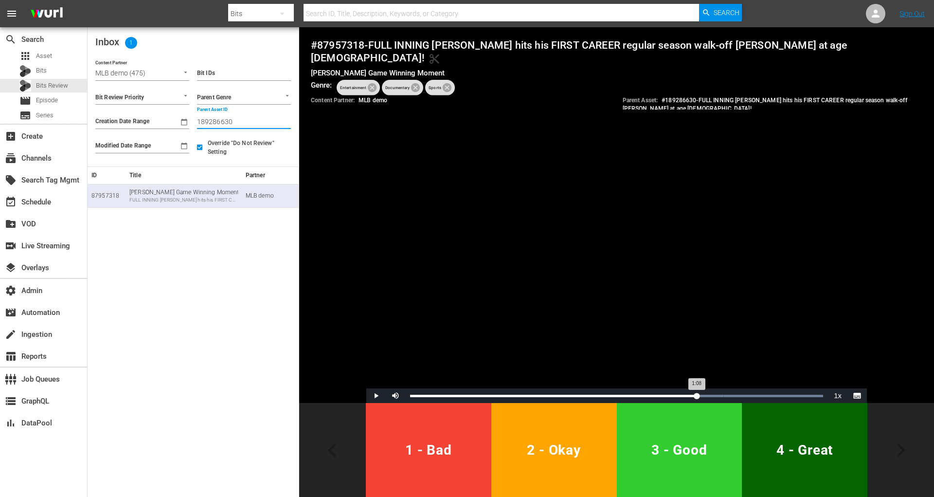
click at [697, 395] on div "Loaded : 100.00% 1:08 1:08" at bounding box center [616, 396] width 413 height 2
click at [731, 394] on div "Loaded : 100.00% 1:16 1:16" at bounding box center [616, 395] width 423 height 15
click at [753, 394] on div "Loaded : 100.00% 1:21 1:16" at bounding box center [616, 395] width 423 height 15
click at [775, 394] on div "Loaded : 100.00% 1:27 1:21" at bounding box center [616, 395] width 423 height 15
click at [801, 395] on div "Loaded : 100.00% 1:33 1:27" at bounding box center [616, 396] width 413 height 2
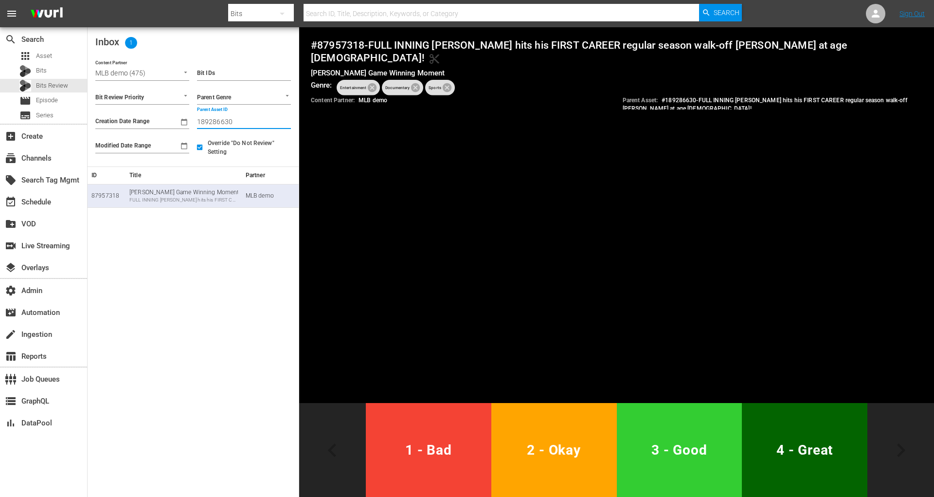
click at [212, 120] on input "189286630" at bounding box center [244, 121] width 94 height 15
paste input "7"
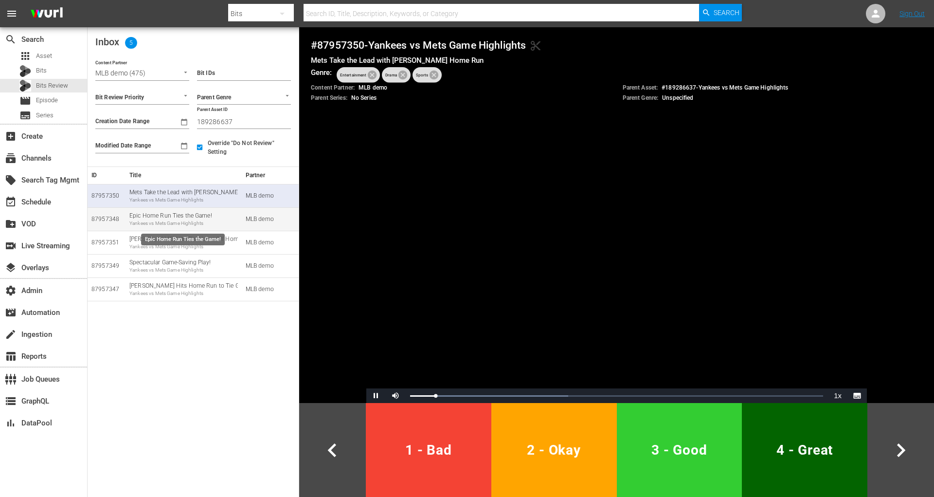
click at [195, 223] on div "Yankees vs Mets Game Highlights" at bounding box center [183, 223] width 108 height 7
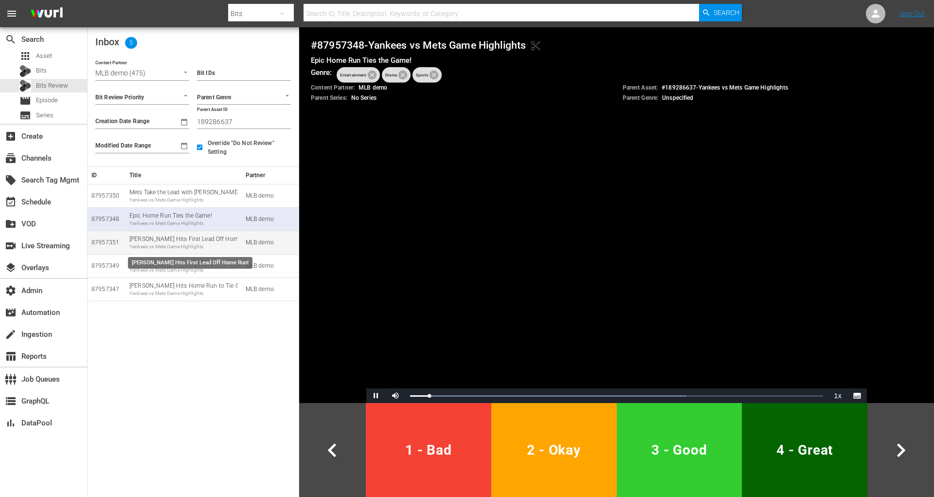
click at [195, 245] on div "Yankees vs Mets Game Highlights" at bounding box center [183, 246] width 108 height 7
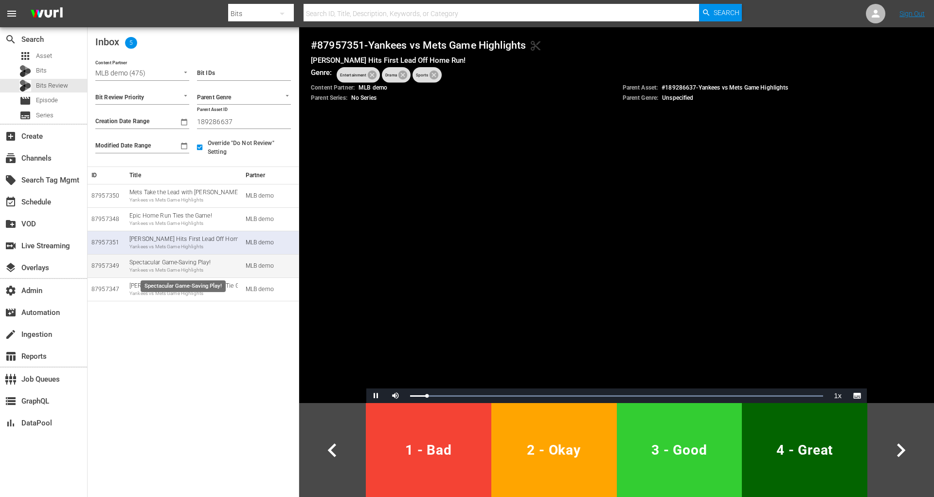
click at [194, 267] on div "Yankees vs Mets Game Highlights" at bounding box center [183, 270] width 108 height 7
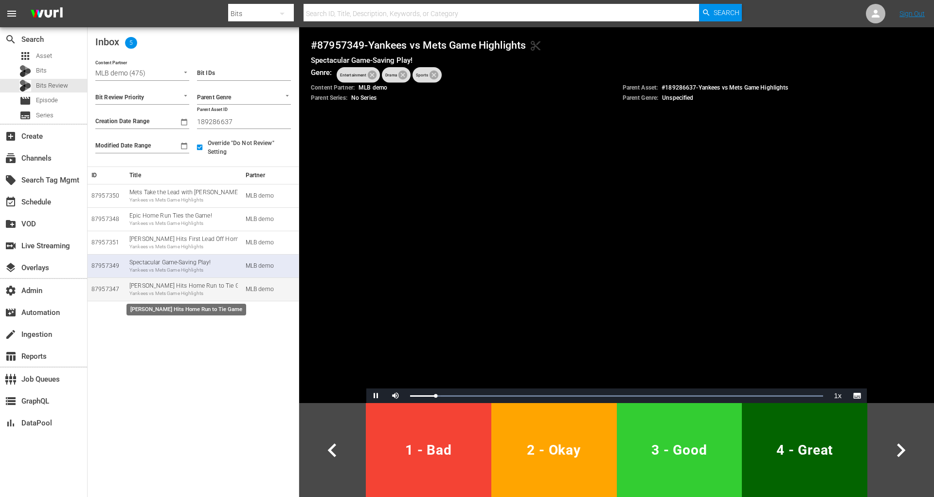
click at [211, 292] on div "Yankees vs Mets Game Highlights" at bounding box center [183, 293] width 108 height 7
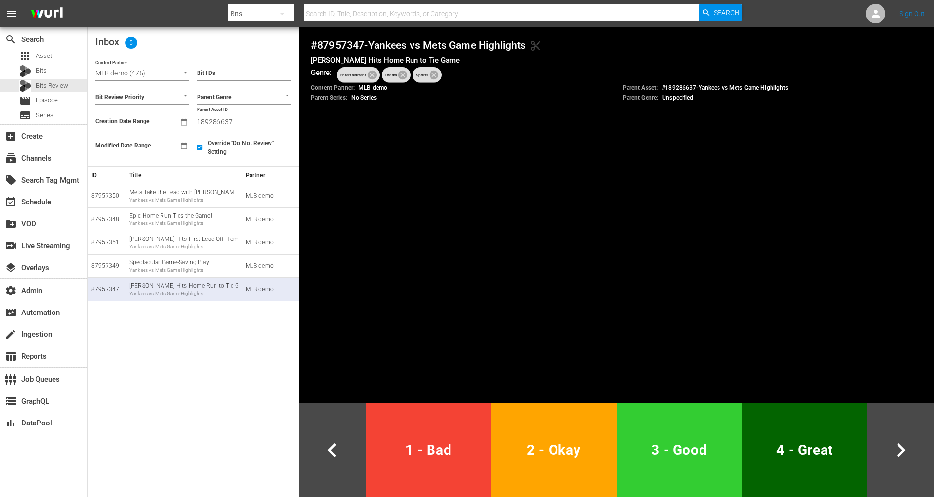
click at [217, 123] on input "189286637" at bounding box center [244, 121] width 94 height 15
paste input "4"
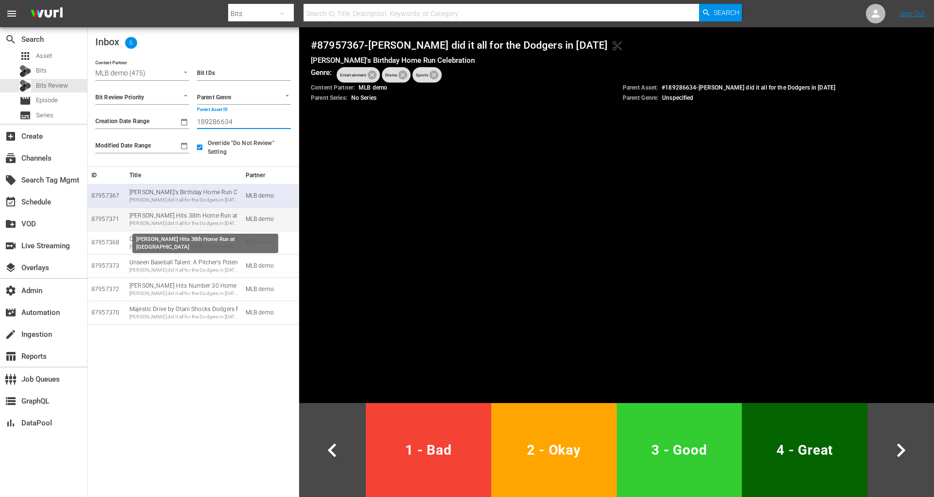
click at [204, 220] on div "Shohei Ohtani did it all for the Dodgers in July 2025" at bounding box center [183, 223] width 108 height 7
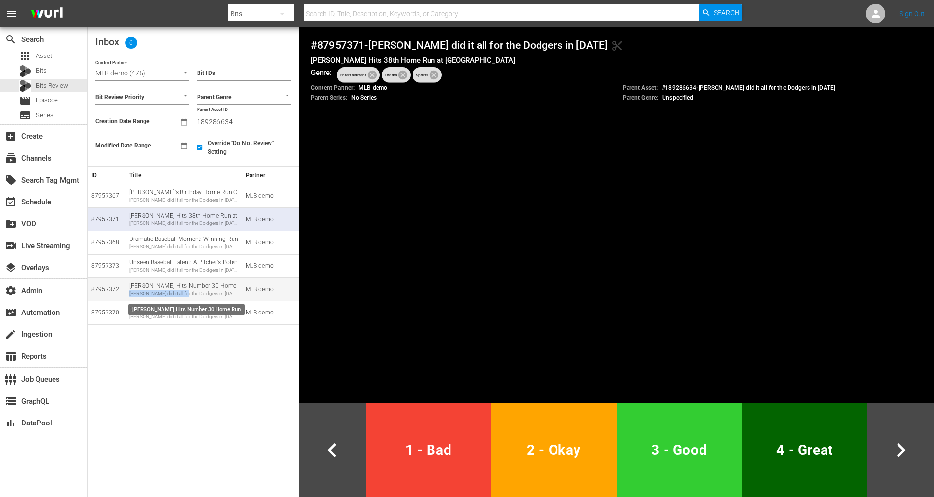
click at [183, 290] on div "Shohei Ohtani did it all for the Dodgers in July 2025" at bounding box center [183, 293] width 108 height 7
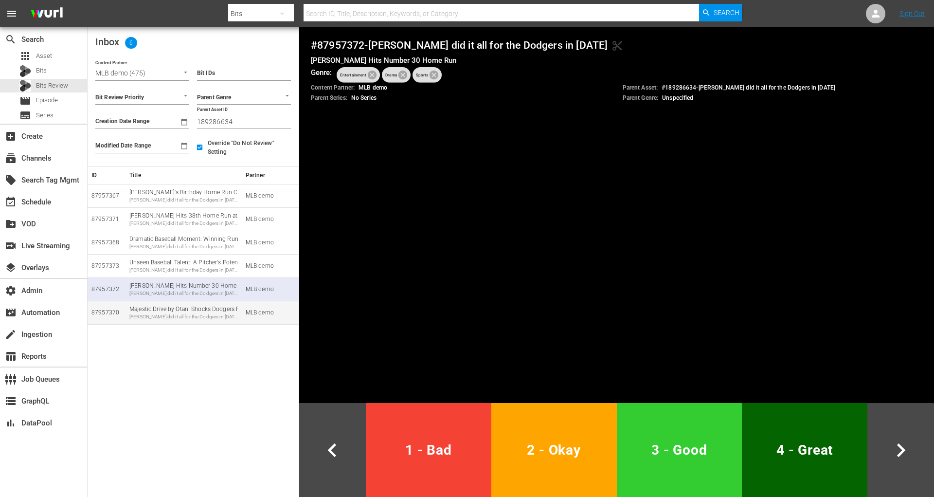
click at [185, 316] on div "Shohei Ohtani did it all for the Dodgers in July 2025" at bounding box center [183, 316] width 108 height 7
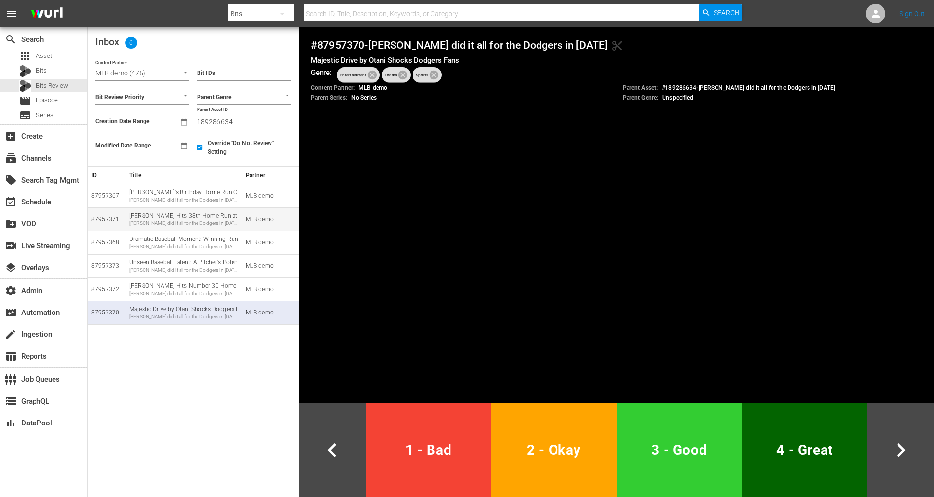
click at [193, 222] on div "Shohei Ohtani did it all for the Dodgers in July 2025" at bounding box center [183, 223] width 108 height 7
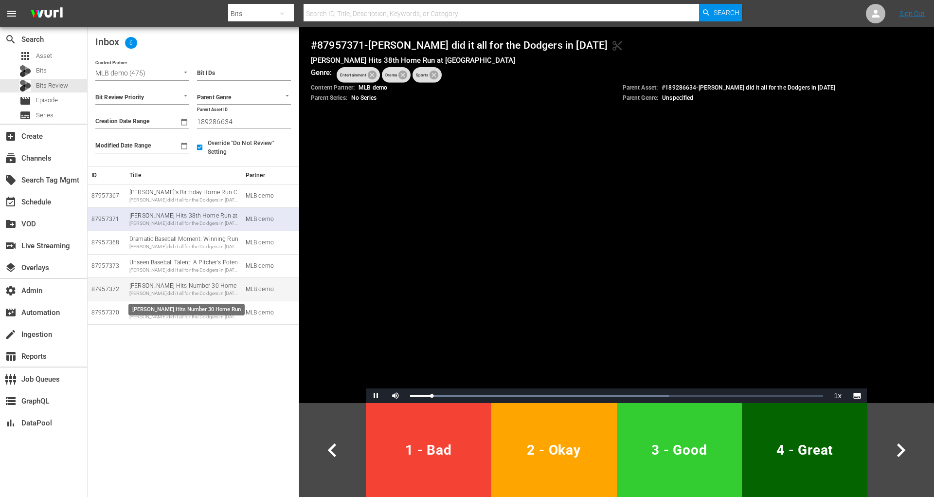
click at [197, 287] on div "Shohei Ohtani Hits Number 30 Home Run Shohei Ohtani did it all for the Dodgers …" at bounding box center [183, 289] width 108 height 15
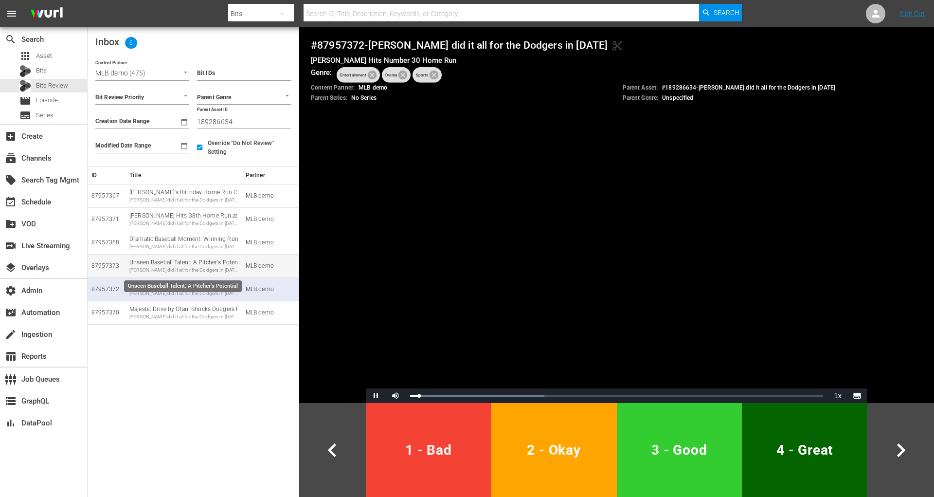
click at [197, 265] on div "Unseen Baseball Talent: A Pitcher's Potential Shohei Ohtani did it all for the …" at bounding box center [183, 265] width 108 height 15
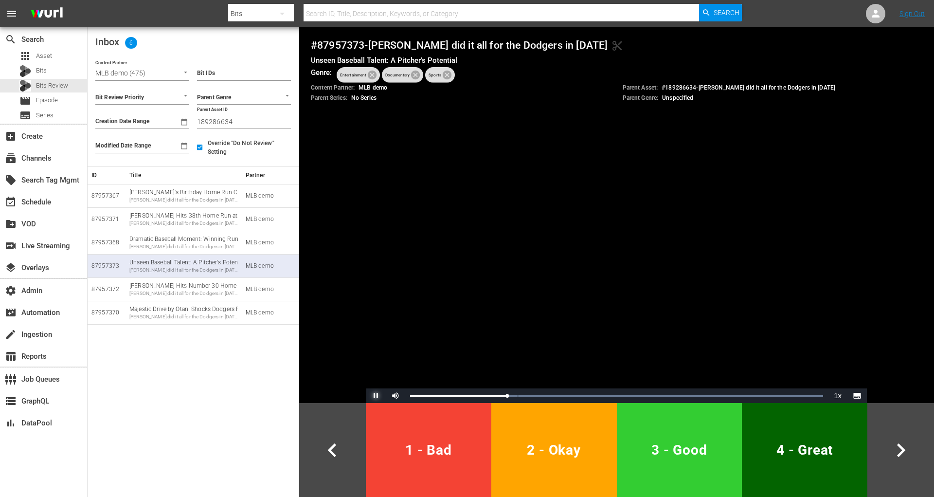
click at [376, 395] on span "Video Player" at bounding box center [376, 395] width 0 height 0
click at [338, 43] on h4 "# 87957373 - Shohei Ohtani did it all for the Dodgers in July 2025 content_cut" at bounding box center [616, 45] width 611 height 13
copy h4 "87957373"
click at [217, 126] on input "189286634" at bounding box center [244, 121] width 94 height 15
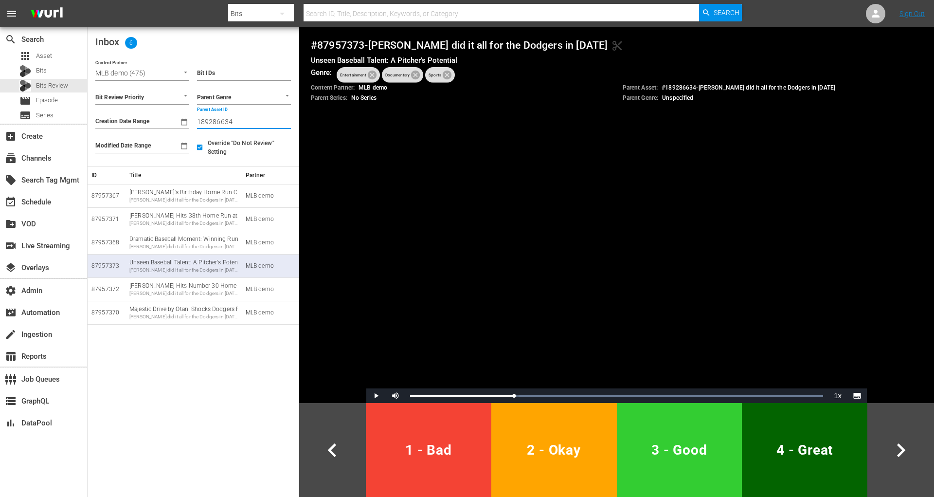
click at [217, 126] on input "189286634" at bounding box center [244, 121] width 94 height 15
paste input "1"
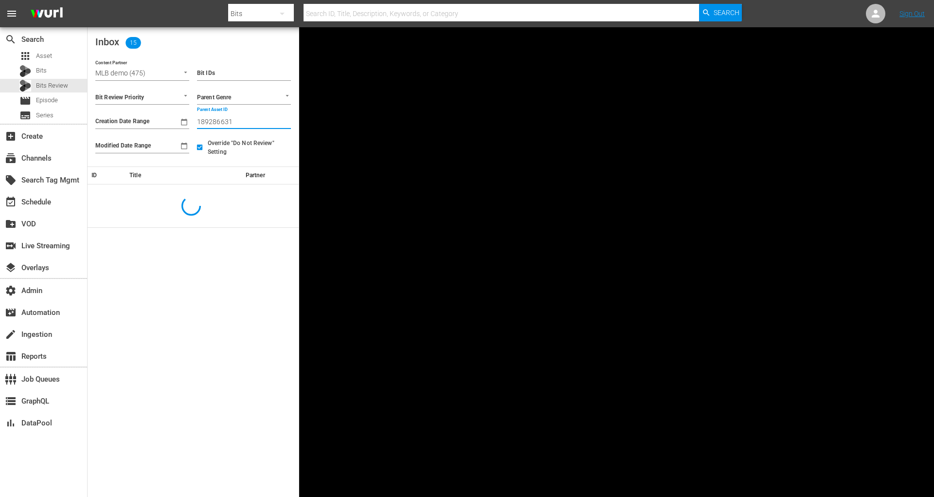
type input "189286631"
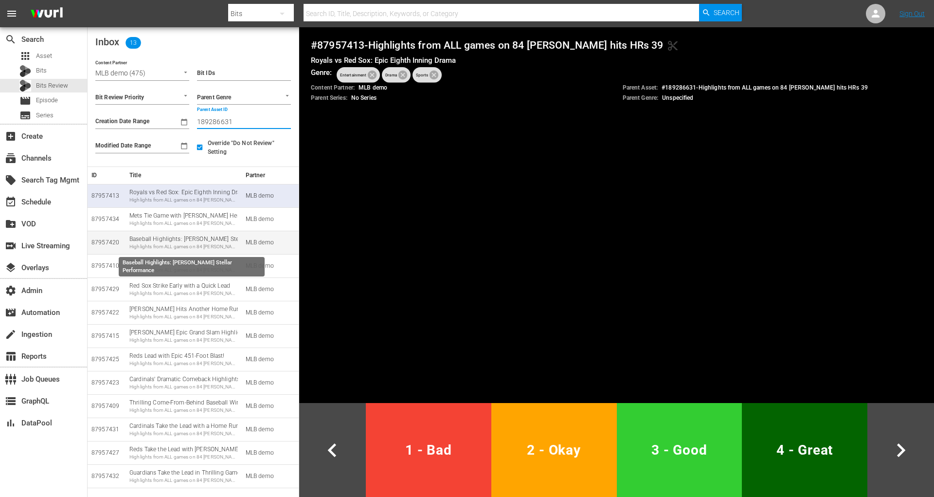
click at [161, 246] on div "Highlights from ALL games on 84 Kyle Schwarber hits HRs 39" at bounding box center [183, 246] width 108 height 7
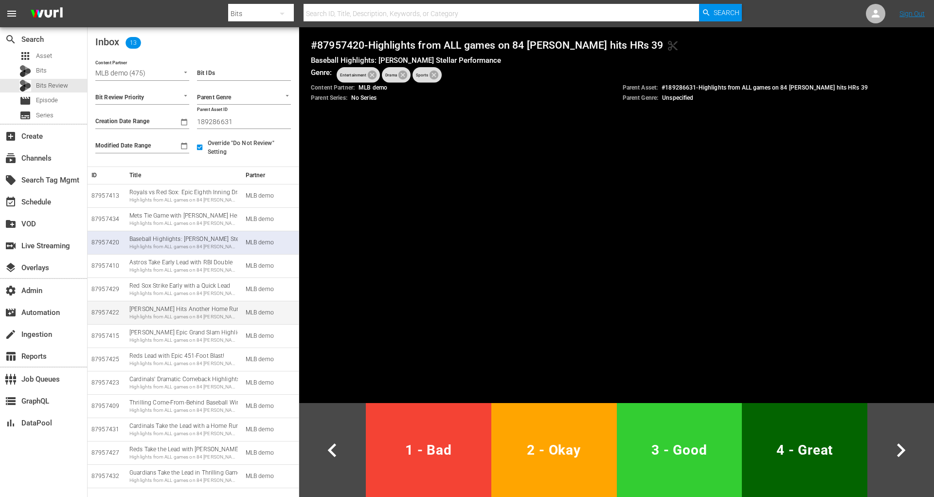
click at [153, 314] on div "Highlights from ALL games on 84 Kyle Schwarber hits HRs 39" at bounding box center [183, 316] width 108 height 7
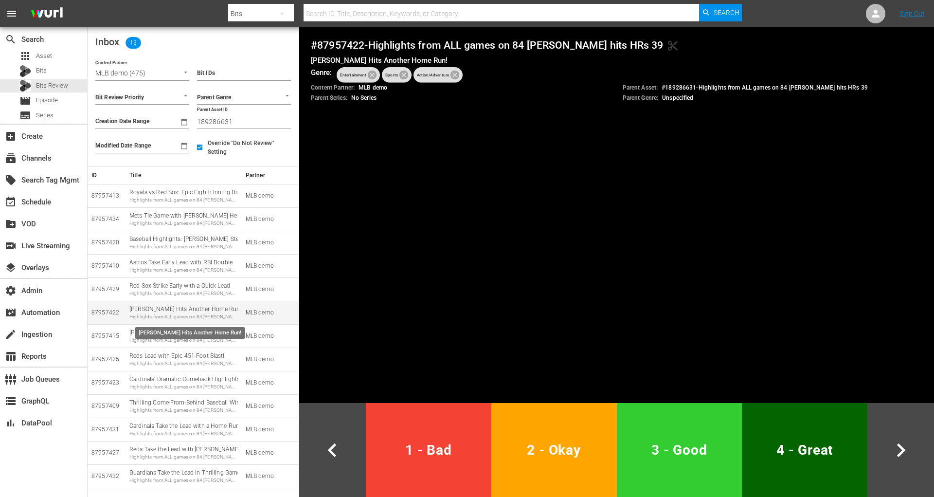
click at [147, 313] on div "Highlights from ALL games on 84 Kyle Schwarber hits HRs 39" at bounding box center [183, 316] width 108 height 7
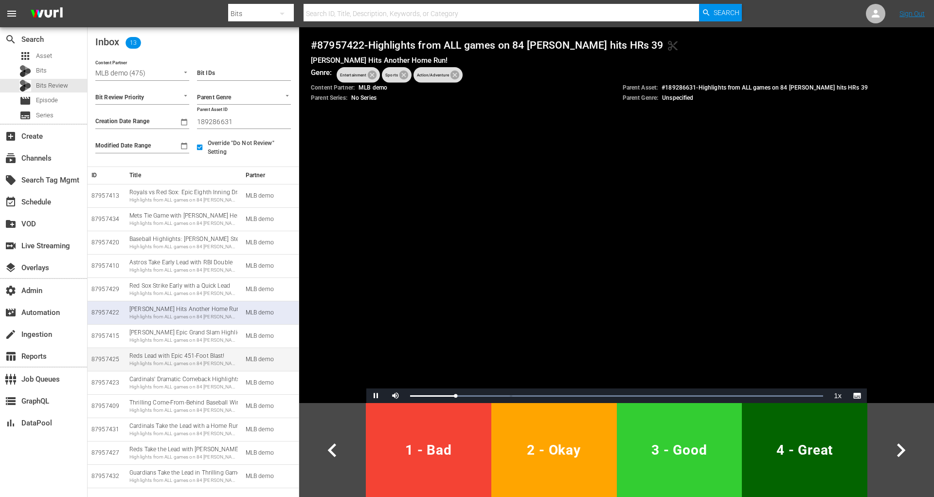
click at [144, 354] on div "Reds Lead with Epic 451-Foot Blast! Highlights from ALL games on 84 Kyle Schwar…" at bounding box center [183, 359] width 108 height 15
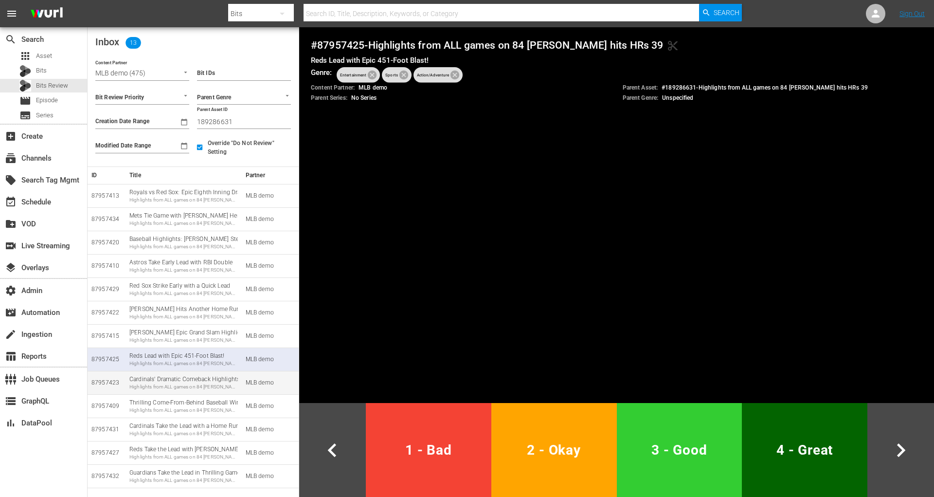
click at [138, 392] on td "Cardinals' Dramatic Comeback Highlights Highlights from ALL games on 84 Kyle Sc…" at bounding box center [184, 382] width 116 height 23
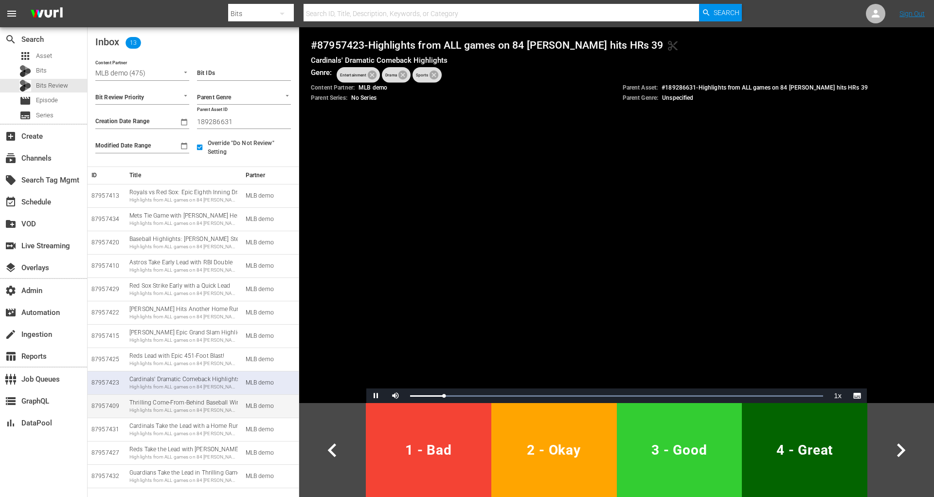
click at [143, 403] on div "Thrilling Come-From-Behind Baseball Win Highlights from ALL games on 84 Kyle Sc…" at bounding box center [183, 405] width 108 height 15
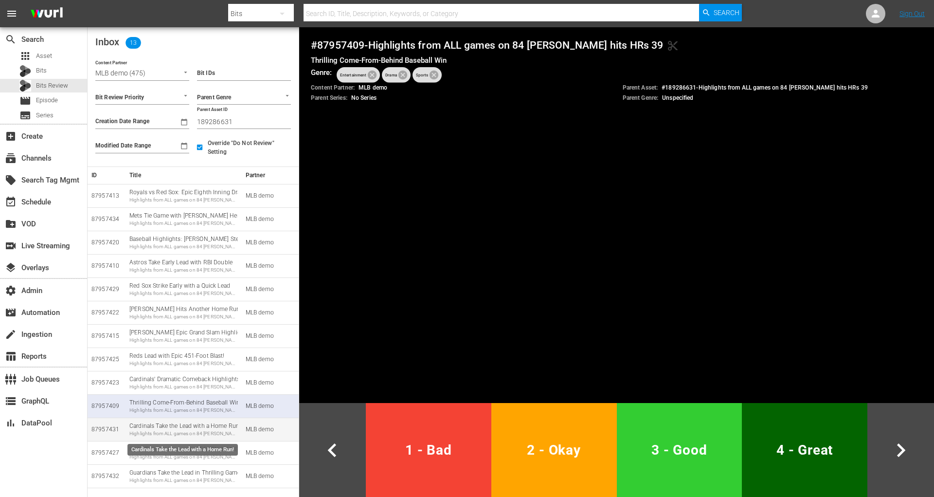
click at [137, 436] on div "Highlights from ALL games on 84 Kyle Schwarber hits HRs 39" at bounding box center [183, 433] width 108 height 7
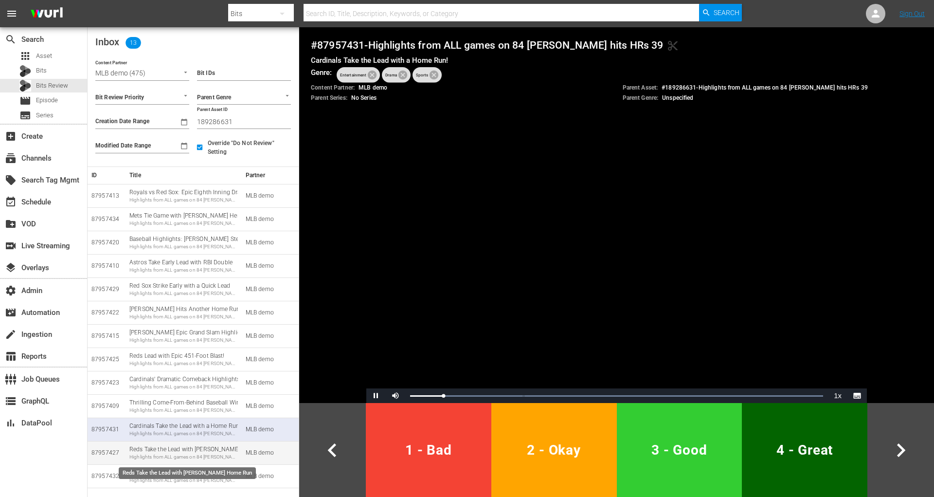
click at [160, 453] on div "Highlights from ALL games on 84 Kyle Schwarber hits HRs 39" at bounding box center [183, 456] width 108 height 7
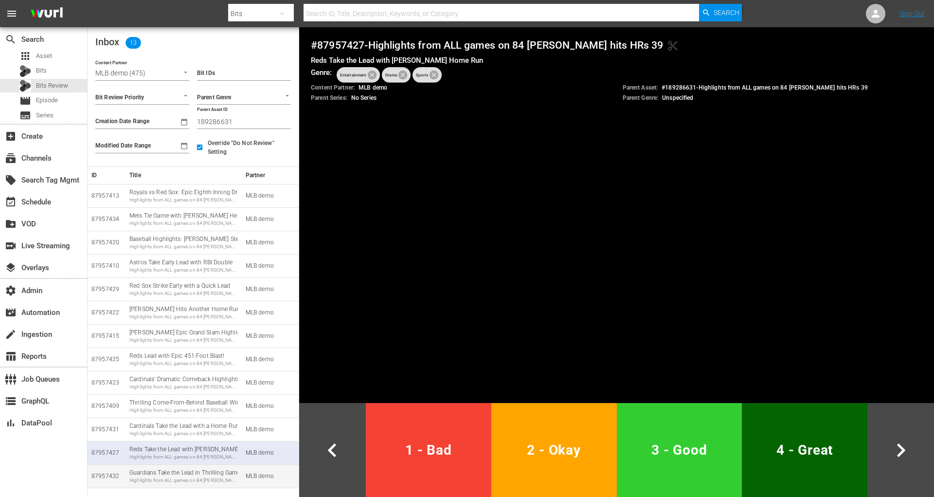
click at [141, 485] on td "Guardians Take the Lead in Thrilling Game Highlights from ALL games on 84 Kyle …" at bounding box center [184, 475] width 116 height 23
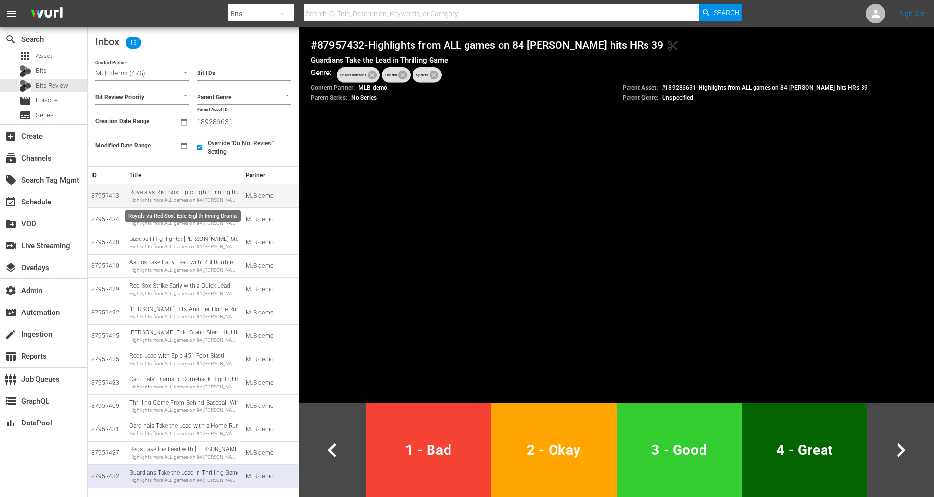
click at [196, 194] on div "Royals vs Red Sox: Epic Eighth Inning Drama Highlights from ALL games on 84 Kyl…" at bounding box center [183, 195] width 108 height 15
click at [193, 189] on div "Royals vs Red Sox: Epic Eighth Inning Drama Highlights from ALL games on 84 Kyl…" at bounding box center [183, 195] width 108 height 15
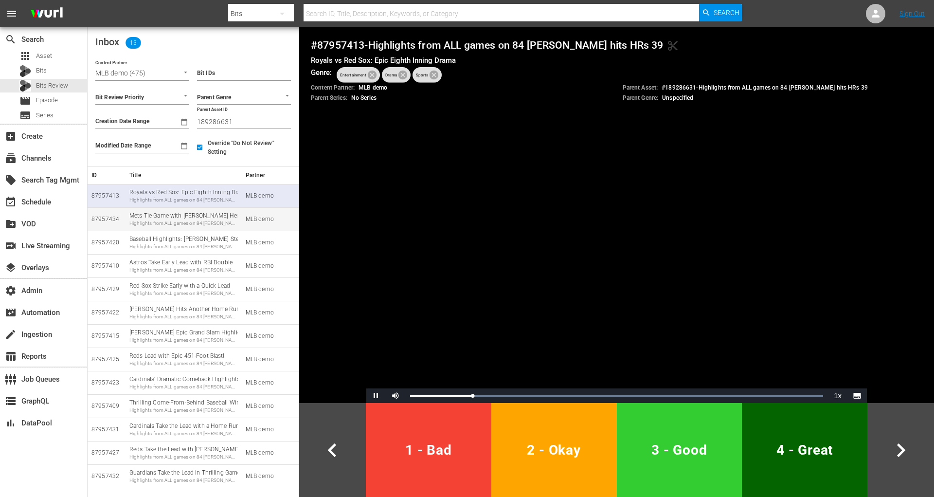
click at [202, 226] on div "Highlights from ALL games on 84 Kyle Schwarber hits HRs 39" at bounding box center [183, 223] width 108 height 7
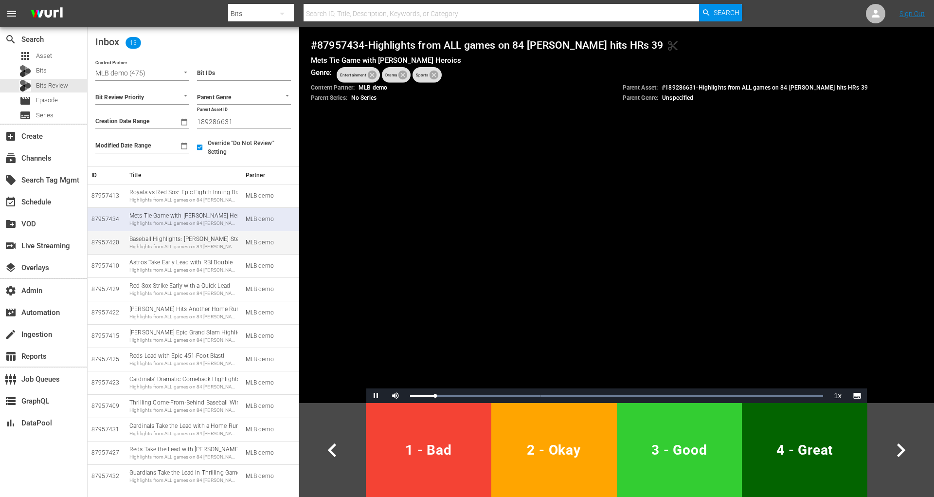
click at [203, 236] on div "Baseball Highlights: Corbin's Stellar Performance Highlights from ALL games on …" at bounding box center [183, 242] width 108 height 15
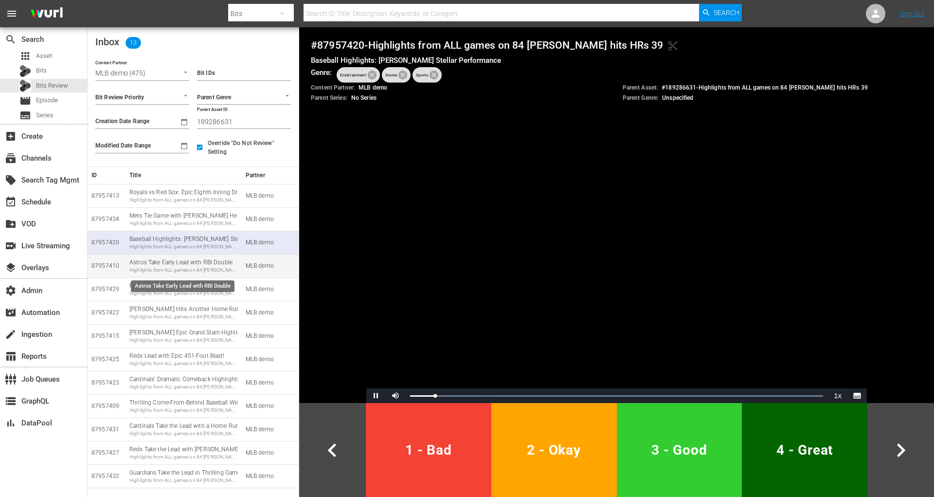
click at [198, 261] on div "Astros Take Early Lead with RBI Double Highlights from ALL games on 84 Kyle Sch…" at bounding box center [183, 265] width 108 height 15
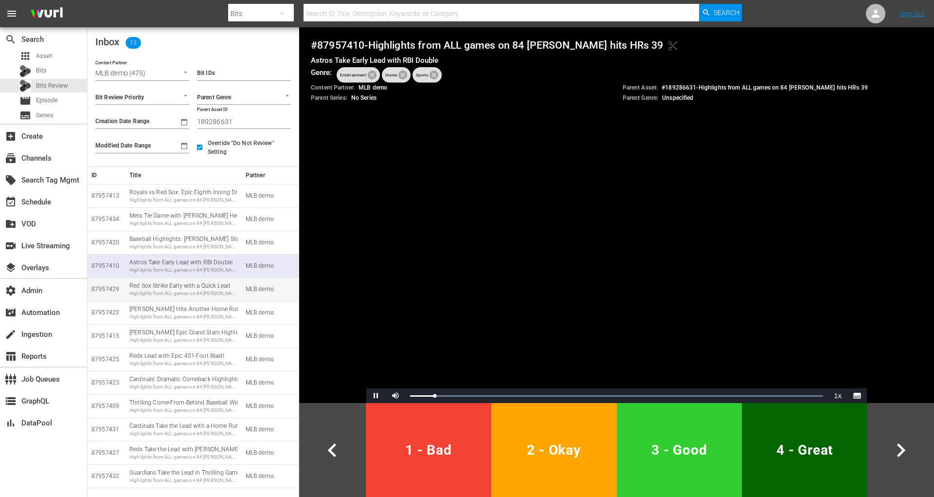
click at [216, 294] on div "Highlights from ALL games on 84 Kyle Schwarber hits HRs 39" at bounding box center [183, 293] width 108 height 7
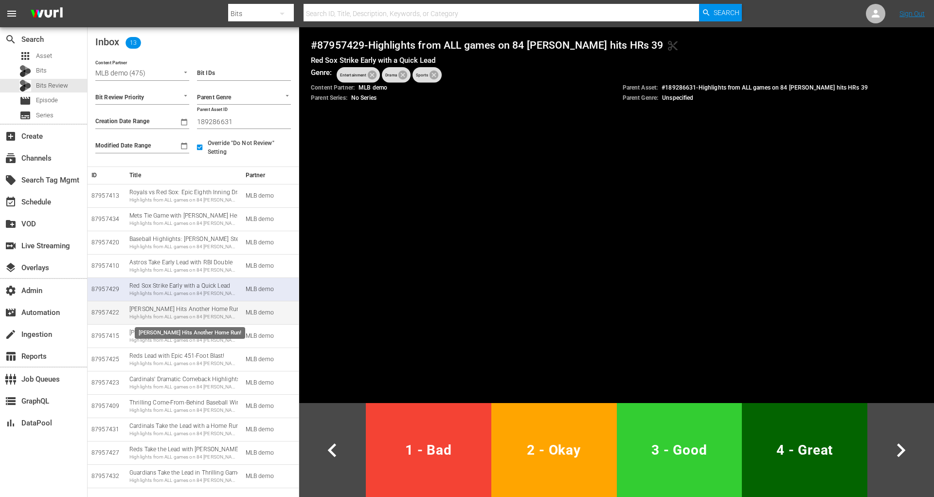
click at [222, 313] on div "Highlights from ALL games on 84 Kyle Schwarber hits HRs 39" at bounding box center [183, 316] width 108 height 7
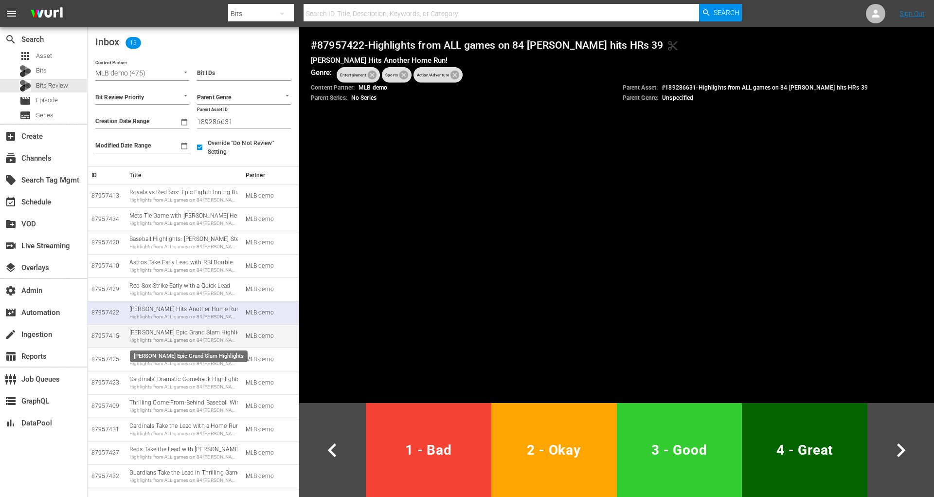
click at [222, 337] on div "Highlights from ALL games on 84 Kyle Schwarber hits HRs 39" at bounding box center [183, 340] width 108 height 7
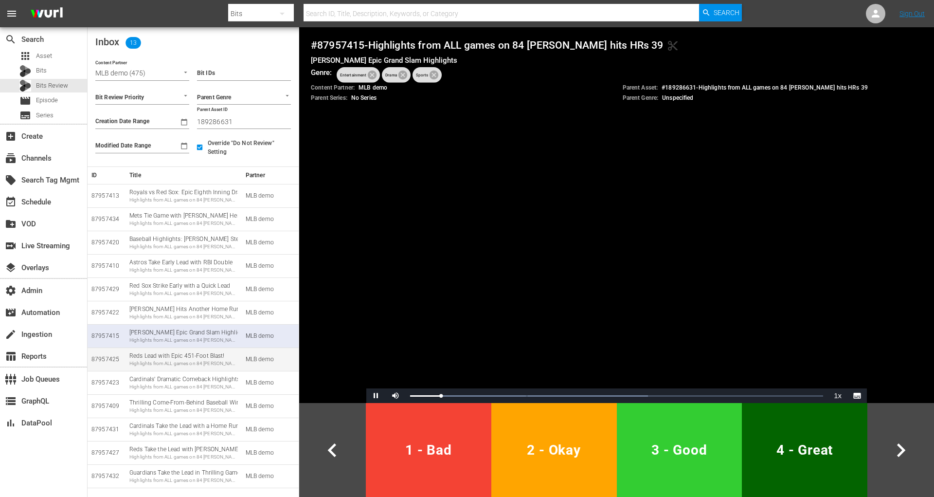
click at [221, 355] on div "Reds Lead with Epic 451-Foot Blast! Highlights from ALL games on 84 Kyle Schwar…" at bounding box center [183, 359] width 108 height 15
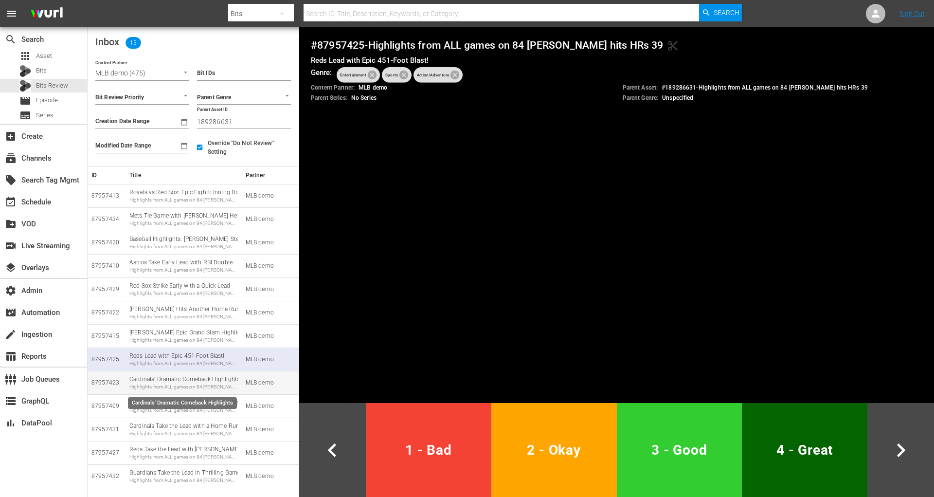
click at [224, 388] on div "Highlights from ALL games on 84 Kyle Schwarber hits HRs 39" at bounding box center [183, 386] width 108 height 7
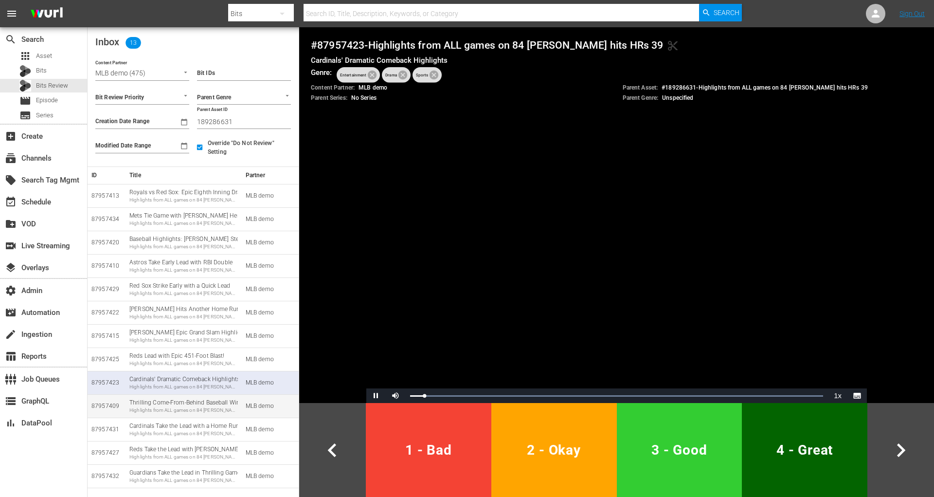
click at [225, 408] on div "Highlights from ALL games on 84 Kyle Schwarber hits HRs 39" at bounding box center [183, 410] width 108 height 7
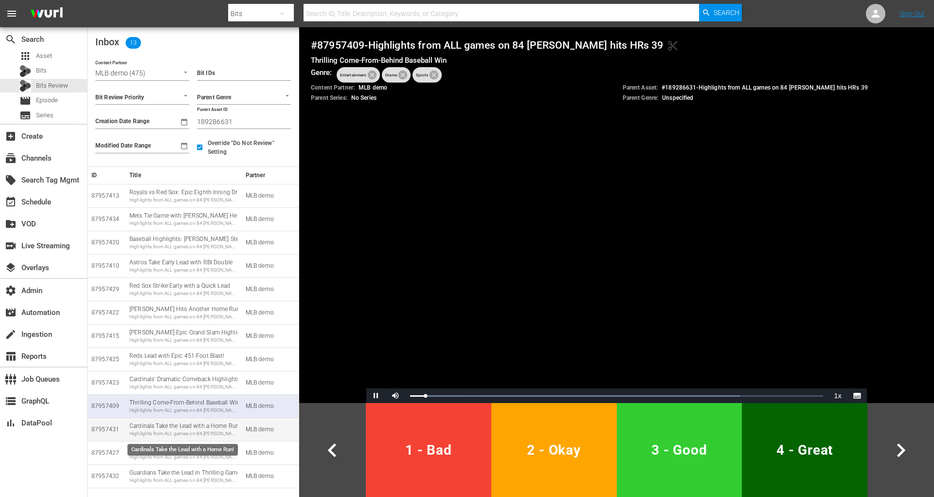
click at [223, 426] on div "Cardinals Take the Lead with a Home Run! Highlights from ALL games on 84 Kyle S…" at bounding box center [183, 429] width 108 height 15
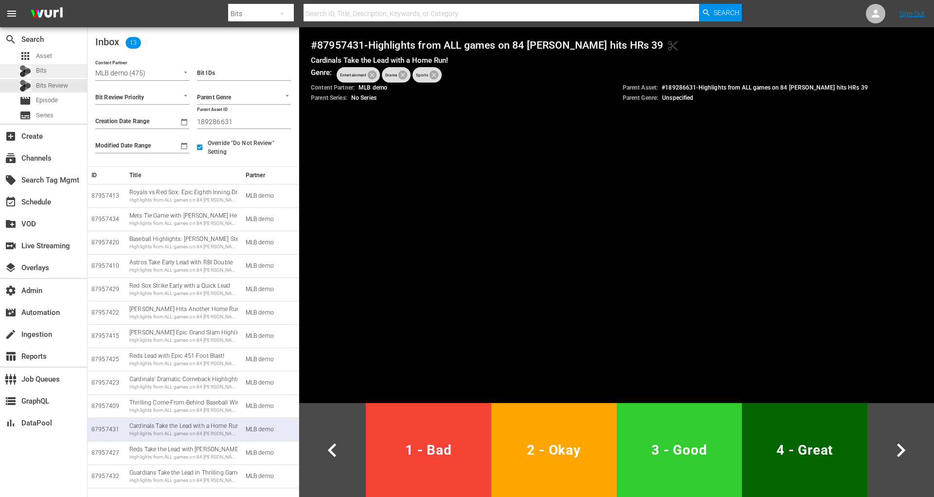
click at [69, 73] on div "Bits" at bounding box center [43, 71] width 87 height 14
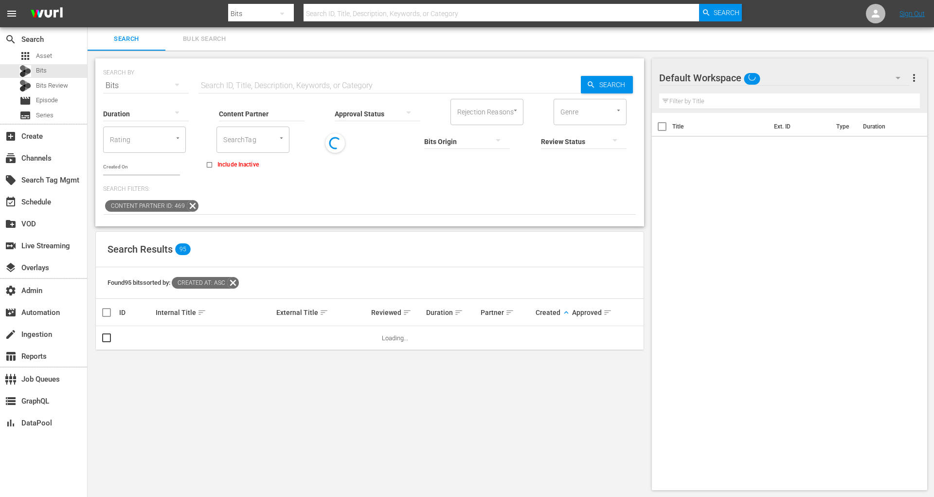
click at [212, 36] on span "Bulk Search" at bounding box center [204, 39] width 66 height 11
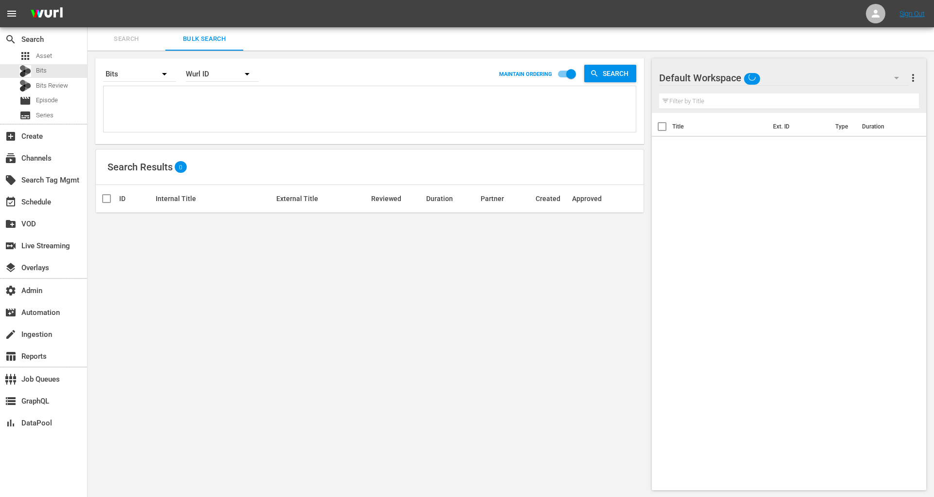
click at [180, 123] on textarea at bounding box center [371, 111] width 530 height 44
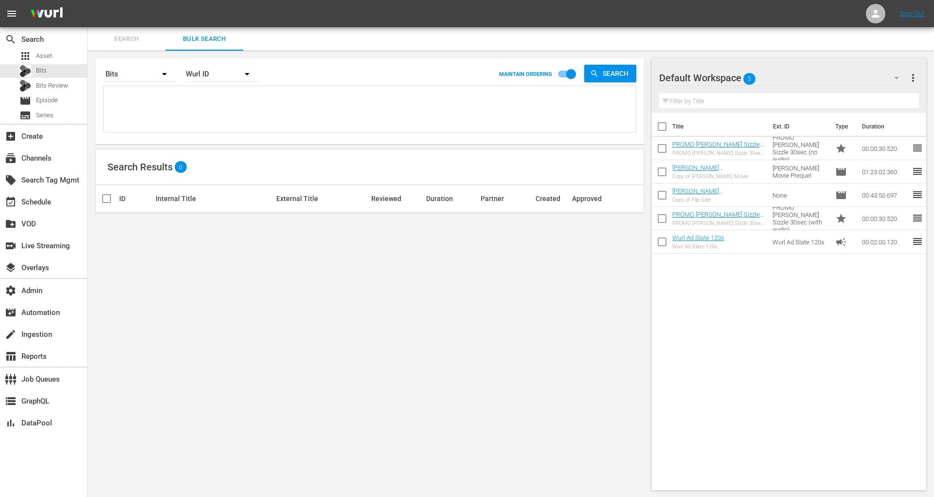
paste textarea "87957374 87957317 87133043 87957412 87133050 87957359"
type textarea "87957374 87957317 87133043 87957412 87133050 87957359"
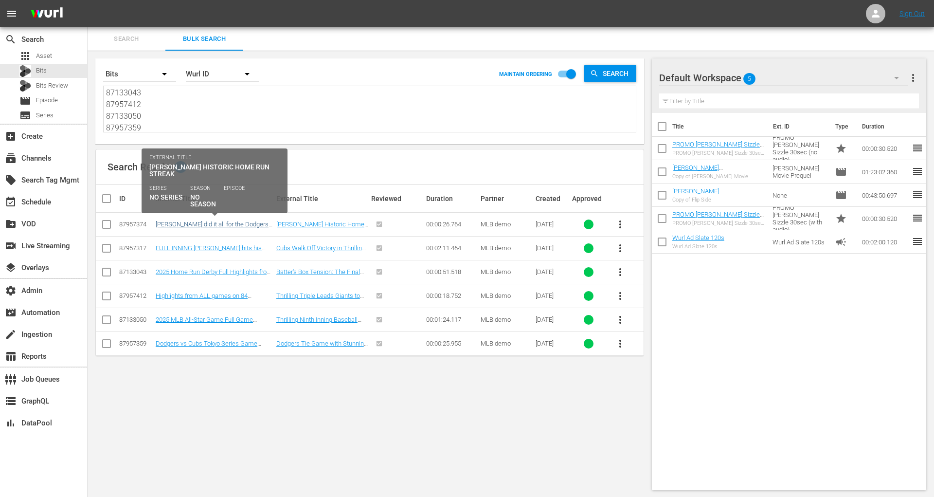
type textarea "87957374 87957317 87133043 87957412 87133050 87957359"
click at [191, 222] on link "Shohei Ohtani did it all for the Dodgers in July 2025" at bounding box center [212, 227] width 113 height 15
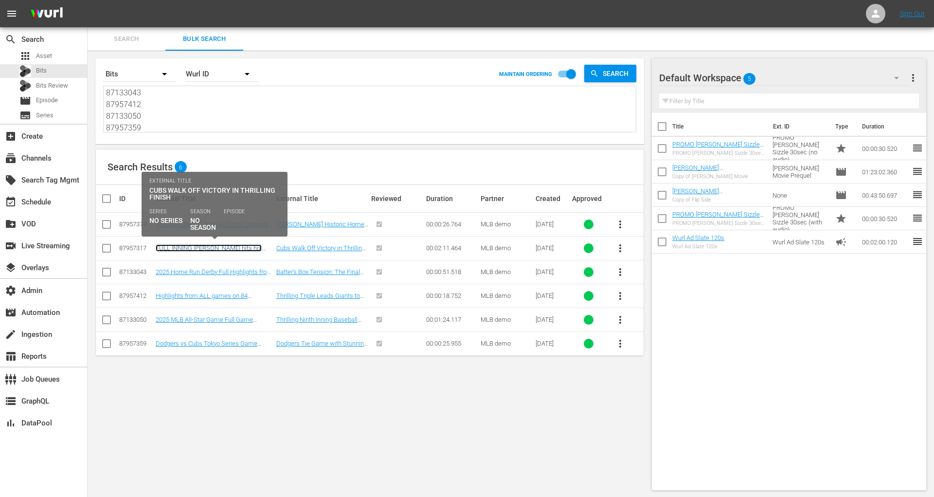
click at [201, 246] on link "FULL INNING Justin Turner hits his FIRST CAREER regular season walk-off homer a…" at bounding box center [209, 258] width 106 height 29
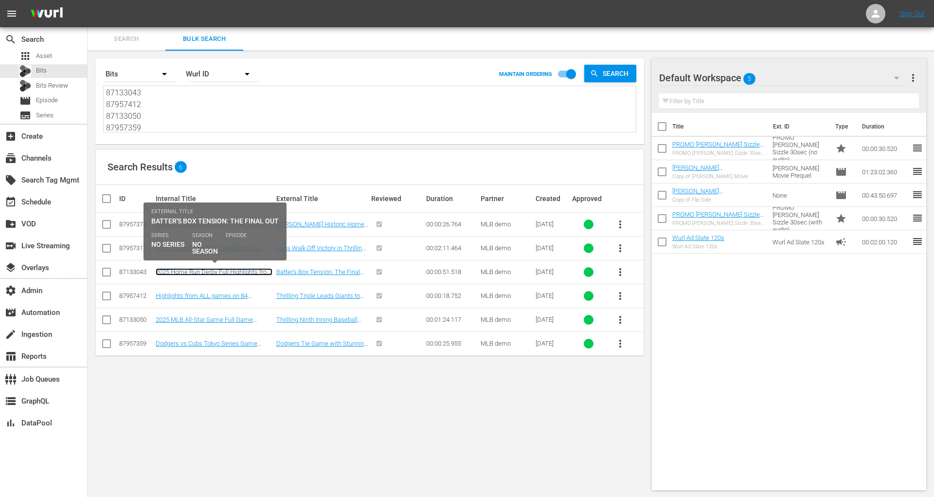
click at [203, 268] on link "2025 Home Run Derby Full Highlights from 7/14/25" at bounding box center [214, 275] width 117 height 15
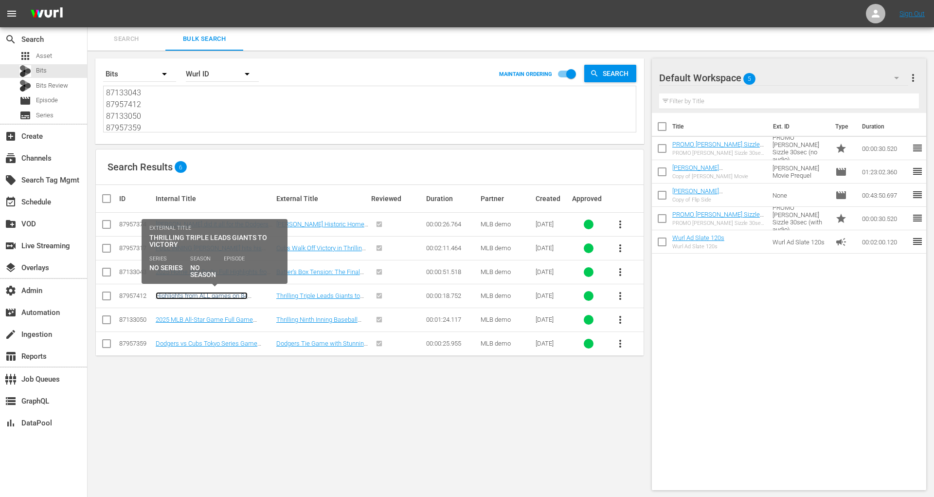
click at [202, 292] on link "Highlights from ALL games on 84 Kyle Schwarber hits HRs 39" at bounding box center [202, 299] width 92 height 15
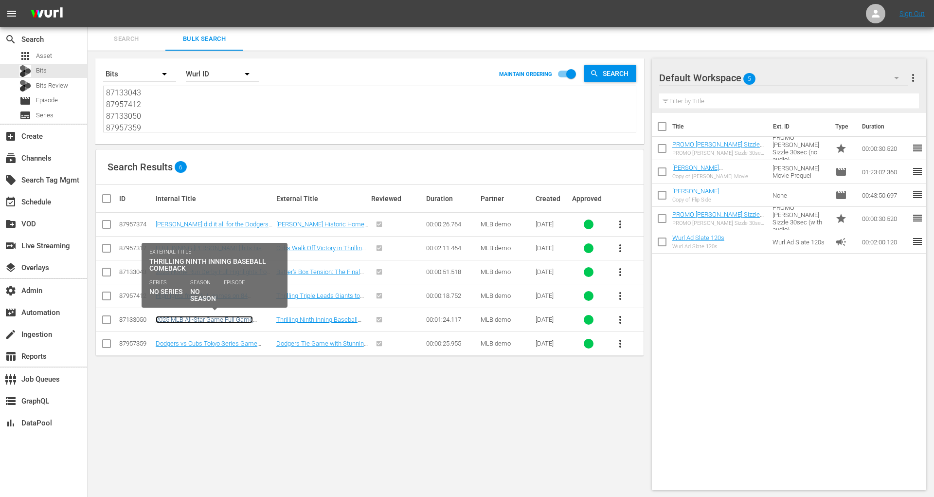
click at [204, 318] on link "2025 MLB All-Star Game Full Game Highlights 7/15/25" at bounding box center [204, 323] width 97 height 15
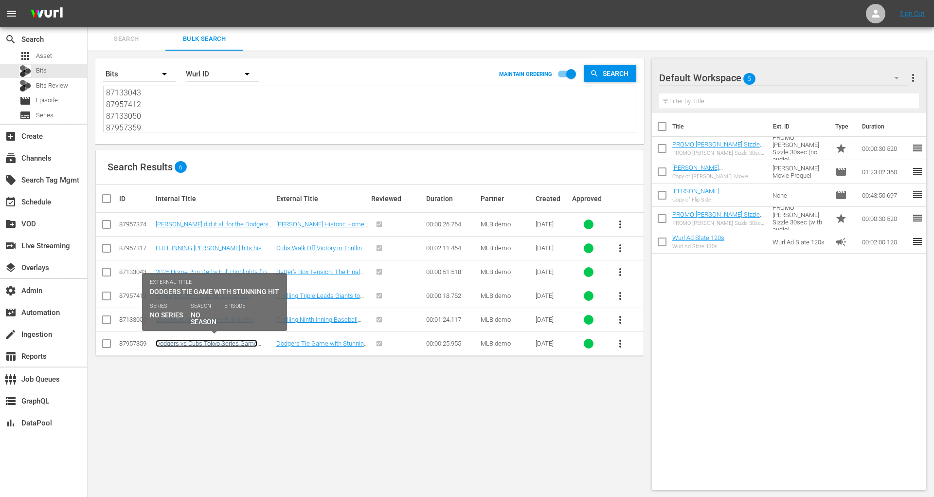
click at [207, 342] on link "Dodgers vs Cubs Tokyo Series Game Highlights" at bounding box center [207, 347] width 102 height 15
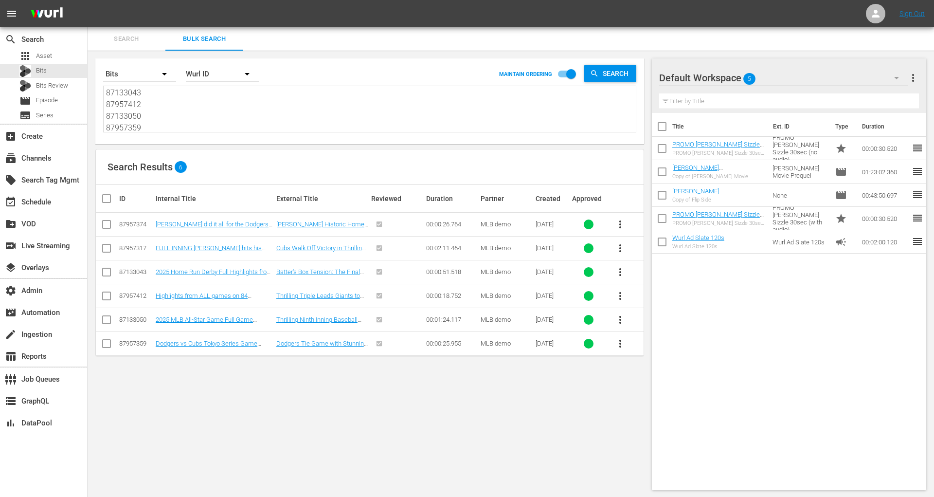
click at [126, 114] on textarea "87957374 87957317 87133043 87957412 87133050 87957359" at bounding box center [371, 110] width 530 height 44
paste textarea "63 87957344 87502699 87502700 87957342 87957312 87502704 87957364"
type textarea "87957363 87957344 87502699 87502700 87957342 87957312 87502704 87957364"
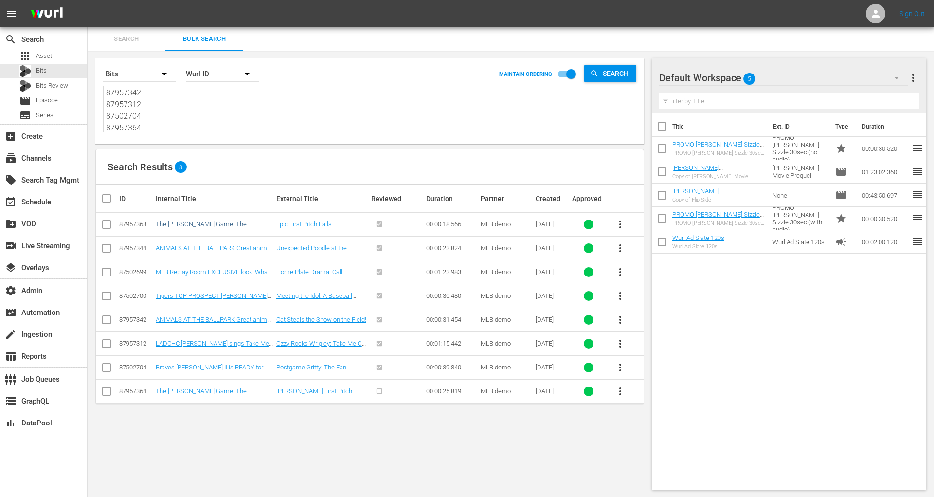
type textarea "87957363 87957344 87502699 87502700 87957342 87957312 87502704 87957364"
click at [182, 224] on link "The Sandberg Game: The Signature Game of Hall-of-Famer Ryne Sandberg" at bounding box center [201, 231] width 91 height 22
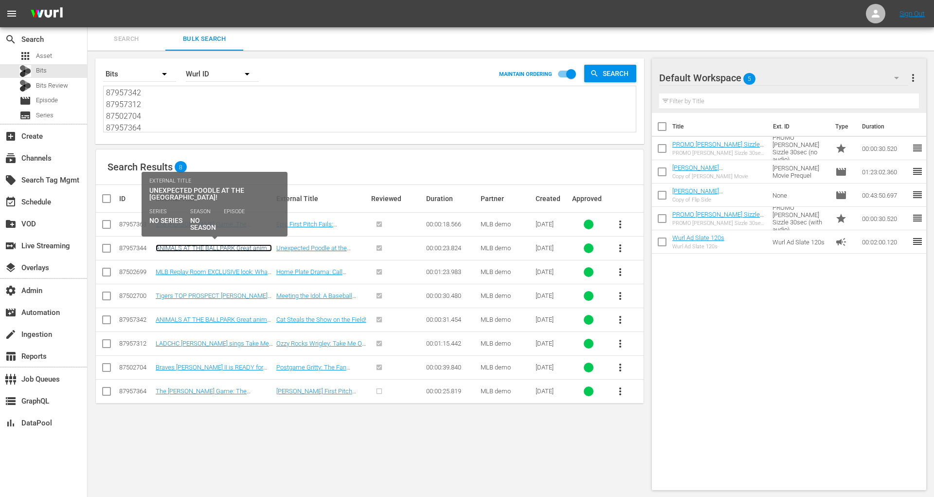
click at [182, 245] on link "ANIMALS AT THE BALLPARK Great animal moments" at bounding box center [214, 251] width 116 height 15
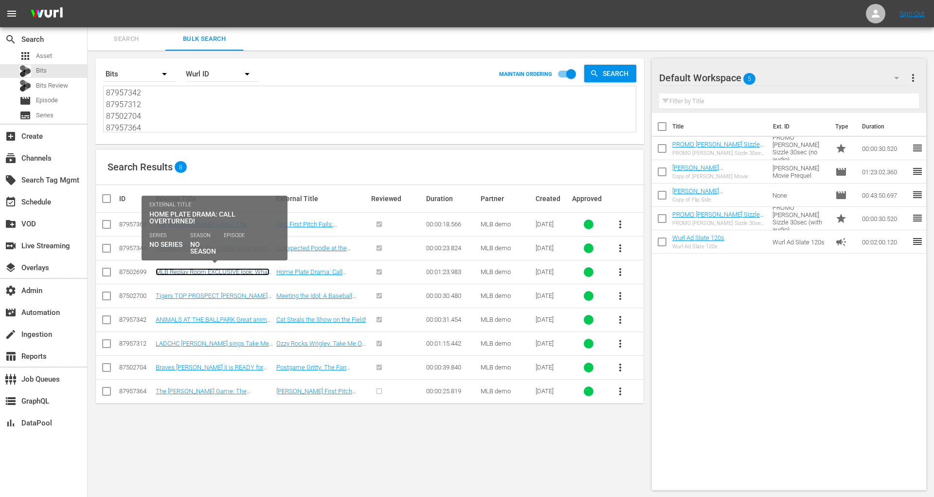
click at [183, 268] on link "MLB Replay Room EXCLUSIVE look: What happens when a call is challenged" at bounding box center [213, 275] width 114 height 15
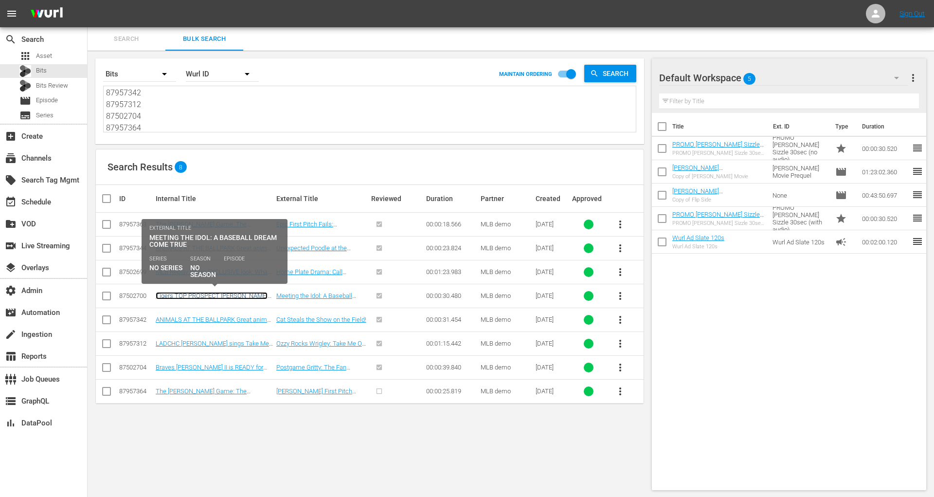
click at [181, 292] on link "Tigers TOP PROSPECT Max Clarks All-Star Week experience through" at bounding box center [212, 299] width 112 height 15
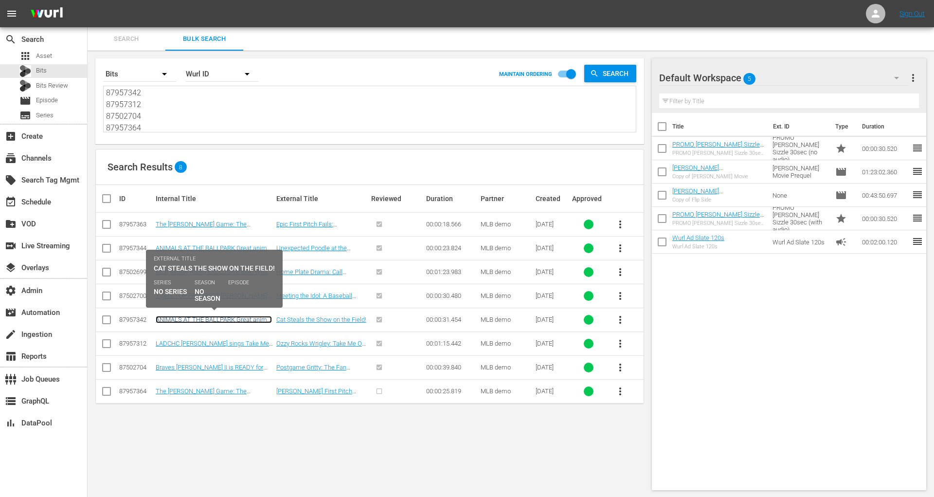
click at [181, 317] on link "ANIMALS AT THE BALLPARK Great animal moments" at bounding box center [214, 323] width 116 height 15
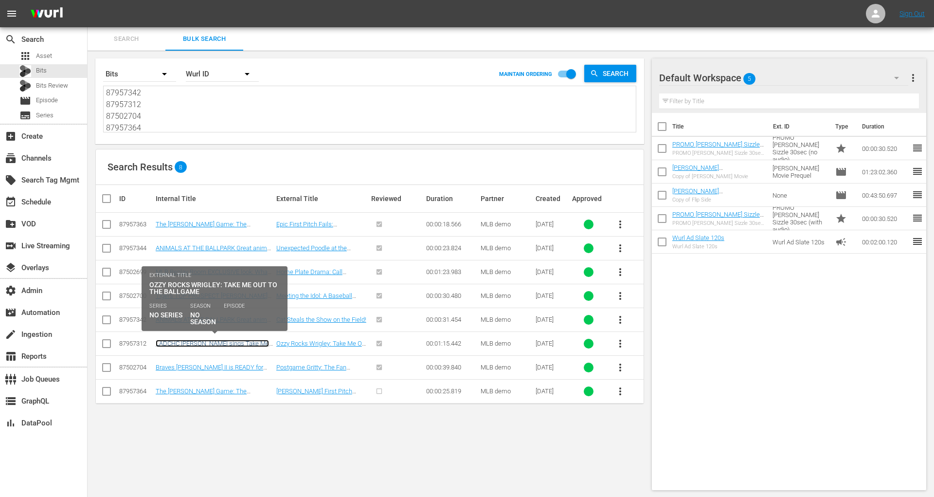
click at [181, 340] on link "LADCHC Ozzy Osbourne sings Take Me Out To the Ballgame at Wrigley" at bounding box center [212, 351] width 113 height 22
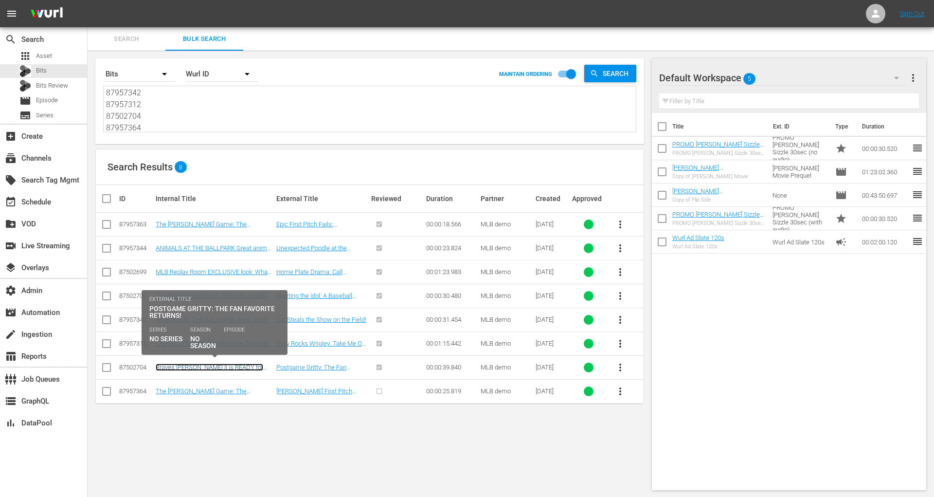
click at [172, 363] on link "Braves Michael Harris II is READY for Speedway Classic Bowling 3" at bounding box center [210, 370] width 108 height 15
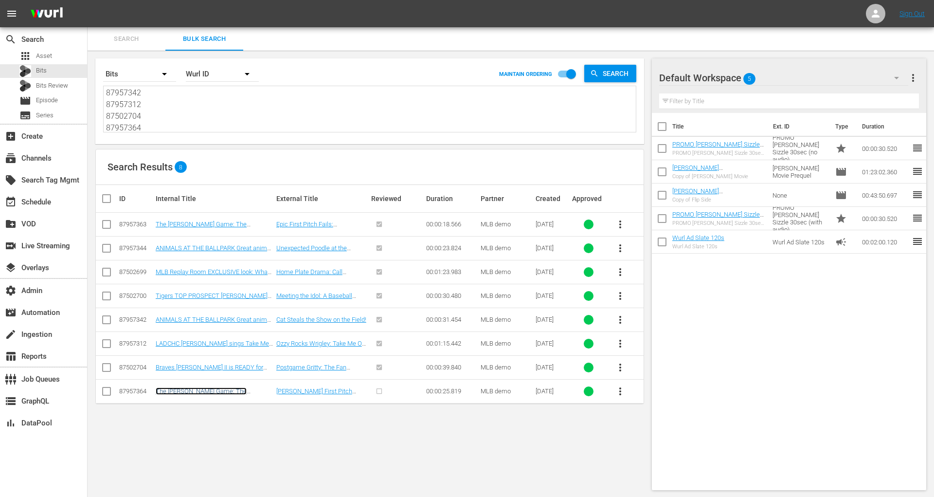
click at [171, 390] on link "The Sandberg Game: The Signature Game of Hall-of-Famer Ryne Sandberg" at bounding box center [201, 398] width 91 height 22
click at [227, 110] on textarea "87957363 87957344 87502699 87502700 87957342 87957312 87502704 87957364" at bounding box center [371, 110] width 530 height 44
paste textarea "133044 87957311 87502702 87957332 87957418 87957372"
type textarea "87133044 87957311 87502702 87957332 87957418 87957372"
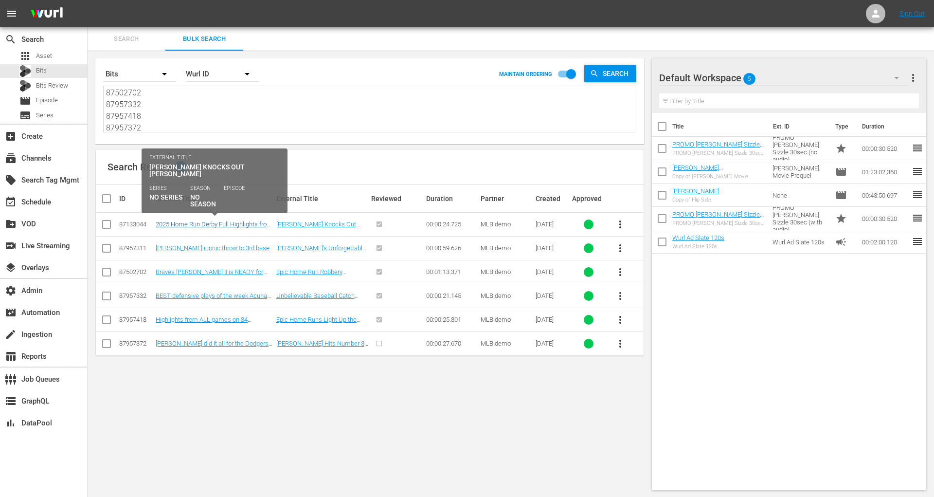
type textarea "87133044 87957311 87502702 87957332 87957418 87957372"
click at [182, 223] on link "2025 Home Run Derby Full Highlights from 7/14/25" at bounding box center [214, 227] width 117 height 15
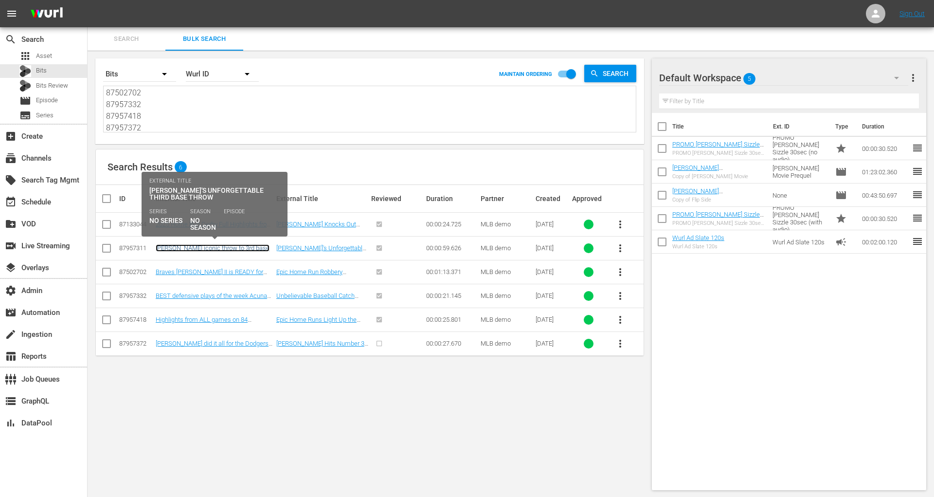
click at [183, 248] on link "Ichiros iconic throw to 3rd base" at bounding box center [213, 247] width 114 height 7
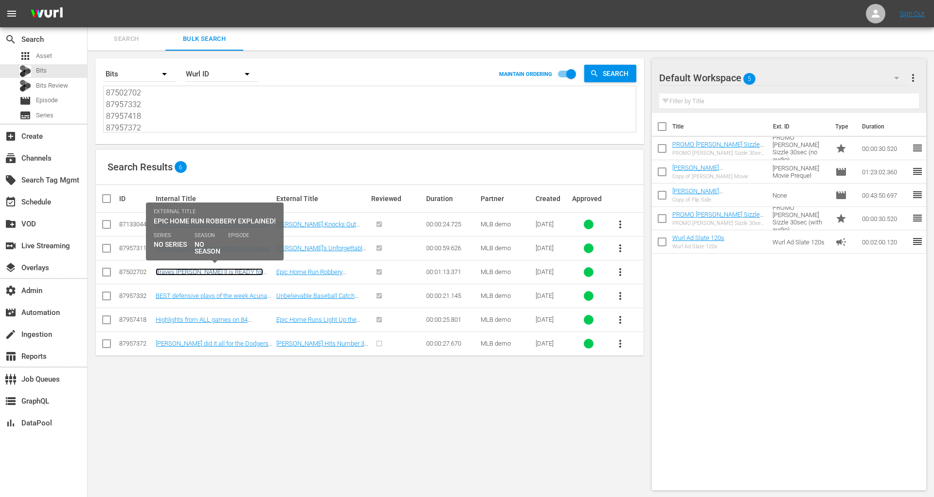
click at [185, 270] on link "Braves Michael Harris II is READY for Speedway Classic Bowling 3" at bounding box center [210, 275] width 108 height 15
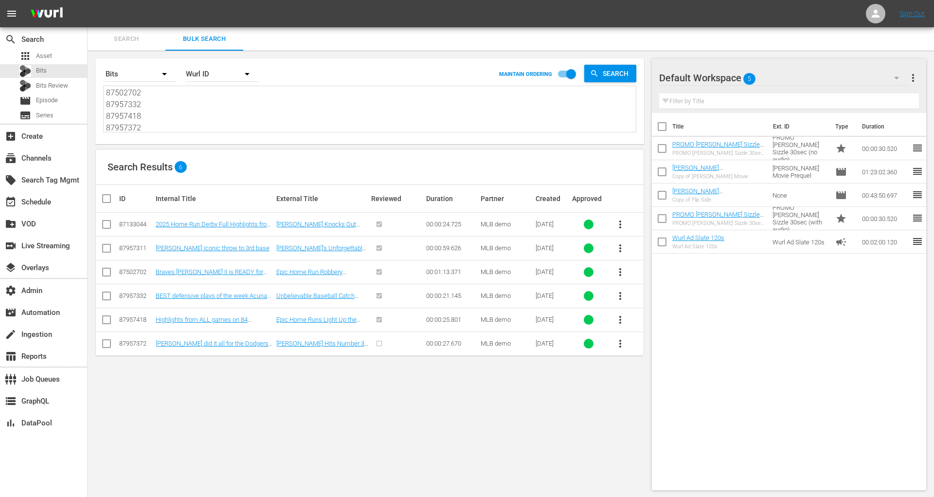
click at [187, 287] on td "BEST defensive plays of the week Acunas EPIC throw bare-handed gem" at bounding box center [214, 296] width 121 height 24
click at [187, 292] on link "BEST defensive plays of the week Acunas EPIC throw bare-handed gem" at bounding box center [213, 299] width 115 height 15
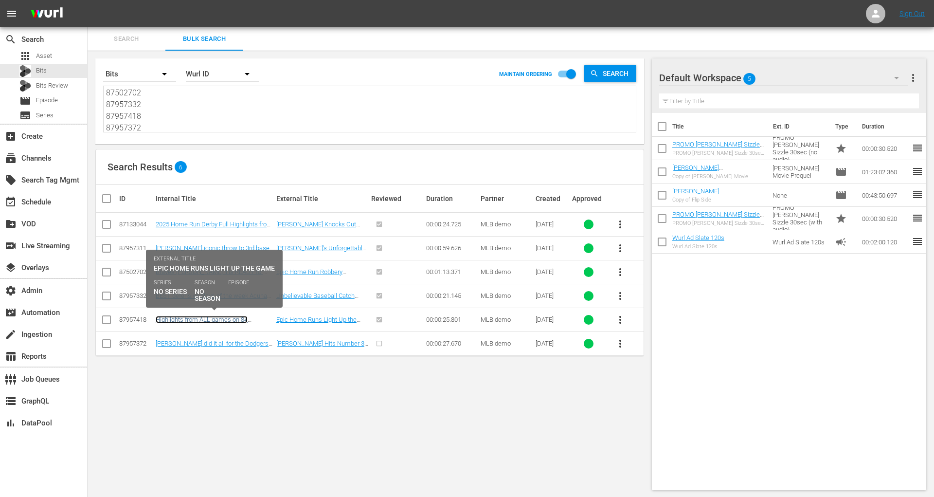
click at [187, 317] on link "Highlights from ALL games on 84 Kyle Schwarber hits HRs 39" at bounding box center [202, 323] width 92 height 15
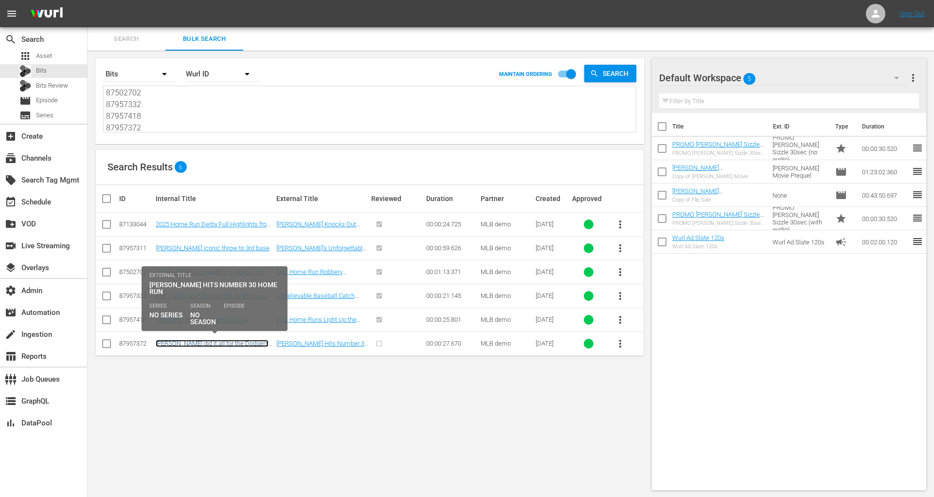
click at [189, 341] on link "Shohei Ohtani did it all for the Dodgers in July 2025" at bounding box center [212, 347] width 113 height 15
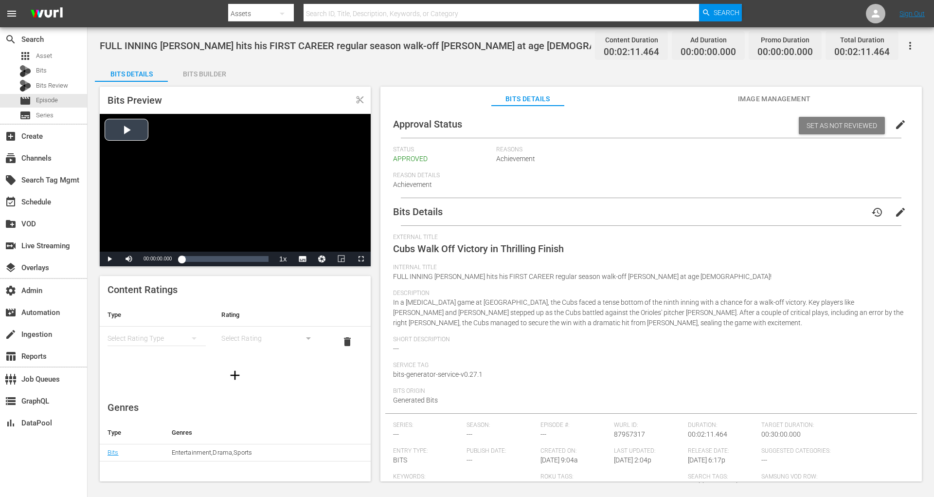
click at [137, 136] on div "Video Player" at bounding box center [235, 183] width 271 height 138
click at [195, 254] on div "Loaded : 27.24% 00:00:19.941 FULL INNING [PERSON_NAME] hits his FIRST CAREER re…" at bounding box center [224, 259] width 87 height 10
click at [207, 254] on div "00:00:38.405 FULL INNING [PERSON_NAME] hits his FIRST CAREER regular season wal…" at bounding box center [207, 259] width 0 height 10
click at [218, 253] on div "Loaded : 50.09% 00:00:56.551 FULL INNING [PERSON_NAME] hits his FIRST CAREER re…" at bounding box center [225, 259] width 96 height 15
click at [238, 253] on div "Loaded : 59.32% 00:01:27.150 FULL INNING [PERSON_NAME] hits his FIRST CAREER re…" at bounding box center [225, 259] width 96 height 15
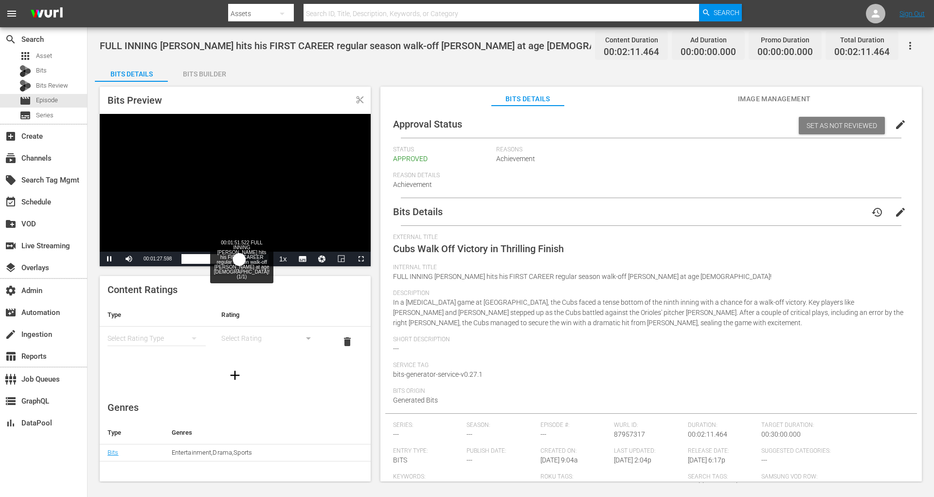
click at [255, 253] on div "Loaded : 73.00% 00:01:51.522 FULL INNING [PERSON_NAME] hits his FIRST CAREER re…" at bounding box center [225, 259] width 96 height 15
click at [256, 259] on div "00:01:53.240" at bounding box center [218, 259] width 75 height 10
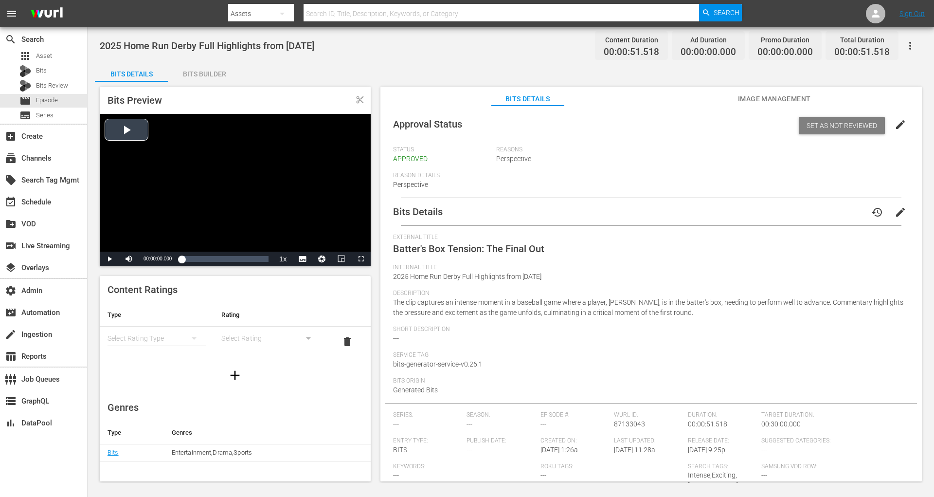
click at [155, 126] on div "Video Player" at bounding box center [235, 183] width 271 height 138
click at [179, 257] on div "Loaded : 73.66% 00:00:00.000 2025 Home Run [GEOGRAPHIC_DATA] Full Highlights fr…" at bounding box center [225, 259] width 96 height 15
click at [205, 257] on div "Loaded : 85.17% 00:00:13.892 2025 Home Run Derby Full Highlights from [DATE] (1…" at bounding box center [224, 259] width 87 height 10
click at [217, 257] on div "Loaded : 100.00% 00:00:21.417 2025 Home Run Derby Full Highlights from [DATE] (…" at bounding box center [224, 259] width 87 height 10
click at [232, 252] on div "Loaded : 100.00% 00:00:29.810 2025 Home Run [GEOGRAPHIC_DATA] Full Highlights f…" at bounding box center [225, 259] width 96 height 15
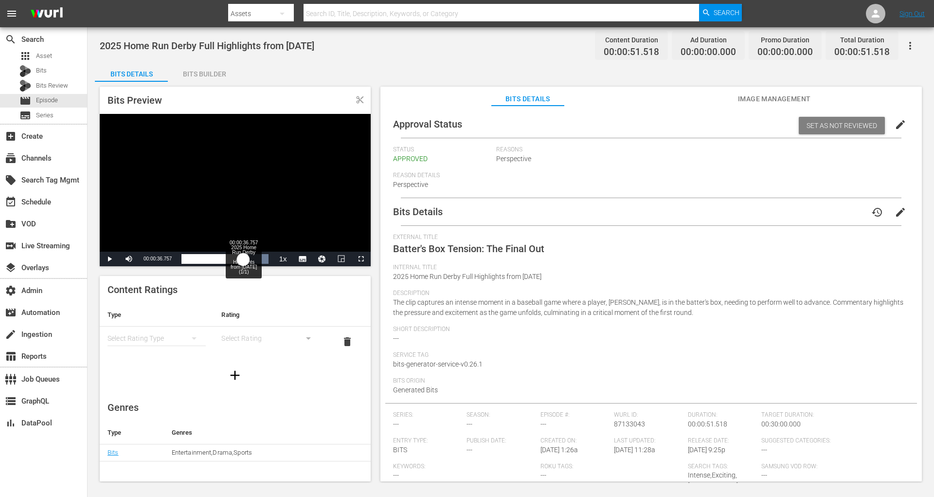
click at [243, 252] on div "Loaded : 100.00% 00:00:36.757 2025 Home Run Derby Full Highlights from [DATE] (…" at bounding box center [225, 259] width 96 height 15
click at [257, 255] on div "Loaded : 100.00% 00:00:46.597 2025 Home Run Derby Full Highlights from [DATE] (…" at bounding box center [224, 259] width 87 height 10
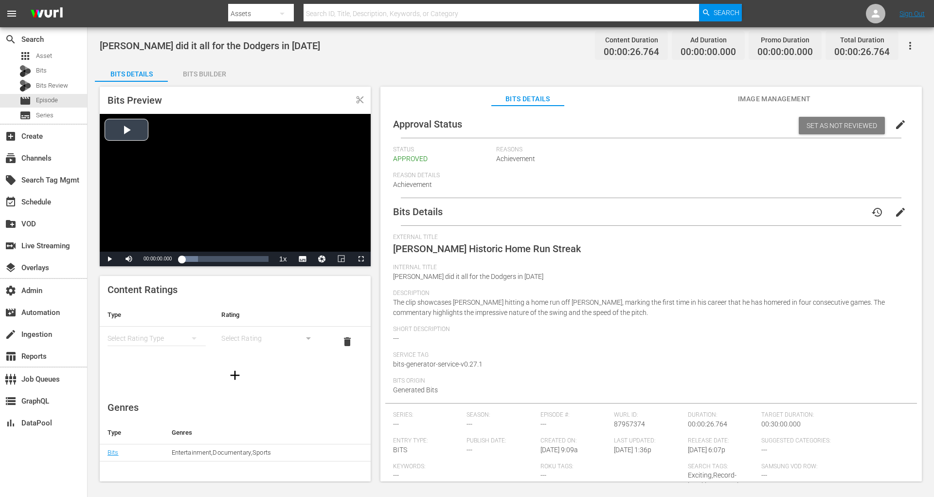
click at [112, 130] on div "Video Player" at bounding box center [235, 183] width 271 height 138
click at [180, 256] on div "Loaded : 100.00% 00:00:00.000 [PERSON_NAME] did it all for the Dodgers in [DATE…" at bounding box center [225, 259] width 96 height 15
click at [214, 257] on div "00:00:09.923 [PERSON_NAME] did it all for the Dodgers in [DATE] (1/1)" at bounding box center [214, 259] width 0 height 10
click at [229, 256] on div "Loaded : 100.00% 00:00:14.584 [PERSON_NAME] did it all for the Dodgers in [DATE…" at bounding box center [224, 259] width 87 height 10
click at [230, 256] on div "00:00:15.026" at bounding box center [205, 259] width 49 height 10
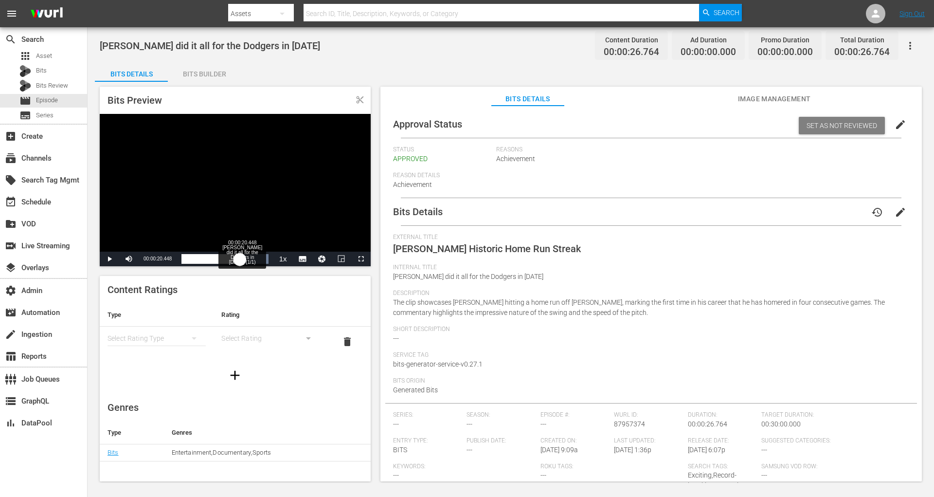
click at [248, 255] on div "00:00:20.448 [PERSON_NAME] did it all for the Dodgers in [DATE] (1/1)" at bounding box center [248, 259] width 0 height 10
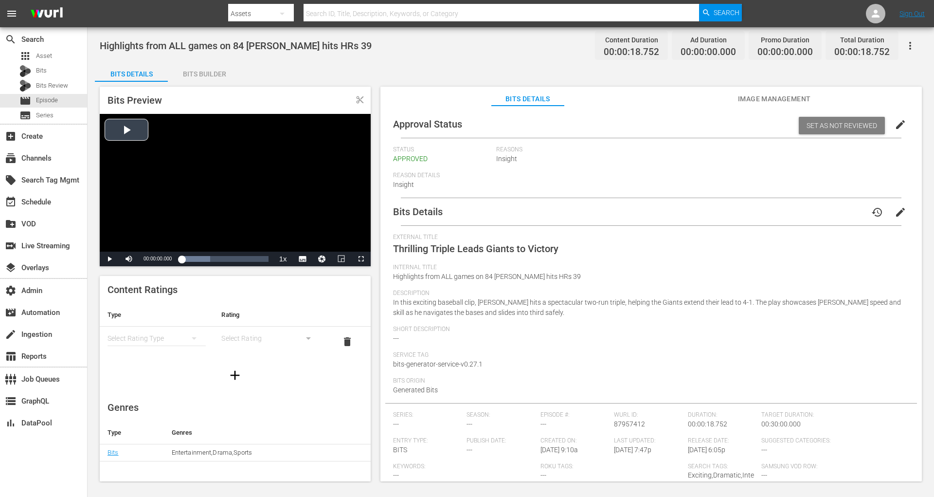
click at [137, 124] on div "Video Player" at bounding box center [235, 183] width 271 height 138
click at [230, 255] on div "00:00:10.534 Highlights from ALL games on 84 [PERSON_NAME] hits HRs 39 (1/1)" at bounding box center [230, 259] width 0 height 10
click at [245, 255] on div "00:00:13.695 Highlights from ALL games on 84 [PERSON_NAME] hits HRs 39 (1/1)" at bounding box center [245, 259] width 0 height 10
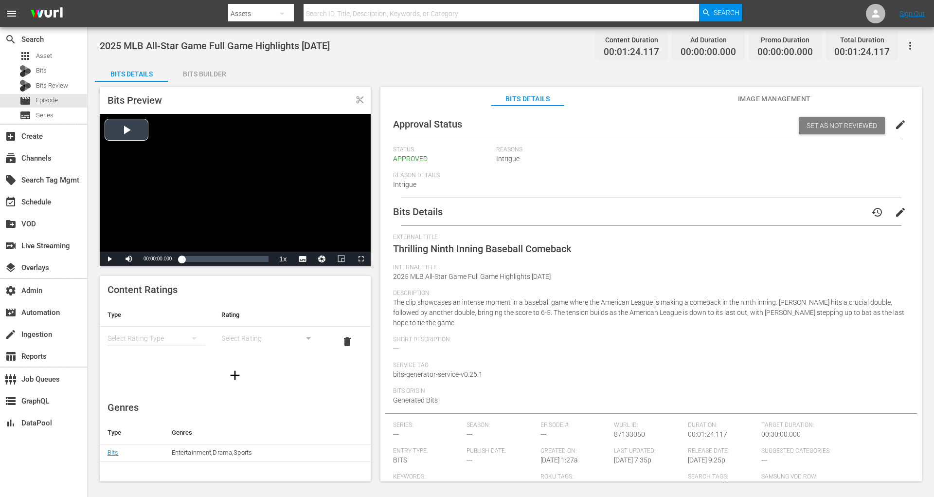
click at [126, 132] on div "Video Player" at bounding box center [235, 183] width 271 height 138
click at [181, 261] on div "00:00:01.865" at bounding box center [182, 259] width 2 height 10
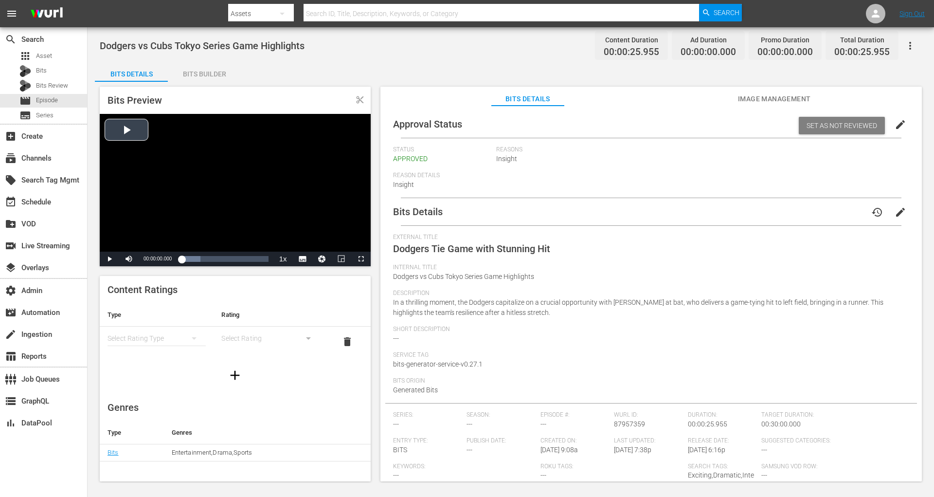
click at [129, 141] on div "Video Player" at bounding box center [235, 183] width 271 height 138
click at [261, 259] on div "Loaded : 68.04% 00:00:23.913 Dodgers vs Cubs Tokyo Series Game Highlights (1/1)…" at bounding box center [224, 259] width 87 height 10
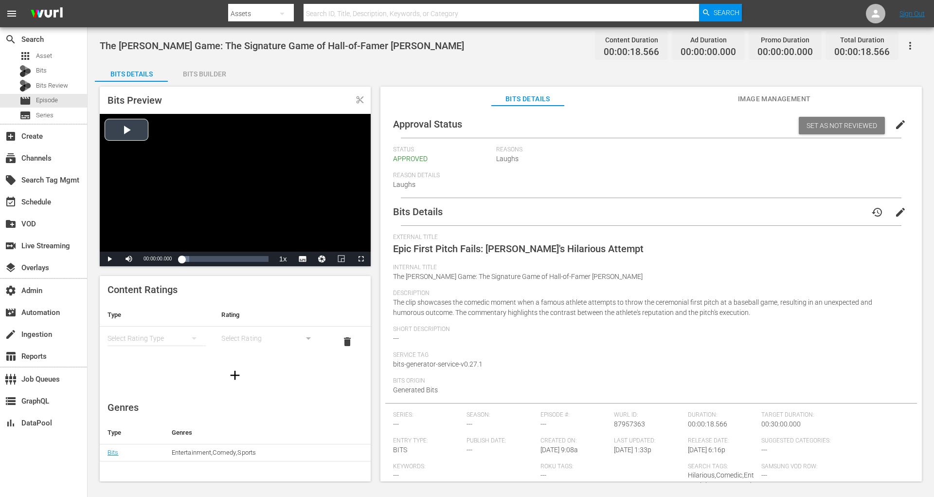
click at [141, 128] on div "Video Player" at bounding box center [235, 183] width 271 height 138
click at [120, 125] on div "Video Player" at bounding box center [235, 183] width 271 height 138
click at [141, 132] on div "Video Player" at bounding box center [235, 183] width 271 height 138
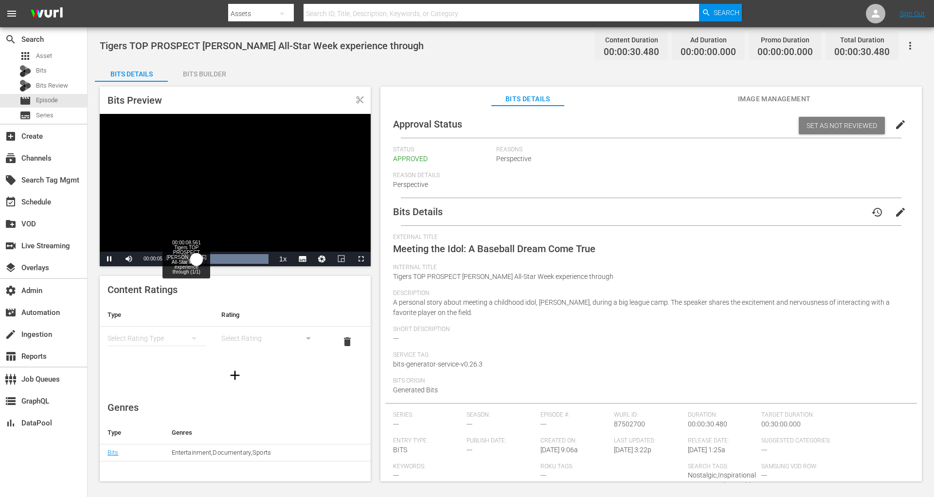
click at [210, 256] on div "Loaded : 100.00% 00:00:08.561 Tigers TOP PROSPECT [PERSON_NAME] All-Star Week e…" at bounding box center [224, 259] width 87 height 10
click at [262, 256] on div "Progress Bar" at bounding box center [227, 259] width 81 height 10
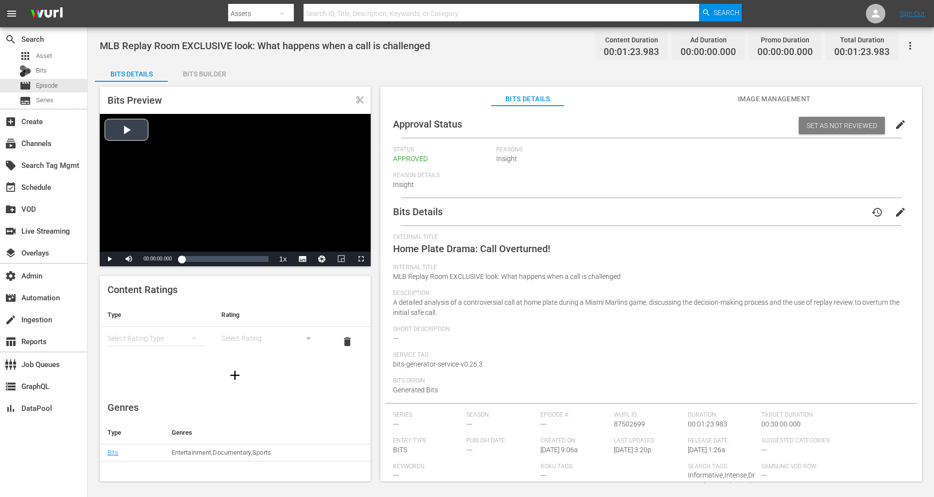
click at [134, 127] on div "Video Player" at bounding box center [235, 183] width 271 height 138
click at [198, 256] on div "00:00:16.513 MLB Replay Room EXCLUSIVE look: What happens when a call is challe…" at bounding box center [198, 259] width 0 height 10
click at [211, 256] on div "00:00:28.308 MLB Replay Room EXCLUSIVE look: What happens when a call is challe…" at bounding box center [211, 259] width 0 height 10
click at [226, 255] on div "00:00:43.406 MLB Replay Room EXCLUSIVE look: What happens when a call is challe…" at bounding box center [226, 259] width 0 height 10
click at [245, 257] on div "00:01:01.335 MLB Replay Room EXCLUSIVE look: What happens when a call is challe…" at bounding box center [245, 259] width 0 height 10
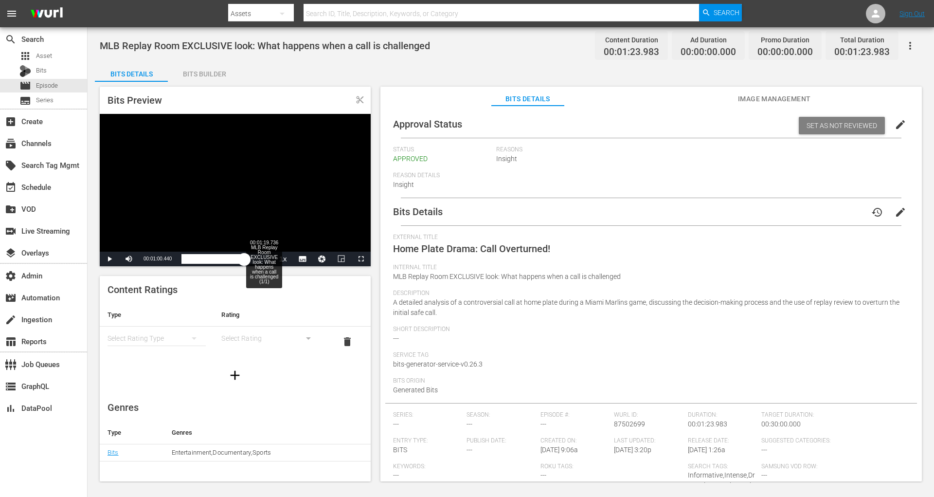
click at [264, 257] on div "00:01:19.736 MLB Replay Room EXCLUSIVE look: What happens when a call is challe…" at bounding box center [264, 259] width 0 height 10
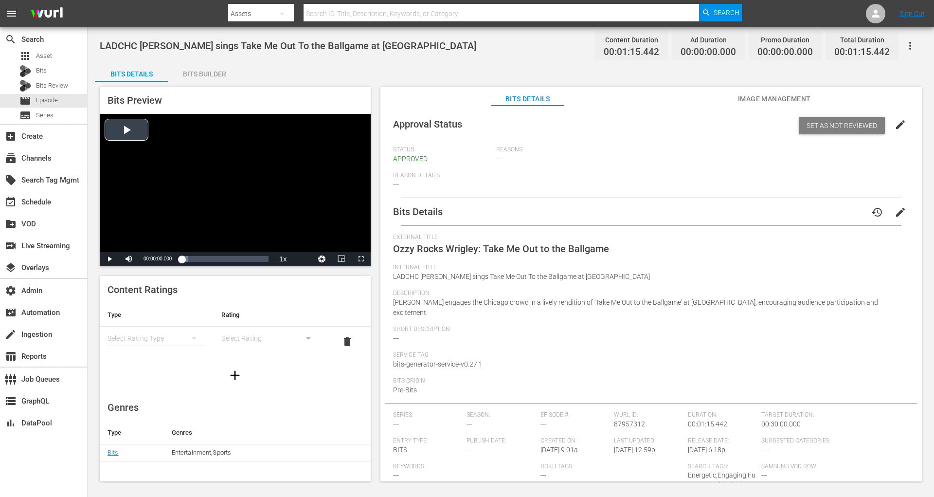
click at [139, 136] on div "Video Player" at bounding box center [235, 183] width 271 height 138
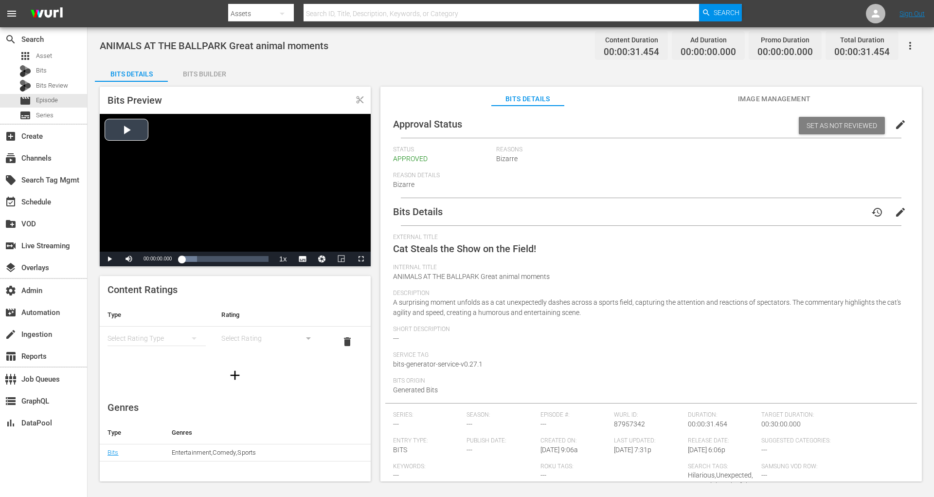
click at [138, 137] on div "Video Player" at bounding box center [235, 183] width 271 height 138
click at [150, 135] on div "Video Player" at bounding box center [235, 183] width 271 height 138
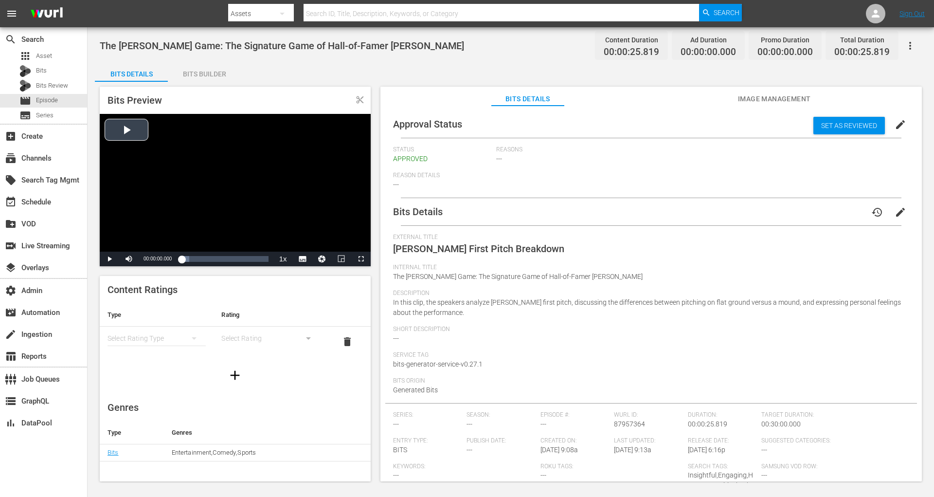
click at [123, 135] on div "Video Player" at bounding box center [235, 183] width 271 height 138
click at [130, 123] on div "Video Player" at bounding box center [235, 183] width 271 height 138
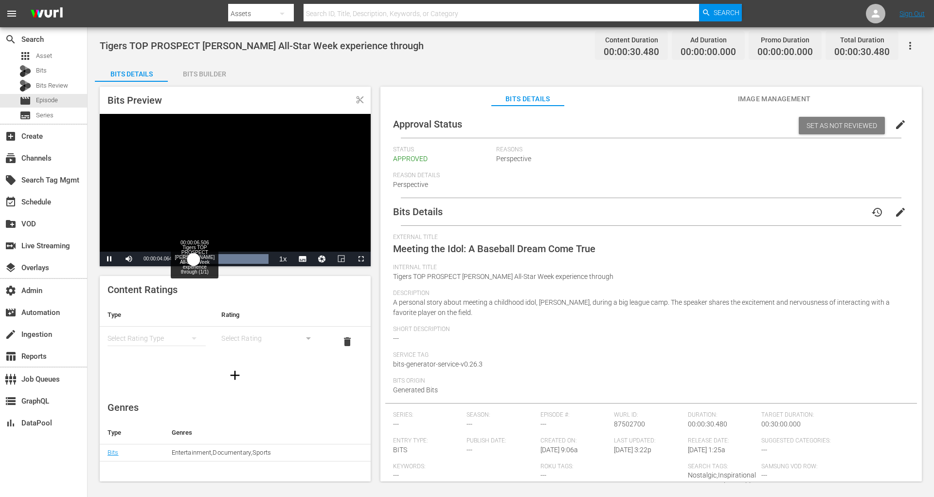
click at [193, 258] on div "00:00:04.188" at bounding box center [187, 259] width 12 height 10
click at [217, 258] on div "00:00:12.500 Tigers TOP PROSPECT Max Clarks All-Star Week experience through (1…" at bounding box center [217, 259] width 0 height 10
click at [232, 257] on div "00:00:17.808 Tigers TOP PROSPECT Max Clarks All-Star Week experience through (1…" at bounding box center [232, 259] width 0 height 10
click at [249, 254] on div "Loaded : 100.00% 00:00:23.801 Tigers TOP PROSPECT Max Clarks All-Star Week expe…" at bounding box center [224, 259] width 87 height 10
click at [259, 258] on div "Loaded : 100.00% 00:00:27.397 Tigers TOP PROSPECT Max Clarks All-Star Week expe…" at bounding box center [224, 259] width 87 height 10
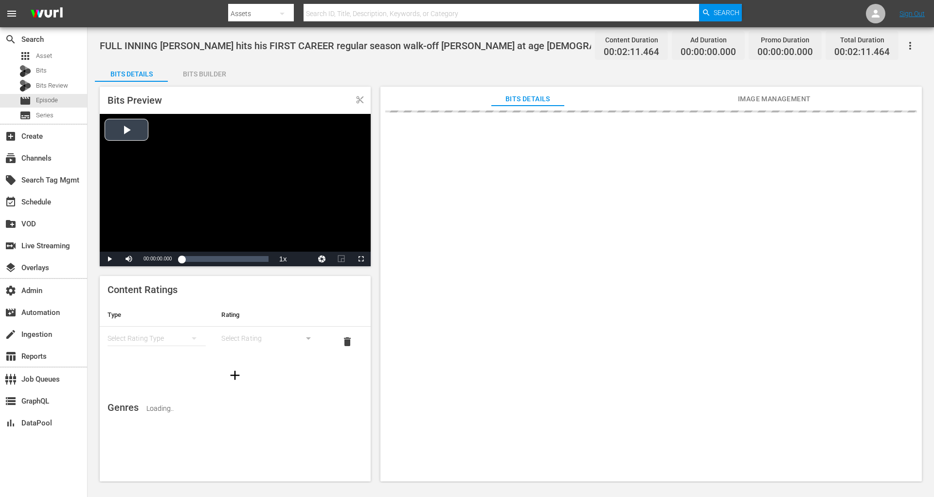
click at [127, 132] on div "Video Player" at bounding box center [235, 183] width 271 height 138
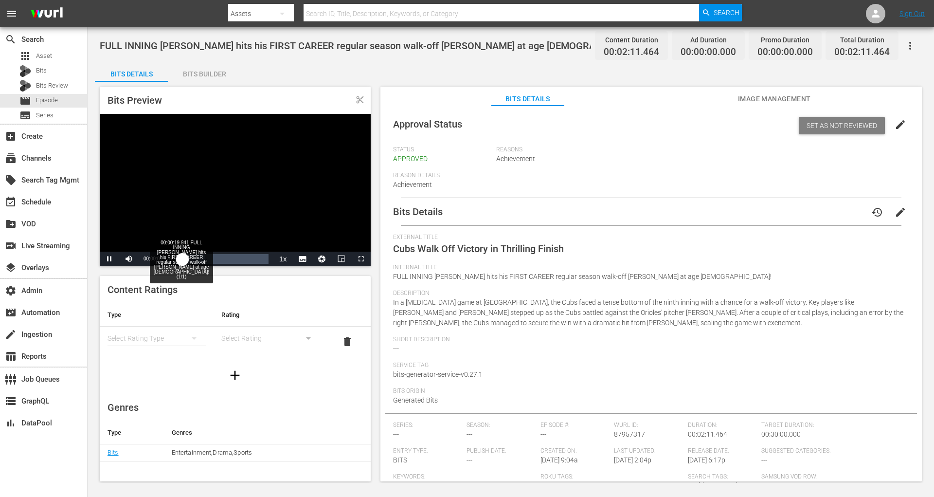
click at [193, 256] on div "Loaded : 27.24% 00:00:19.941 FULL INNING [PERSON_NAME] hits his FIRST CAREER re…" at bounding box center [224, 259] width 87 height 10
click at [209, 256] on div "Loaded : 50.09% 00:00:42.098 FULL INNING [PERSON_NAME] hits his FIRST CAREER re…" at bounding box center [224, 259] width 87 height 10
click at [225, 256] on div "00:01:04.993 FULL INNING [PERSON_NAME] hits his FIRST CAREER regular season wal…" at bounding box center [224, 259] width 0 height 10
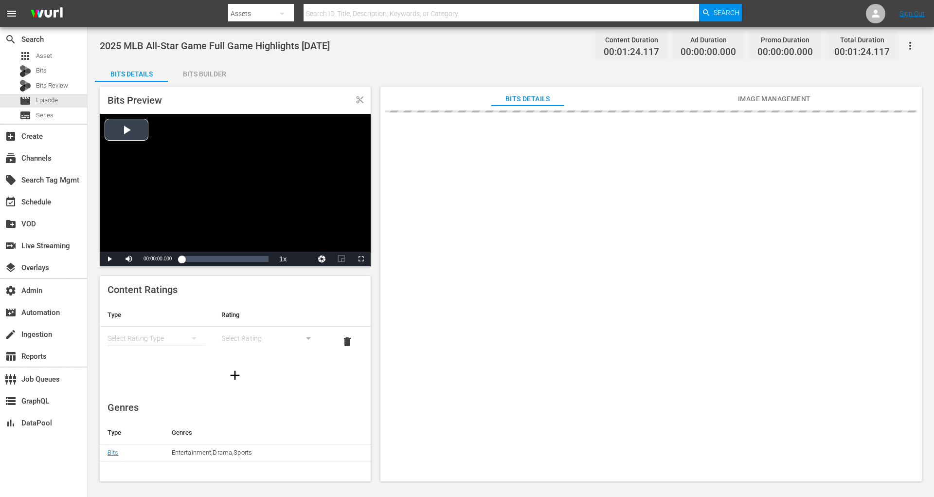
click at [122, 126] on div "Video Player" at bounding box center [235, 183] width 271 height 138
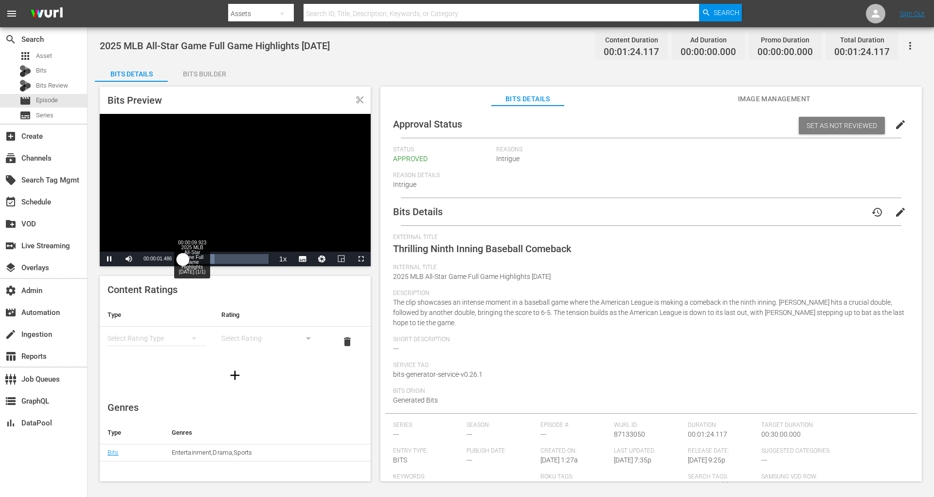
click at [192, 257] on div "00:00:09.923 2025 MLB All-Star Game Full Game Highlights [DATE] (1/1)" at bounding box center [192, 259] width 0 height 10
click at [202, 257] on div "Loaded : 52.22% 00:00:19.847 2025 MLB All-Star Game Full Game Highlights 7/15/2…" at bounding box center [224, 259] width 87 height 10
click at [217, 256] on div "00:00:34.024 2025 MLB All-Star Game Full Game Highlights 7/15/25 (1/1)" at bounding box center [216, 259] width 0 height 10
click at [230, 255] on div "00:00:47.256 2025 MLB All-Star Game Full Game Highlights 7/15/25 (1/1)" at bounding box center [230, 259] width 0 height 10
click at [246, 255] on div "Loaded : 88.11% 00:01:02.378 2025 MLB All-Star Game Full Game Highlights 7/15/2…" at bounding box center [224, 259] width 87 height 10
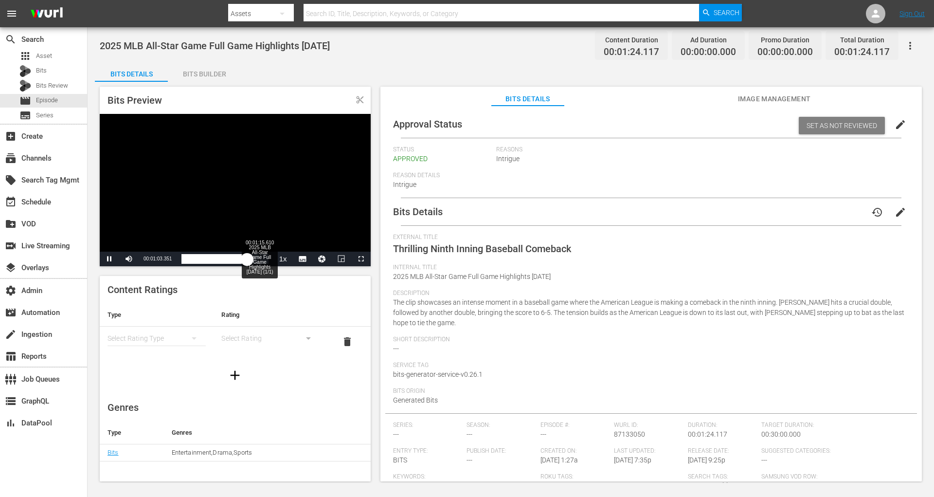
click at [259, 259] on div "Loaded : 100.00% 00:01:15.610 2025 MLB All-Star Game Full Game Highlights 7/15/…" at bounding box center [224, 259] width 87 height 10
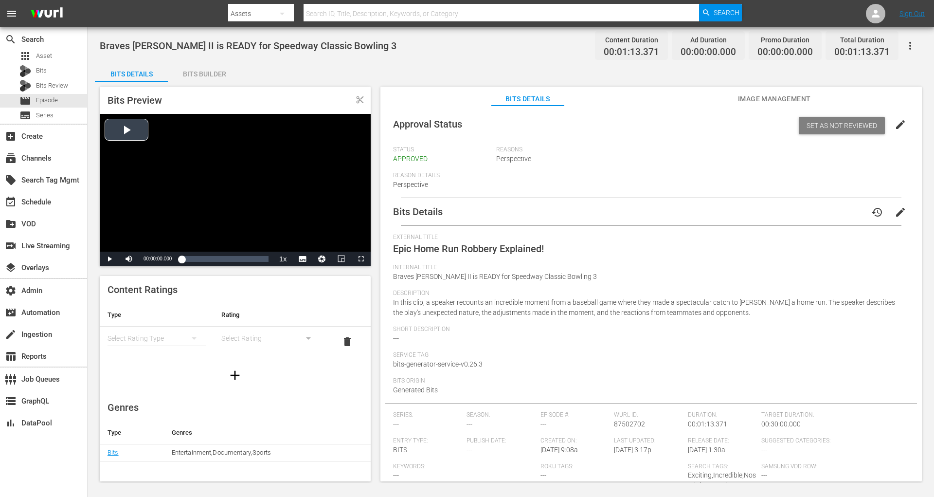
click at [144, 128] on div "Video Player" at bounding box center [235, 183] width 271 height 138
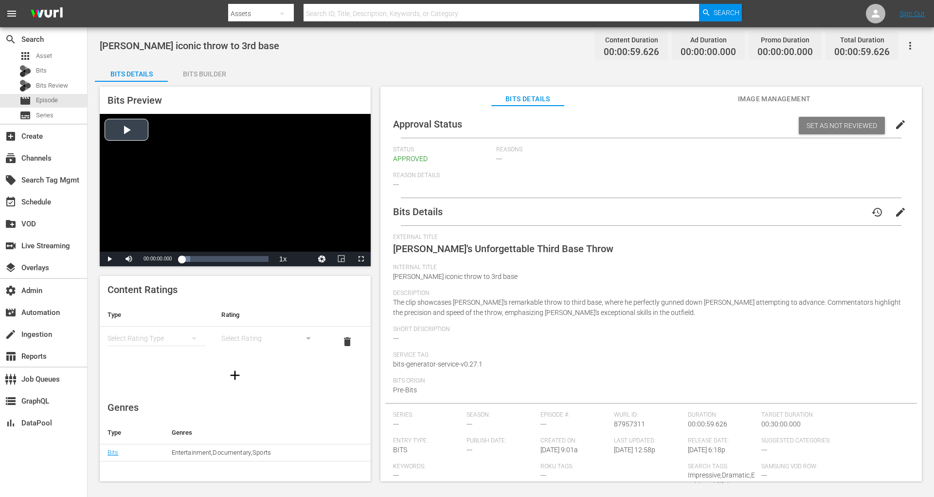
click at [140, 124] on div "Video Player" at bounding box center [235, 183] width 271 height 138
click at [200, 258] on div "Progress Bar" at bounding box center [198, 259] width 35 height 10
click at [217, 258] on div "Progress Bar" at bounding box center [207, 259] width 53 height 10
click at [234, 258] on div "Loaded : 60.39% 00:00:35.507 Ichiros iconic throw to 3rd base (1/1) 00:00:24.606" at bounding box center [224, 259] width 87 height 10
click at [254, 258] on div "Loaded : 80.57% 00:00:44.886 Ichiros iconic throw to 3rd base (1/1) 00:00:36.826" at bounding box center [224, 259] width 87 height 10
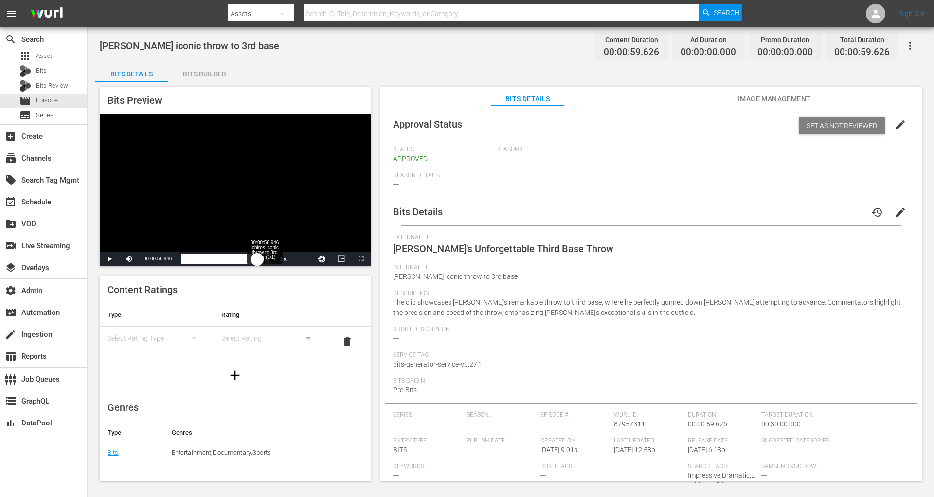
click at [257, 261] on div "00:00:51.976" at bounding box center [218, 259] width 75 height 10
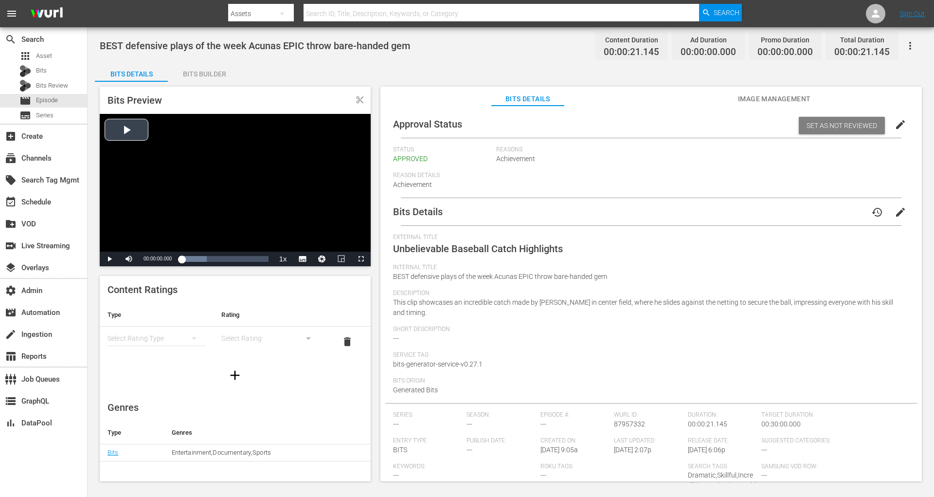
click at [121, 131] on div "Video Player" at bounding box center [235, 183] width 271 height 138
click at [246, 261] on div "00:00:15.707" at bounding box center [213, 259] width 64 height 10
click at [266, 260] on div "00:00:20.551 BEST defensive plays of the week Acunas EPIC throw bare-handed gem…" at bounding box center [266, 259] width 0 height 10
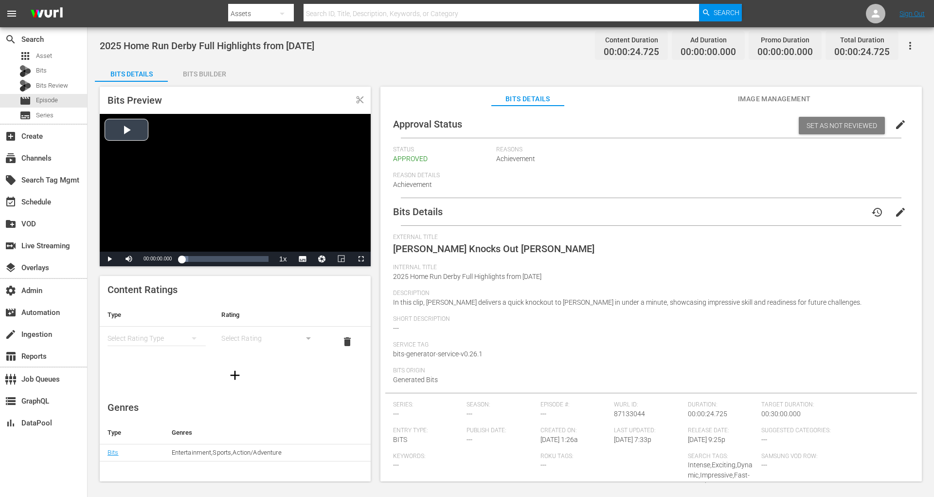
click at [137, 129] on div "Video Player" at bounding box center [235, 183] width 271 height 138
click at [211, 256] on div "00:00:08.473 2025 Home Run [GEOGRAPHIC_DATA] Full Highlights from [DATE] (1/1)" at bounding box center [211, 259] width 0 height 10
click at [228, 256] on div "Loaded : 100.00% 00:00:13.195 2025 Home Run Derby Full Highlights from [DATE] (…" at bounding box center [224, 259] width 87 height 10
click at [237, 255] on div "00:00:14.131" at bounding box center [208, 259] width 55 height 10
click at [248, 260] on div "00:00:18.898" at bounding box center [214, 259] width 66 height 10
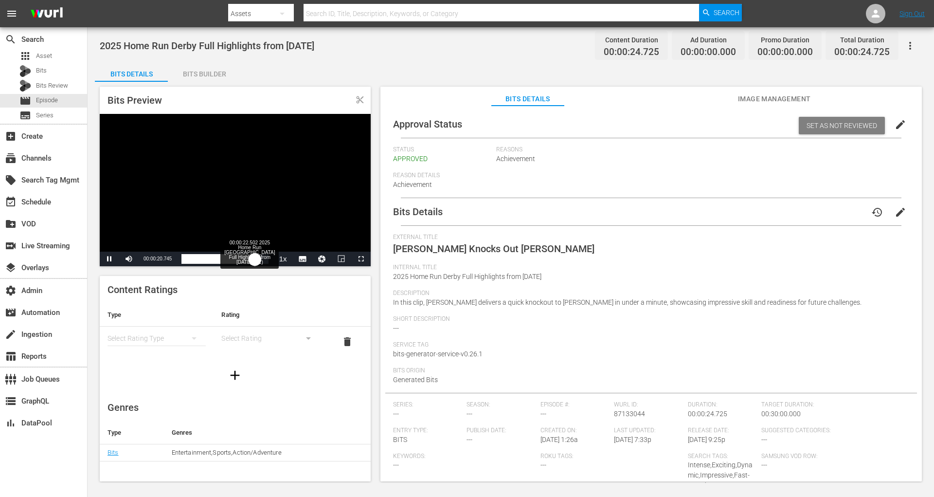
click at [255, 261] on div "00:00:20.970" at bounding box center [217, 259] width 73 height 10
click at [181, 260] on div "00:00:00.000 2025 Home Run [GEOGRAPHIC_DATA] Full Highlights from [DATE] (1/1)" at bounding box center [181, 259] width 0 height 10
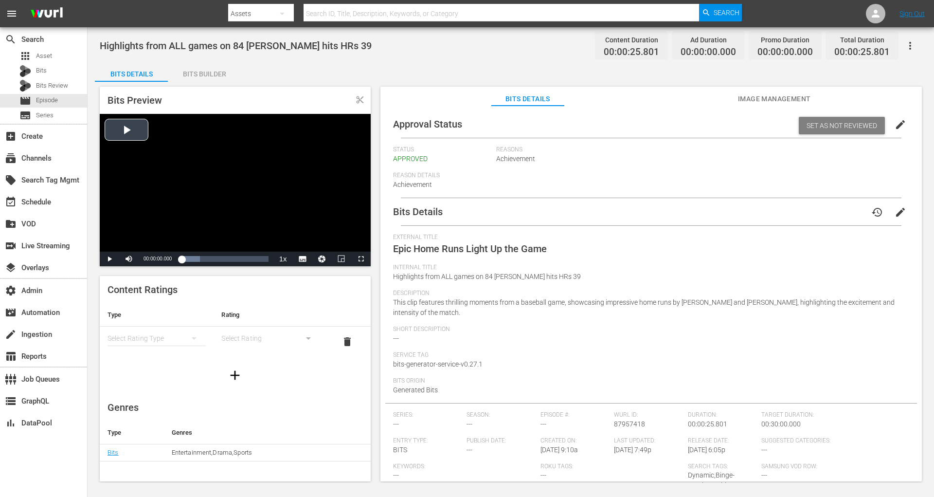
click at [141, 130] on div "Video Player" at bounding box center [235, 183] width 271 height 138
click at [198, 262] on div "00:00:05.073 Highlights from ALL games on 84 [PERSON_NAME] hits HRs 39 (1/1)" at bounding box center [198, 259] width 0 height 10
click at [220, 260] on div "Loaded : 68.16% 00:00:11.451 Highlights from ALL games on 84 [PERSON_NAME] hits…" at bounding box center [224, 259] width 87 height 10
click at [241, 259] on div "Loaded : 100.00% 00:00:17.729 Highlights from ALL games on 84 [PERSON_NAME] hit…" at bounding box center [224, 259] width 87 height 10
click at [182, 258] on div "00:00:00.289 Highlights from ALL games on 84 [PERSON_NAME] hits HRs 39 (1/1)" at bounding box center [182, 259] width 0 height 10
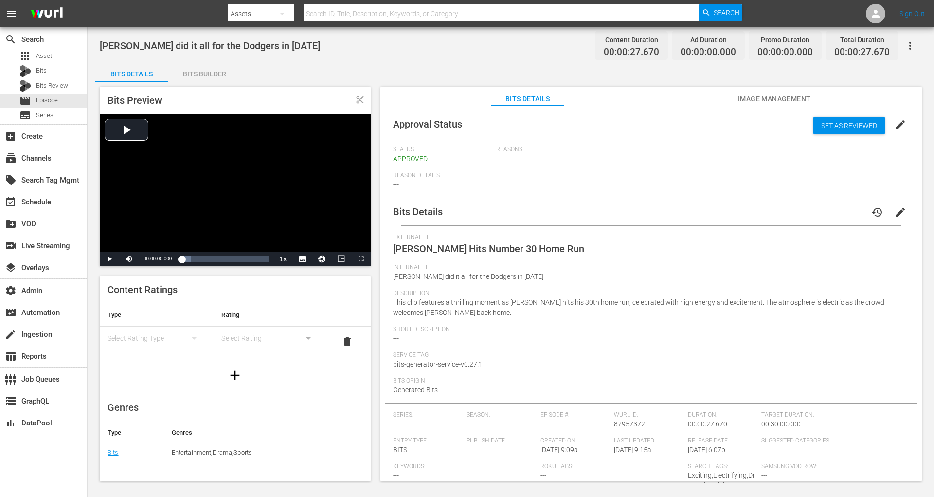
click at [98, 137] on div "Bits Preview content_cut Video Player is loading. Play Video Play Mute Current …" at bounding box center [511, 285] width 832 height 407
click at [142, 123] on div "Video Player" at bounding box center [235, 183] width 271 height 138
click at [229, 257] on div "Loaded : 76.41% 00:00:15.078 Shohei Ohtani did it all for the Dodgers in July 2…" at bounding box center [224, 259] width 87 height 10
click at [247, 257] on div "Loaded : 99.85% 00:00:20.985 Shohei Ohtani did it all for the Dodgers in July 2…" at bounding box center [224, 259] width 87 height 10
